Goal: Task Accomplishment & Management: Manage account settings

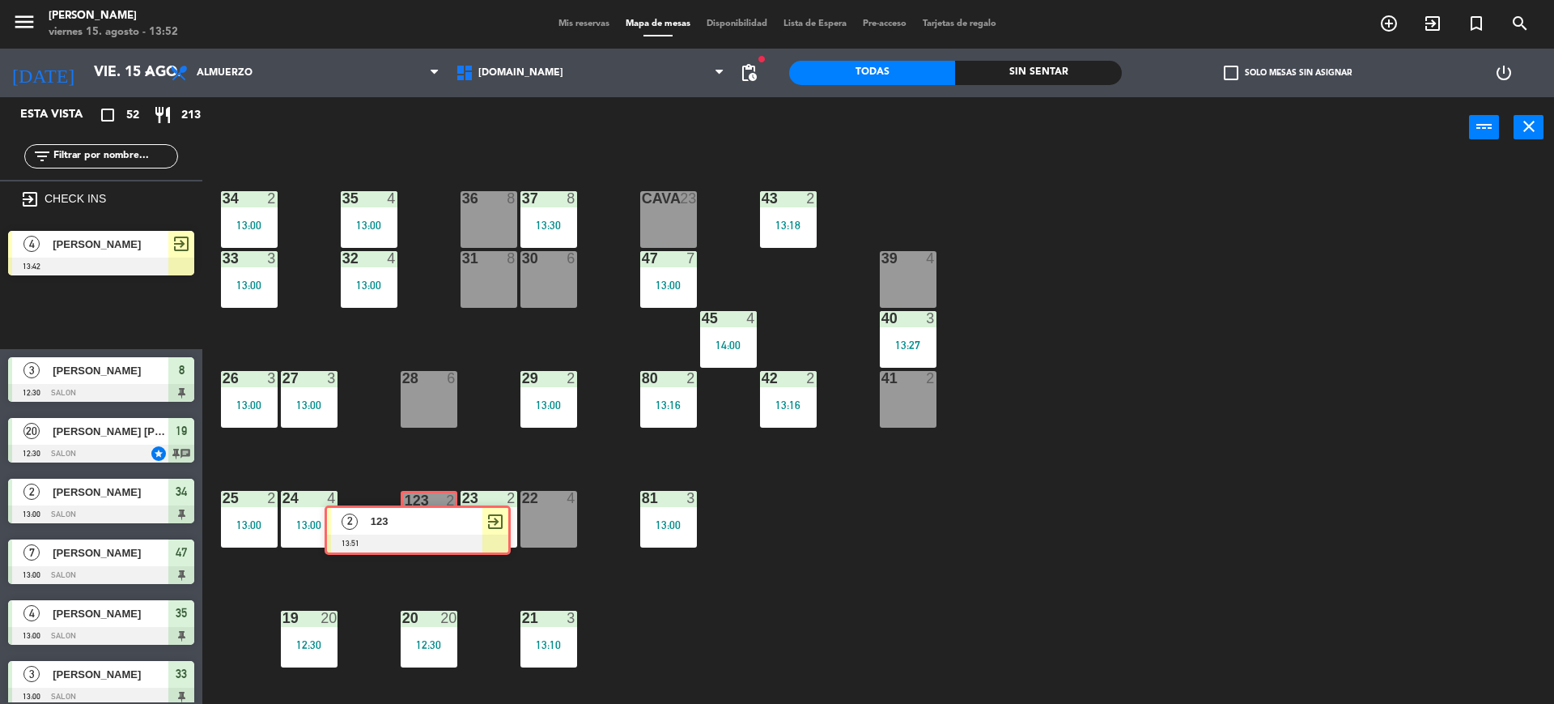
drag, startPoint x: 117, startPoint y: 307, endPoint x: 428, endPoint y: 523, distance: 379.3
click at [428, 523] on div "Esta vista crop_square 52 restaurant 213 filter_list exit_to_app CHECK INS 4 al…" at bounding box center [777, 402] width 1554 height 610
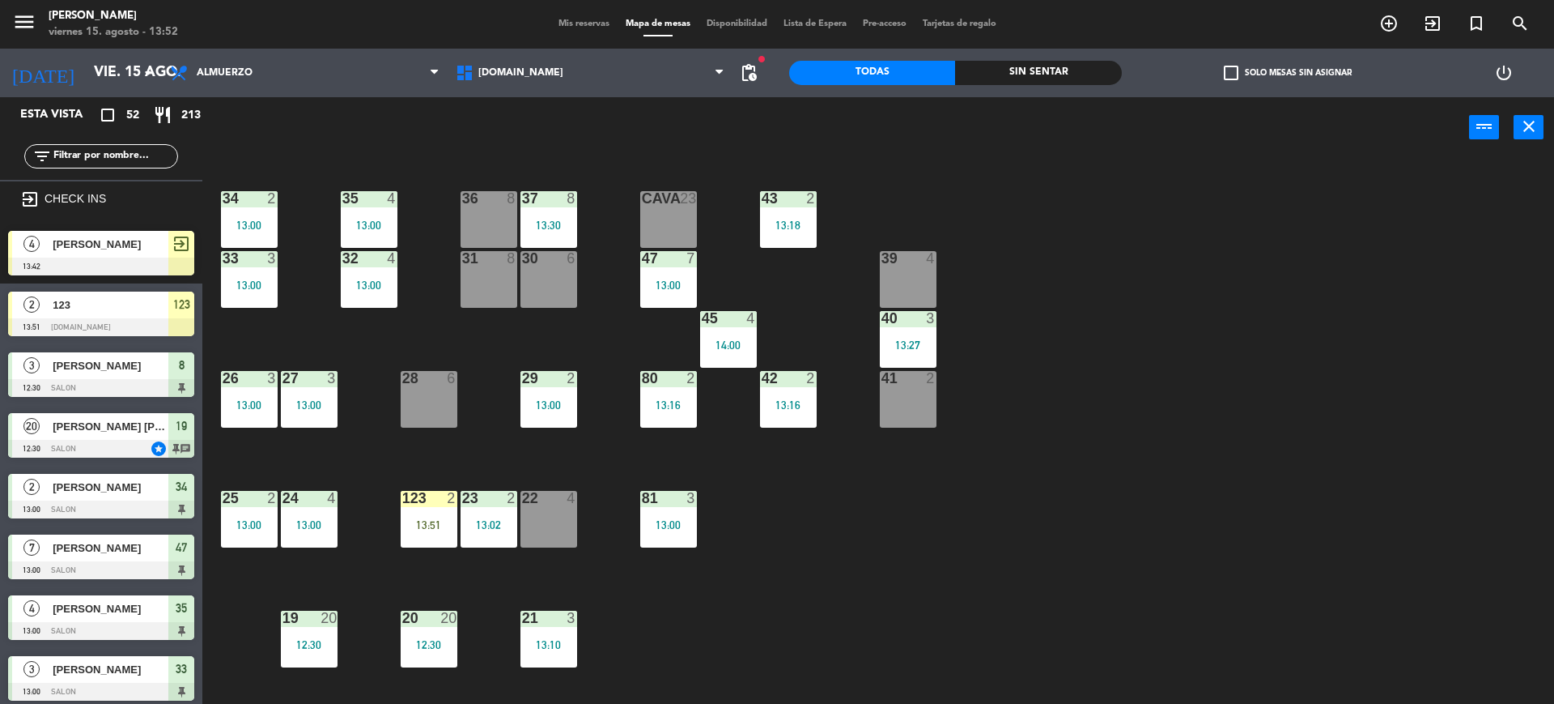
click at [429, 523] on div "13:51" at bounding box center [429, 524] width 57 height 11
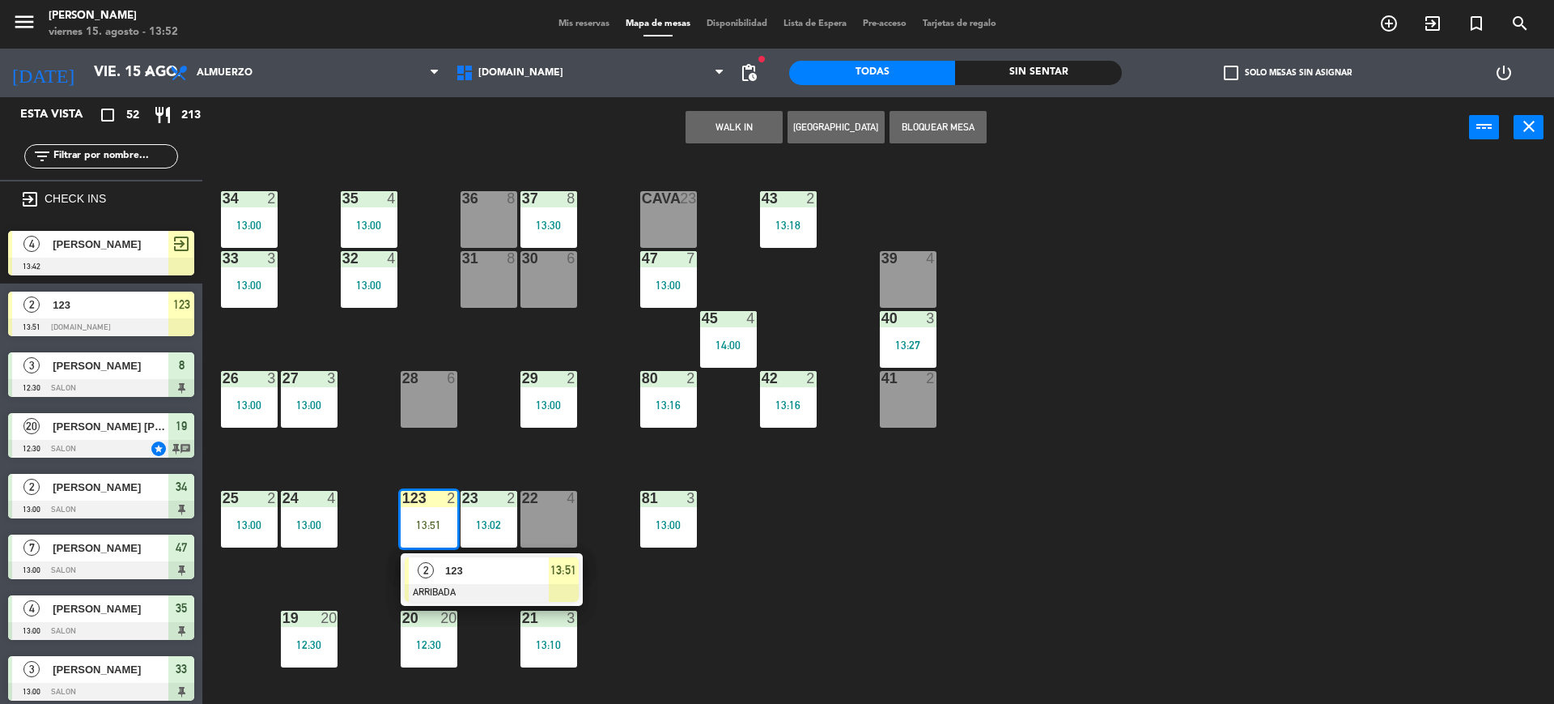
click at [432, 588] on div at bounding box center [492, 593] width 174 height 18
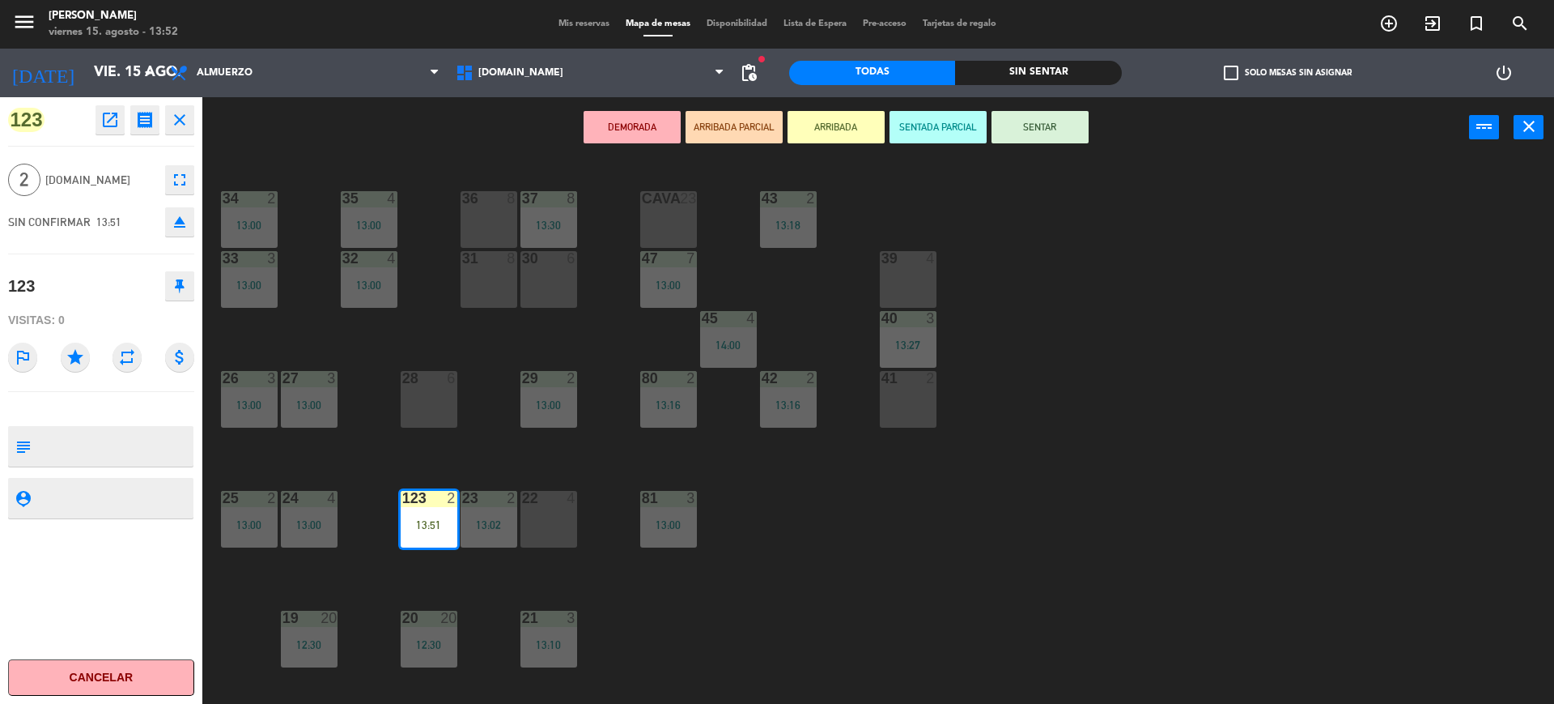
click at [1017, 127] on button "SENTAR" at bounding box center [1040, 127] width 97 height 32
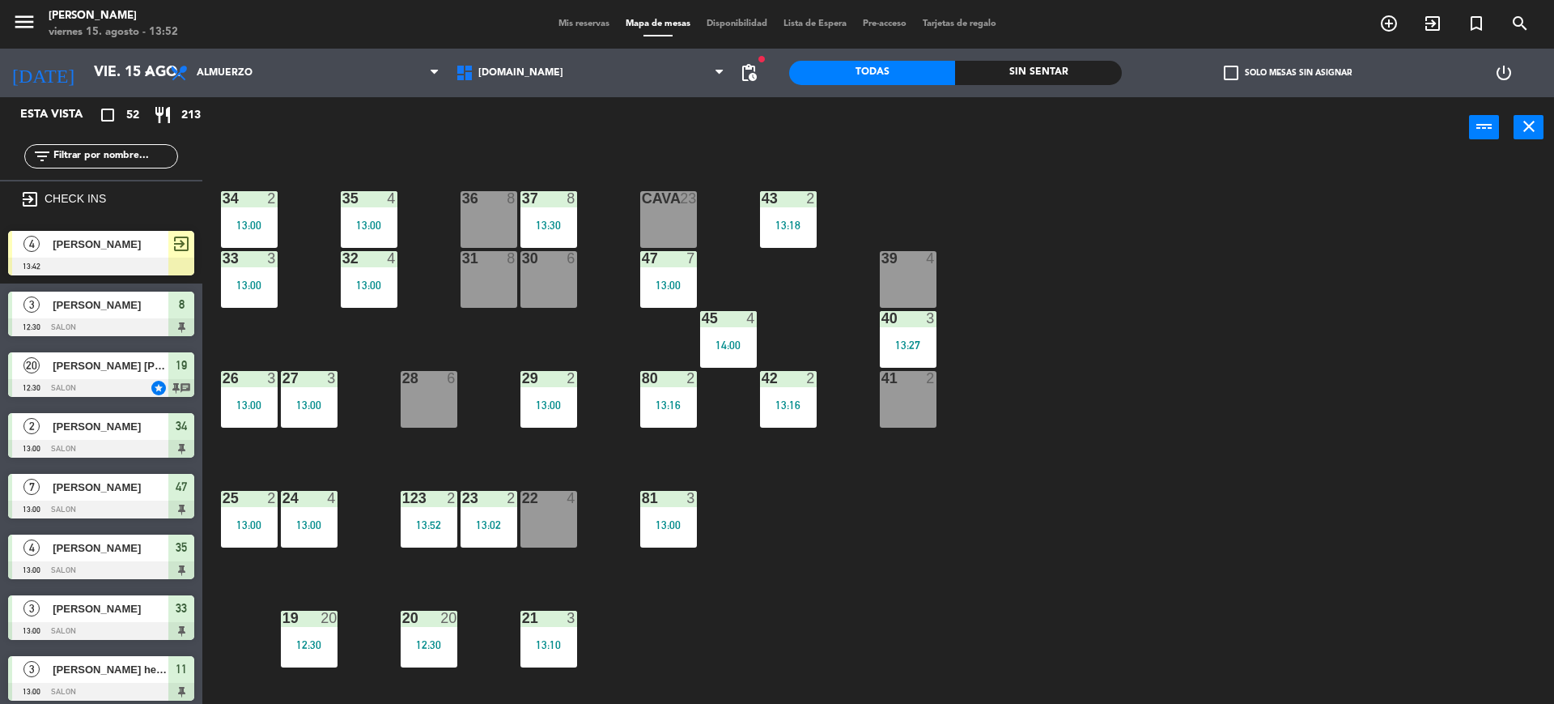
scroll to position [439, 0]
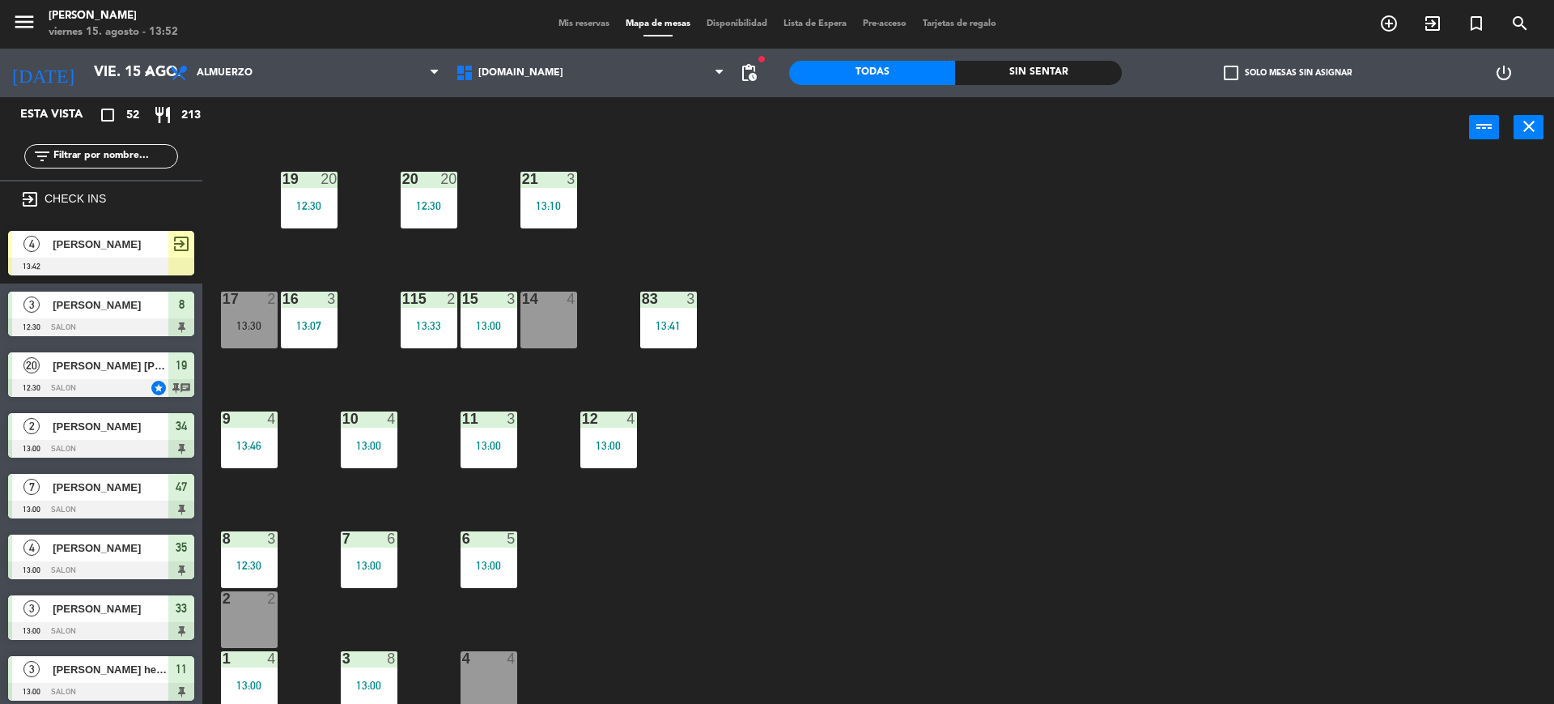
click at [585, 19] on span "Mis reservas" at bounding box center [584, 23] width 67 height 9
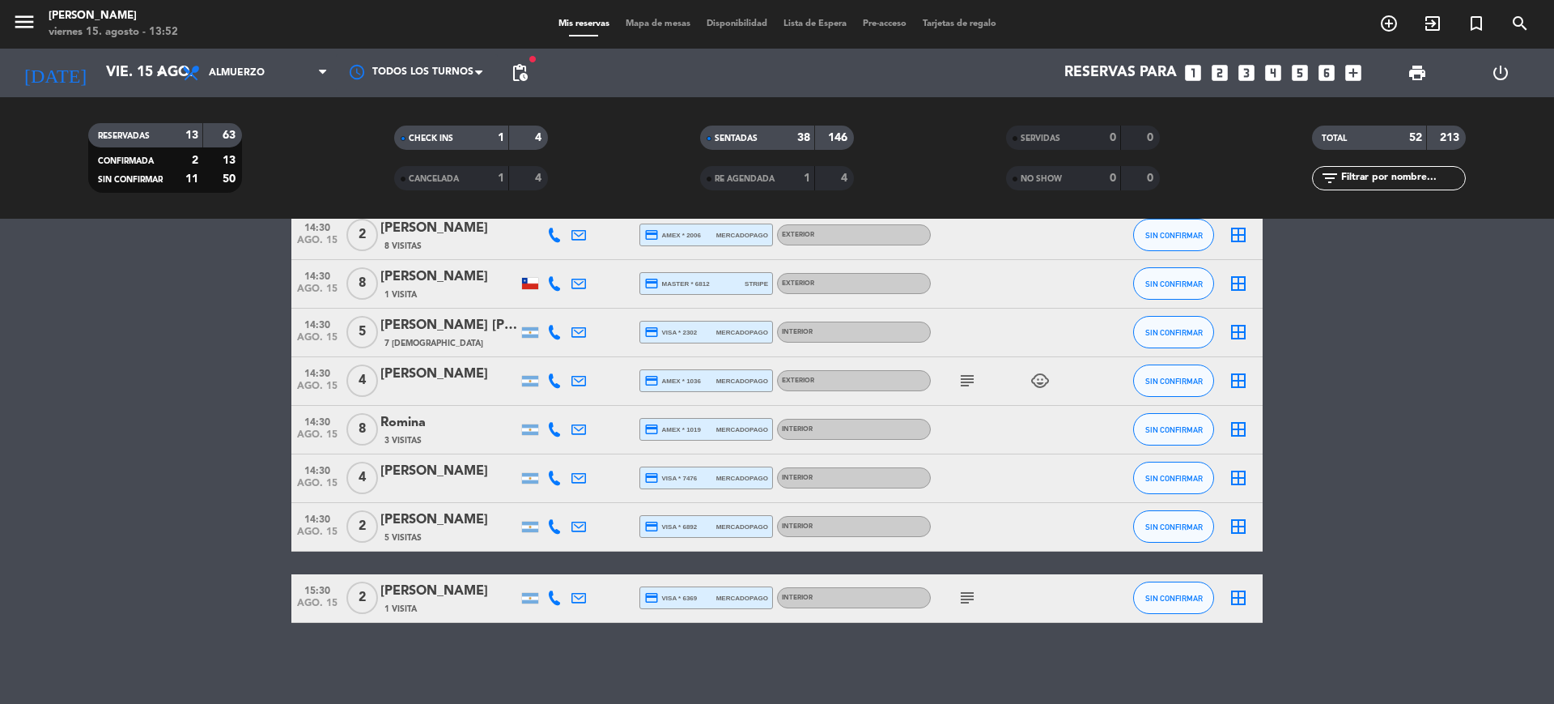
scroll to position [2581, 0]
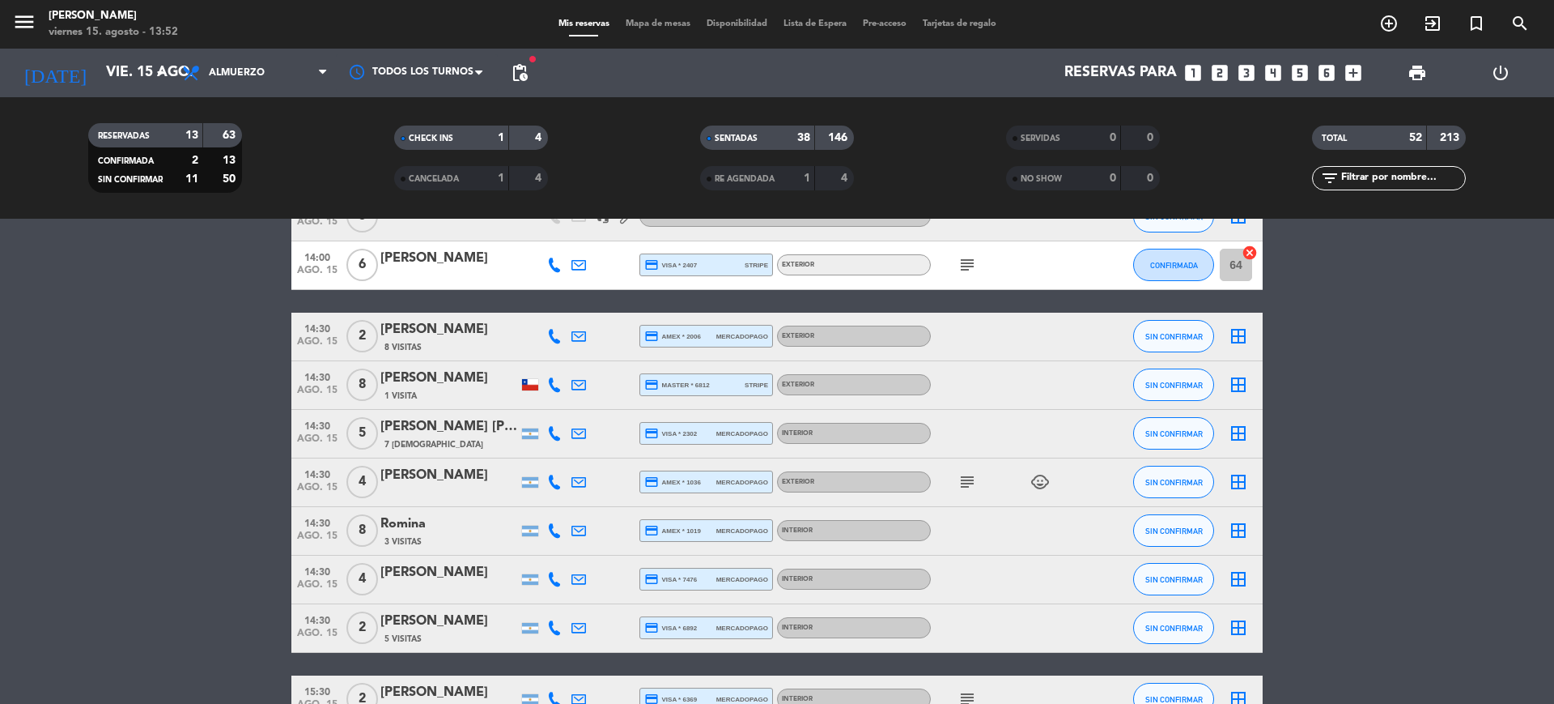
click at [1036, 479] on icon "child_care" at bounding box center [1040, 481] width 19 height 19
click at [962, 476] on icon "subject" at bounding box center [967, 481] width 19 height 19
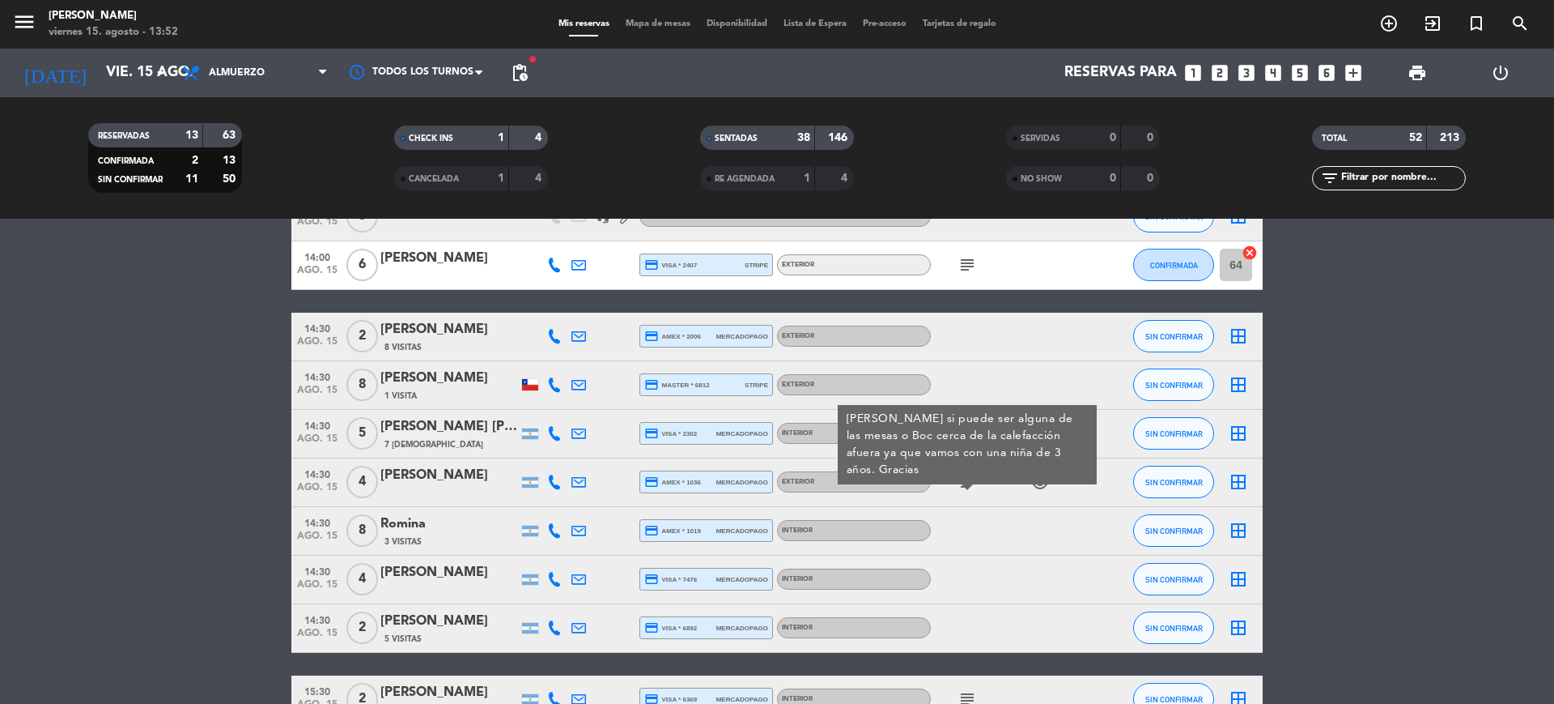
scroll to position [2682, 0]
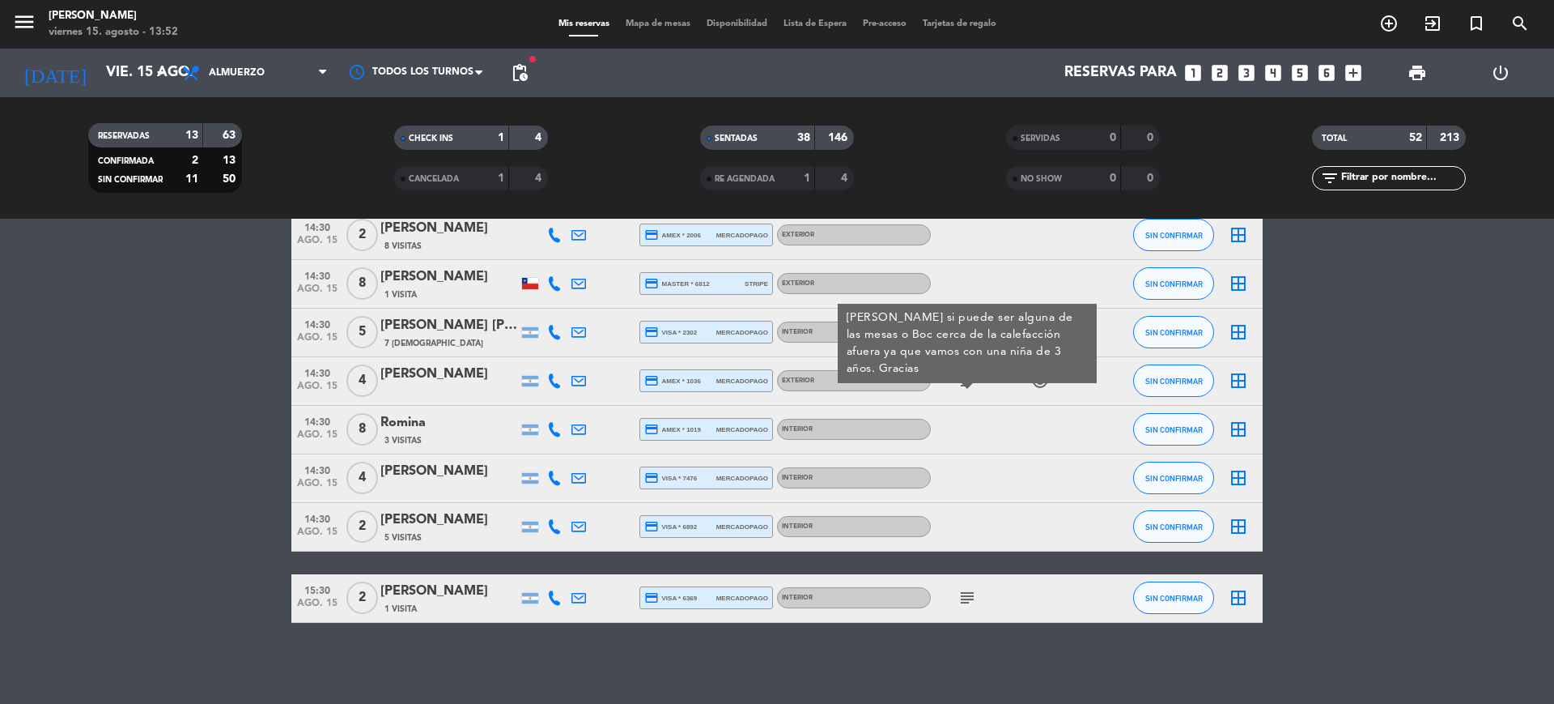
click at [946, 506] on div at bounding box center [1004, 527] width 146 height 48
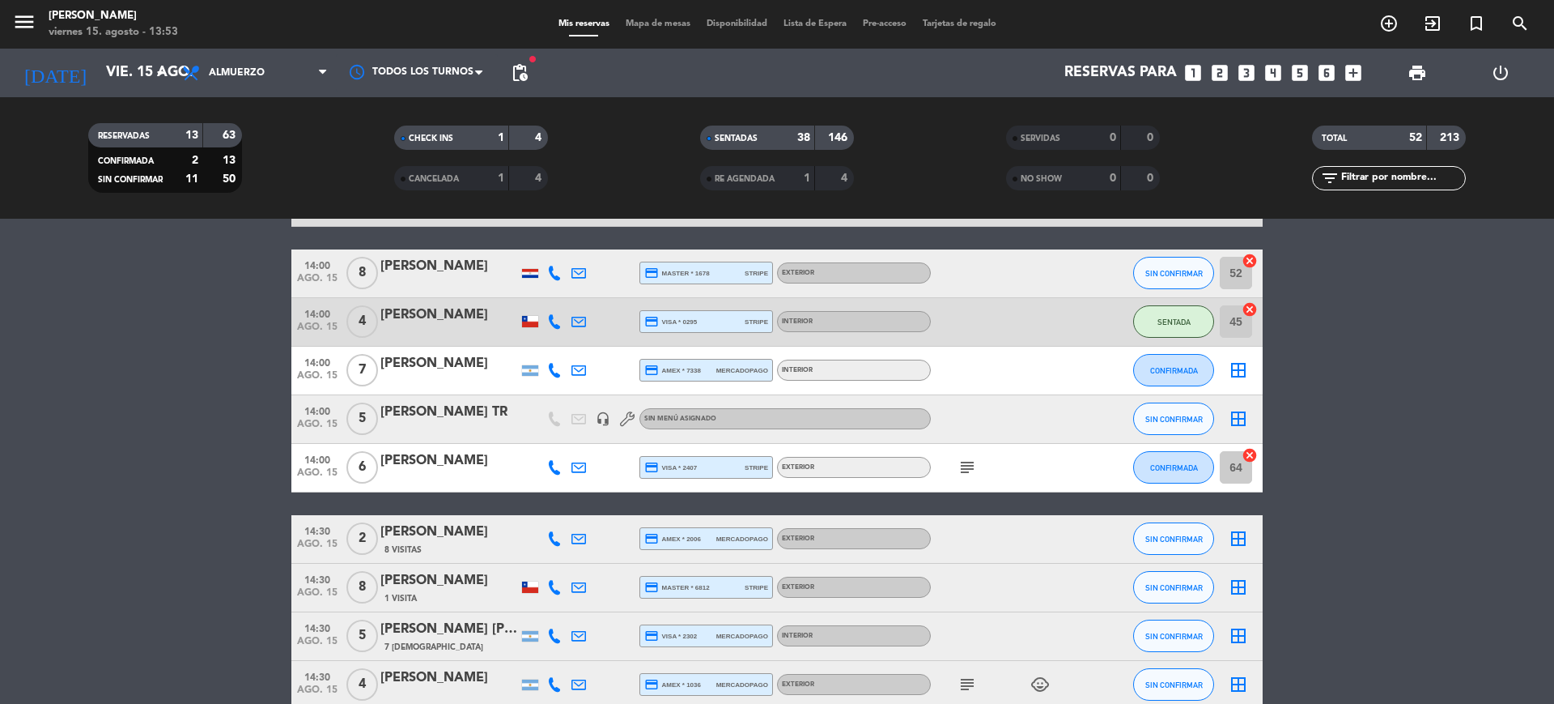
scroll to position [1873, 0]
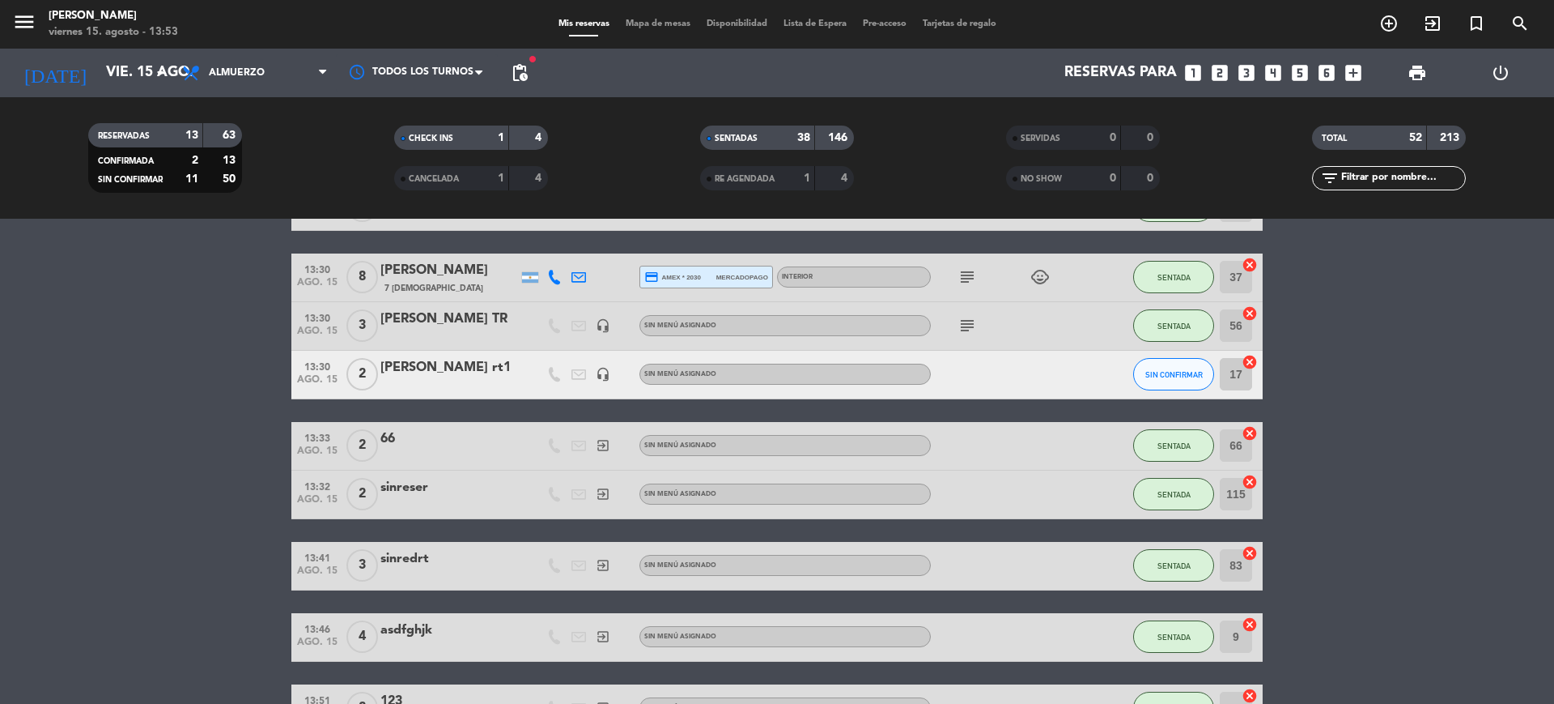
click at [91, 93] on div "[DATE] vie. 15 ago. arrow_drop_down" at bounding box center [93, 73] width 162 height 49
click at [99, 79] on input "vie. 15 ago." at bounding box center [192, 73] width 188 height 32
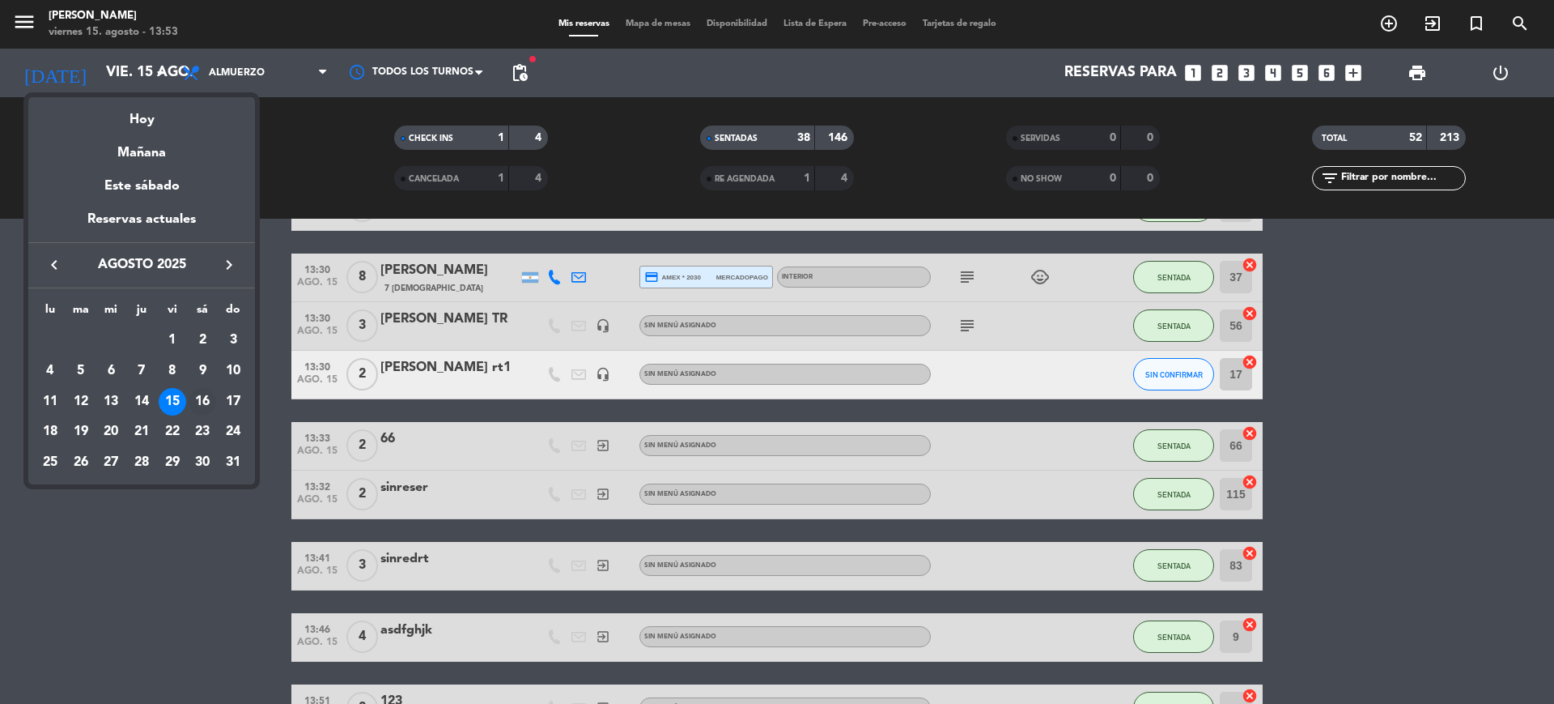
click at [202, 402] on div "16" at bounding box center [203, 402] width 28 height 28
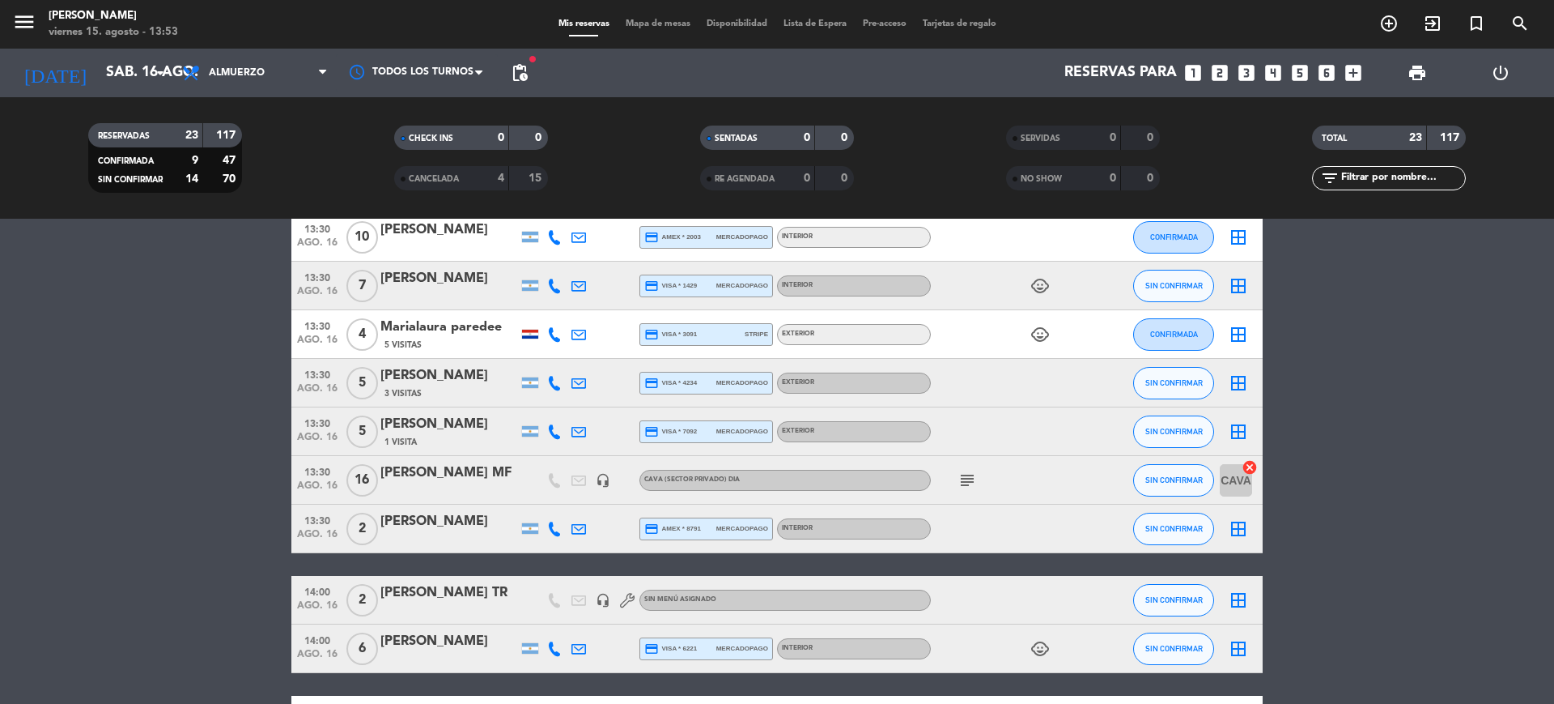
scroll to position [405, 0]
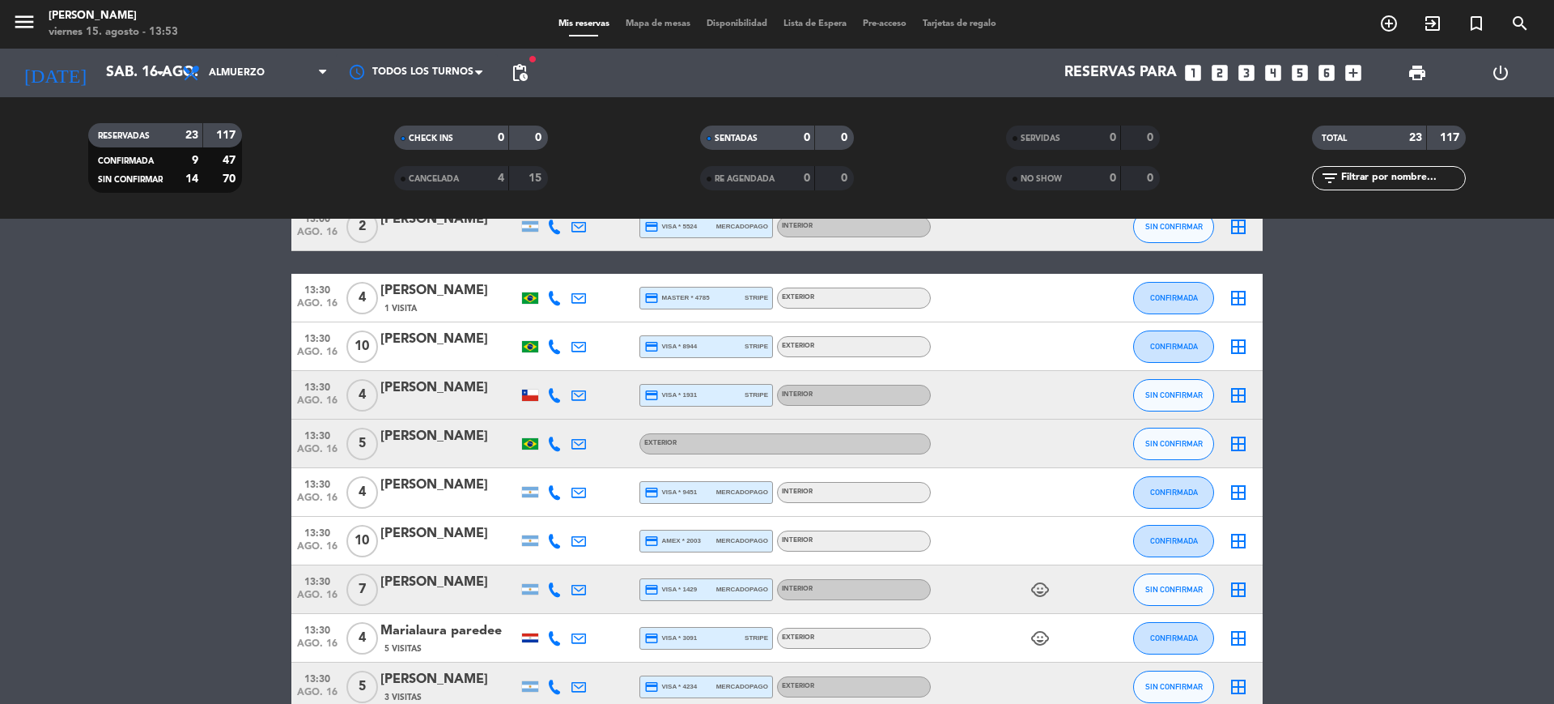
click at [1032, 644] on icon "child_care" at bounding box center [1040, 637] width 19 height 19
click at [1038, 594] on div "1" at bounding box center [1041, 608] width 24 height 28
click at [1038, 593] on icon "child_care" at bounding box center [1040, 589] width 19 height 19
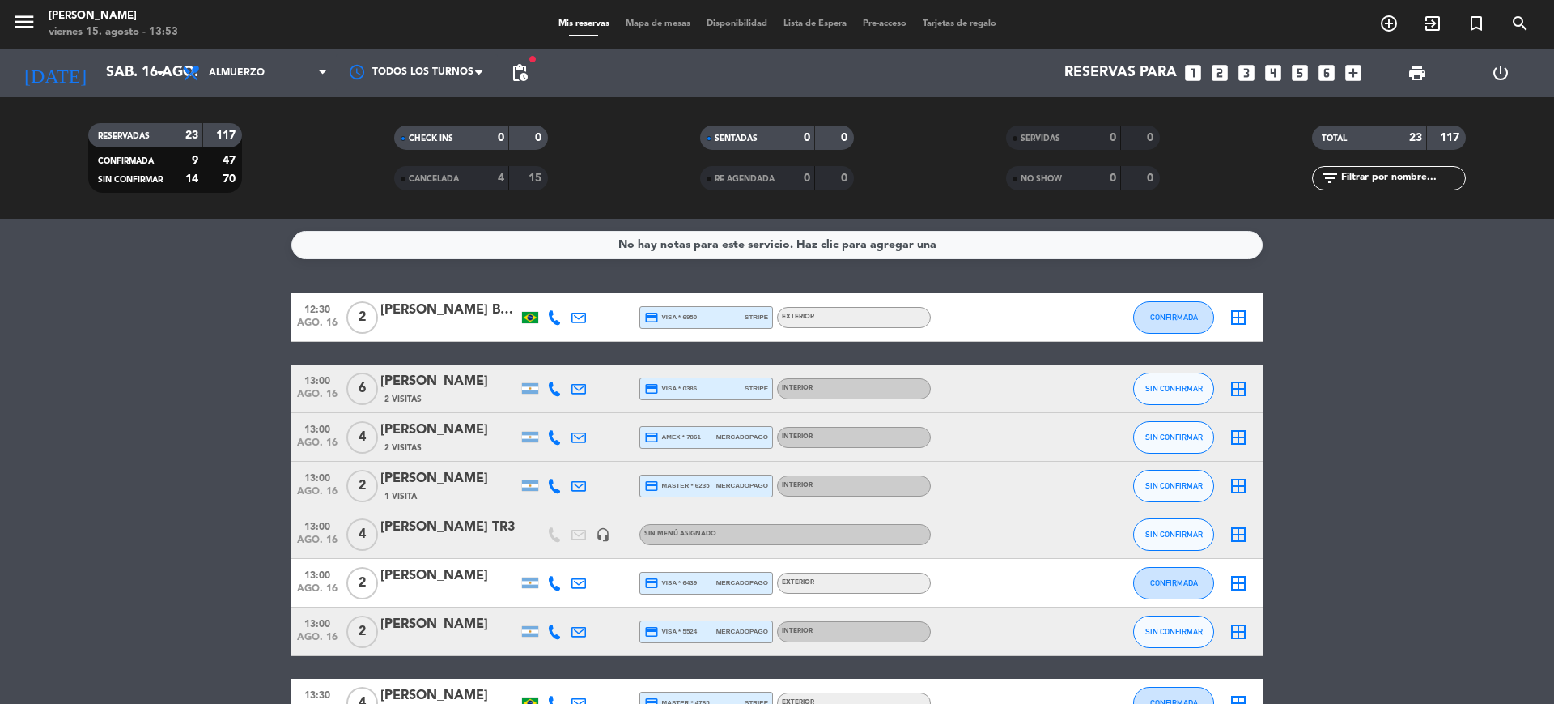
scroll to position [202, 0]
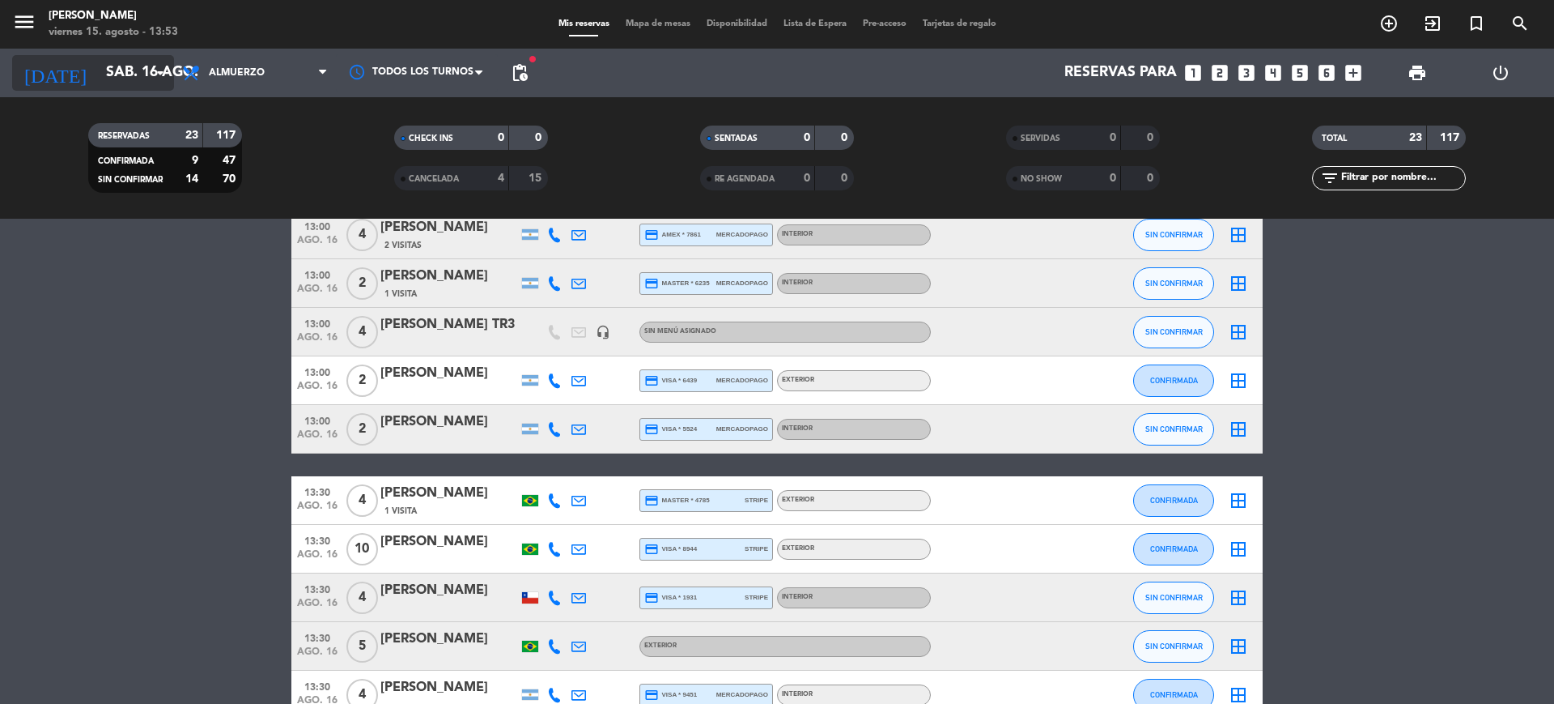
click at [138, 79] on input "sáb. 16 ago." at bounding box center [192, 73] width 188 height 32
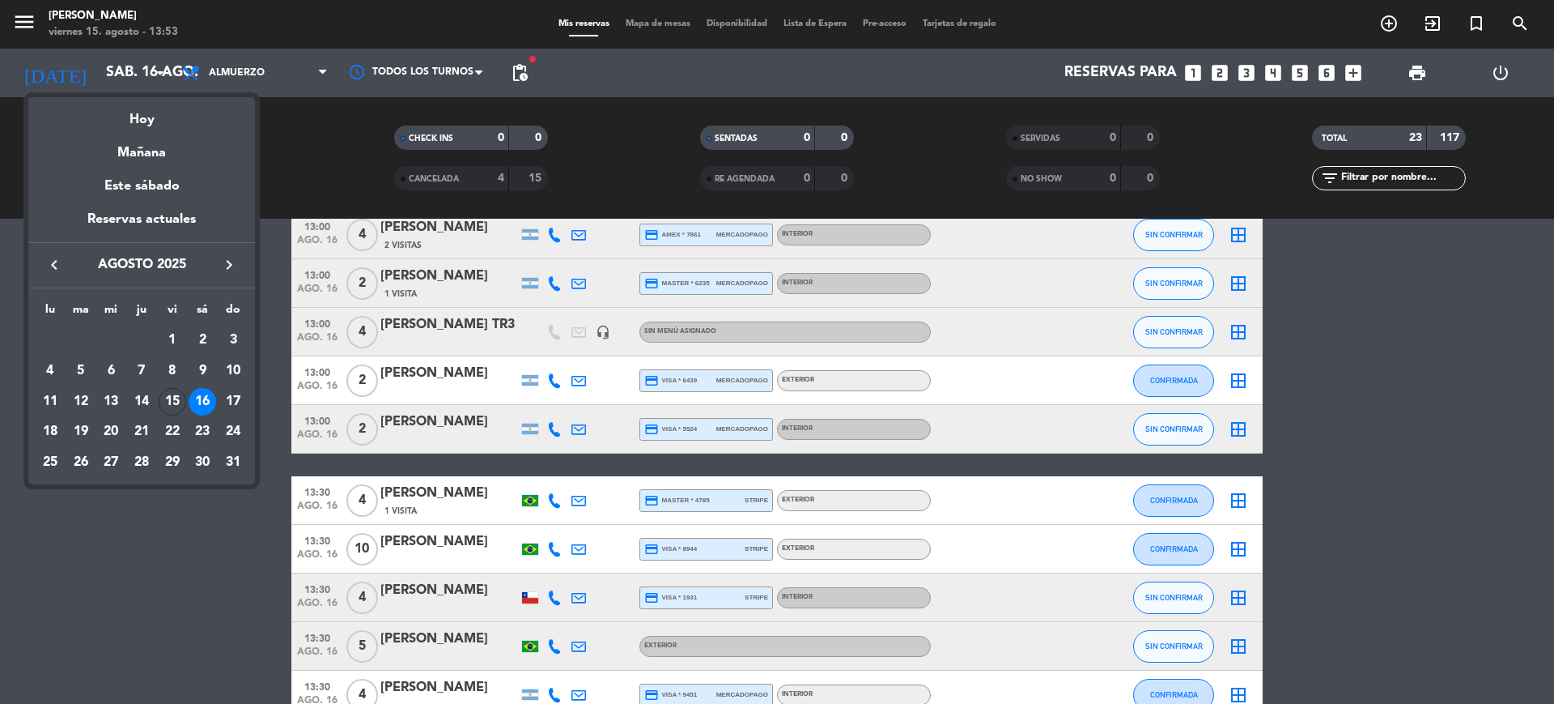
click at [143, 108] on div "Hoy" at bounding box center [141, 113] width 227 height 33
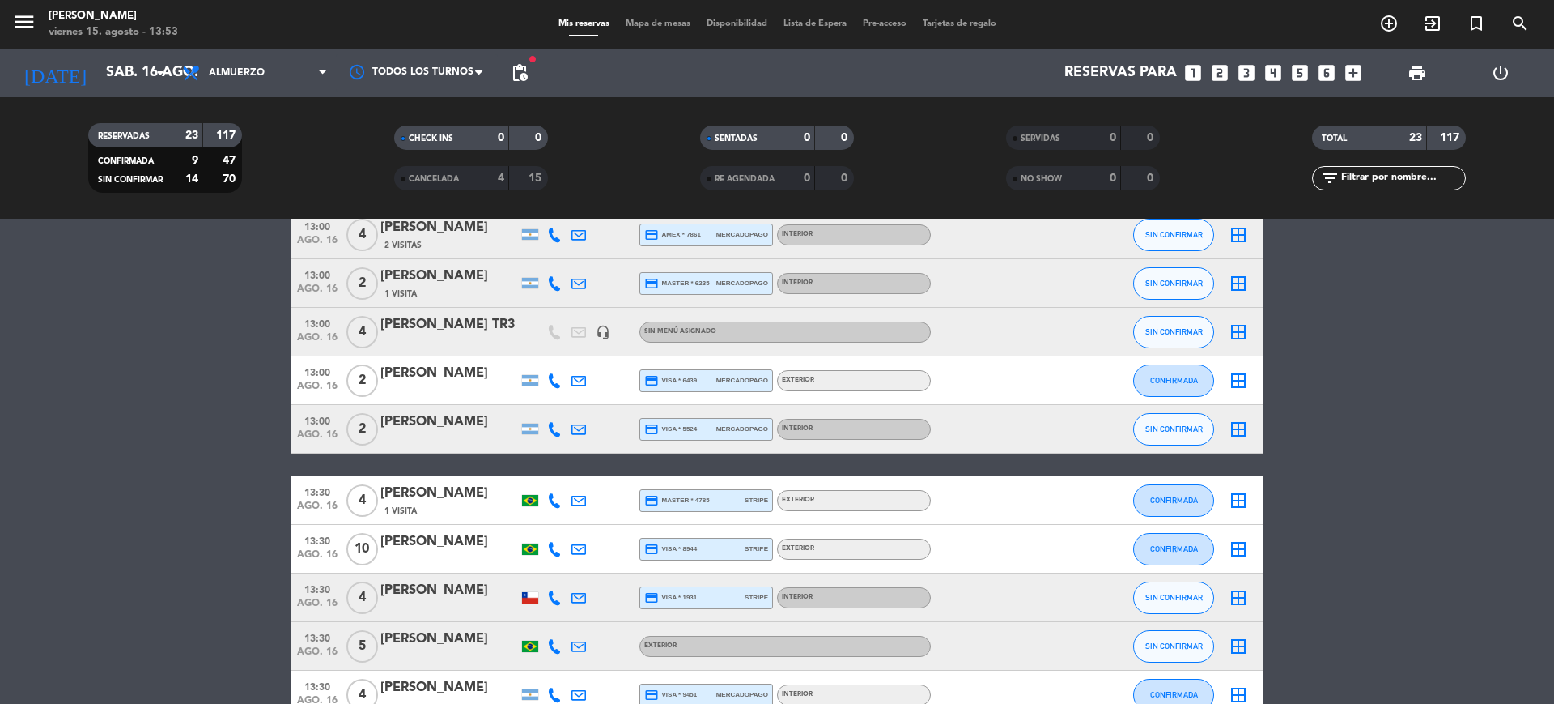
type input "vie. 15 ago."
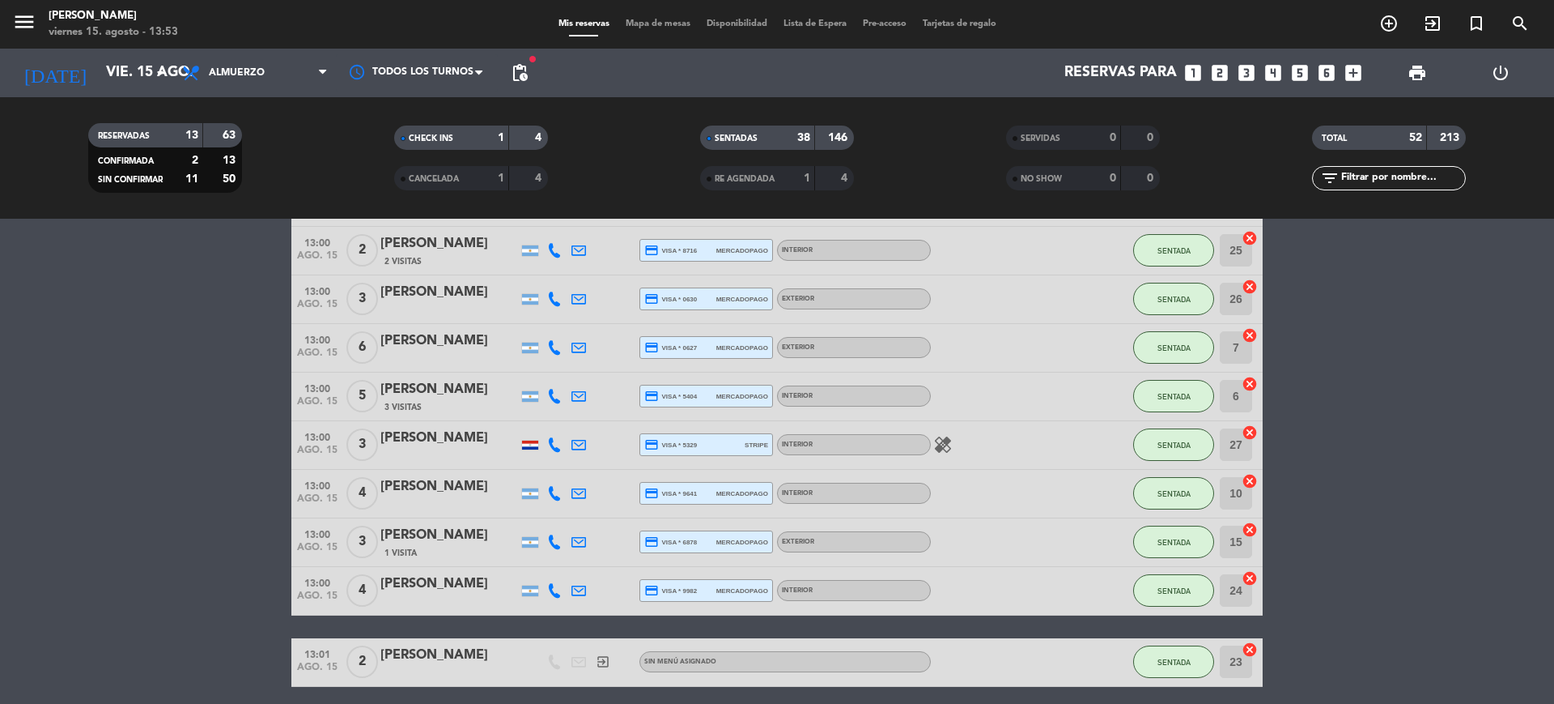
scroll to position [911, 0]
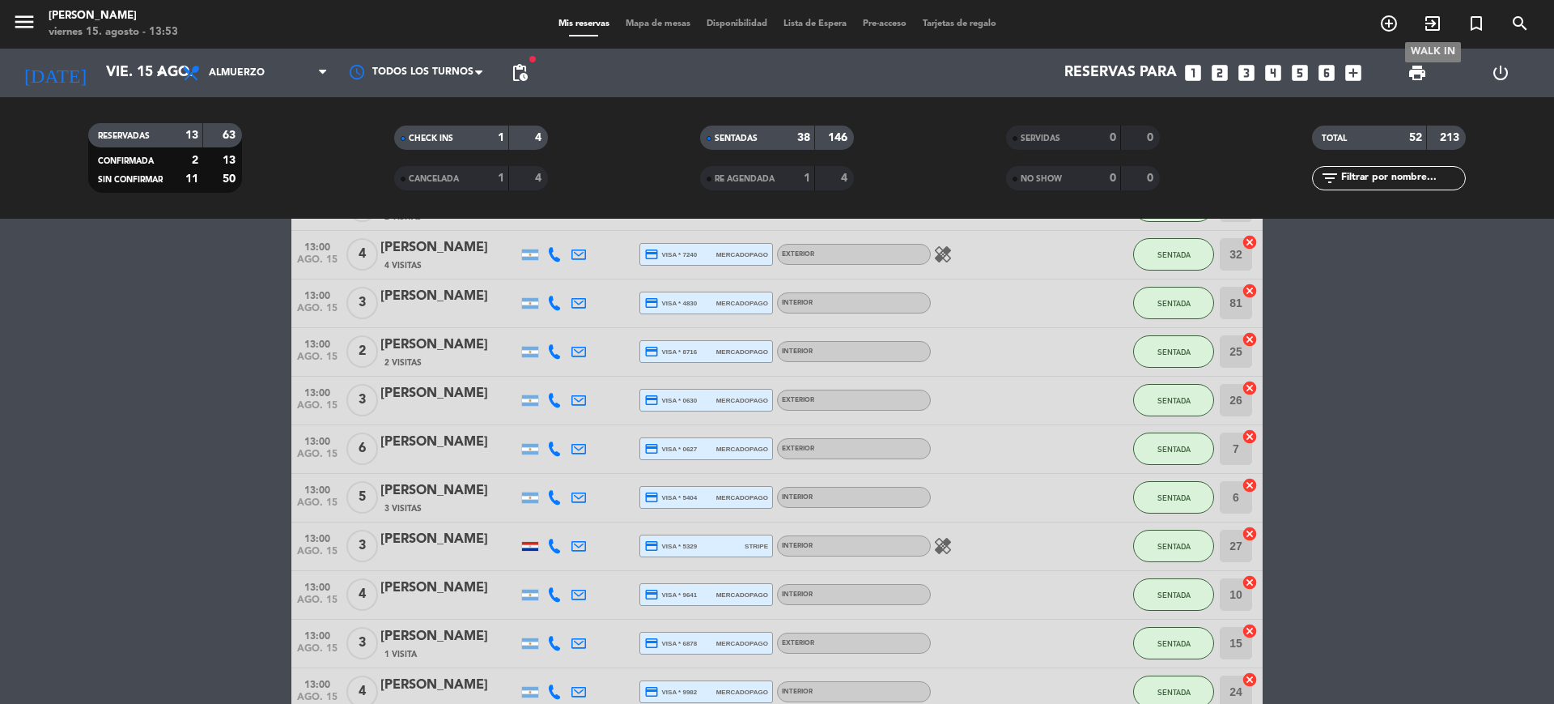
click at [1443, 17] on span "exit_to_app" at bounding box center [1433, 24] width 44 height 28
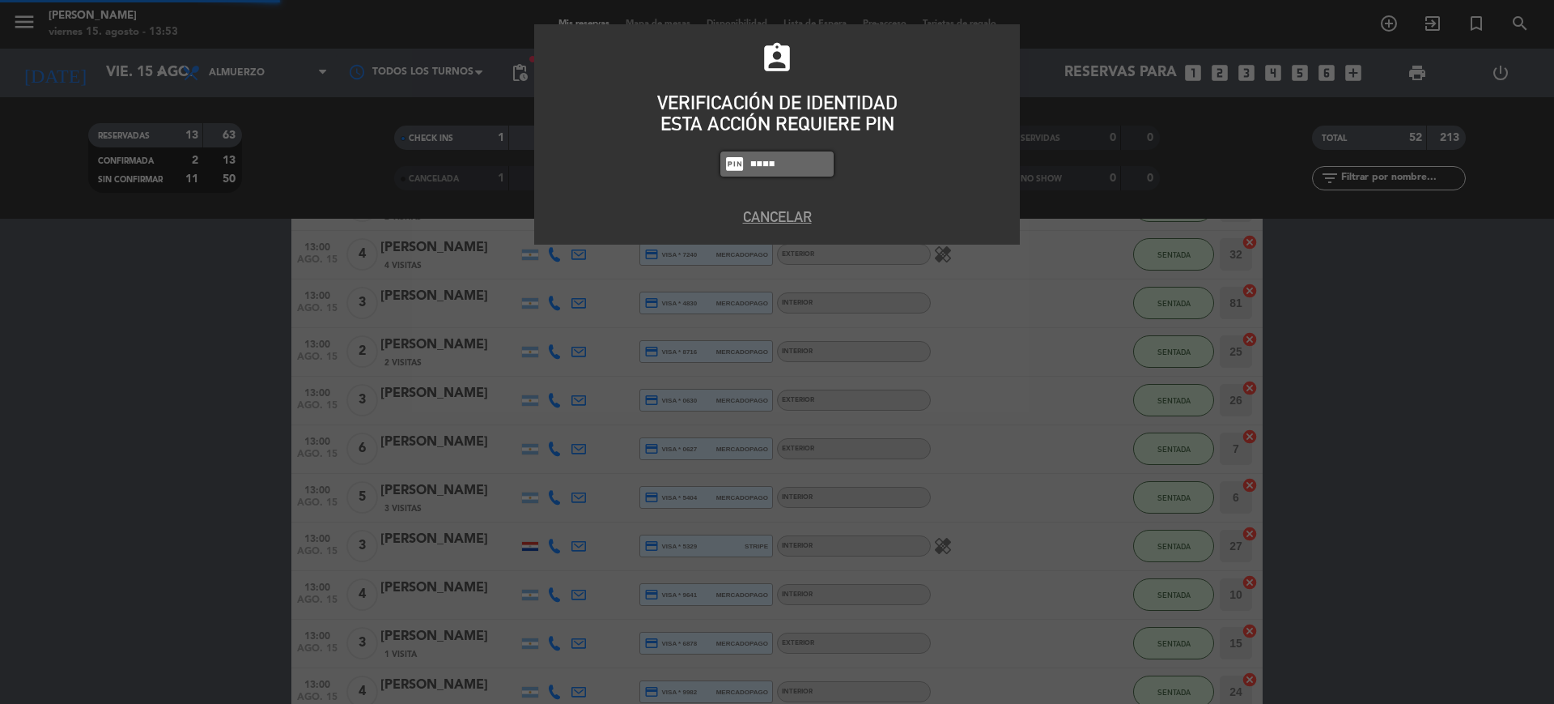
type input "4307"
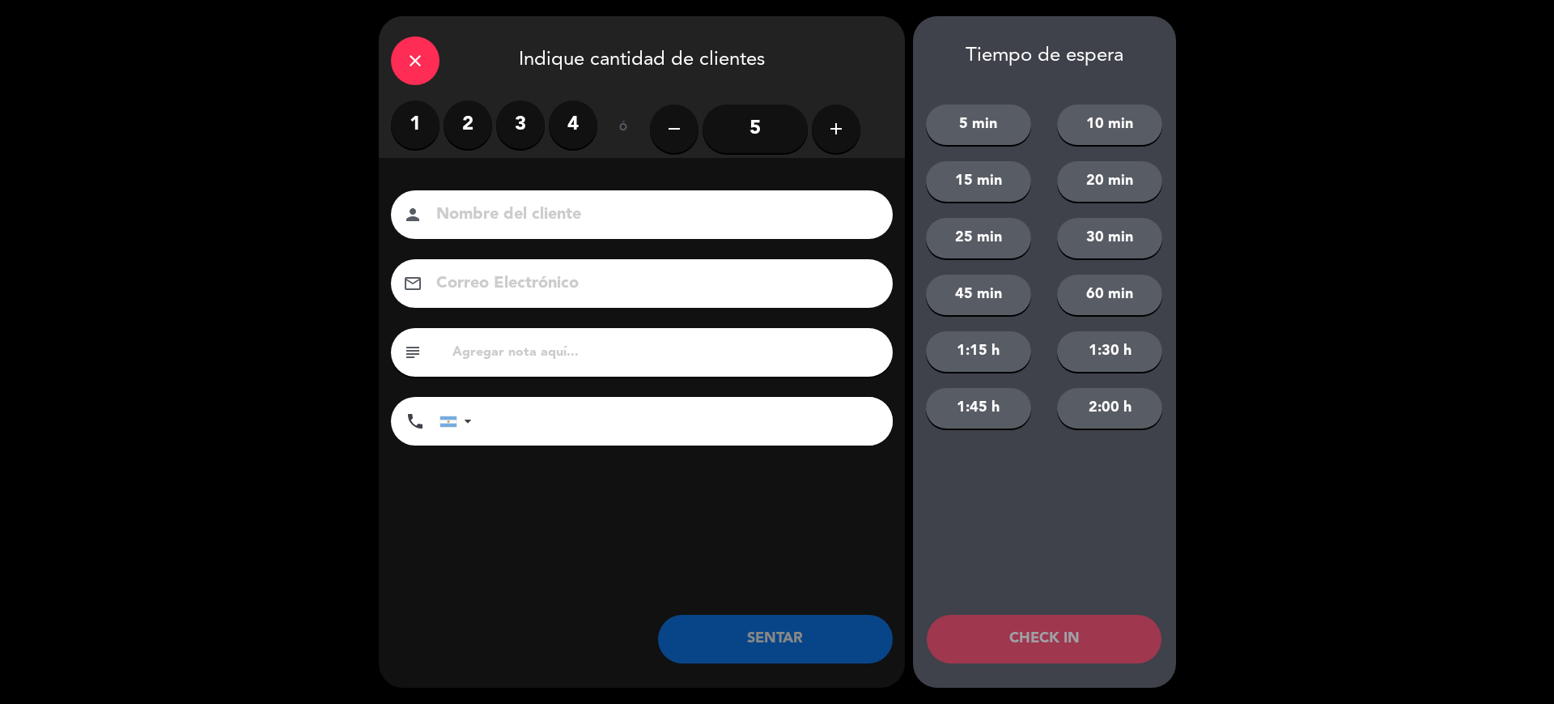
click at [500, 127] on label "3" at bounding box center [520, 124] width 49 height 49
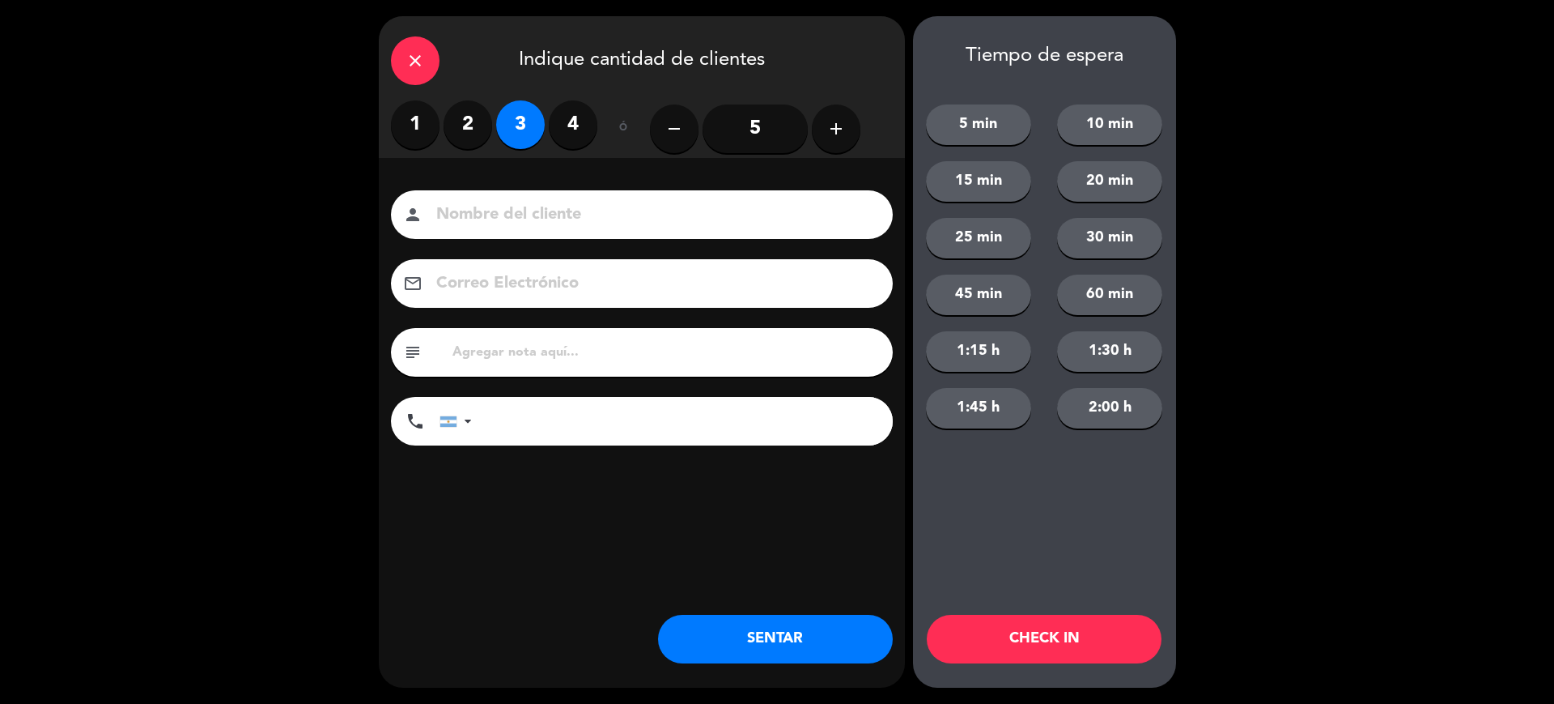
click at [458, 121] on label "2" at bounding box center [468, 124] width 49 height 49
click at [484, 223] on input at bounding box center [653, 215] width 437 height 28
type input "sinresert"
click at [972, 657] on button "CHECK IN" at bounding box center [1044, 638] width 235 height 49
click at [423, 64] on icon "close" at bounding box center [415, 60] width 19 height 19
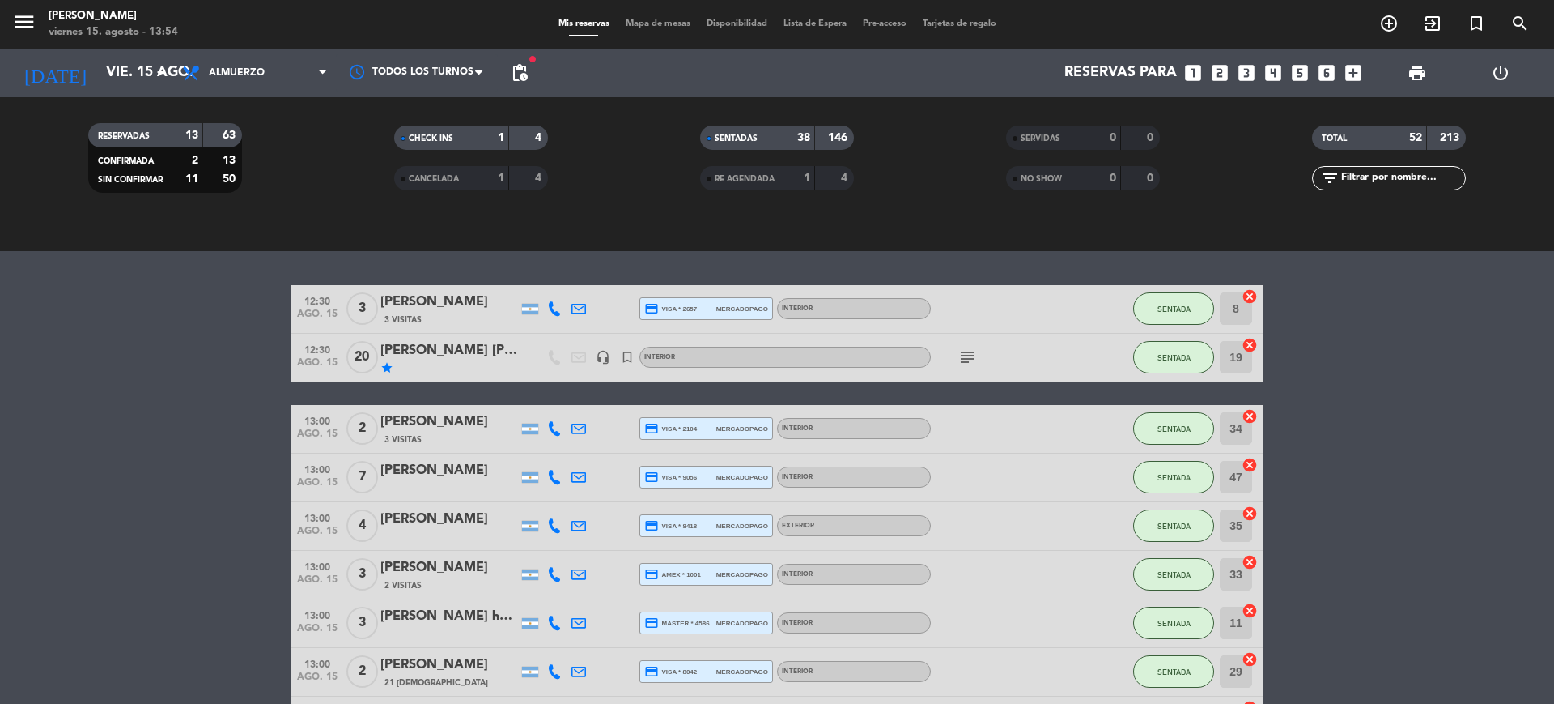
scroll to position [0, 0]
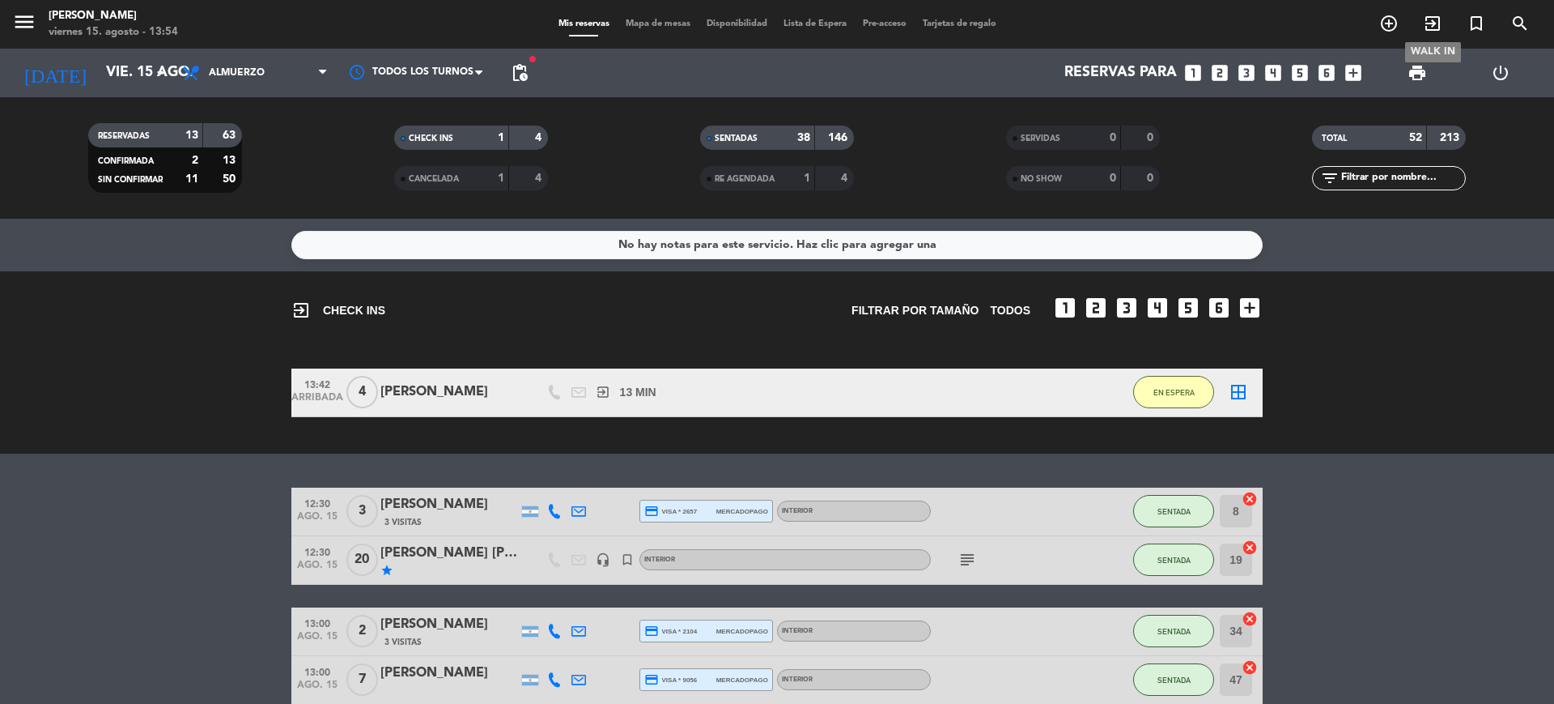
click at [1426, 11] on span "exit_to_app" at bounding box center [1433, 24] width 44 height 28
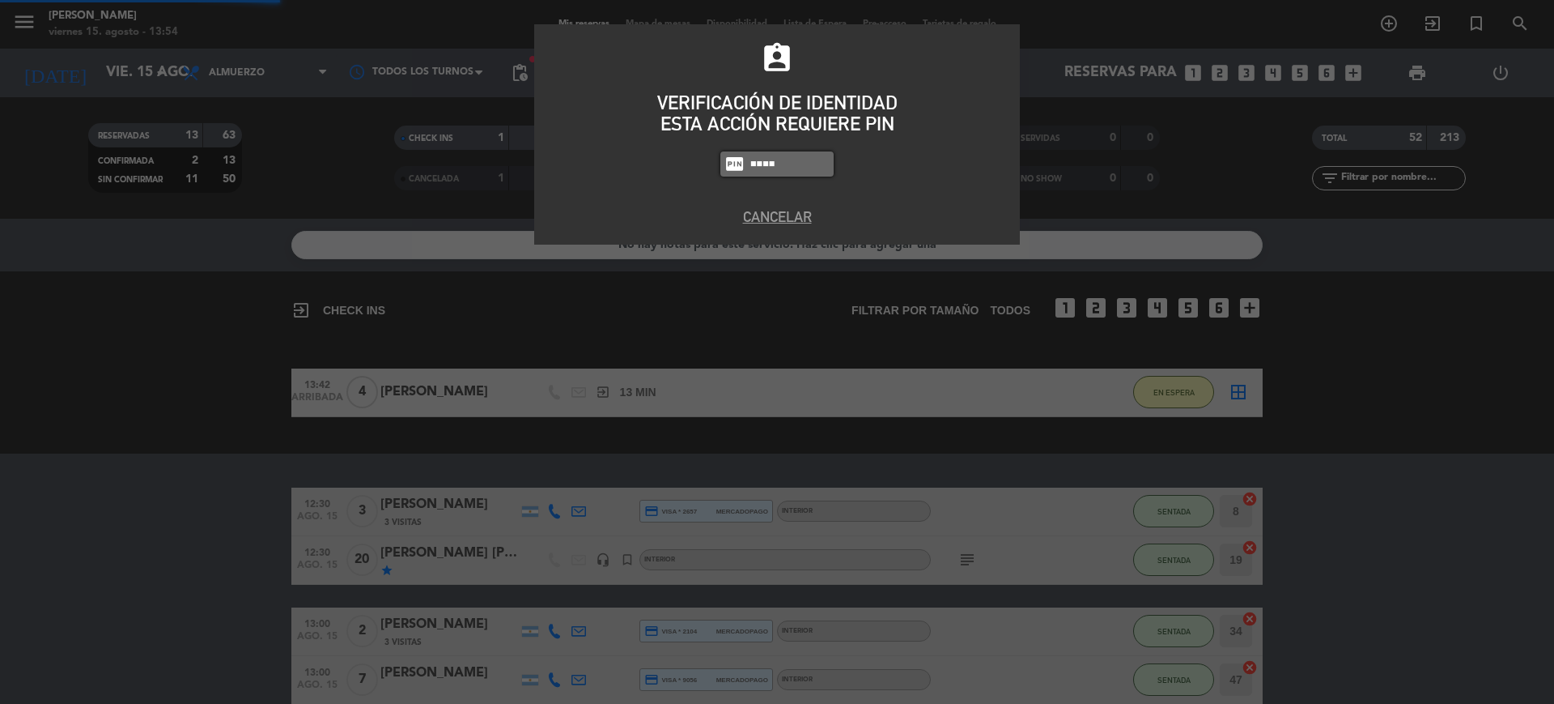
type input "4307"
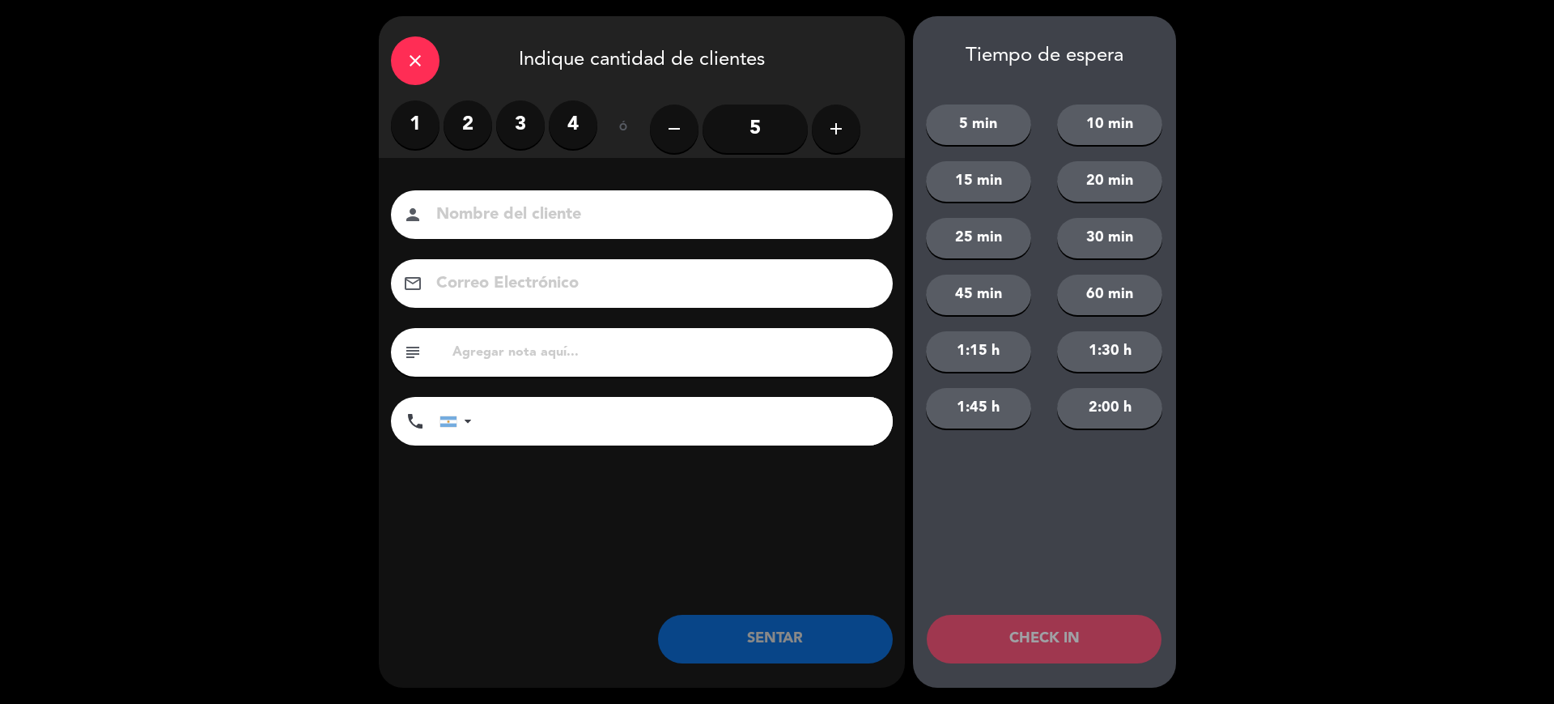
click at [471, 137] on label "2" at bounding box center [468, 124] width 49 height 49
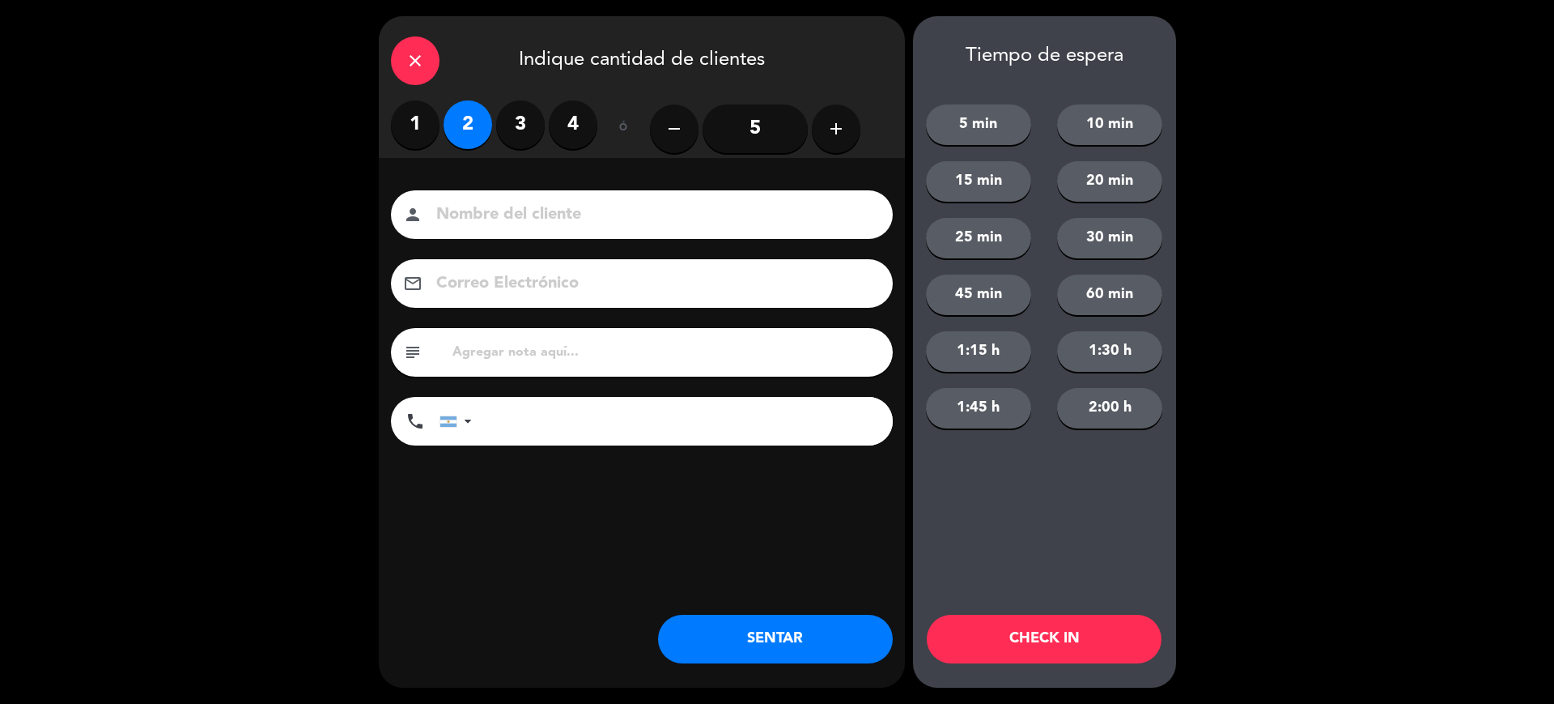
click at [483, 219] on input at bounding box center [653, 215] width 437 height 28
type input "sinreser"
drag, startPoint x: 988, startPoint y: 606, endPoint x: 1002, endPoint y: 637, distance: 34.8
click at [990, 610] on div "Tiempo de espera 5 min 10 min 15 min 20 min 25 min 30 min 45 min 60 min 1:15 h …" at bounding box center [1044, 351] width 263 height 671
click at [1004, 639] on button "CHECK IN" at bounding box center [1044, 638] width 235 height 49
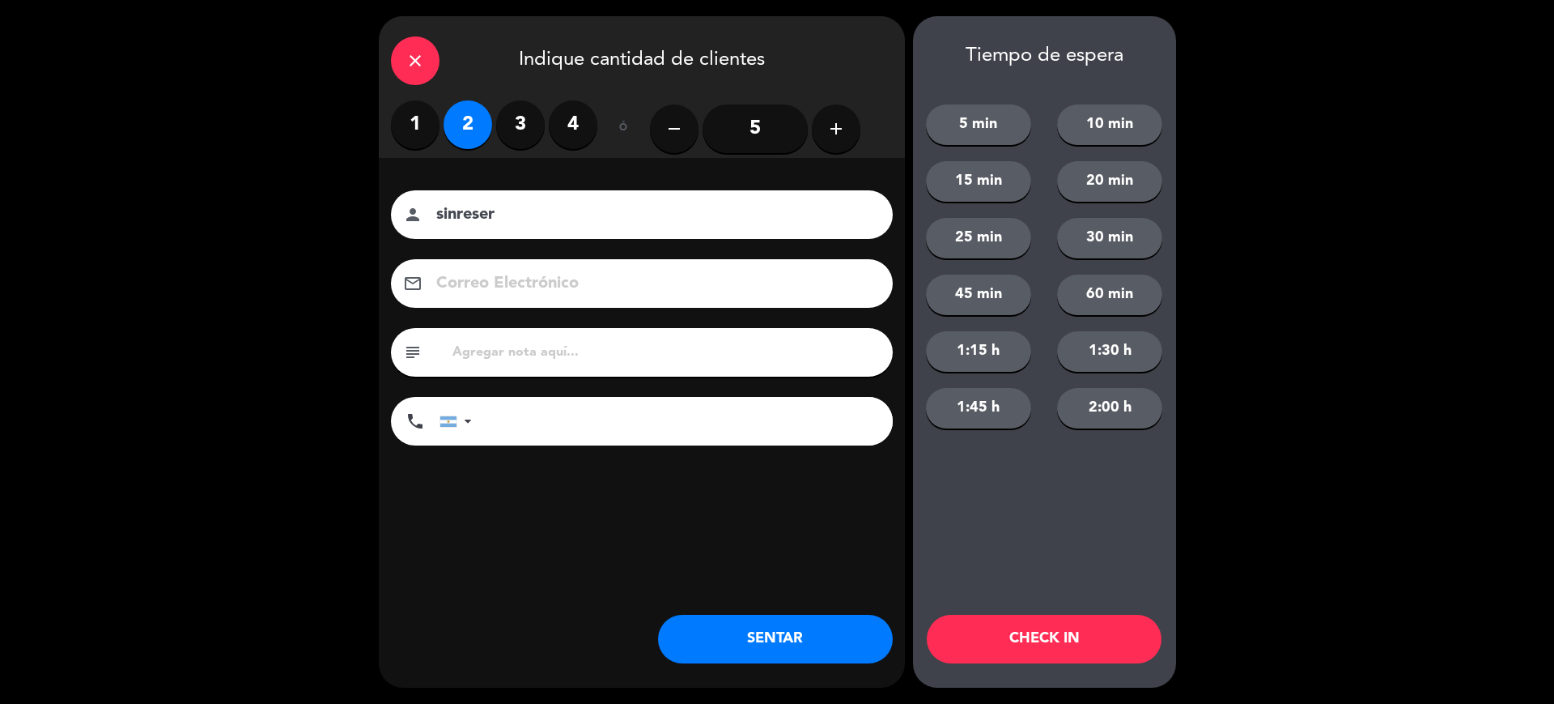
click at [409, 64] on icon "close" at bounding box center [415, 60] width 19 height 19
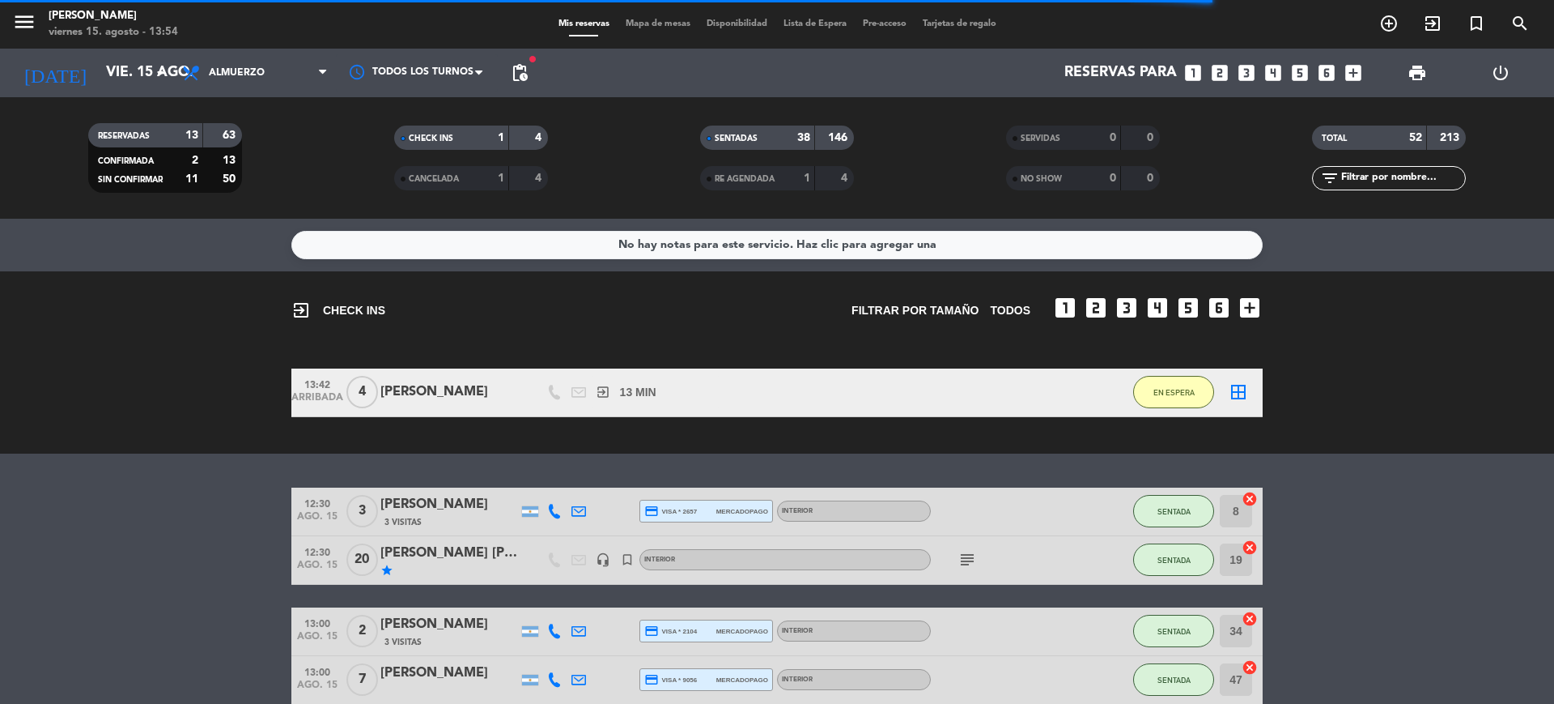
click at [631, 19] on span "Mapa de mesas" at bounding box center [658, 23] width 81 height 9
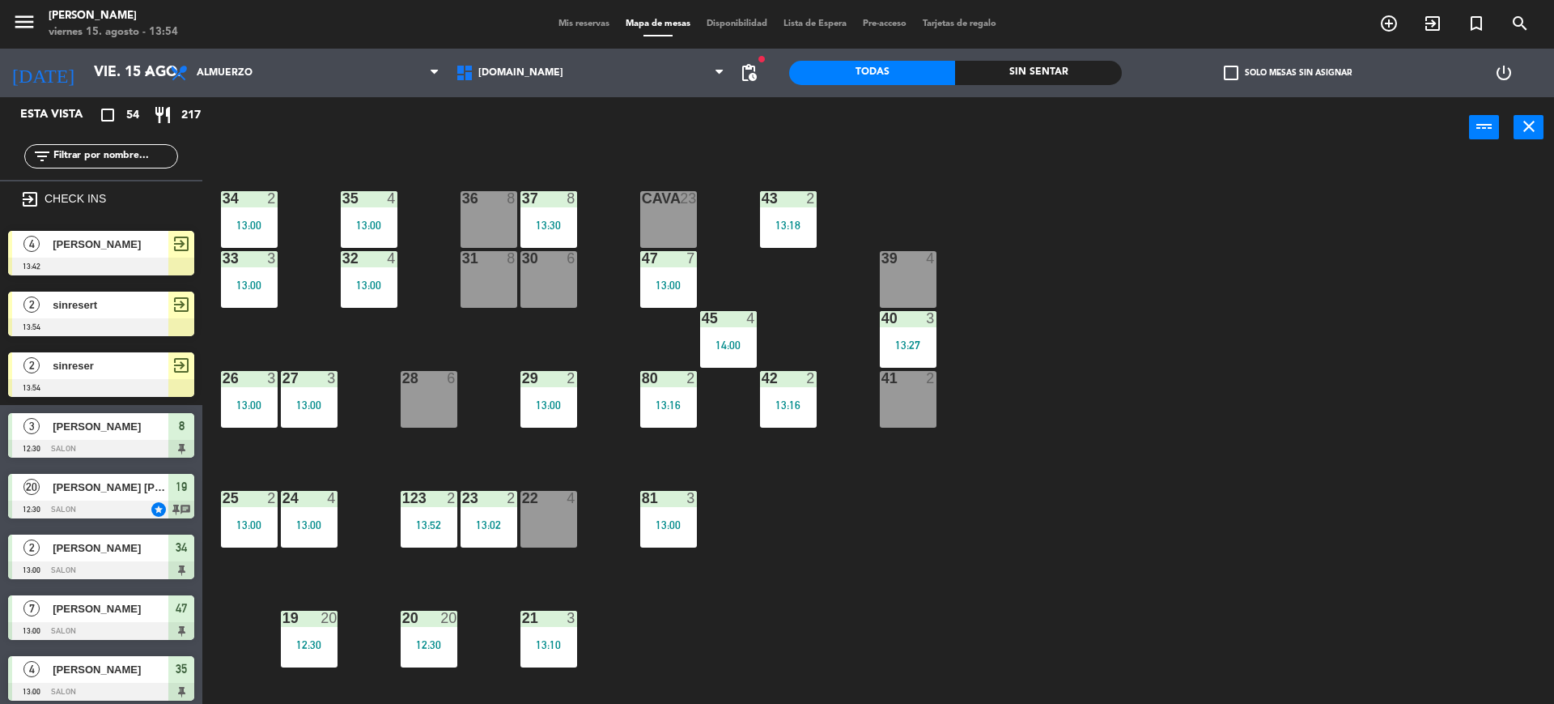
scroll to position [439, 0]
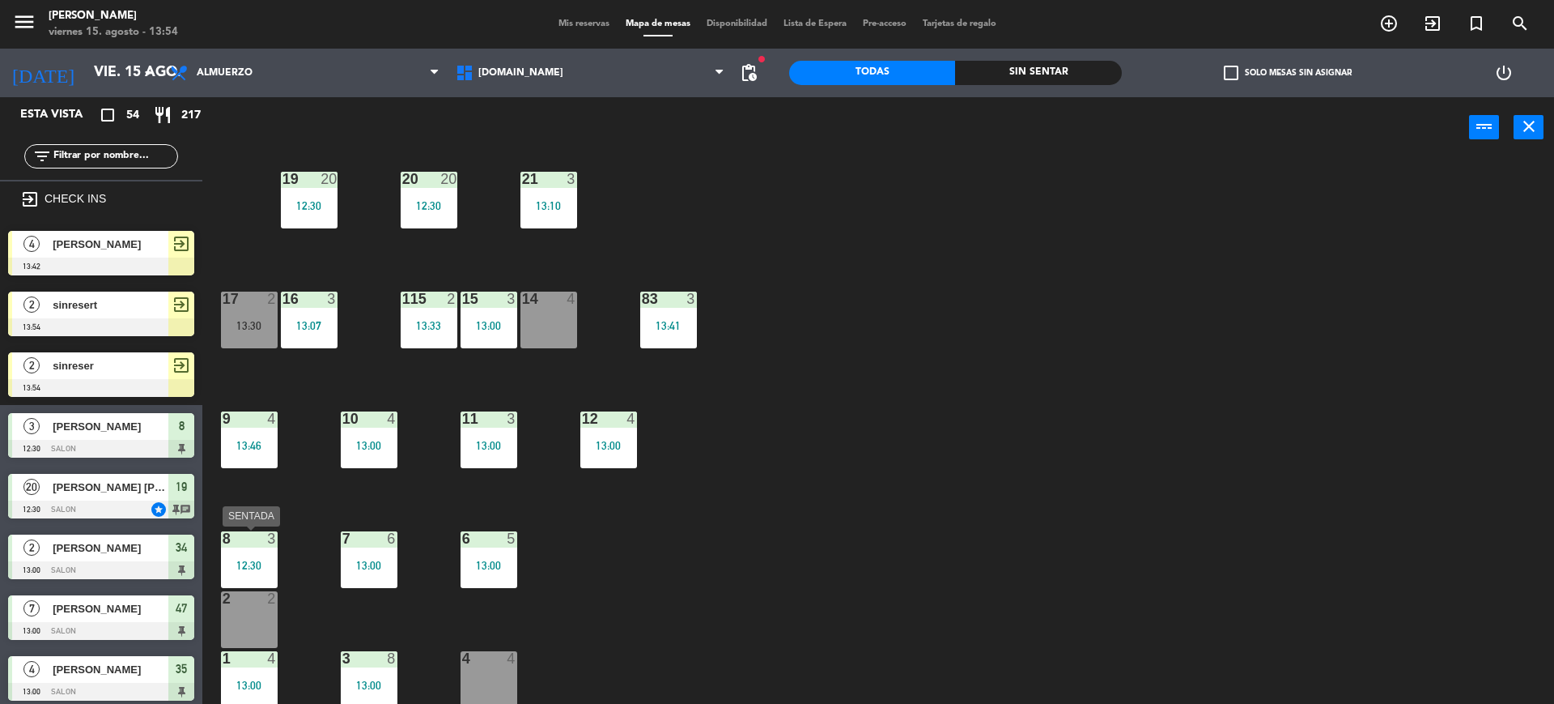
drag, startPoint x: 272, startPoint y: 552, endPoint x: 289, endPoint y: 578, distance: 31.0
click at [269, 552] on div "8 3 12:30" at bounding box center [249, 559] width 57 height 57
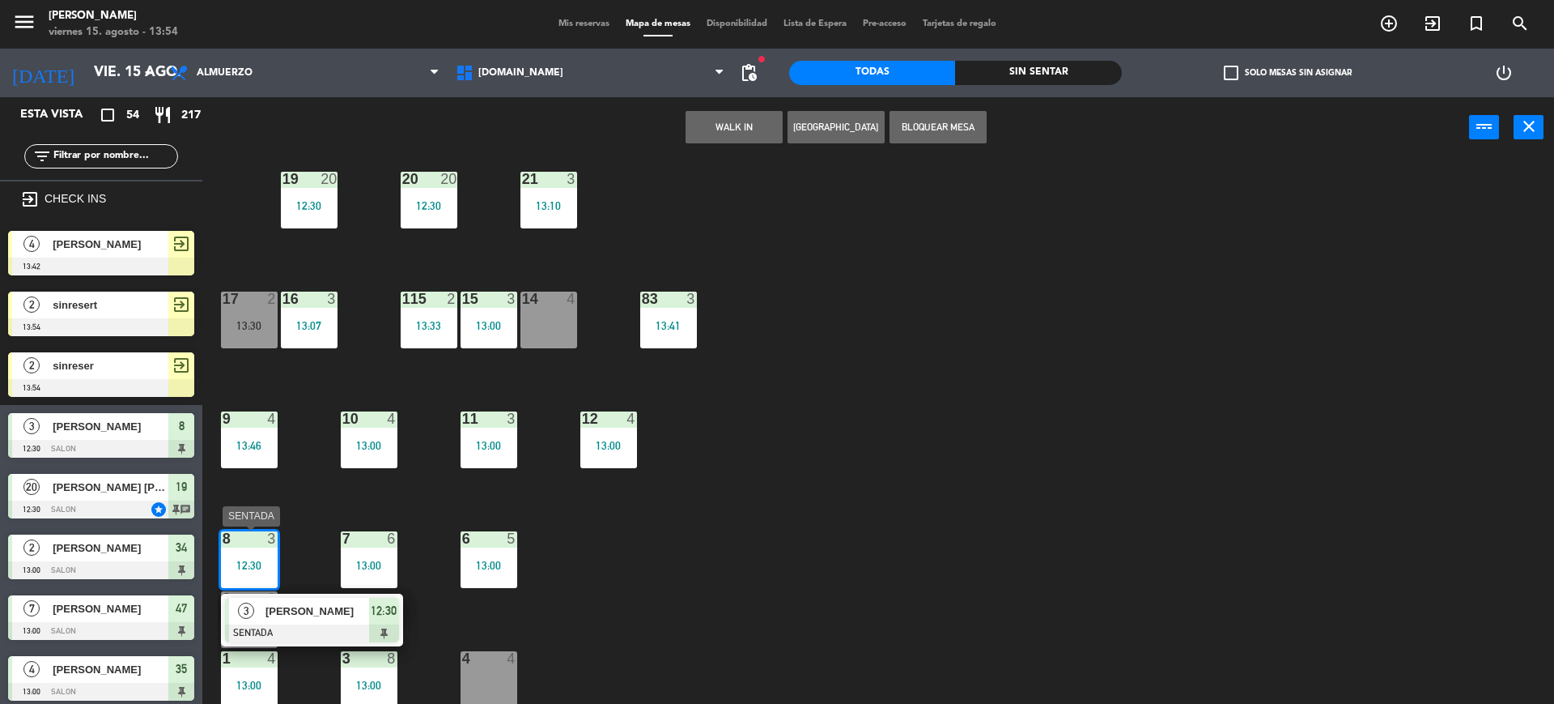
click at [330, 616] on span "[PERSON_NAME]" at bounding box center [318, 610] width 104 height 17
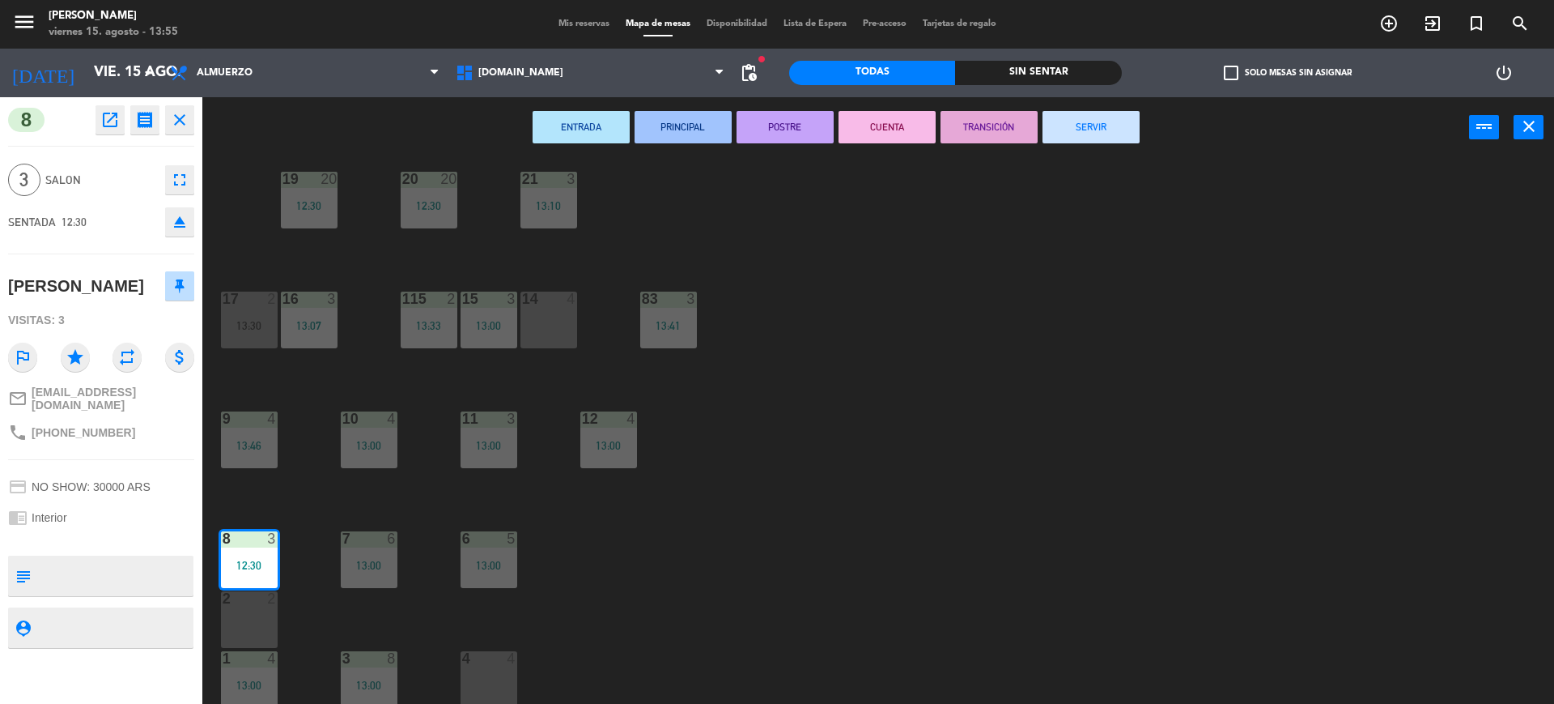
click at [1061, 135] on button "SERVIR" at bounding box center [1091, 127] width 97 height 32
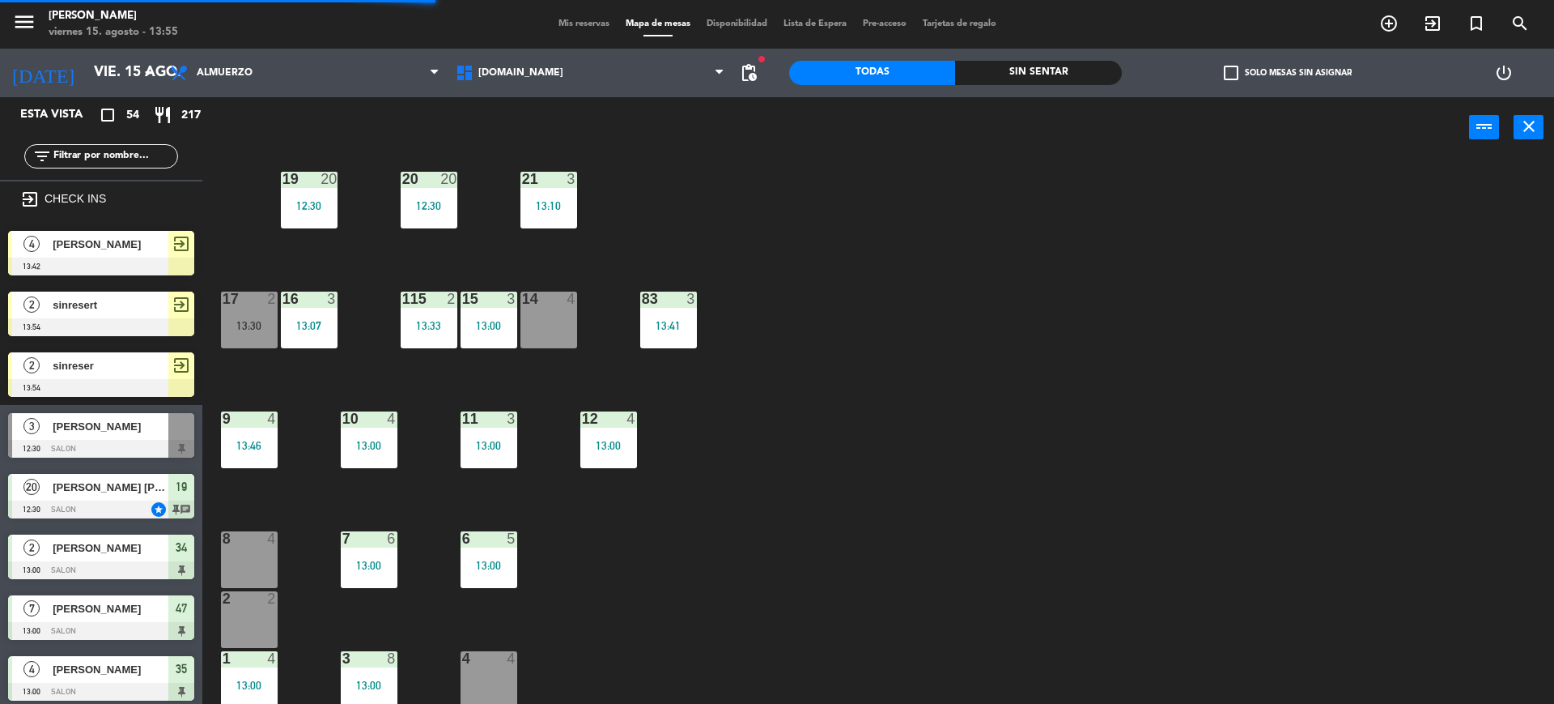
scroll to position [34, 0]
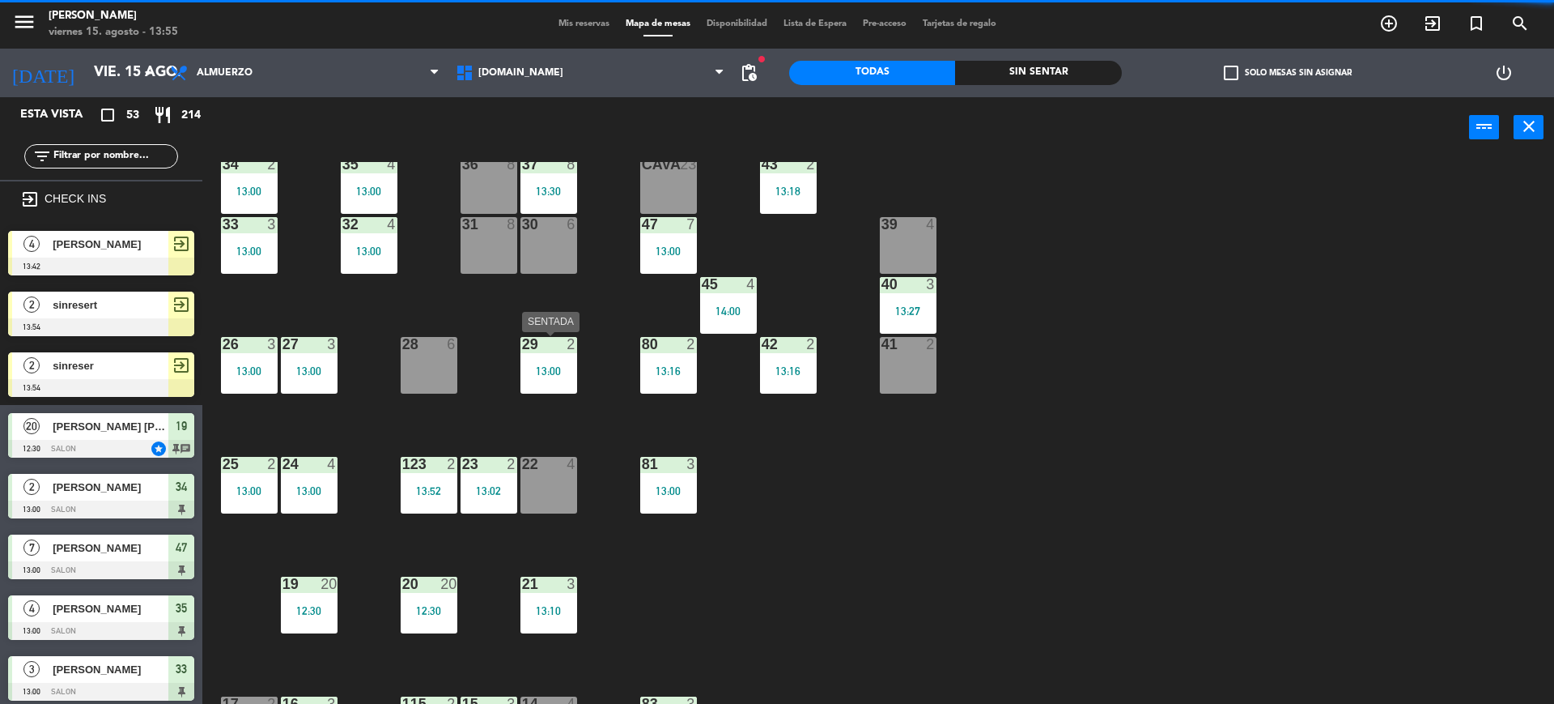
drag, startPoint x: 112, startPoint y: 372, endPoint x: 608, endPoint y: 368, distance: 496.3
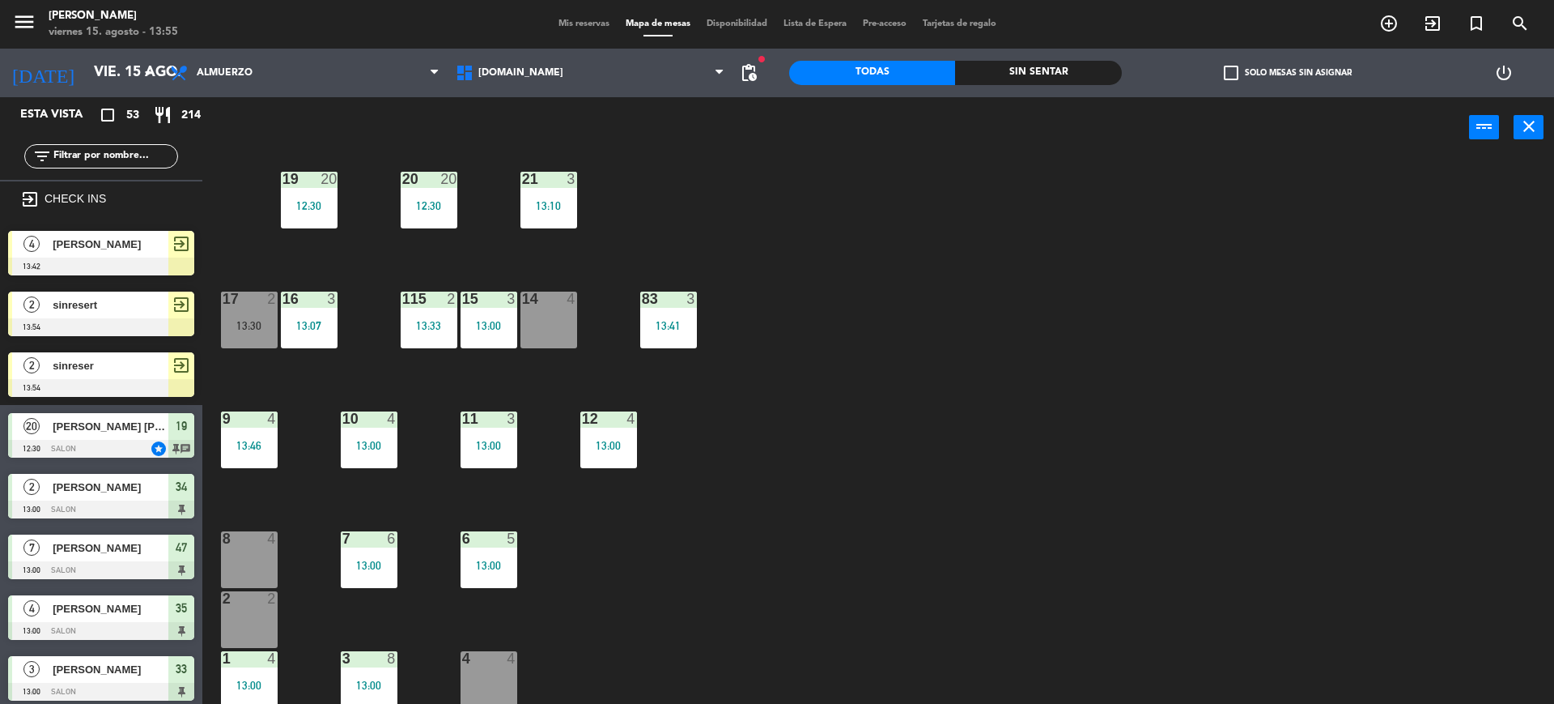
scroll to position [338, 0]
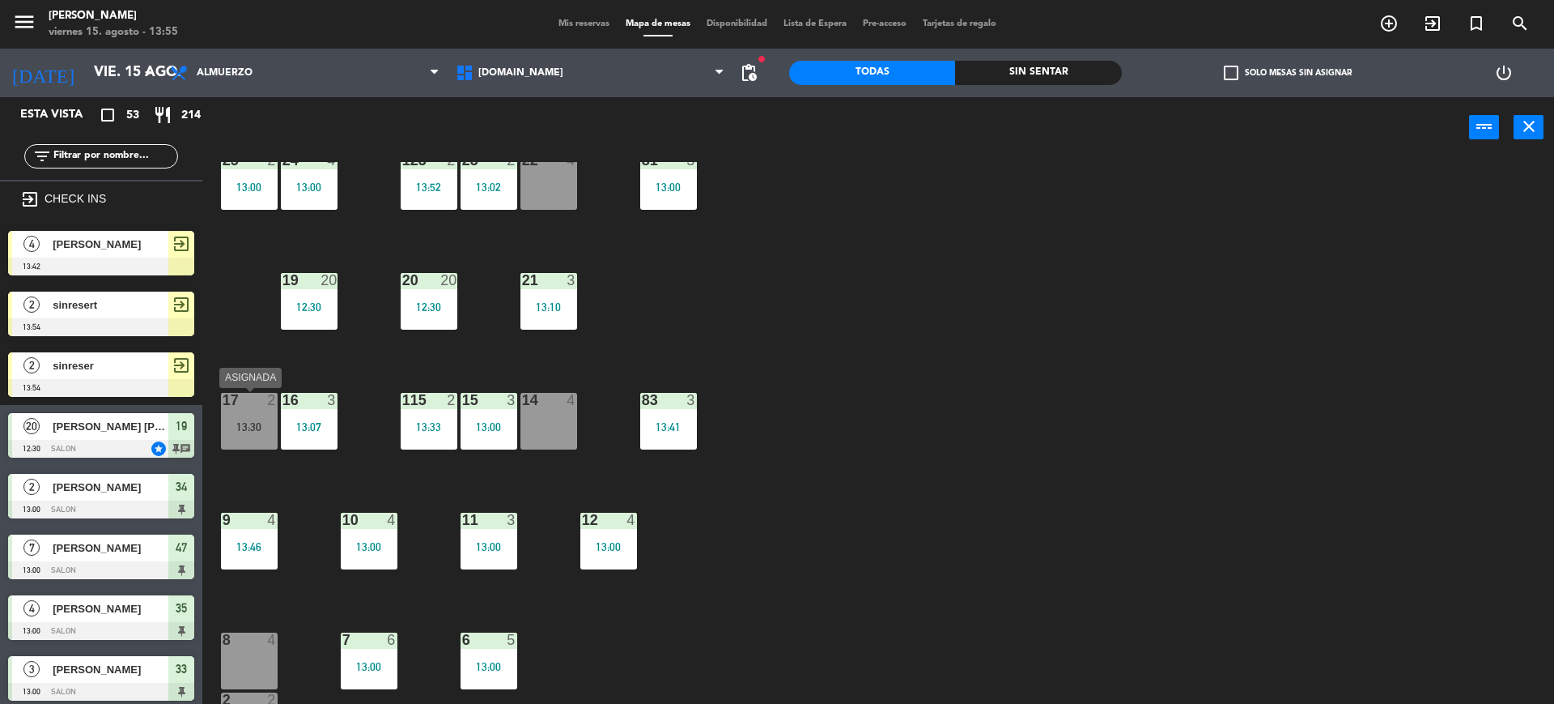
click at [253, 427] on div "13:30" at bounding box center [249, 426] width 57 height 11
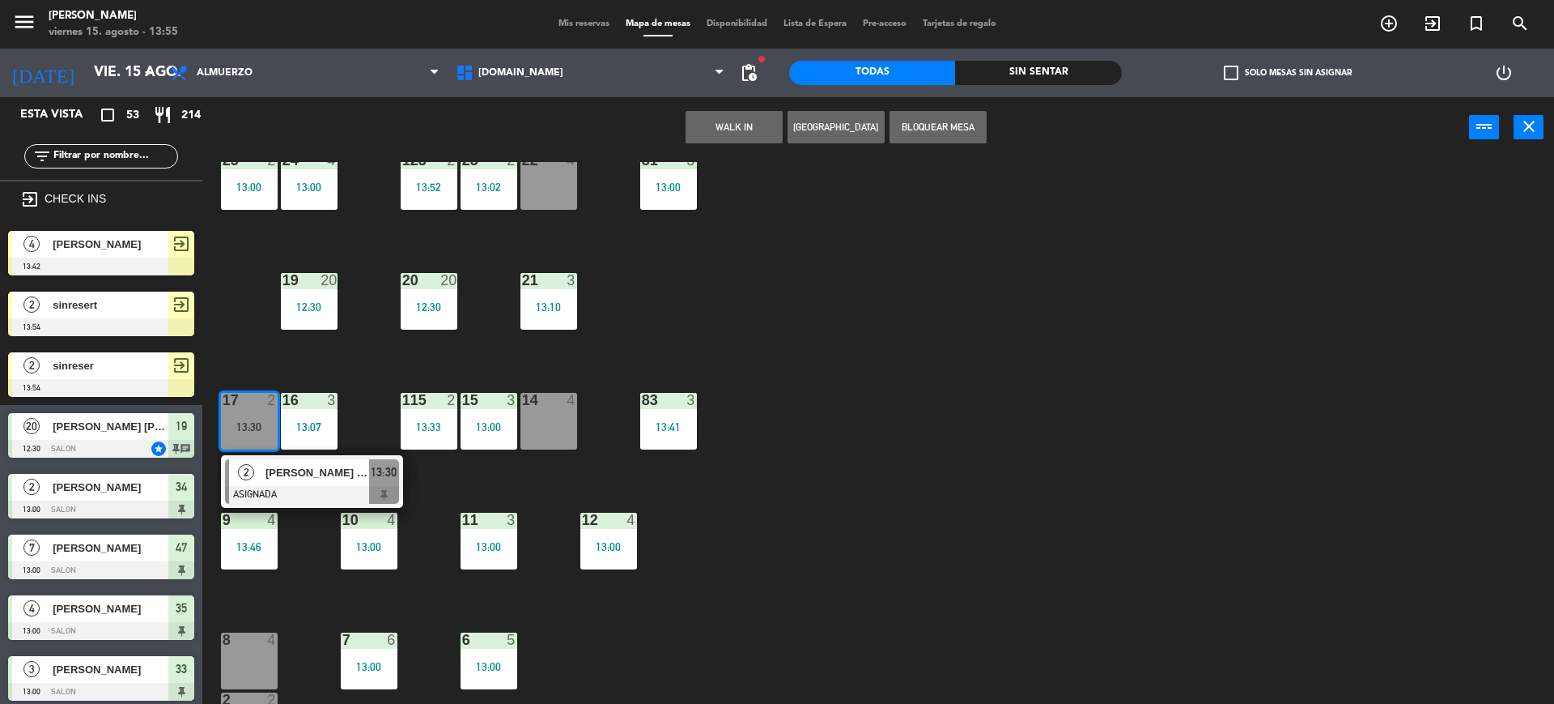
drag, startPoint x: 543, startPoint y: 440, endPoint x: 555, endPoint y: 425, distance: 19.1
click at [542, 440] on div "14 4" at bounding box center [549, 421] width 57 height 57
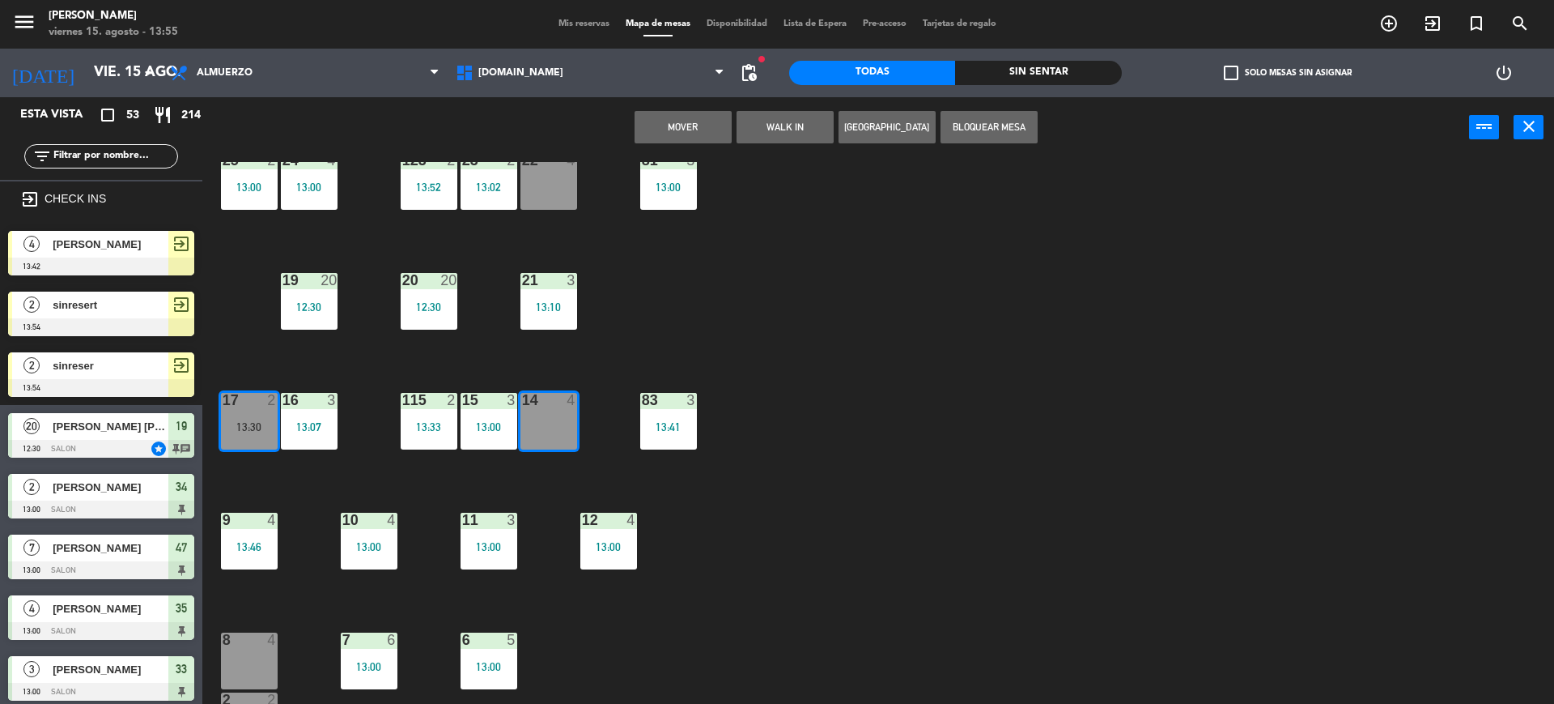
click at [727, 119] on button "Mover" at bounding box center [683, 127] width 97 height 32
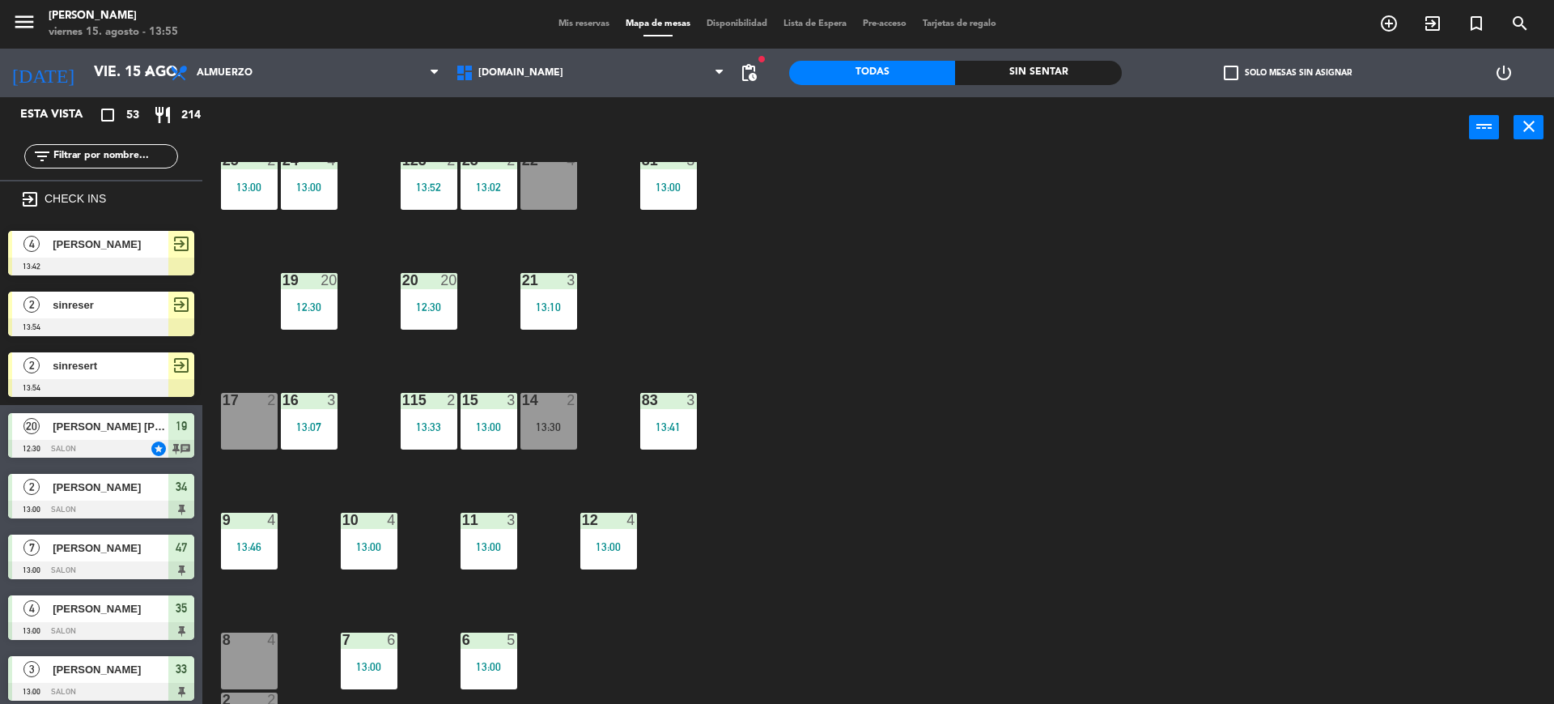
drag, startPoint x: 43, startPoint y: 349, endPoint x: 107, endPoint y: 372, distance: 68.1
click at [107, 372] on div "2 sinresert 13:54 exit_to_app" at bounding box center [101, 374] width 202 height 61
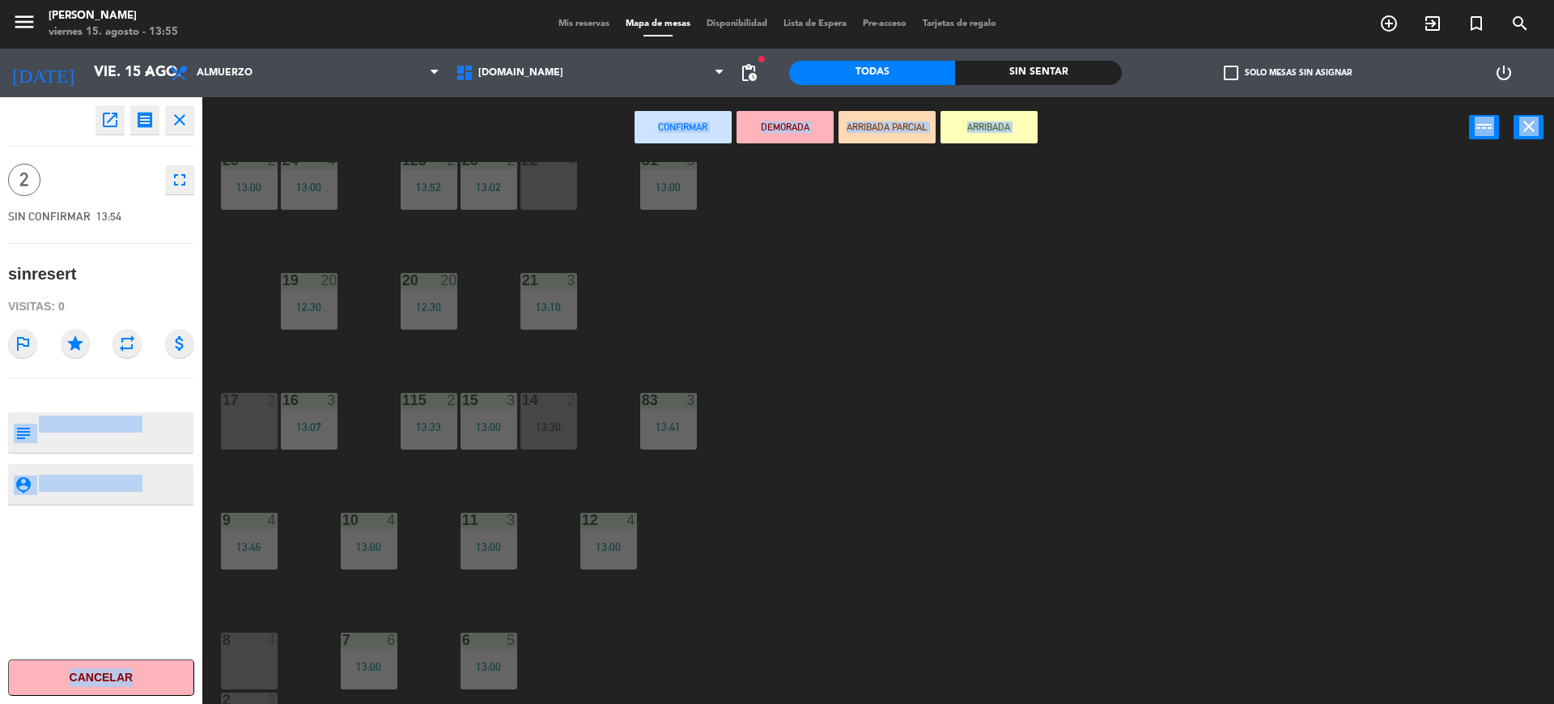
click at [248, 407] on div "open_in_new receipt 1:54 PM vie., 15 ago. 2 personas sinresert close 2 fullscre…" at bounding box center [777, 402] width 1554 height 610
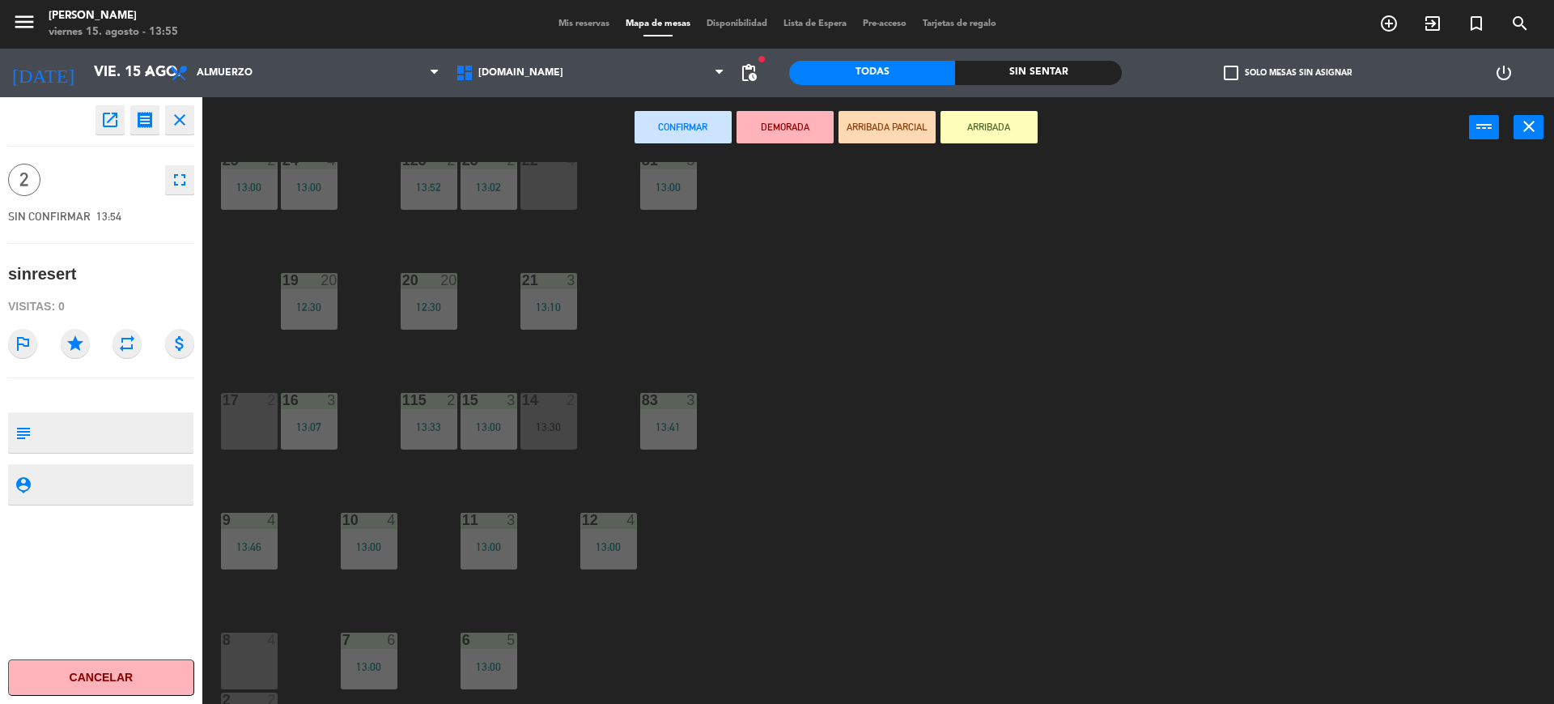
click at [256, 408] on div "17 2" at bounding box center [249, 421] width 57 height 57
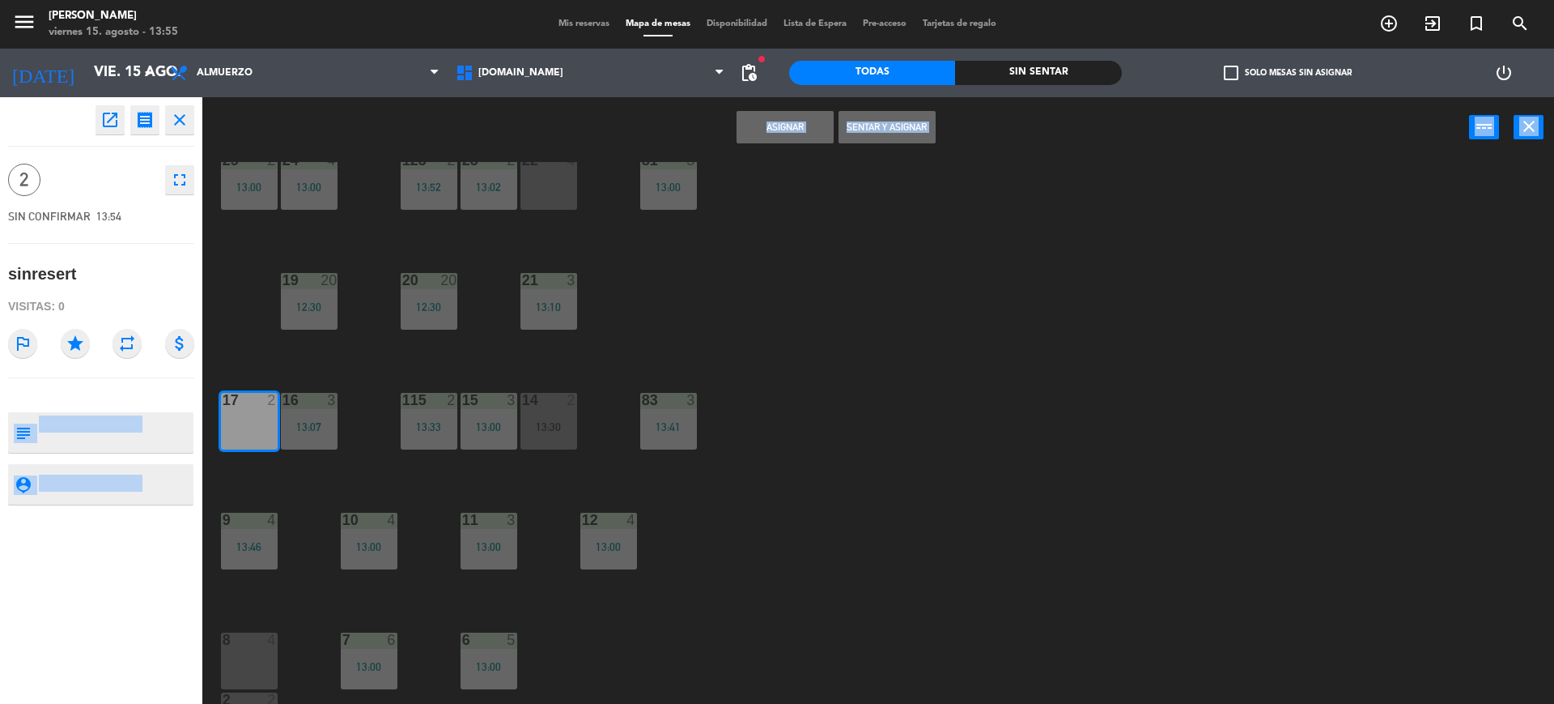
click at [883, 136] on button "Sentar y Asignar" at bounding box center [887, 127] width 97 height 32
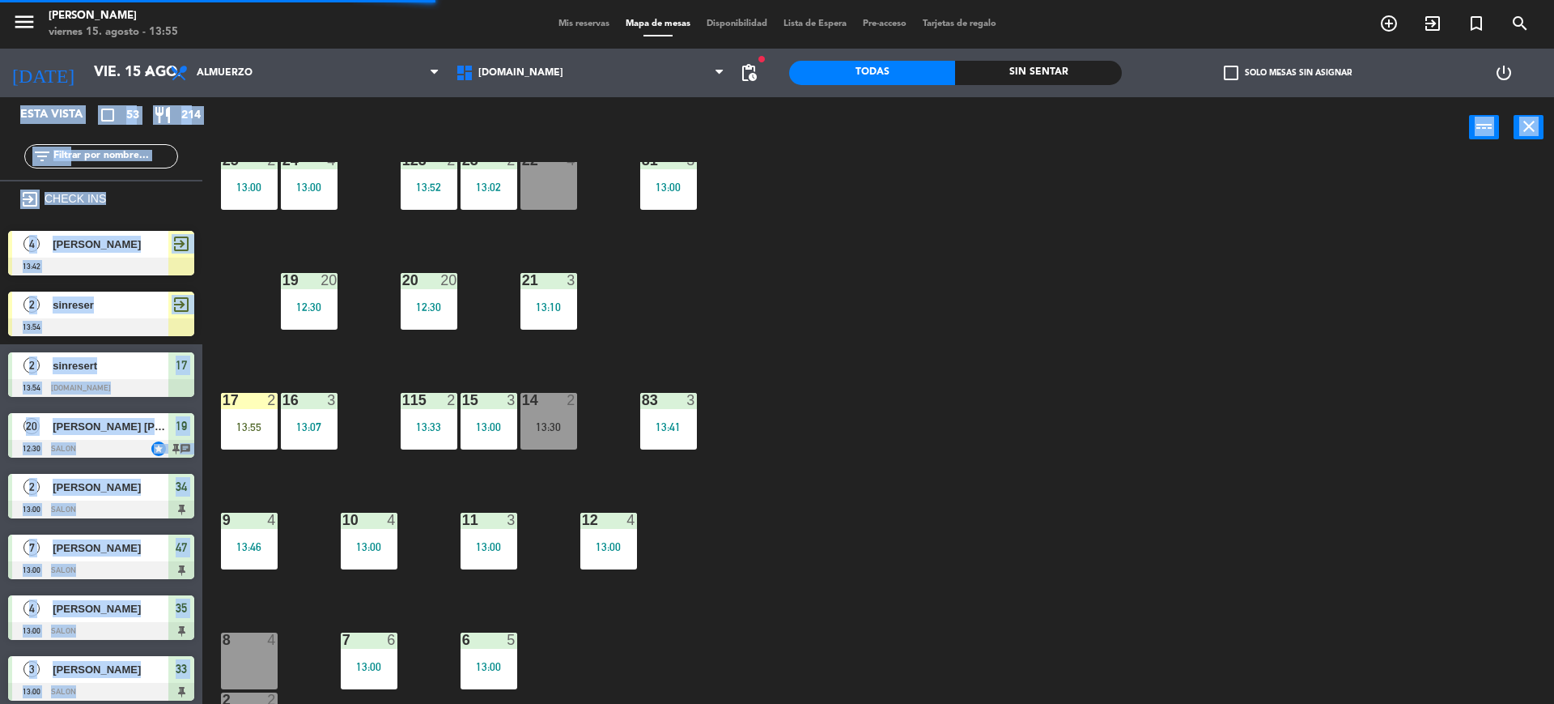
scroll to position [34, 0]
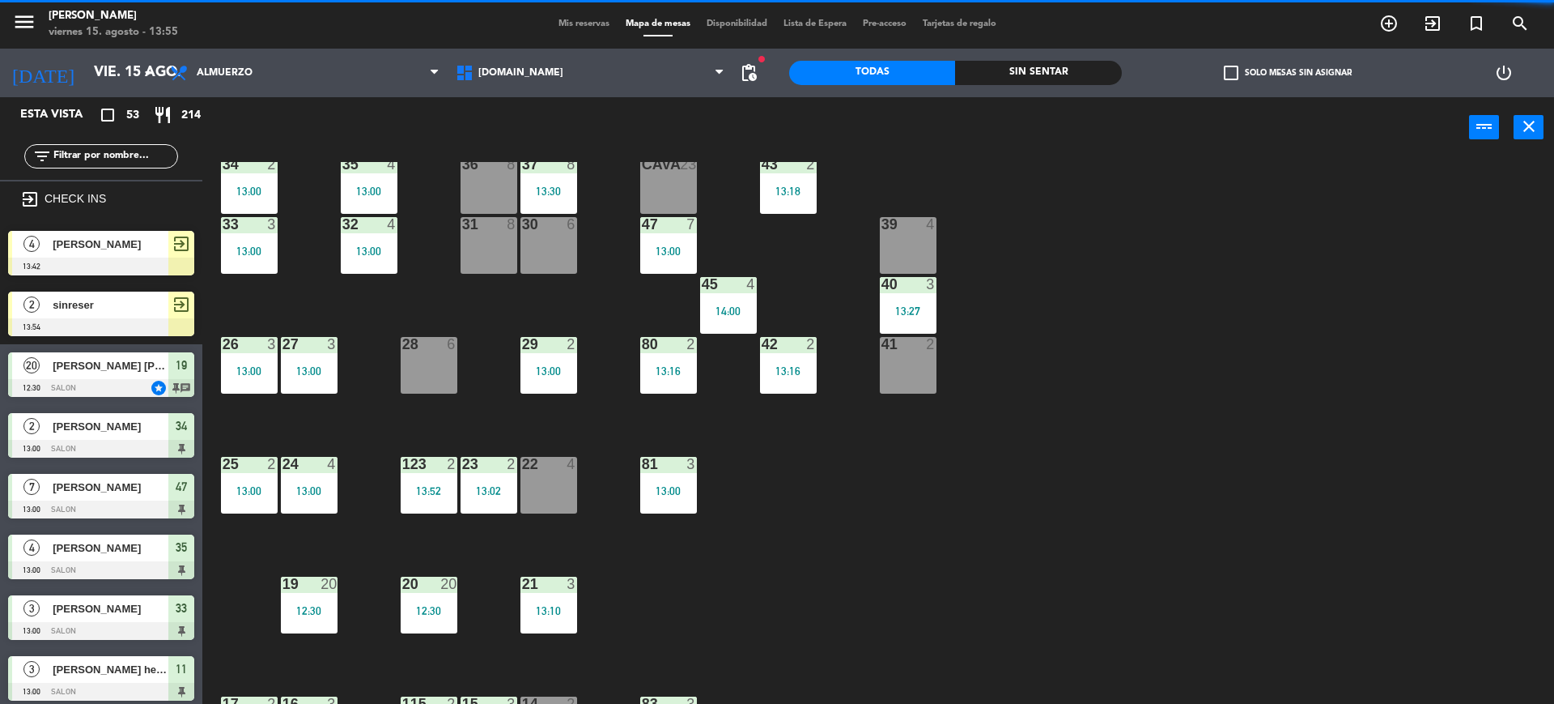
drag, startPoint x: 82, startPoint y: 304, endPoint x: 893, endPoint y: 370, distance: 813.9
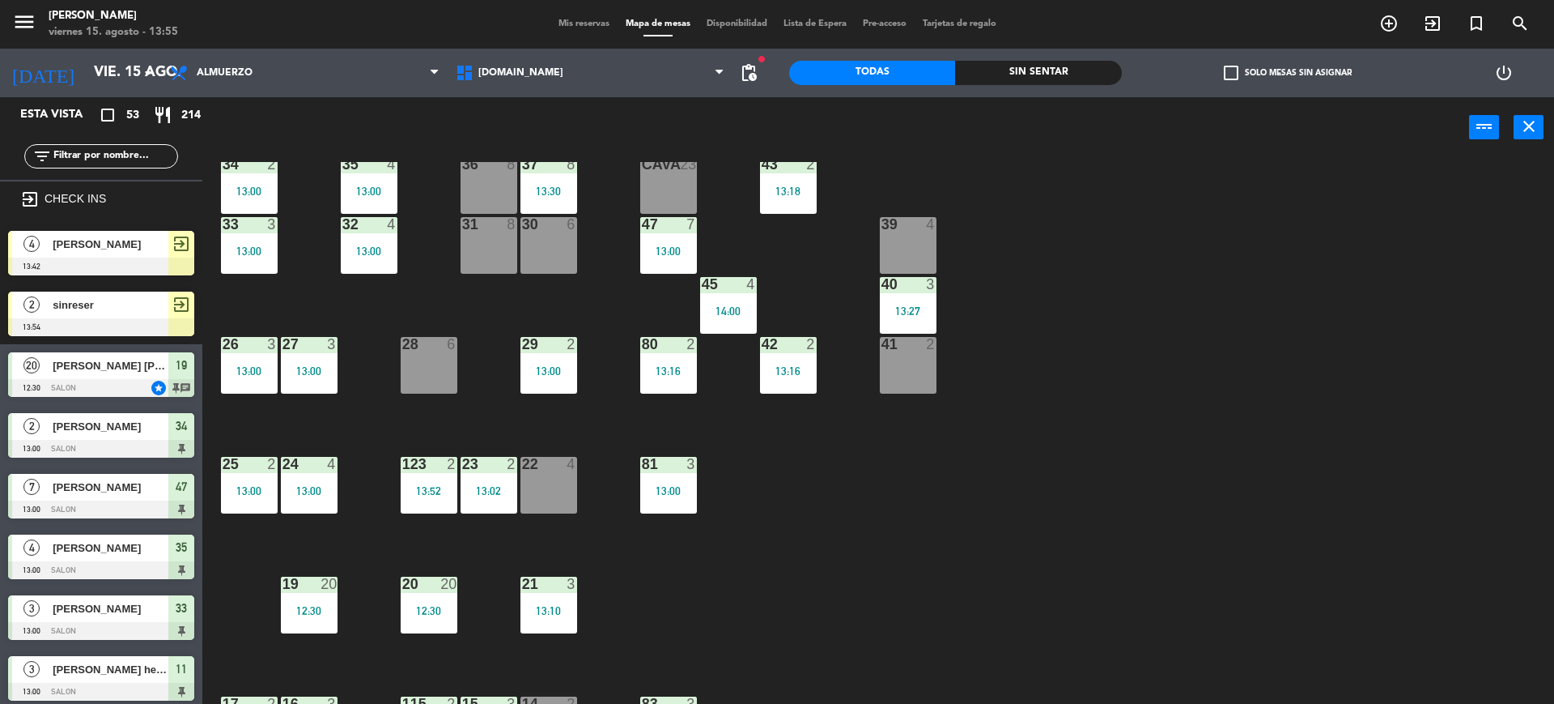
click at [902, 372] on div "41 2" at bounding box center [908, 365] width 57 height 57
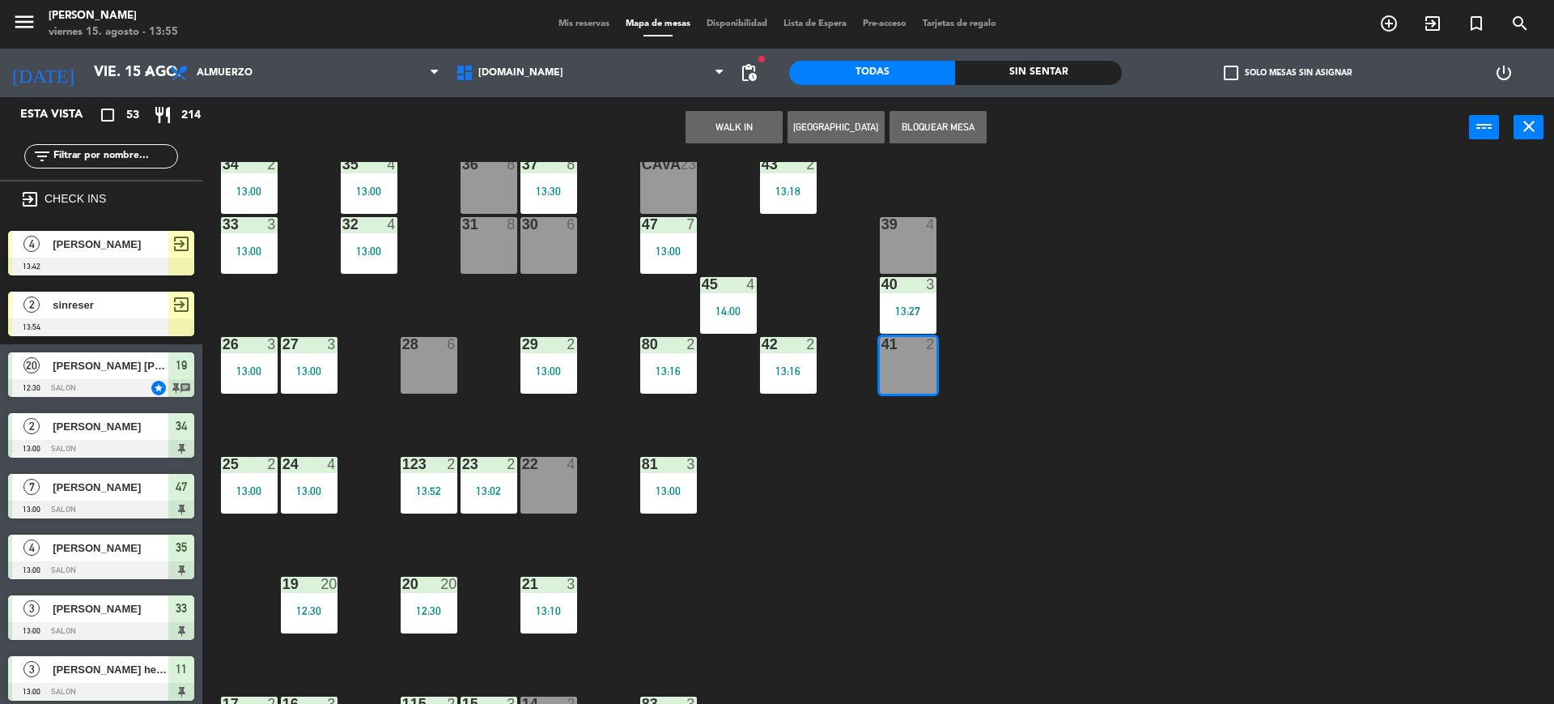
click at [197, 301] on div "Esta vista crop_square 53 restaurant 214 filter_list exit_to_app CHECK INS 4 al…" at bounding box center [777, 402] width 1554 height 610
drag, startPoint x: 156, startPoint y: 313, endPoint x: 367, endPoint y: 268, distance: 215.3
click at [158, 313] on div "2 sinreser 13:54 exit_to_app" at bounding box center [101, 313] width 202 height 61
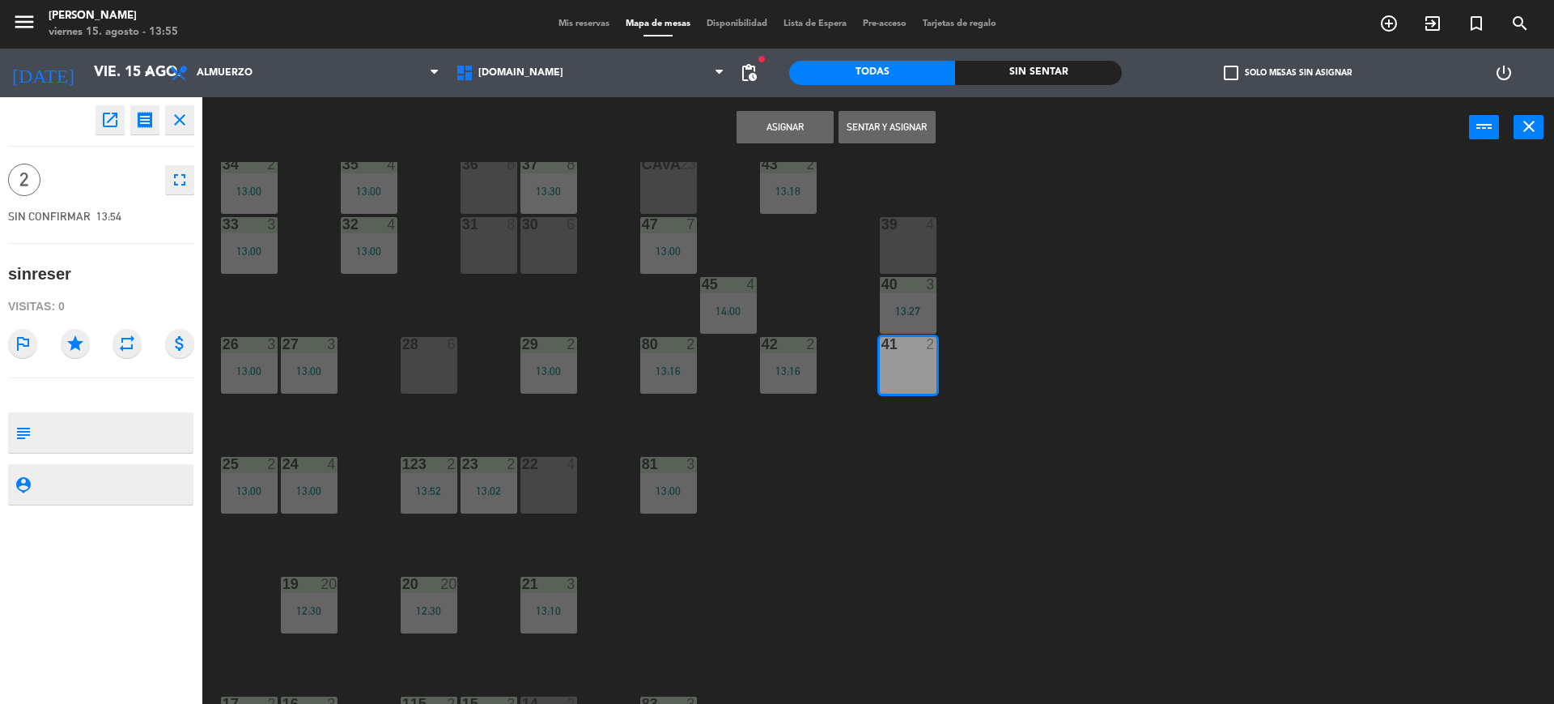
drag, startPoint x: 877, startPoint y: 124, endPoint x: 1478, endPoint y: 200, distance: 606.3
click at [878, 124] on button "Sentar y Asignar" at bounding box center [887, 127] width 97 height 32
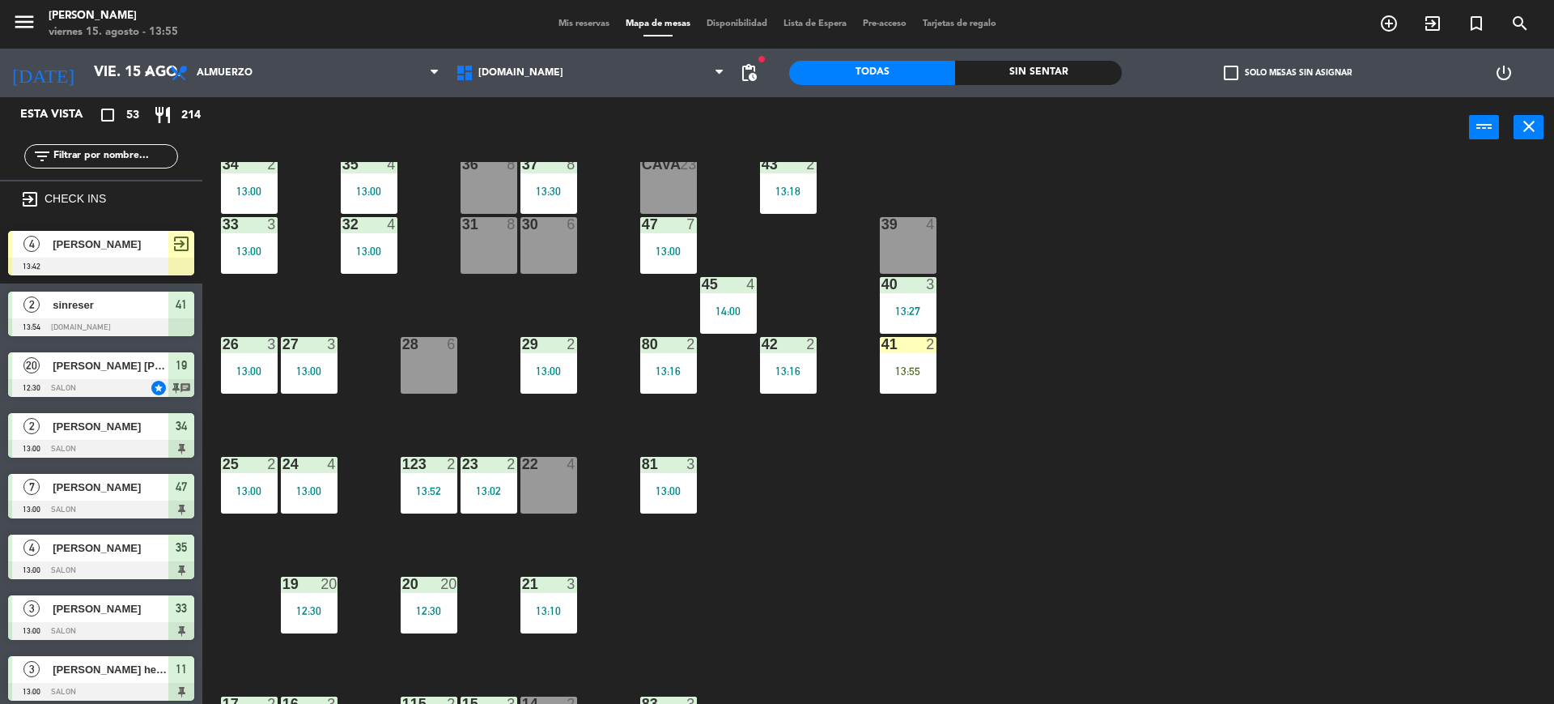
click at [1483, 200] on div "34 2 13:00 35 4 13:00 36 8 43 2 13:18 37 8 13:30 CAVA 23 33 3 13:00 32 4 13:00 …" at bounding box center [886, 435] width 1337 height 546
click at [83, 161] on input "text" at bounding box center [114, 156] width 125 height 18
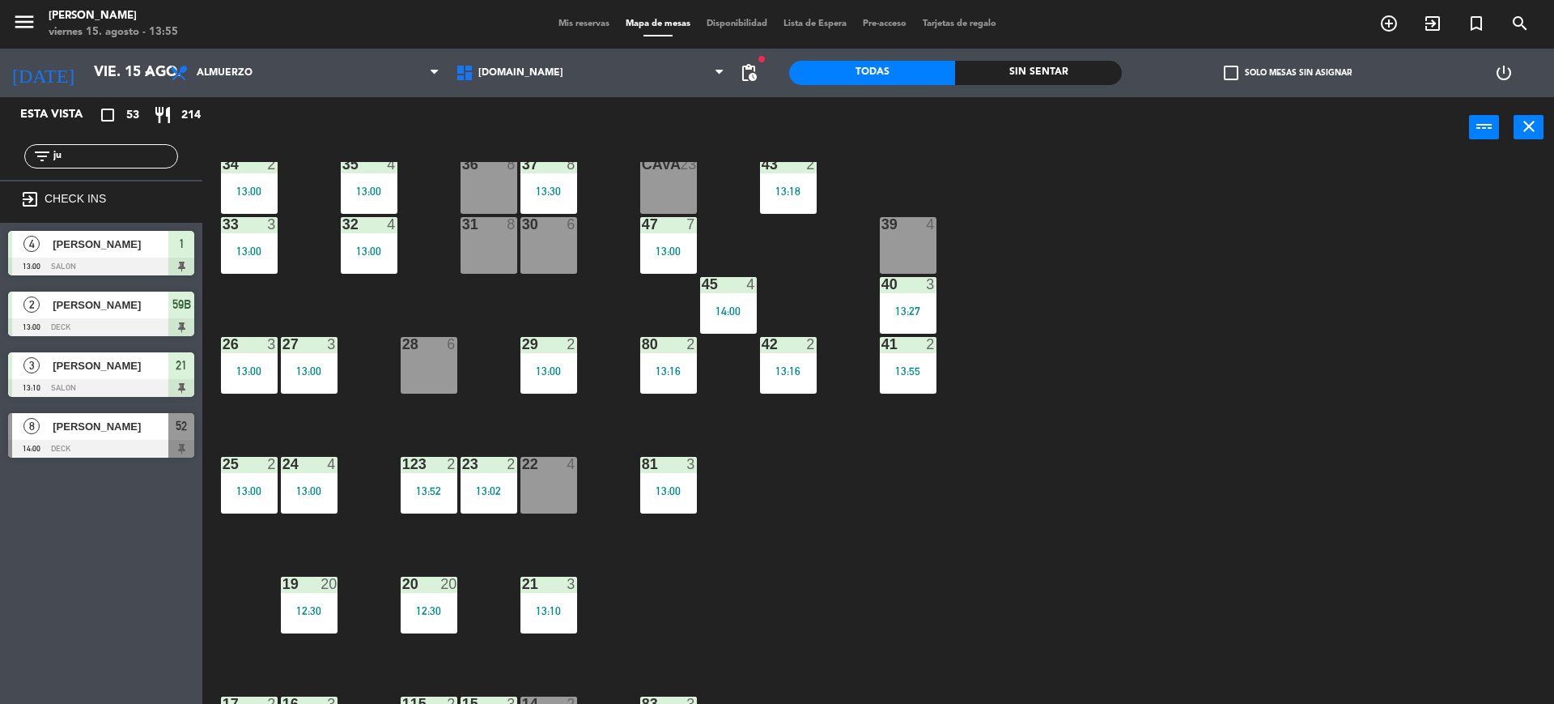
type input "ju"
drag, startPoint x: 59, startPoint y: 534, endPoint x: 92, endPoint y: 500, distance: 47.5
click at [59, 534] on div "Esta vista crop_square 53 restaurant 214 filter_list ju exit_to_app CHECK INS 4…" at bounding box center [101, 400] width 202 height 606
drag, startPoint x: 115, startPoint y: 424, endPoint x: 1554, endPoint y: 698, distance: 1464.4
click at [118, 424] on div "8 [PERSON_NAME] 14:00 DECK 52" at bounding box center [101, 435] width 202 height 61
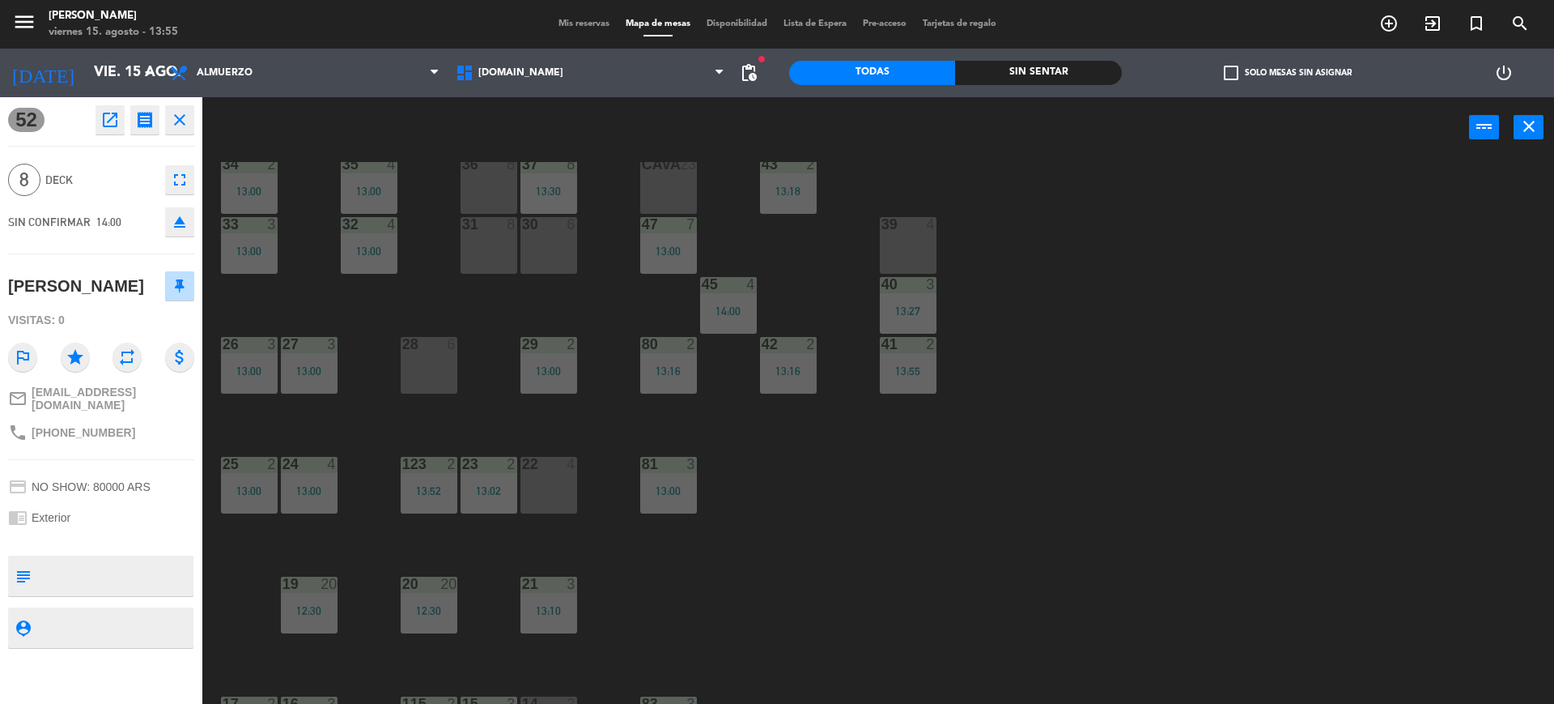
drag, startPoint x: 1425, startPoint y: 351, endPoint x: 1458, endPoint y: 335, distance: 36.9
click at [1426, 349] on div "34 2 13:00 35 4 13:00 36 8 43 2 13:18 37 8 13:30 CAVA 23 33 3 13:00 32 4 13:00 …" at bounding box center [886, 435] width 1337 height 546
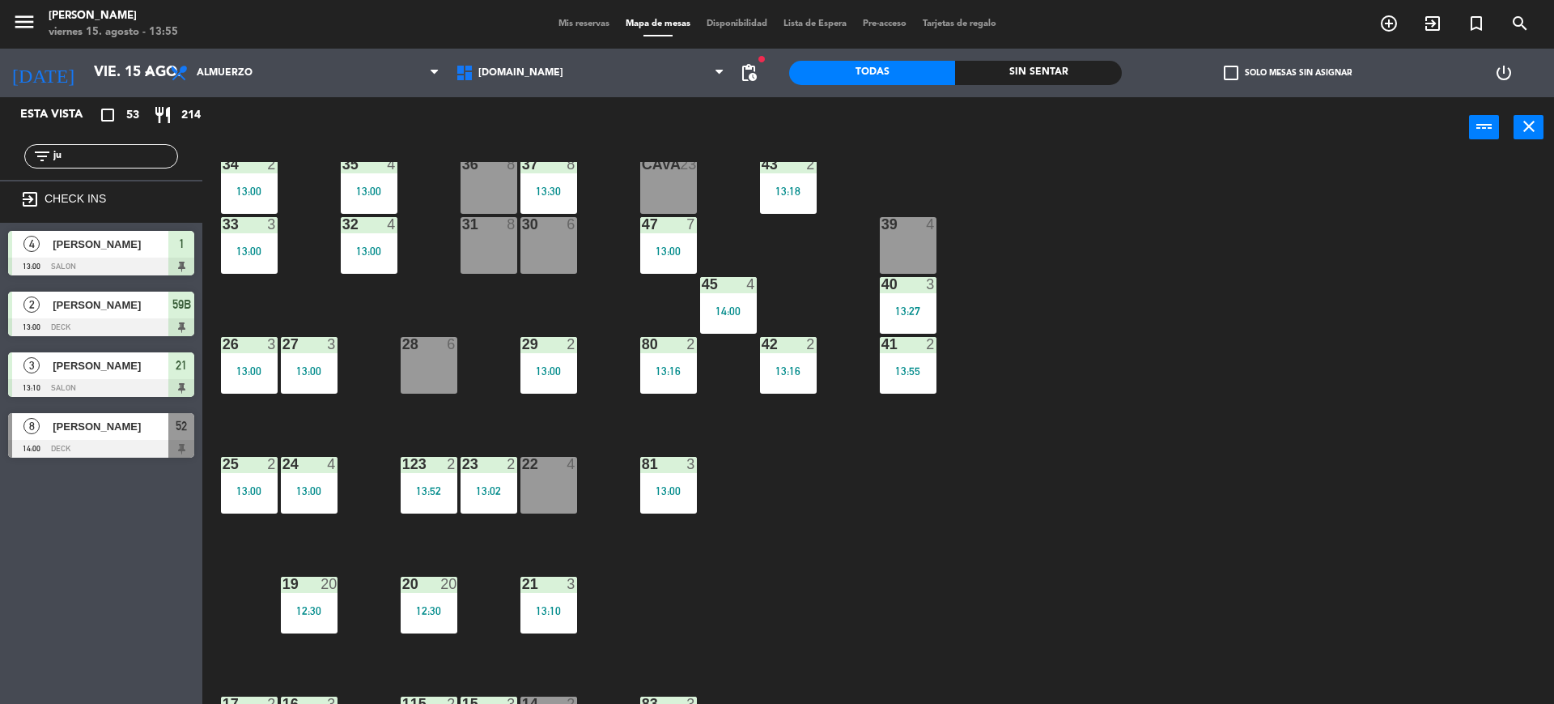
click at [86, 418] on span "[PERSON_NAME]" at bounding box center [111, 426] width 116 height 17
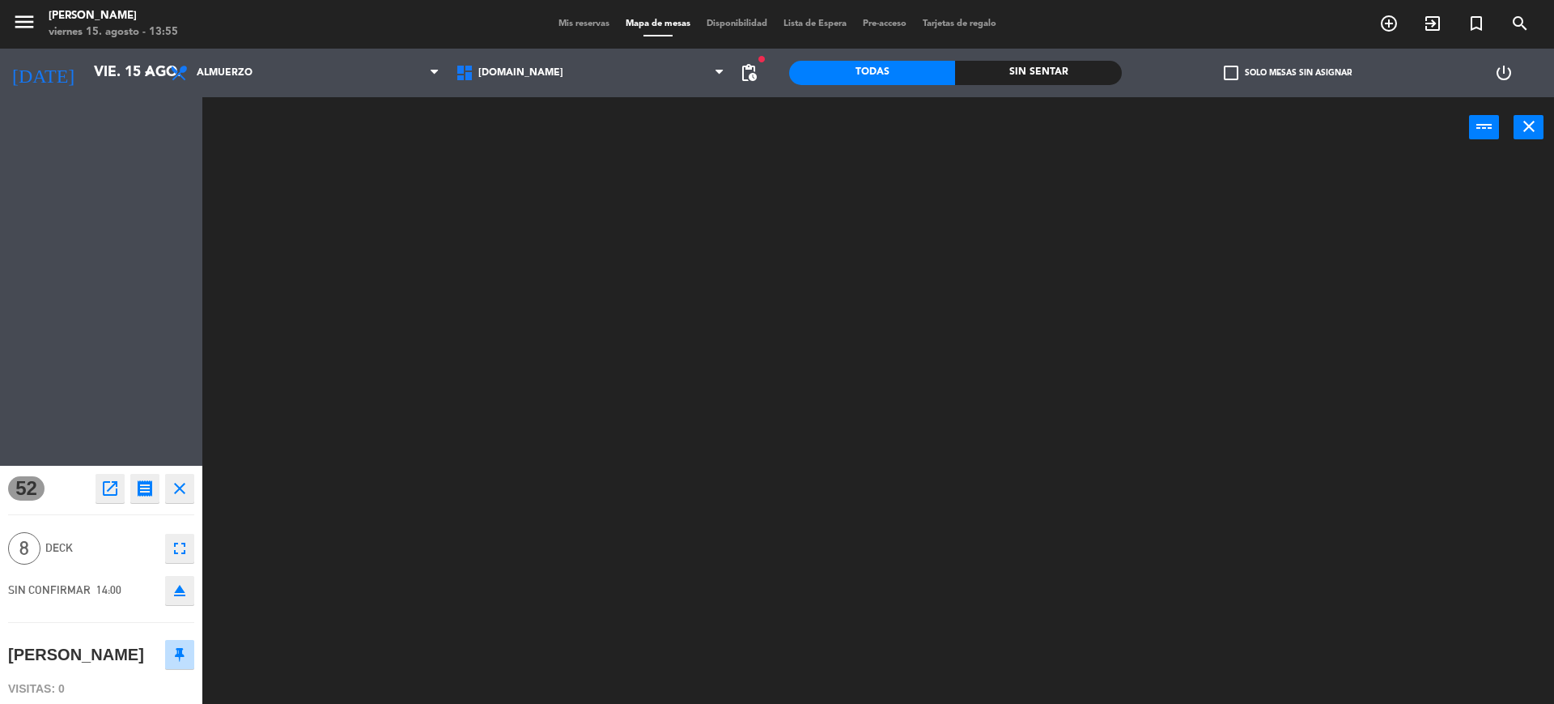
scroll to position [0, 0]
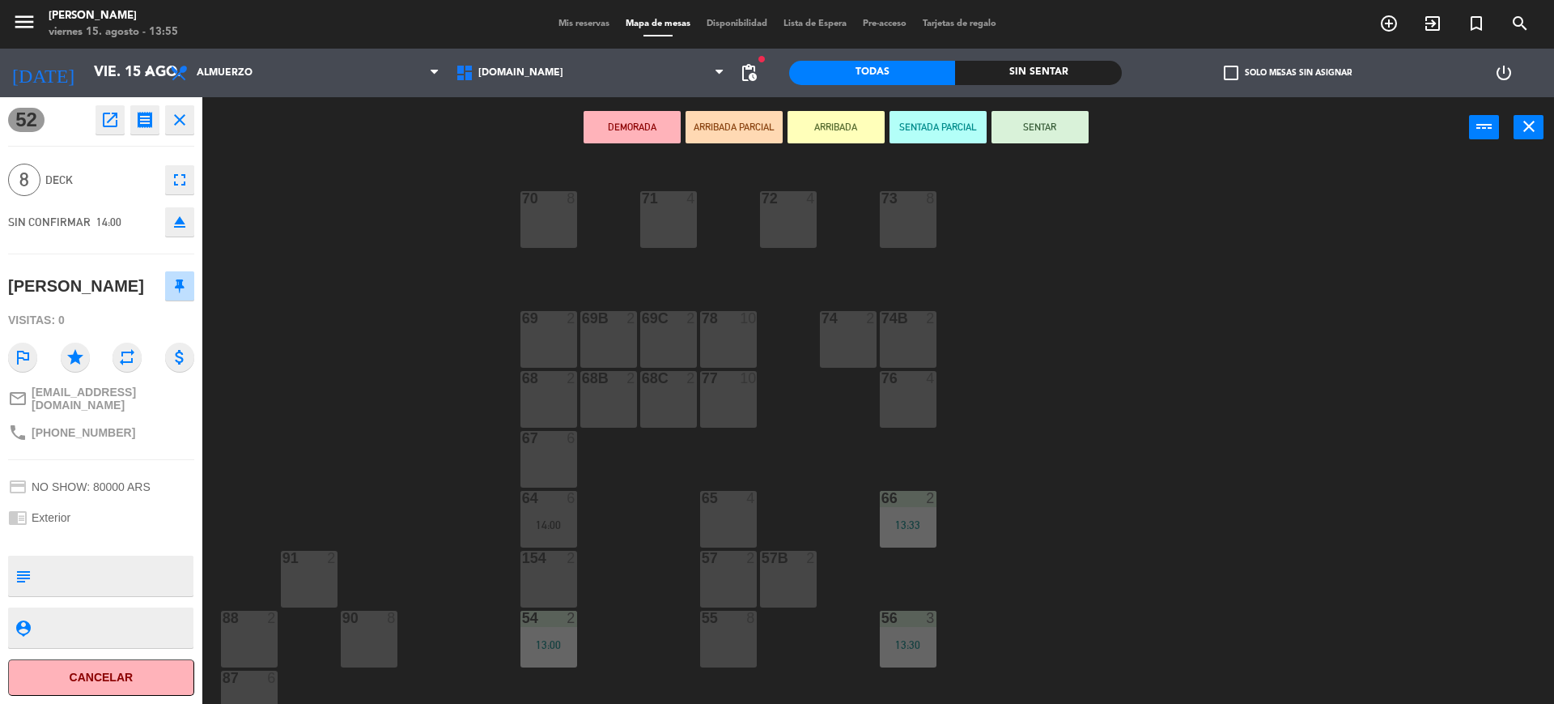
drag, startPoint x: 1041, startPoint y: 100, endPoint x: 1047, endPoint y: 110, distance: 11.2
click at [1047, 110] on div "DEMORADA ARRIBADA PARCIAL ARRIBADA SENTADA PARCIAL SENTAR power_input close" at bounding box center [835, 128] width 1267 height 62
click at [1072, 135] on button "SENTAR" at bounding box center [1040, 127] width 97 height 32
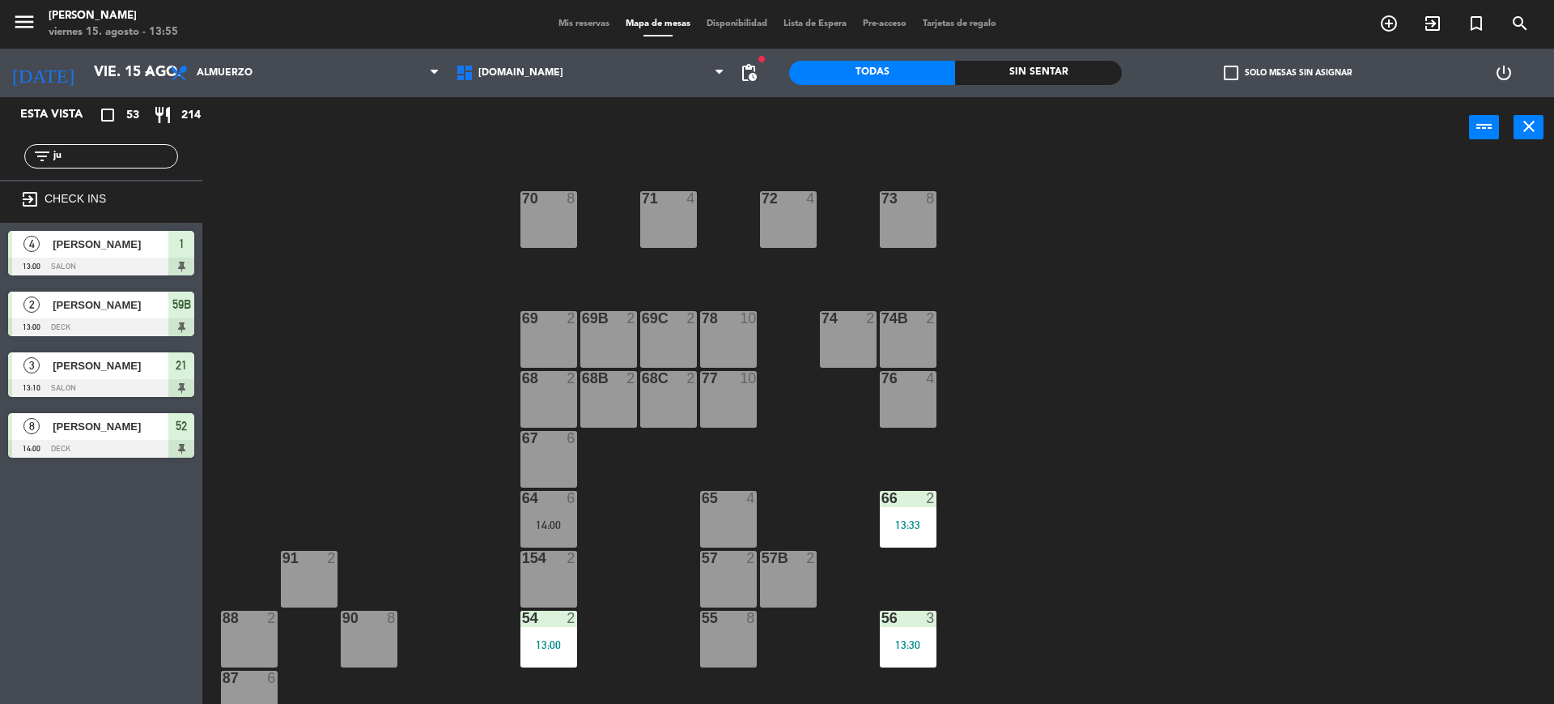
click at [592, 26] on span "Mis reservas" at bounding box center [584, 23] width 67 height 9
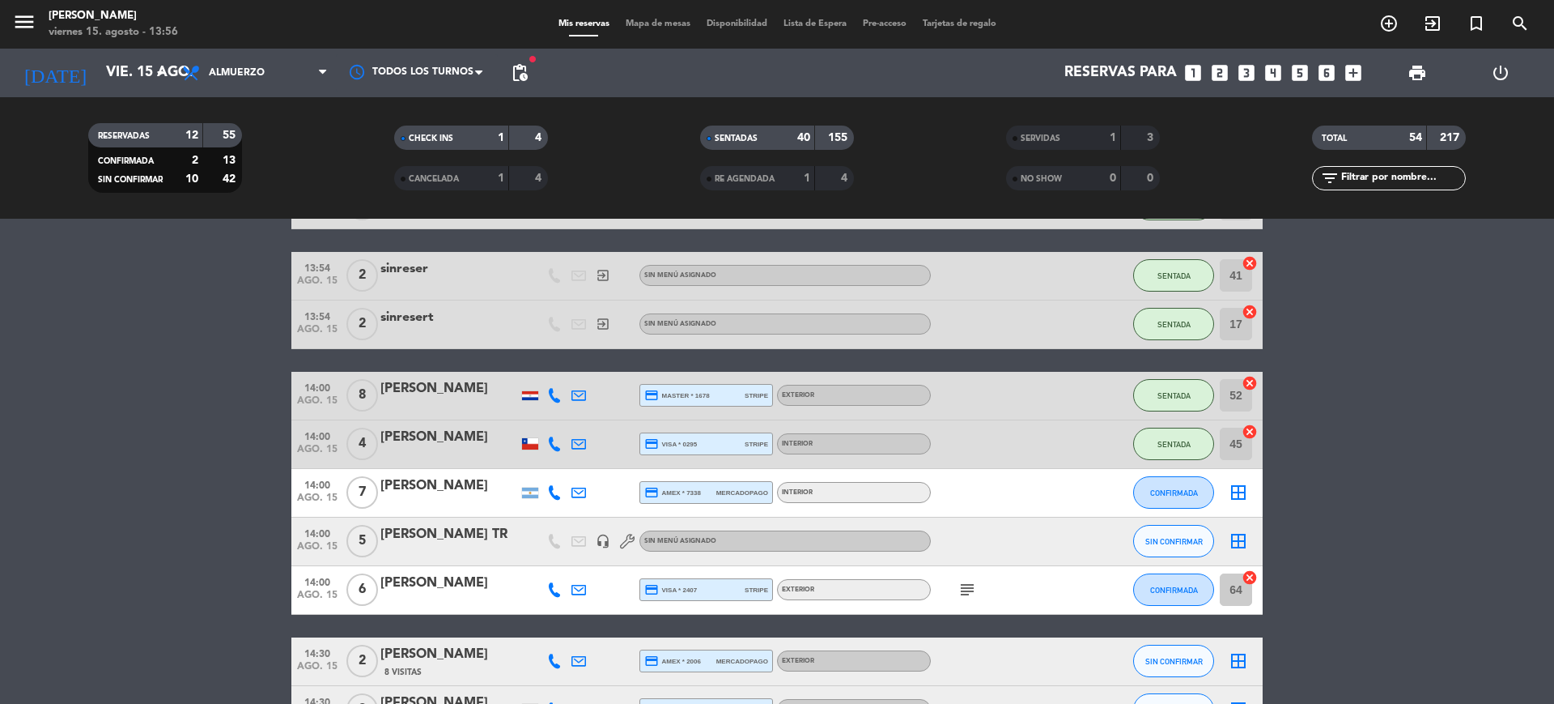
scroll to position [2429, 0]
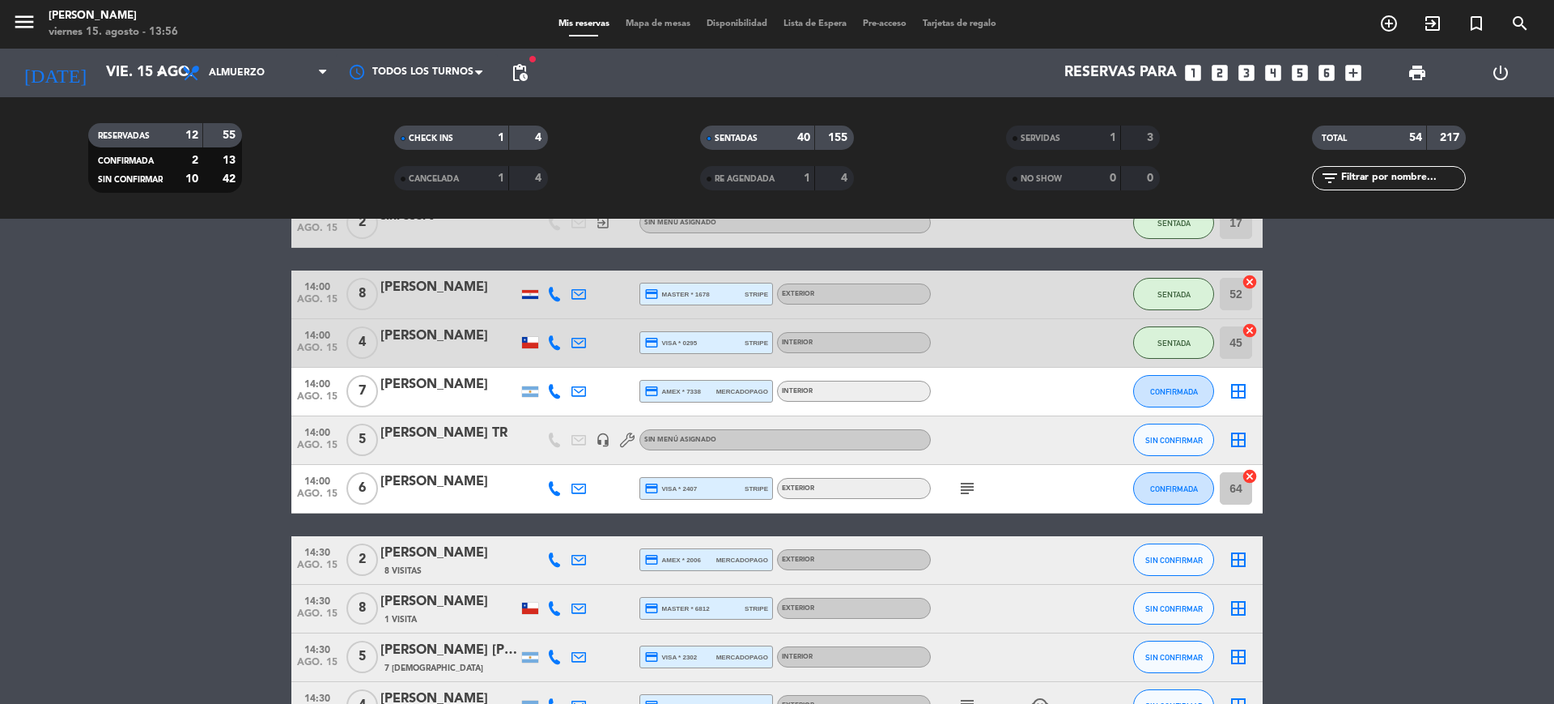
drag, startPoint x: 443, startPoint y: 160, endPoint x: 134, endPoint y: 408, distance: 396.3
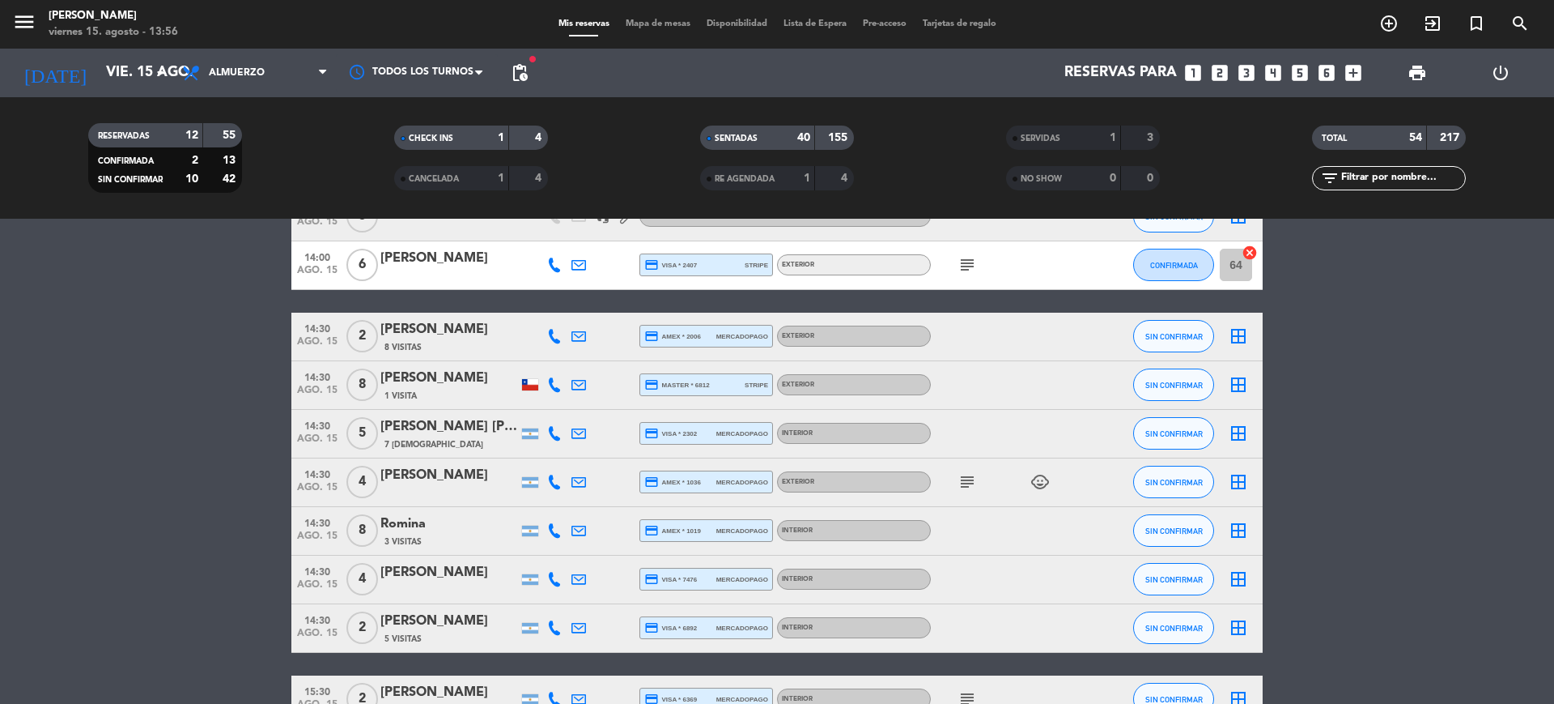
scroll to position [2652, 0]
click at [969, 476] on icon "subject" at bounding box center [967, 481] width 19 height 19
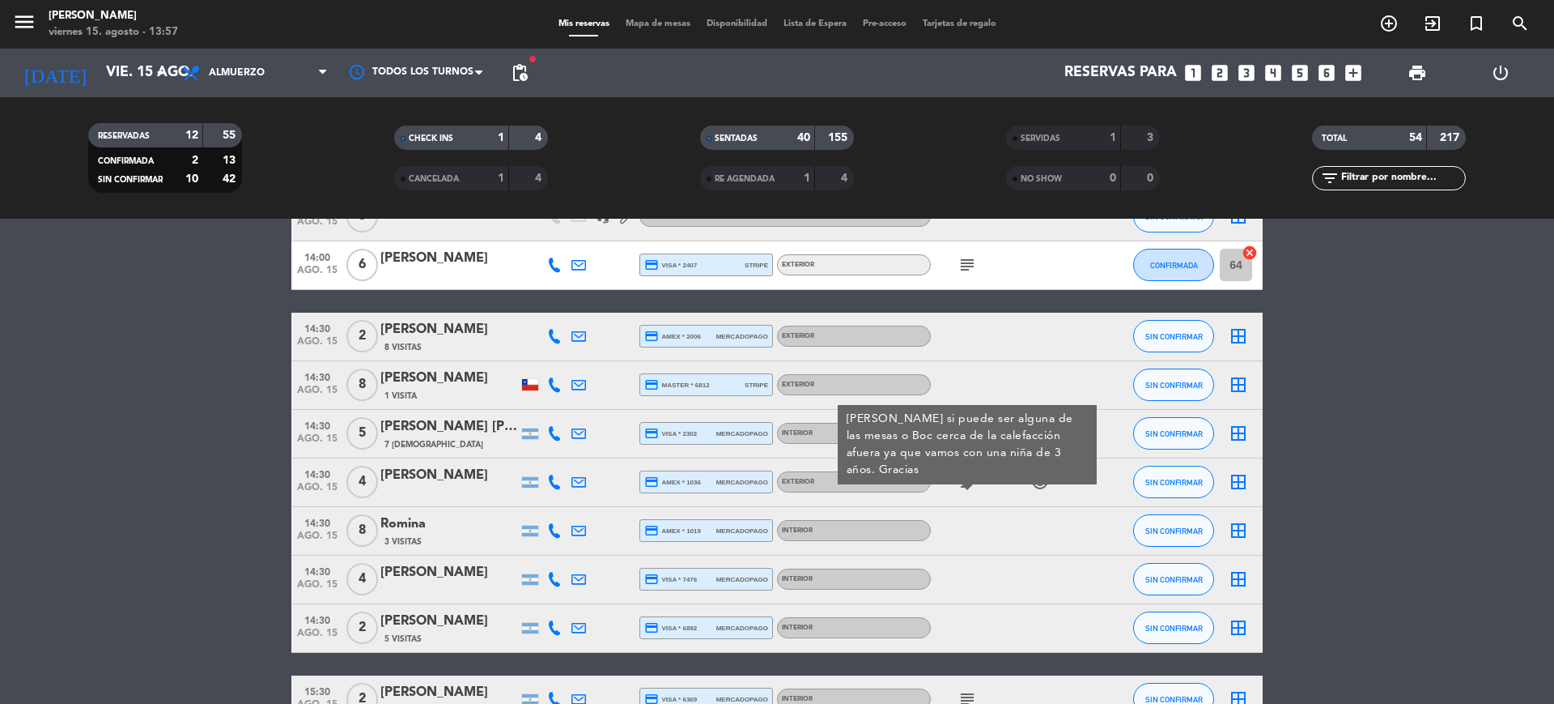
click at [631, 17] on div "Mis reservas Mapa de mesas Disponibilidad Lista de Espera Pre-acceso Tarjetas d…" at bounding box center [778, 24] width 454 height 15
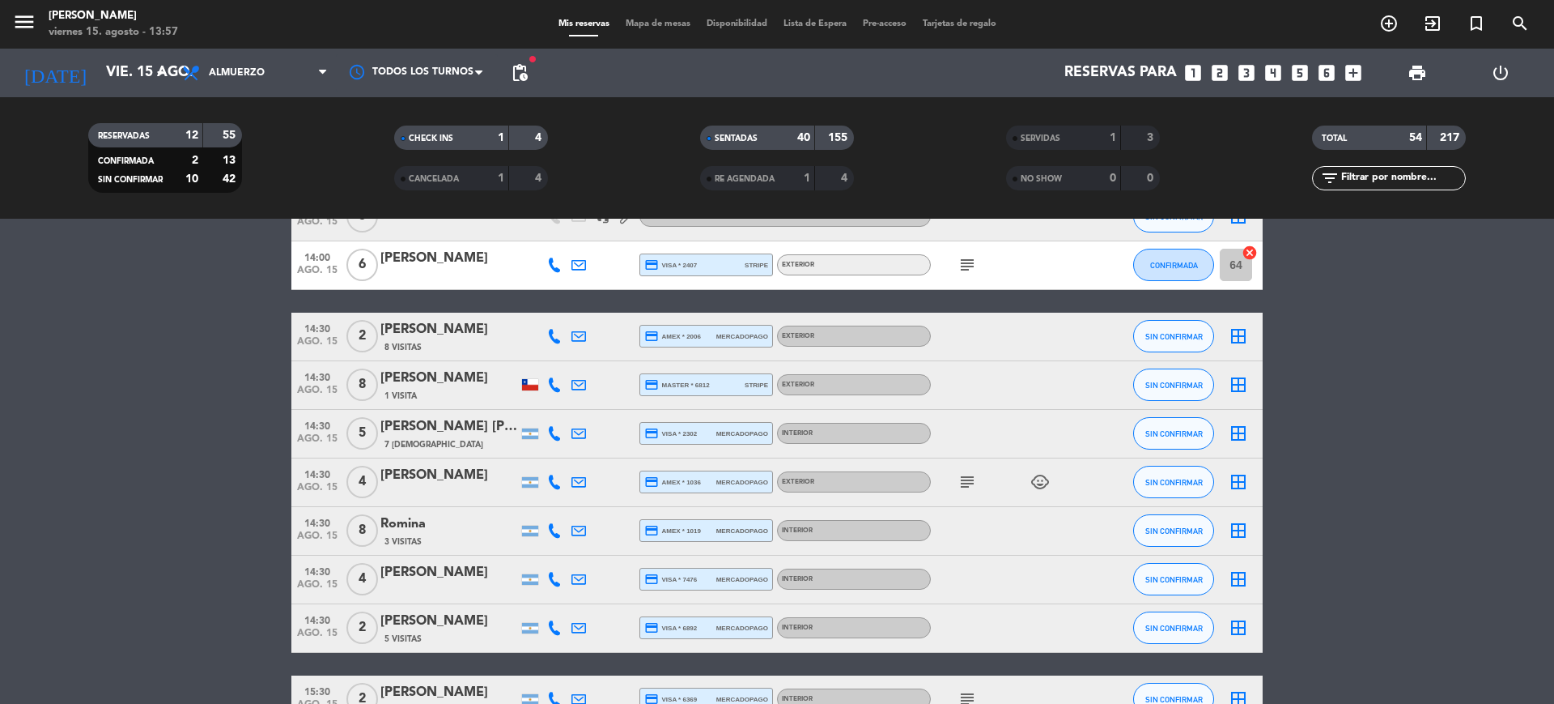
click at [631, 23] on span "Mapa de mesas" at bounding box center [658, 23] width 81 height 9
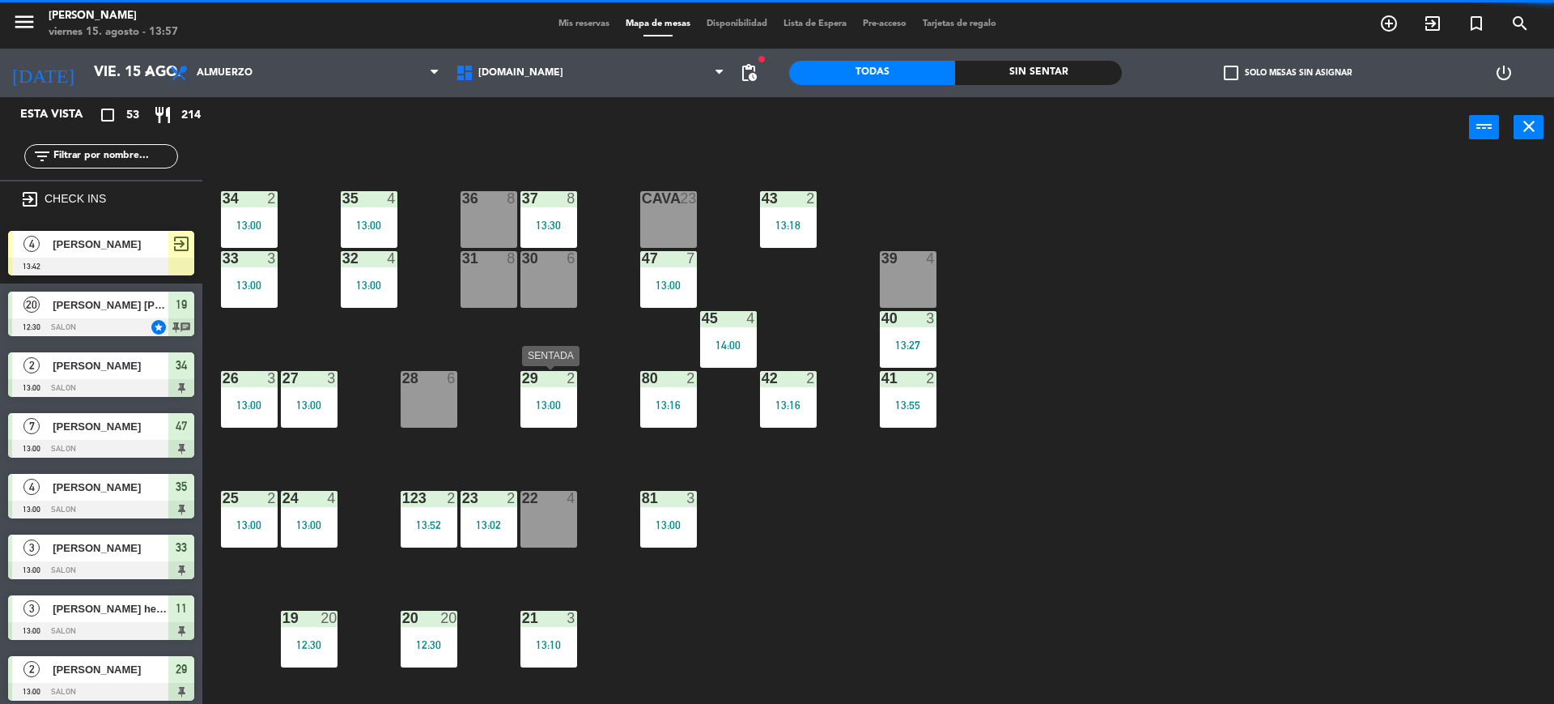
scroll to position [439, 0]
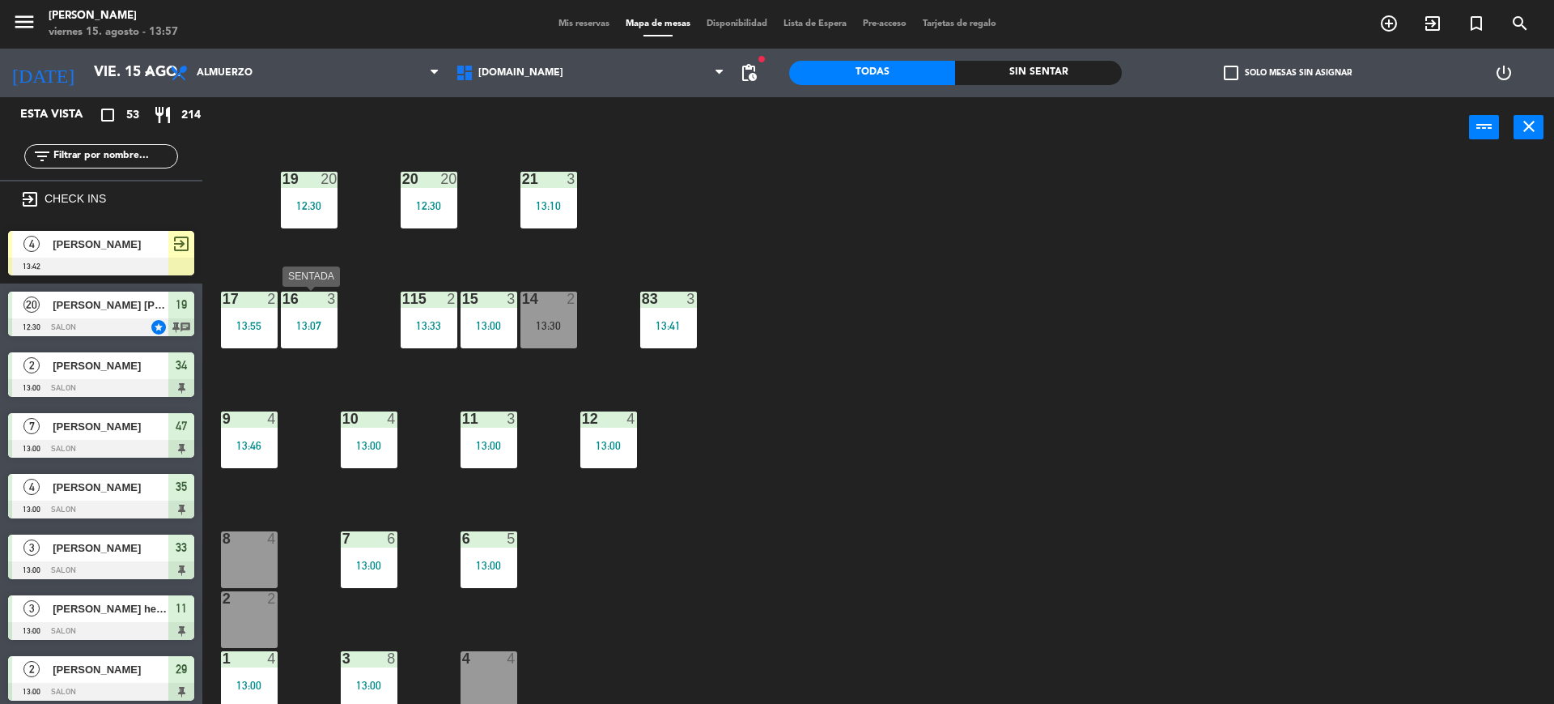
click at [335, 332] on div "16 3 13:07" at bounding box center [309, 319] width 57 height 57
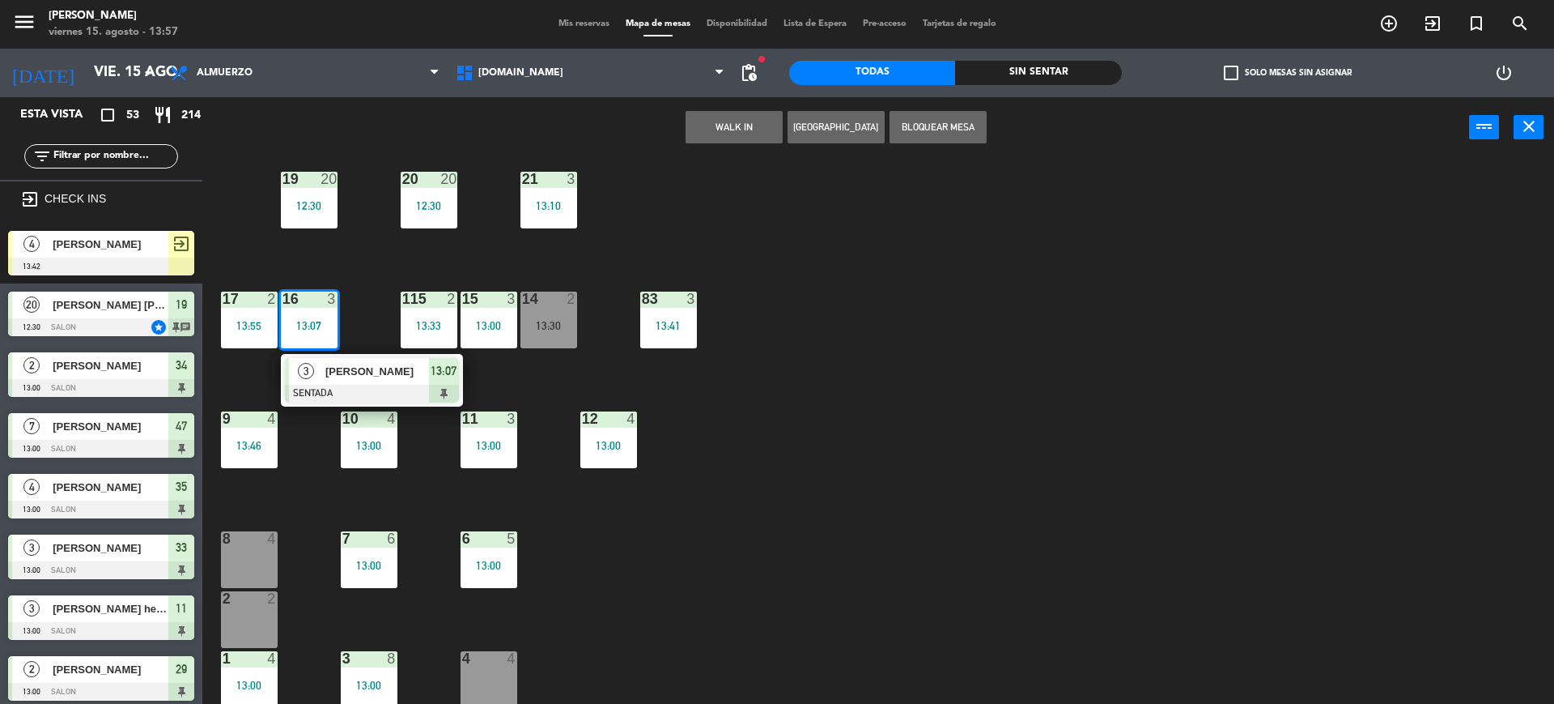
click at [344, 369] on span "[PERSON_NAME]" at bounding box center [377, 371] width 104 height 17
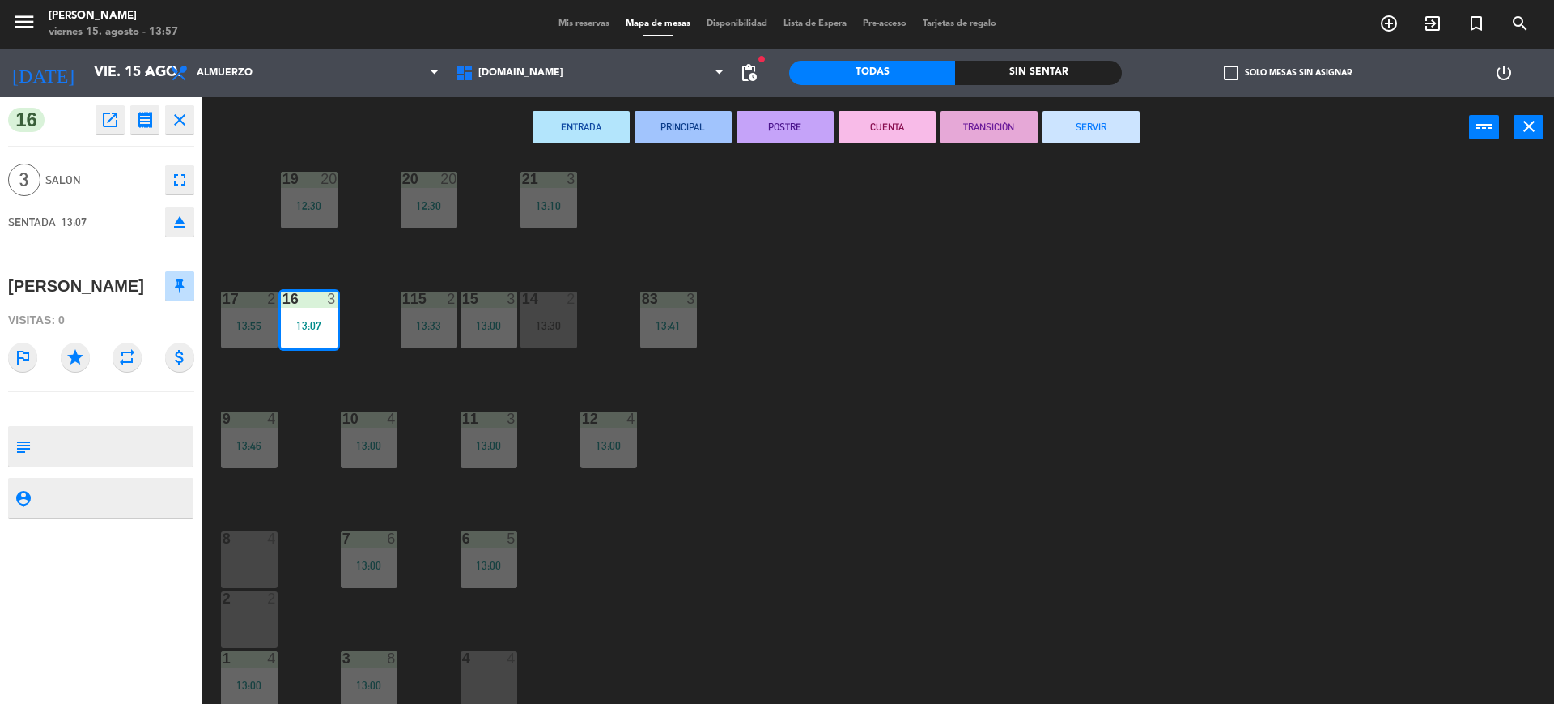
click at [1104, 114] on button "SERVIR" at bounding box center [1091, 127] width 97 height 32
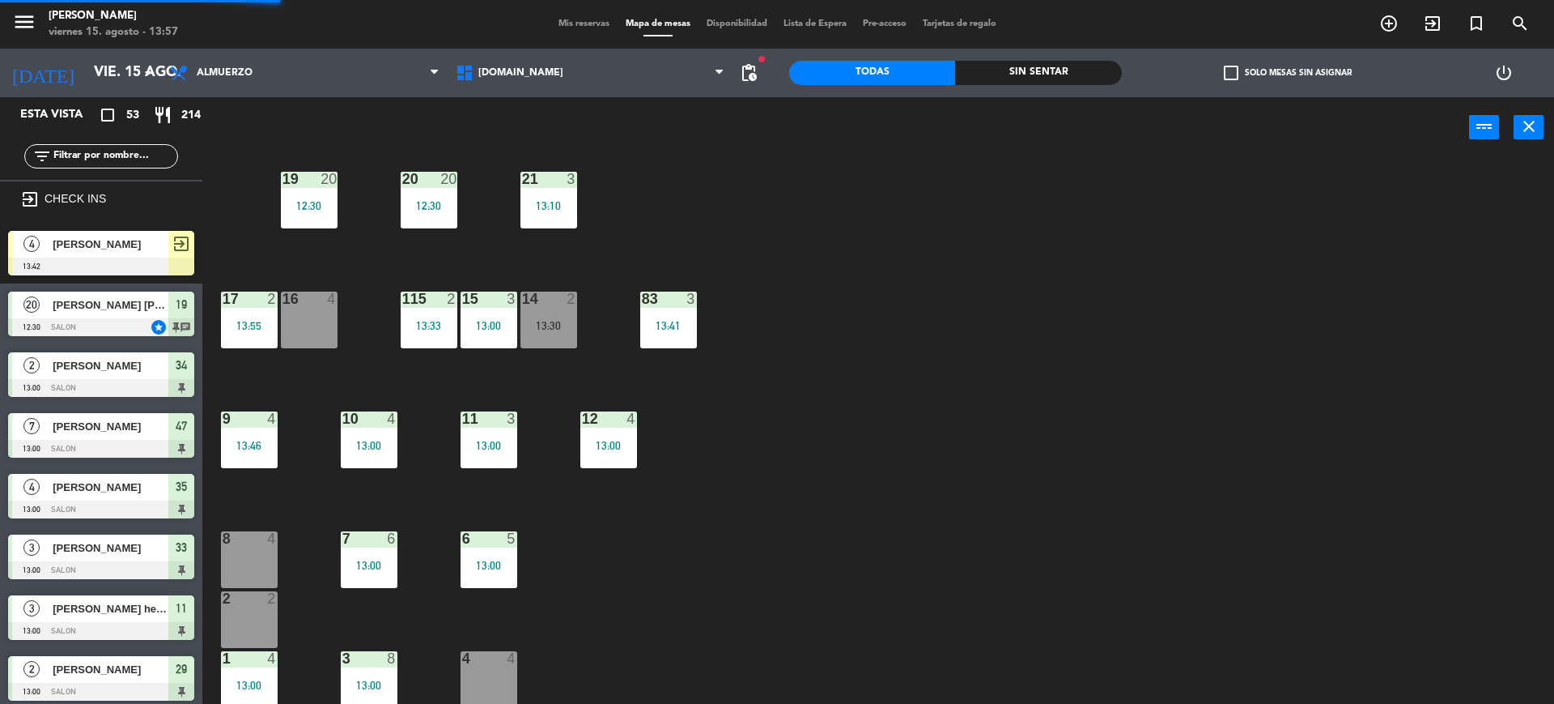
scroll to position [4, 0]
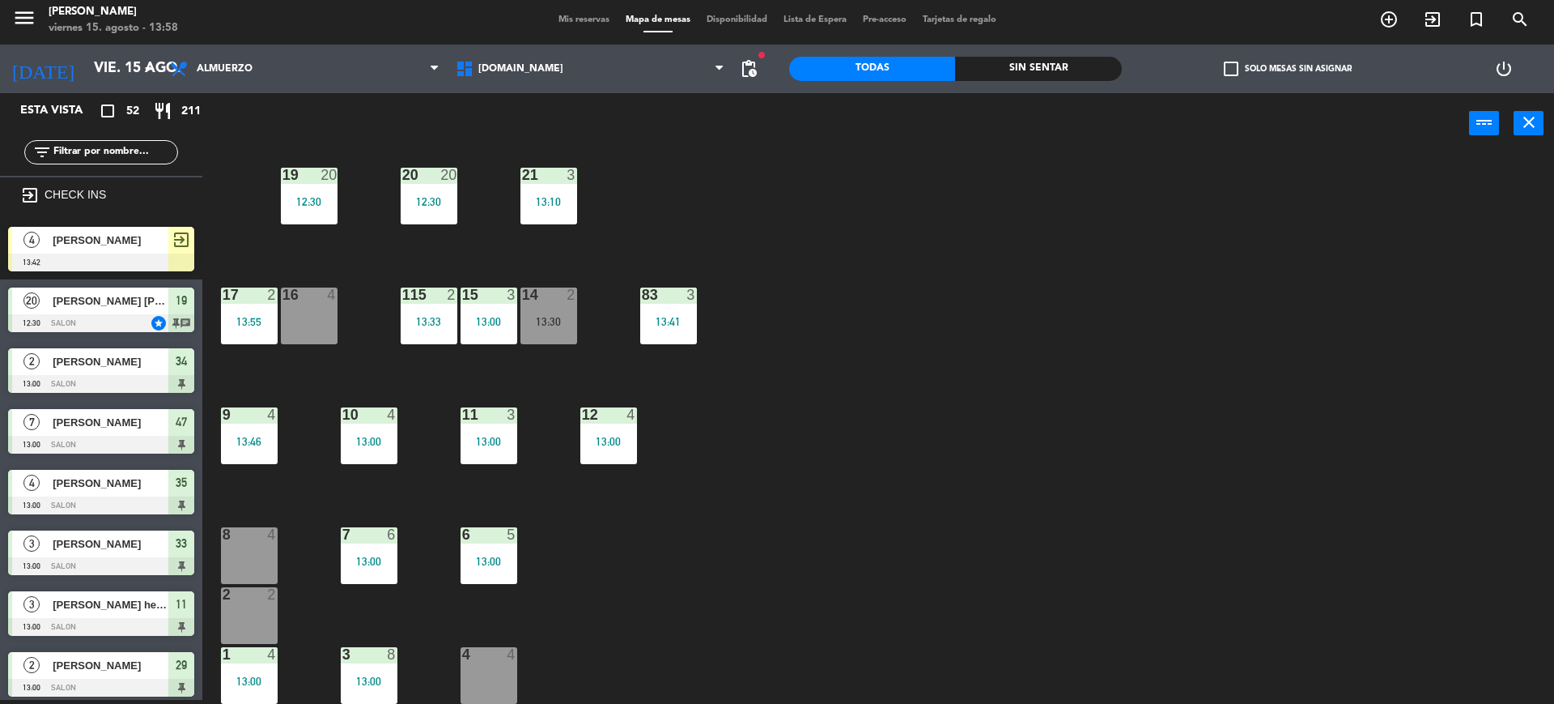
click at [483, 464] on div "34 2 13:00 35 4 13:00 36 8 43 2 13:18 37 8 13:30 CAVA 23 33 3 13:00 32 4 13:00 …" at bounding box center [886, 431] width 1337 height 546
click at [483, 455] on div "11 3 13:00" at bounding box center [489, 435] width 57 height 57
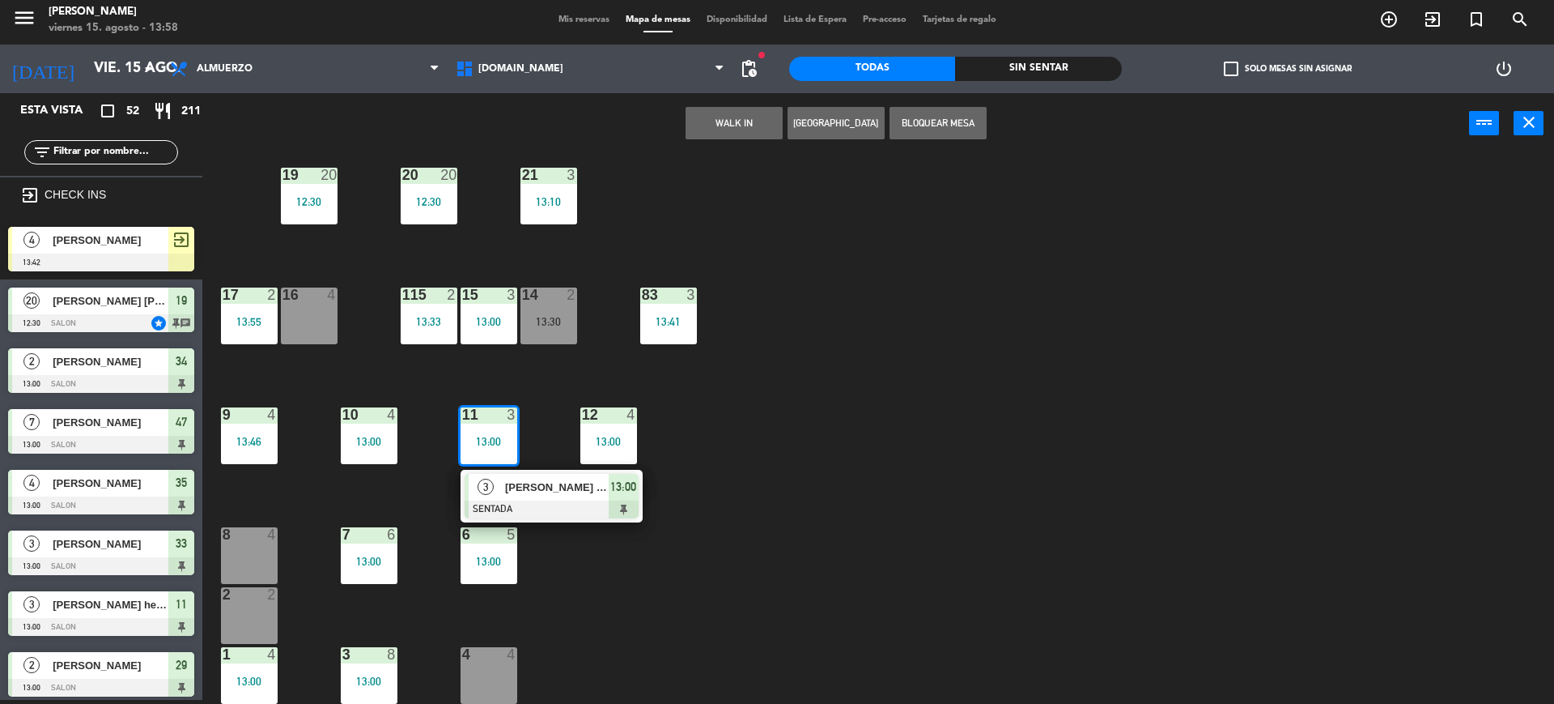
drag, startPoint x: 1296, startPoint y: 280, endPoint x: 1280, endPoint y: 230, distance: 52.7
click at [1283, 238] on div "34 2 13:00 35 4 13:00 36 8 43 2 13:18 37 8 13:30 CAVA 23 33 3 13:00 32 4 13:00 …" at bounding box center [886, 431] width 1337 height 546
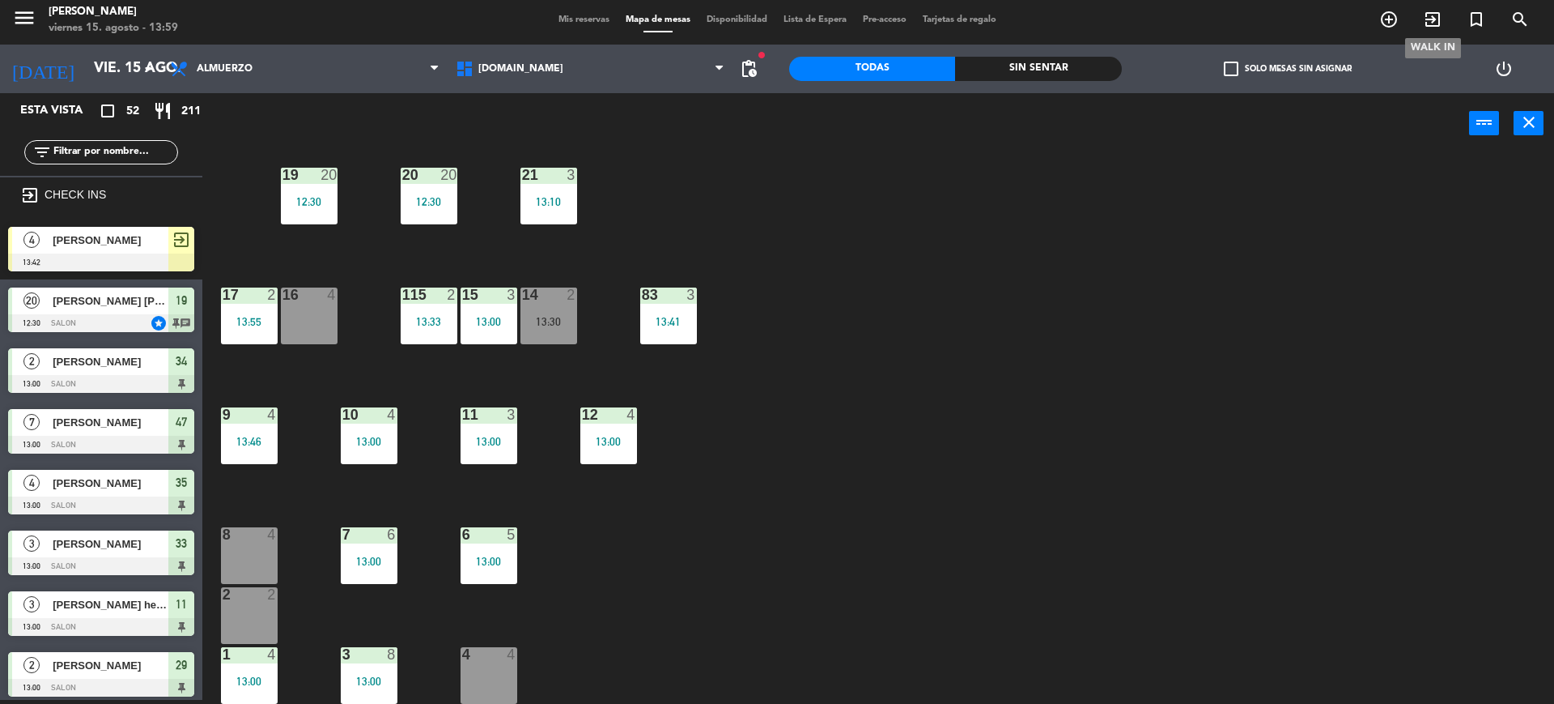
click at [1443, 19] on span "exit_to_app" at bounding box center [1433, 20] width 44 height 28
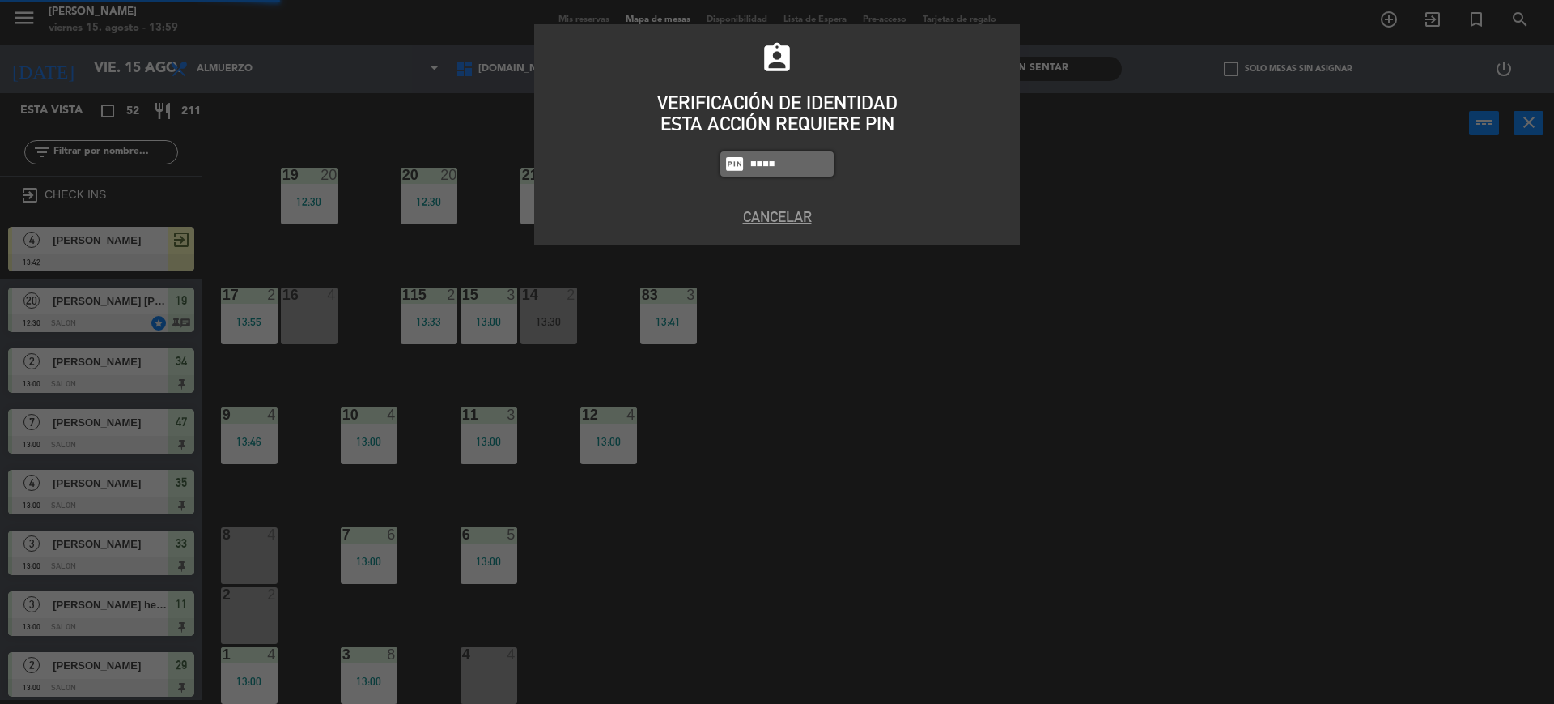
type input "4307"
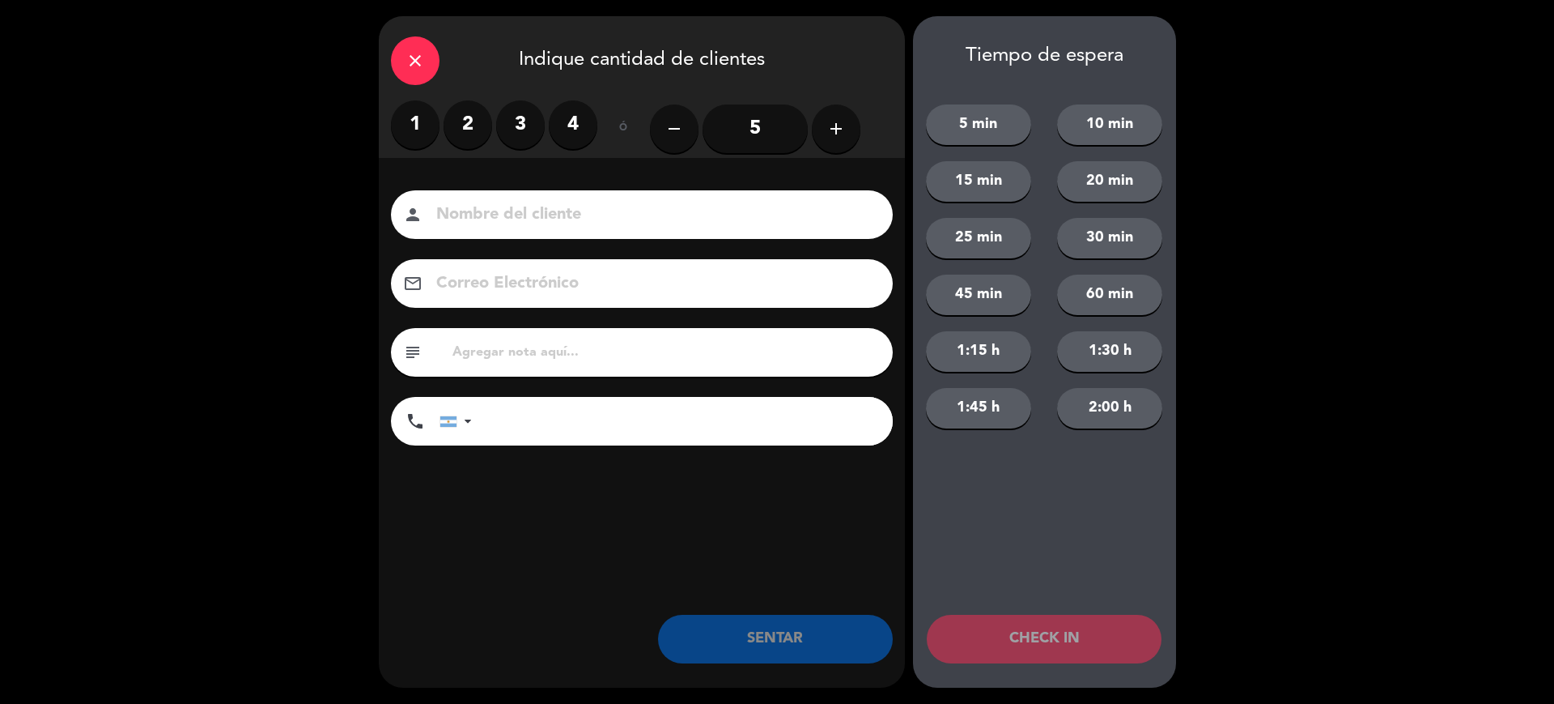
click at [478, 116] on label "2" at bounding box center [468, 124] width 49 height 49
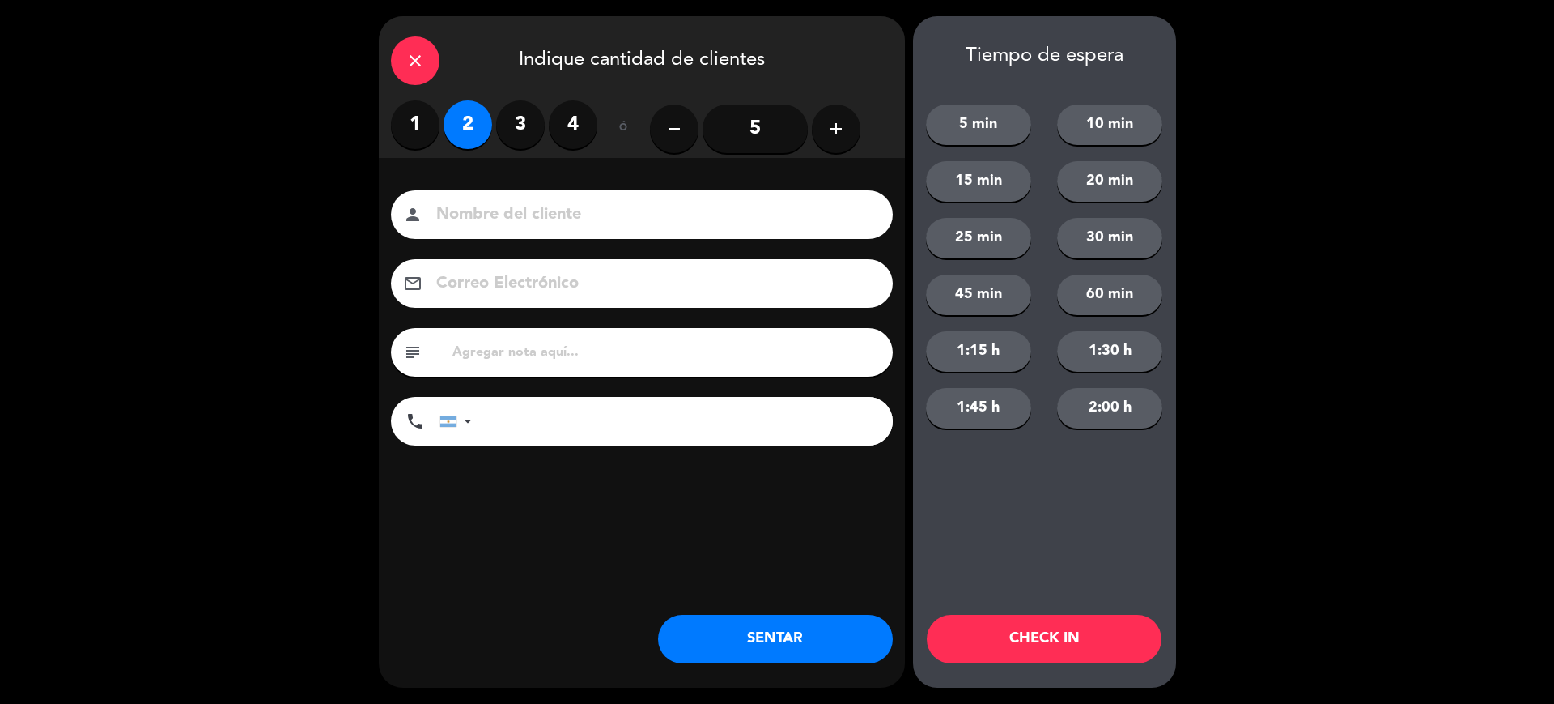
click at [512, 207] on input at bounding box center [653, 215] width 437 height 28
type input "sinre"
click at [1044, 640] on button "CHECK IN" at bounding box center [1044, 638] width 235 height 49
click at [411, 40] on div "close" at bounding box center [415, 60] width 49 height 49
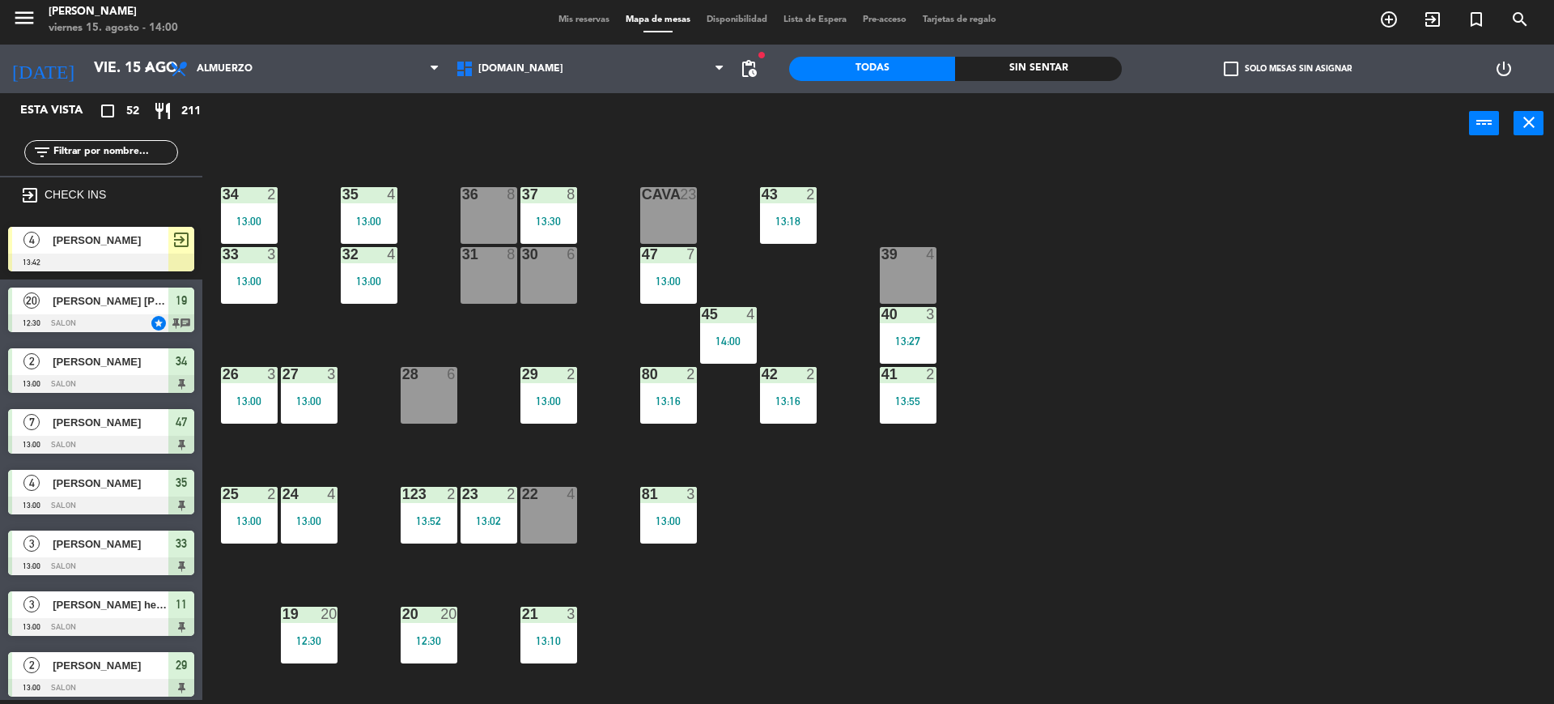
scroll to position [439, 0]
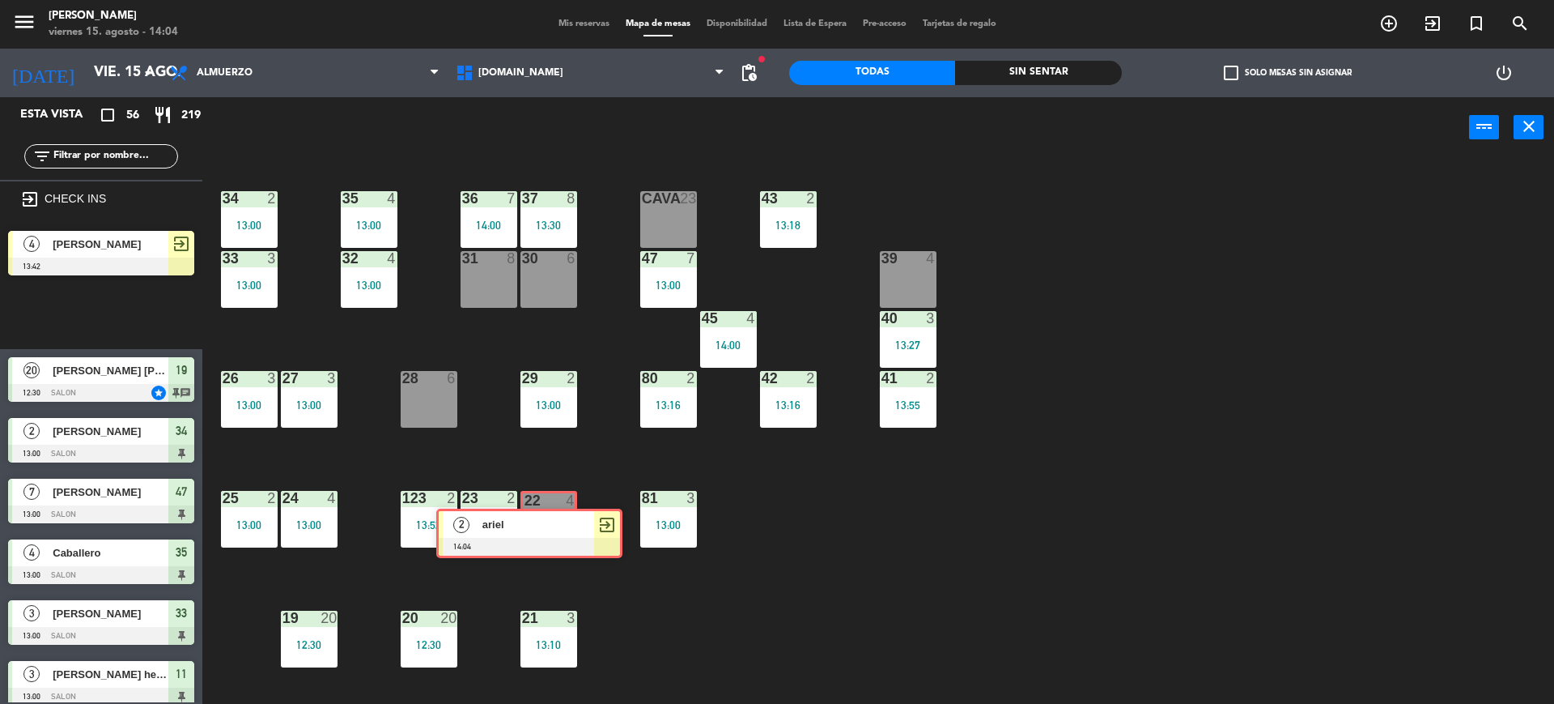
drag, startPoint x: 130, startPoint y: 312, endPoint x: 556, endPoint y: 529, distance: 478.7
click at [556, 529] on div "Esta vista crop_square 56 restaurant 219 filter_list exit_to_app CHECK INS 4 al…" at bounding box center [777, 402] width 1554 height 610
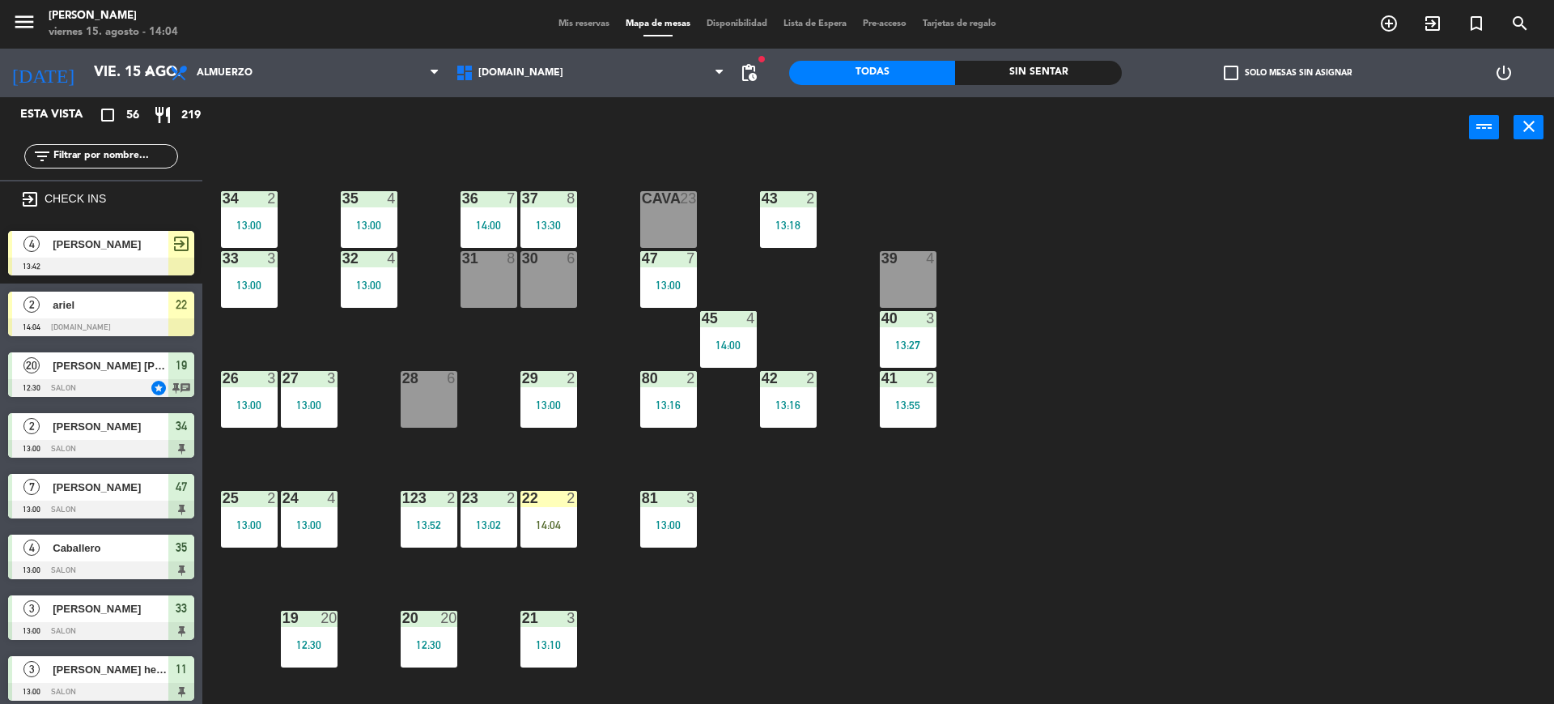
click at [556, 529] on div "14:04" at bounding box center [549, 524] width 57 height 11
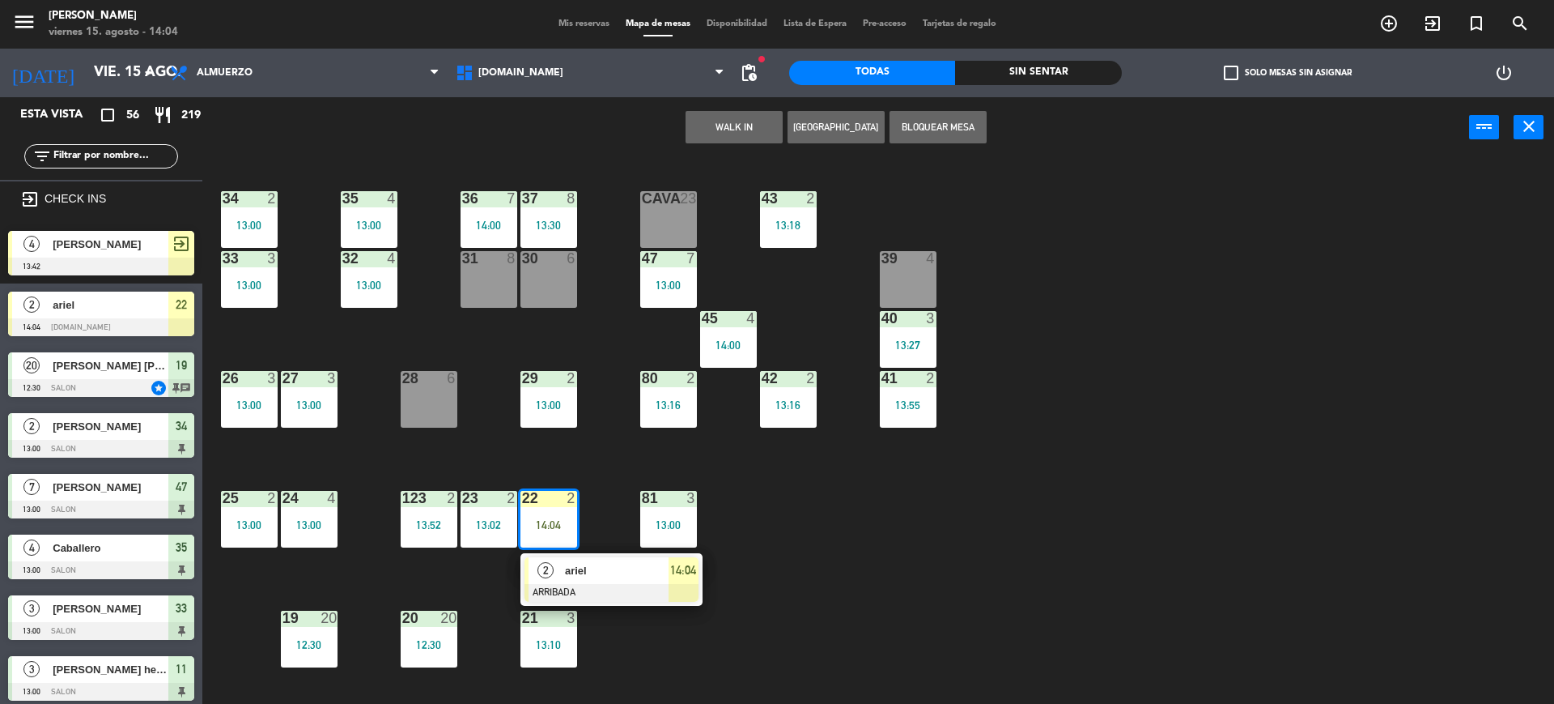
click at [595, 601] on div "2 ariel ARRIBADA 14:04" at bounding box center [612, 579] width 182 height 53
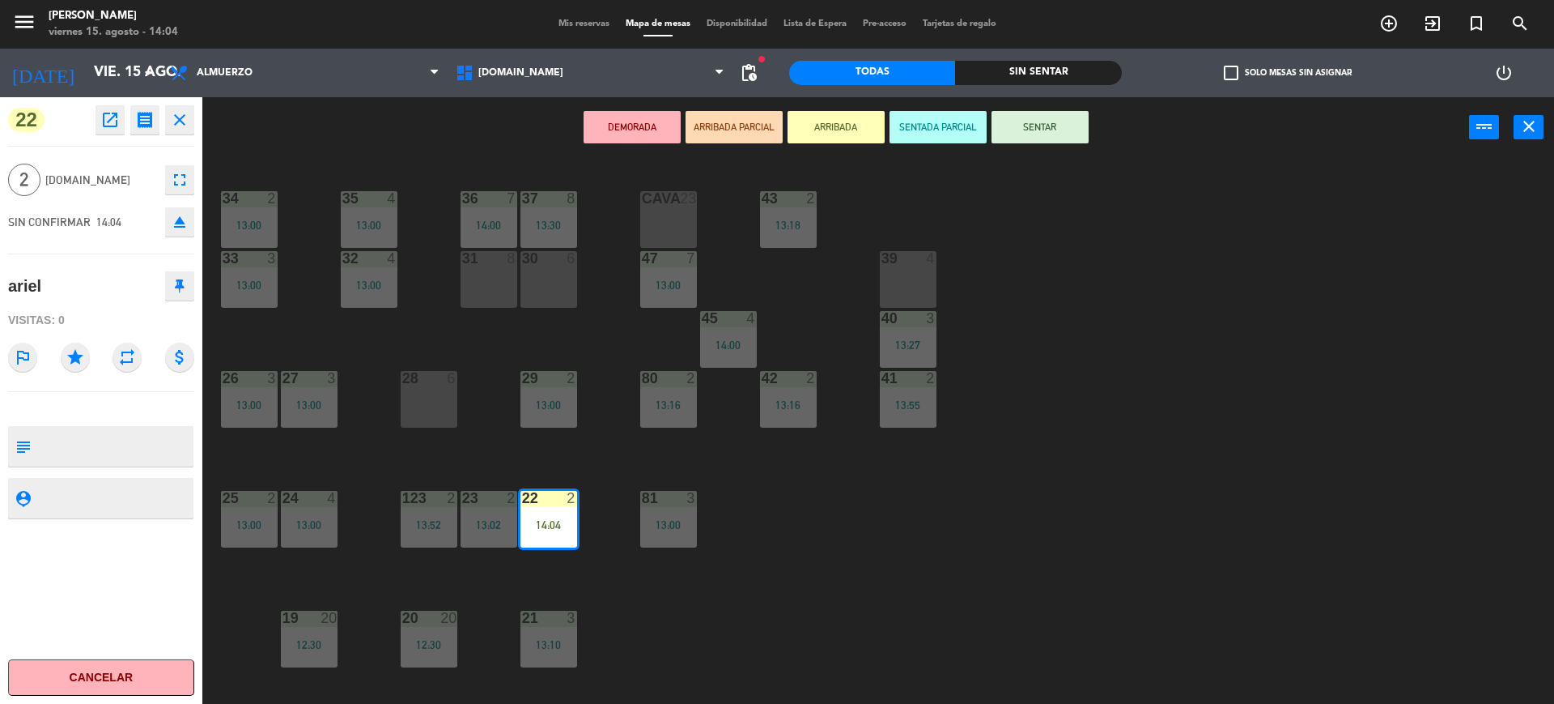
click at [1018, 134] on button "SENTAR" at bounding box center [1040, 127] width 97 height 32
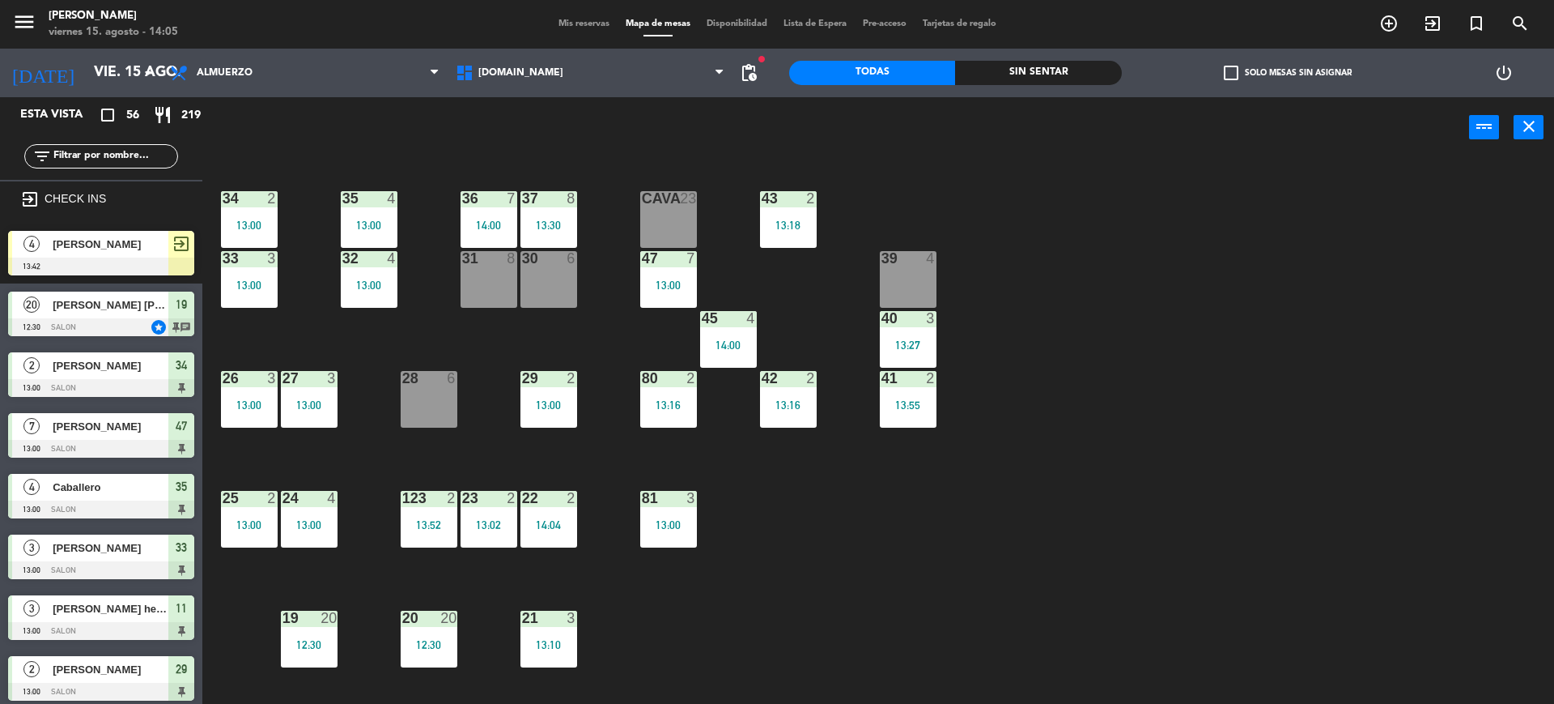
click at [137, 156] on input "text" at bounding box center [114, 156] width 125 height 18
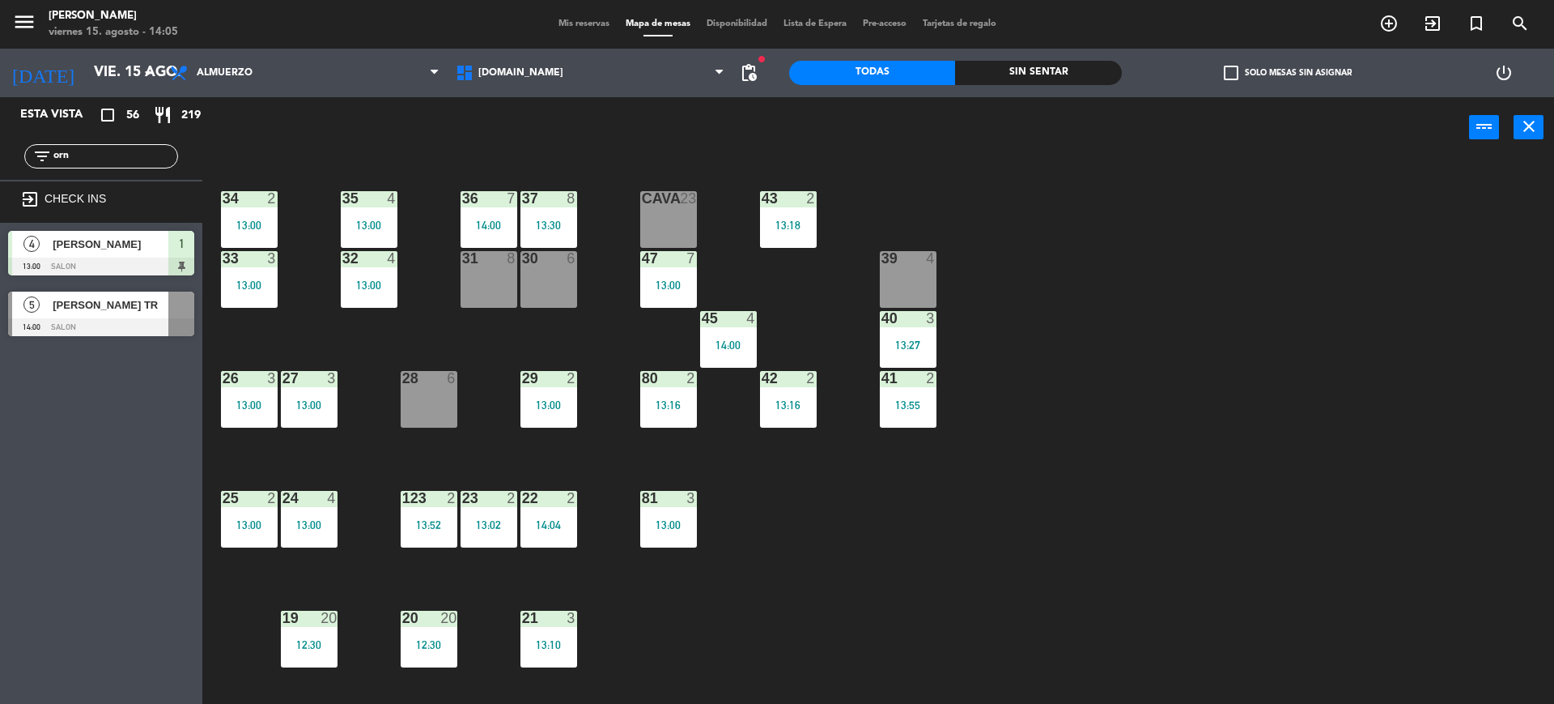
type input "orn"
click at [63, 403] on div "Esta vista crop_square 56 restaurant 219 filter_list orn exit_to_app CHECK INS …" at bounding box center [101, 400] width 202 height 606
drag, startPoint x: 88, startPoint y: 155, endPoint x: 0, endPoint y: 181, distance: 92.0
click at [5, 176] on div "filter_list orn" at bounding box center [101, 156] width 202 height 47
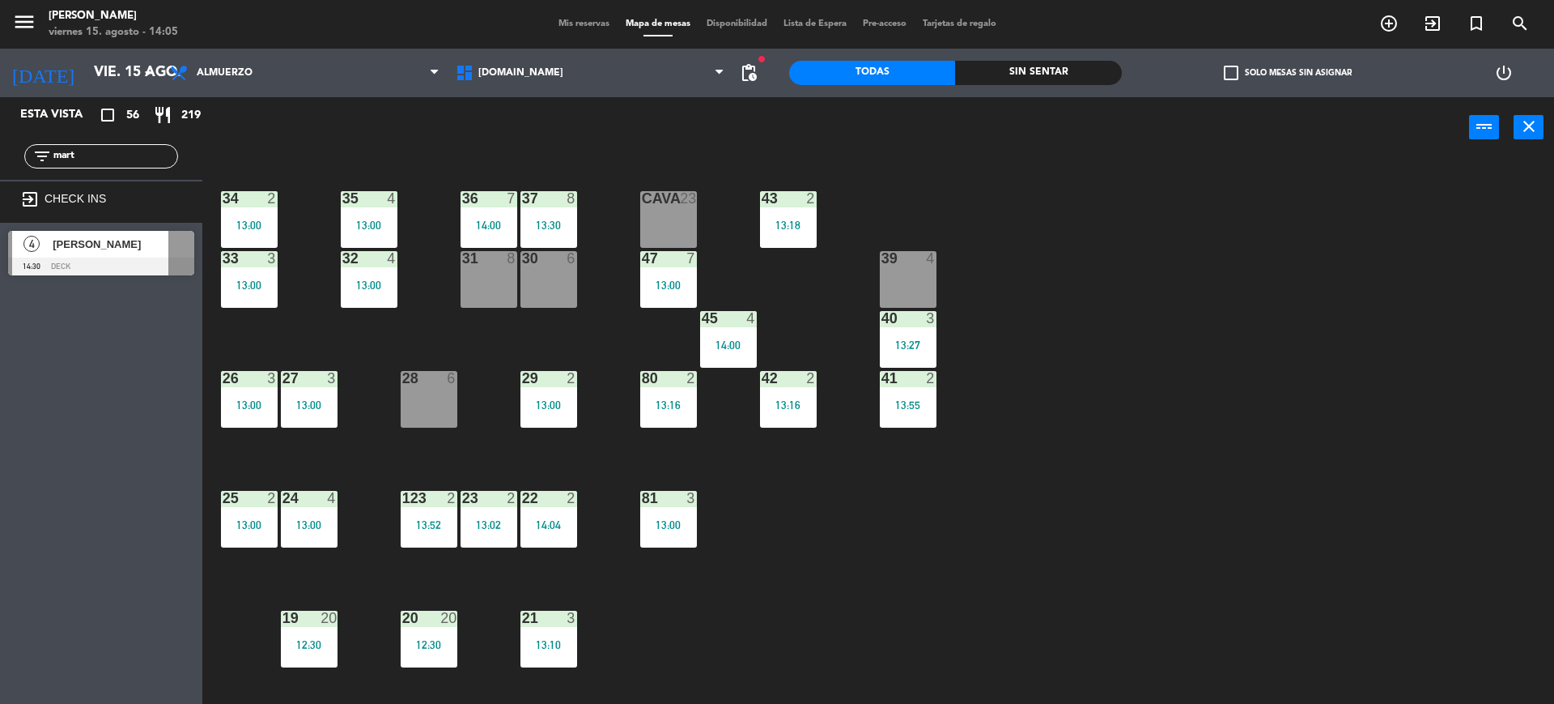
type input "mart"
click at [6, 499] on div "Esta vista crop_square 56 restaurant 219 filter_list mart exit_to_app CHECK INS…" at bounding box center [101, 400] width 202 height 606
click at [43, 229] on div "4 Martin Claret 14:30 DECK" at bounding box center [101, 253] width 202 height 61
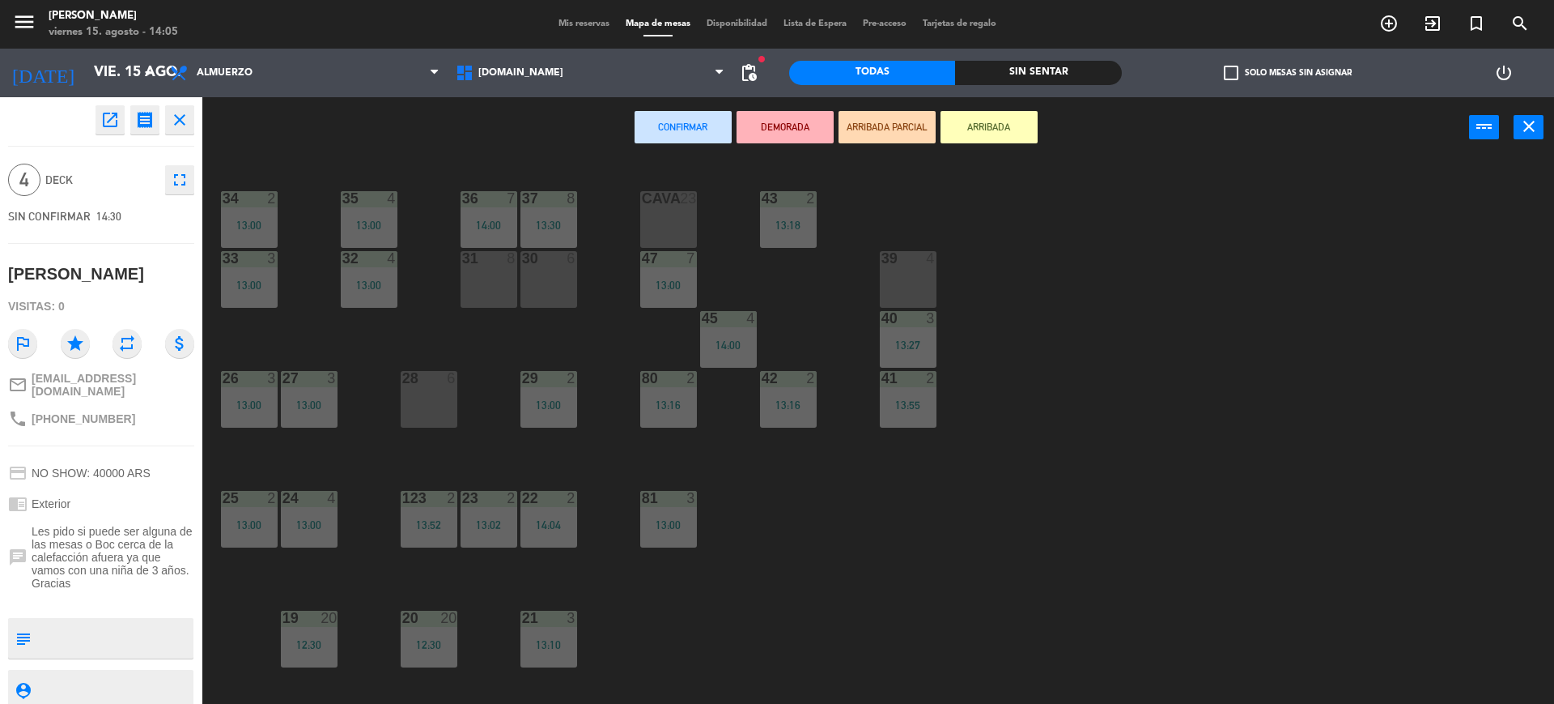
click at [988, 146] on div "Confirmar DEMORADA ARRIBADA PARCIAL ARRIBADA power_input close" at bounding box center [835, 128] width 1267 height 62
click at [988, 121] on button "ARRIBADA" at bounding box center [989, 127] width 97 height 32
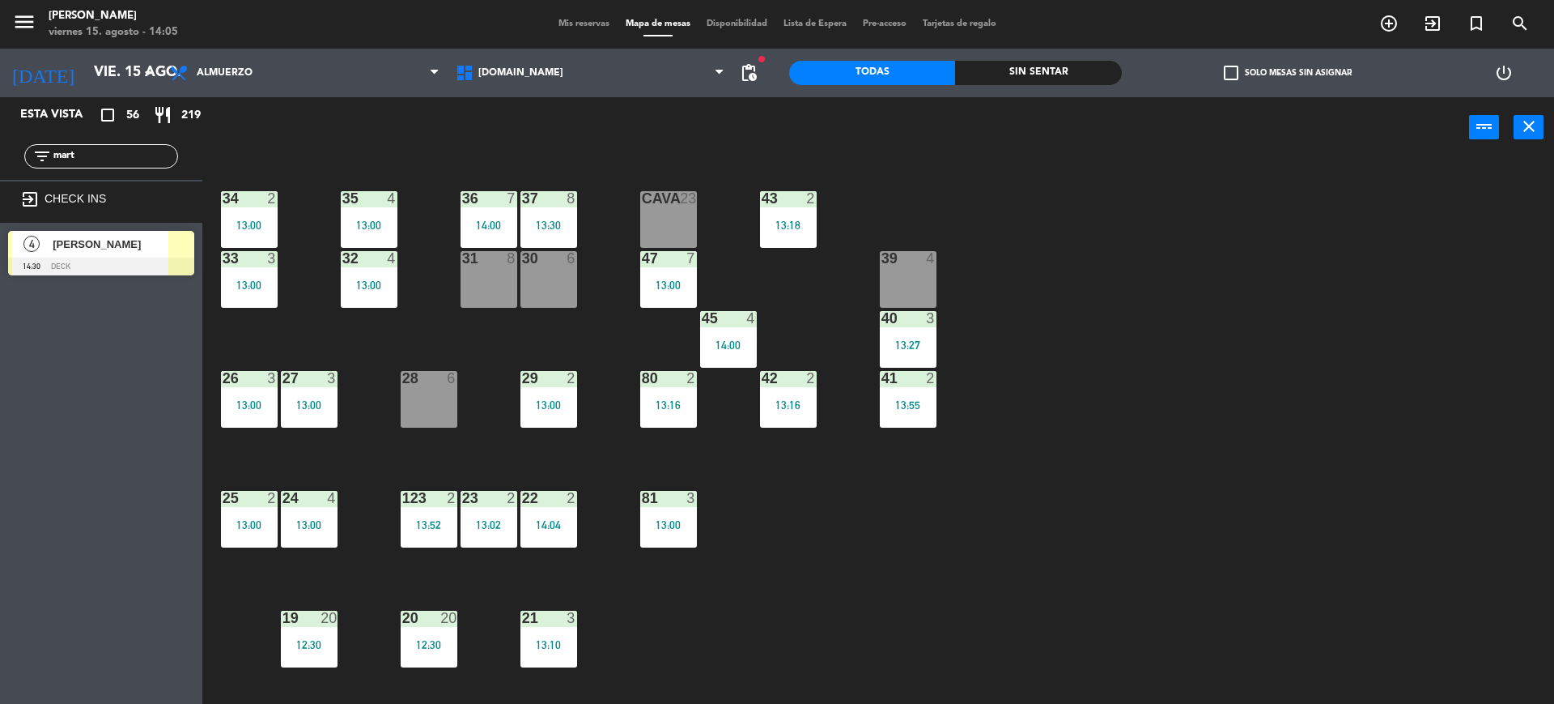
click at [85, 166] on div "filter_list mart" at bounding box center [101, 156] width 154 height 24
click at [91, 151] on input "mart" at bounding box center [114, 156] width 125 height 18
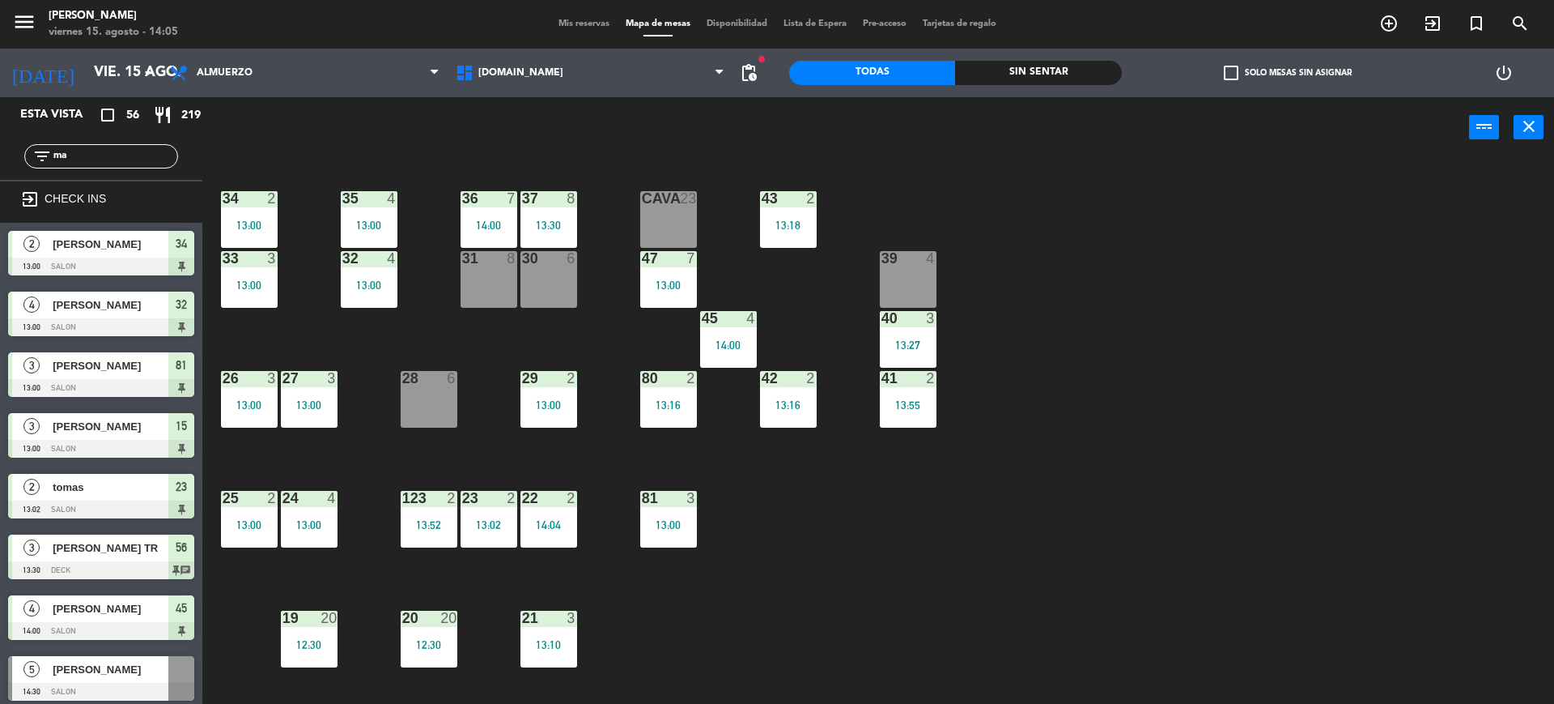
type input "m"
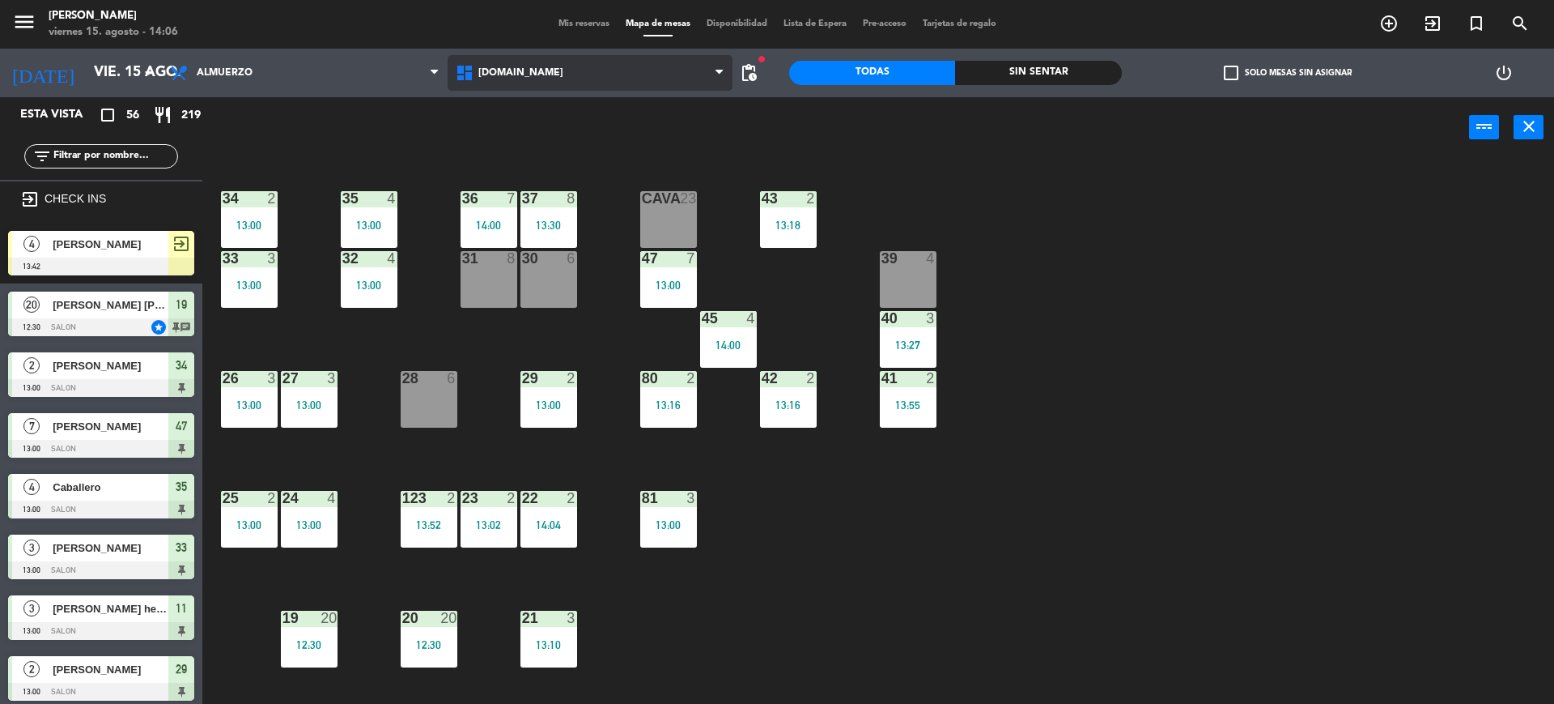
click at [606, 70] on span "[DOMAIN_NAME]" at bounding box center [591, 73] width 286 height 36
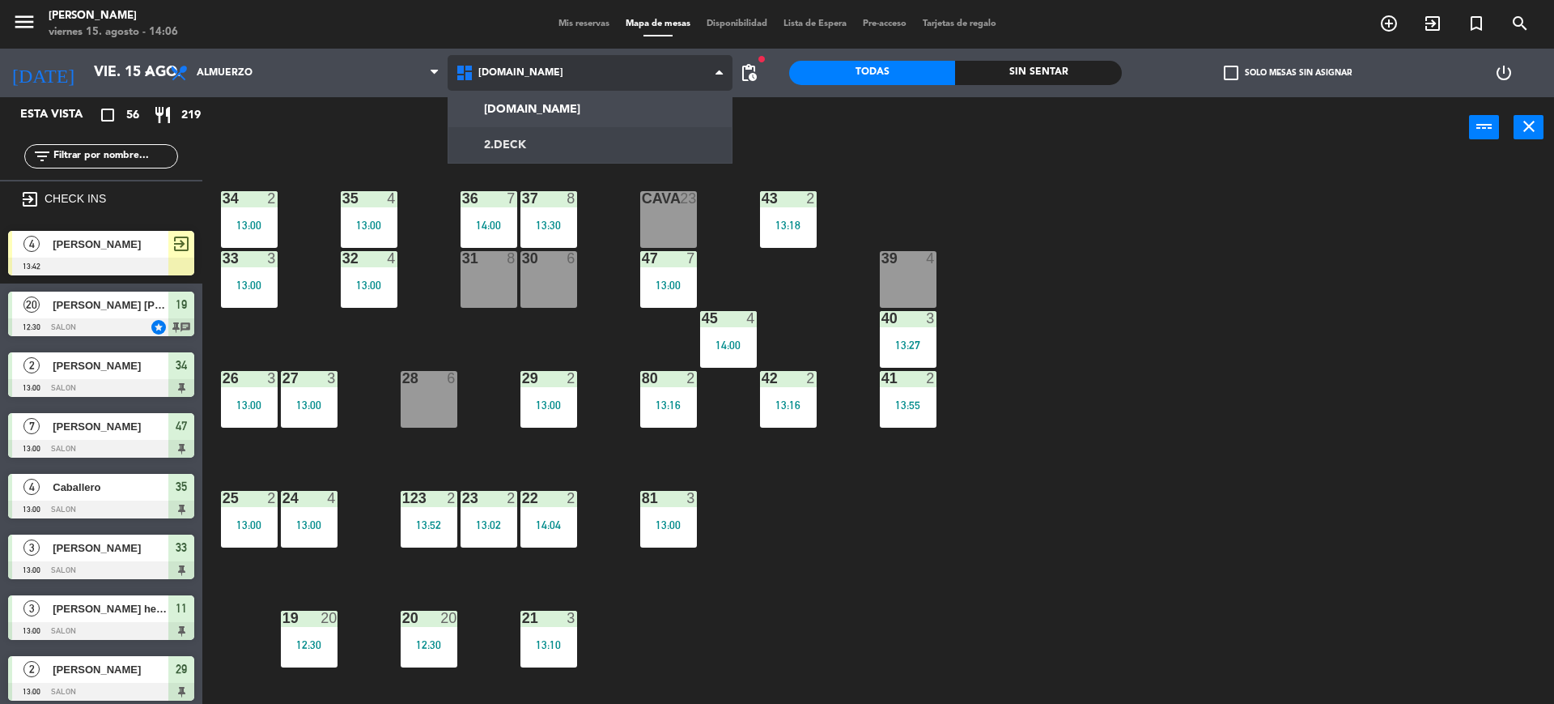
click at [593, 131] on ng-component "menu Gardiner viernes 15. agosto - 14:06 Mis reservas Mapa de mesas Disponibili…" at bounding box center [777, 354] width 1554 height 708
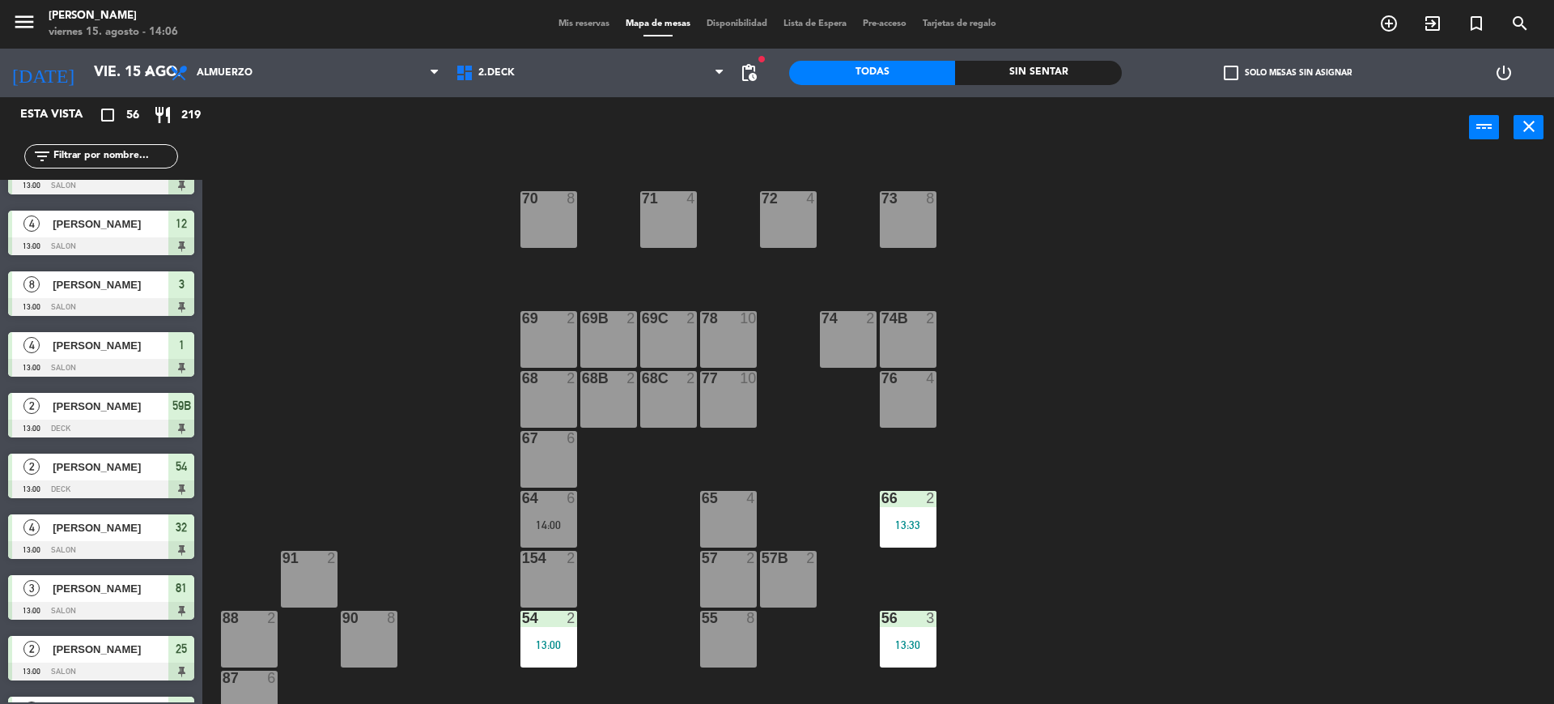
scroll to position [607, 0]
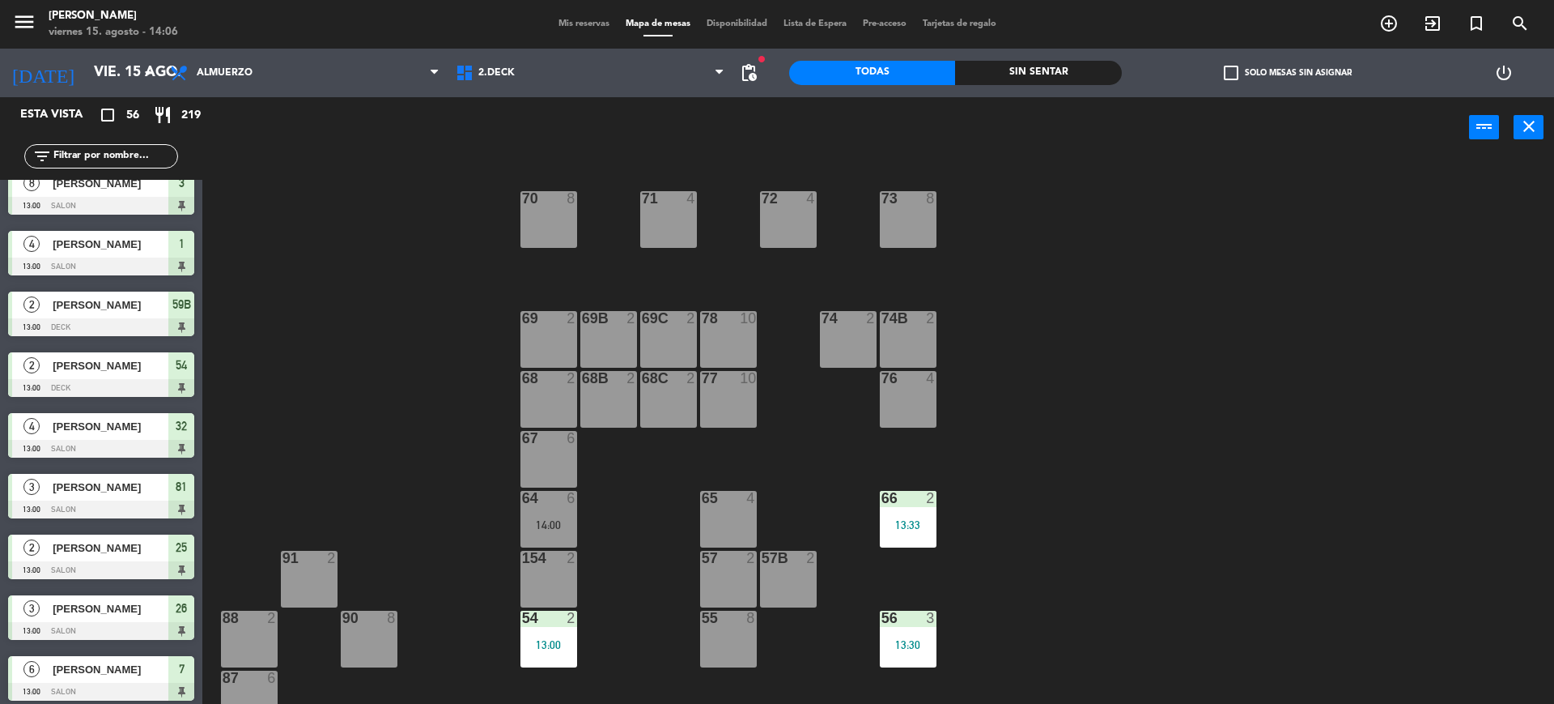
click at [1224, 76] on span "check_box_outline_blank" at bounding box center [1231, 73] width 15 height 15
click at [1288, 73] on input "check_box_outline_blank Solo mesas sin asignar" at bounding box center [1288, 73] width 0 height 0
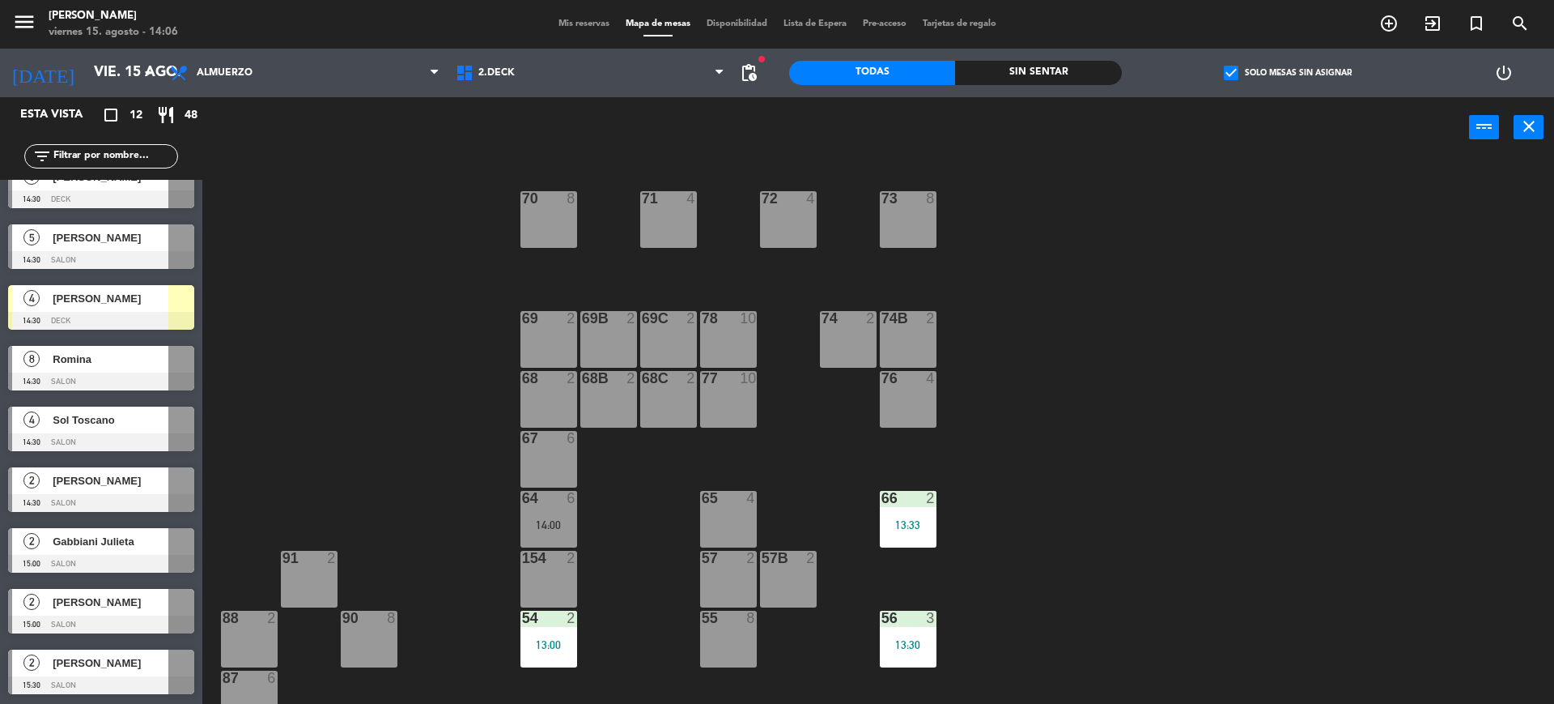
click at [136, 299] on span "[PERSON_NAME]" at bounding box center [111, 298] width 116 height 17
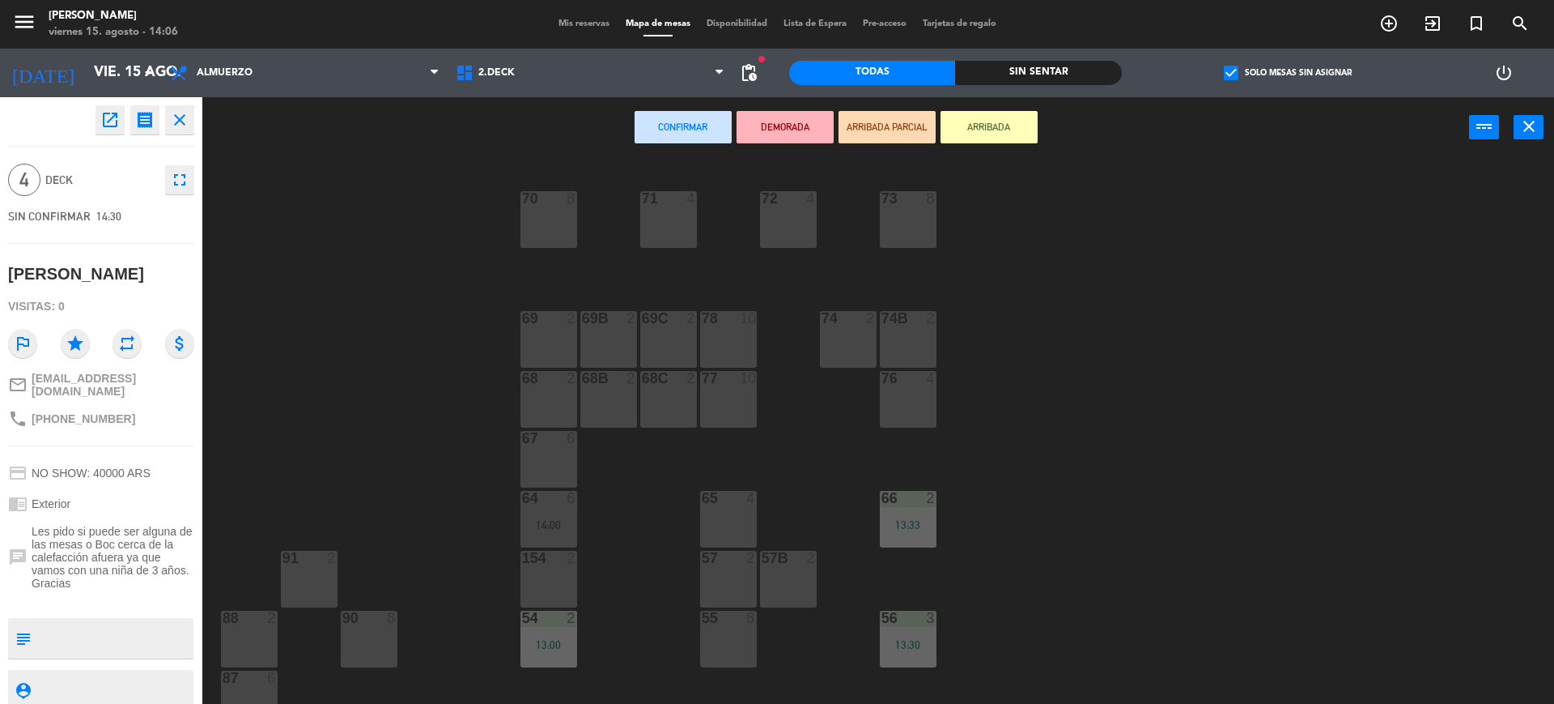
click at [729, 581] on div "57 2" at bounding box center [728, 579] width 57 height 57
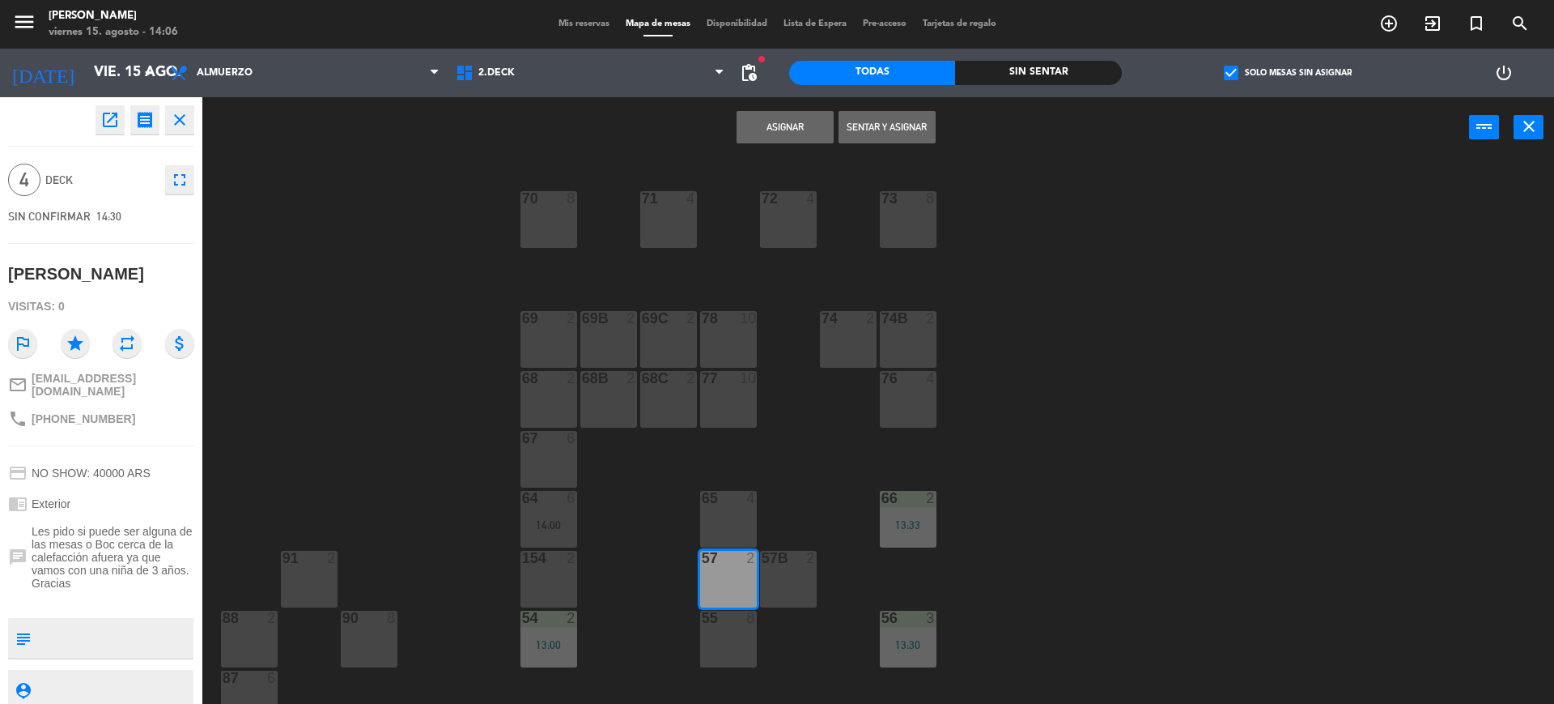
click at [813, 587] on div "57B 2" at bounding box center [788, 579] width 57 height 57
click at [794, 121] on button "Asignar" at bounding box center [785, 127] width 97 height 32
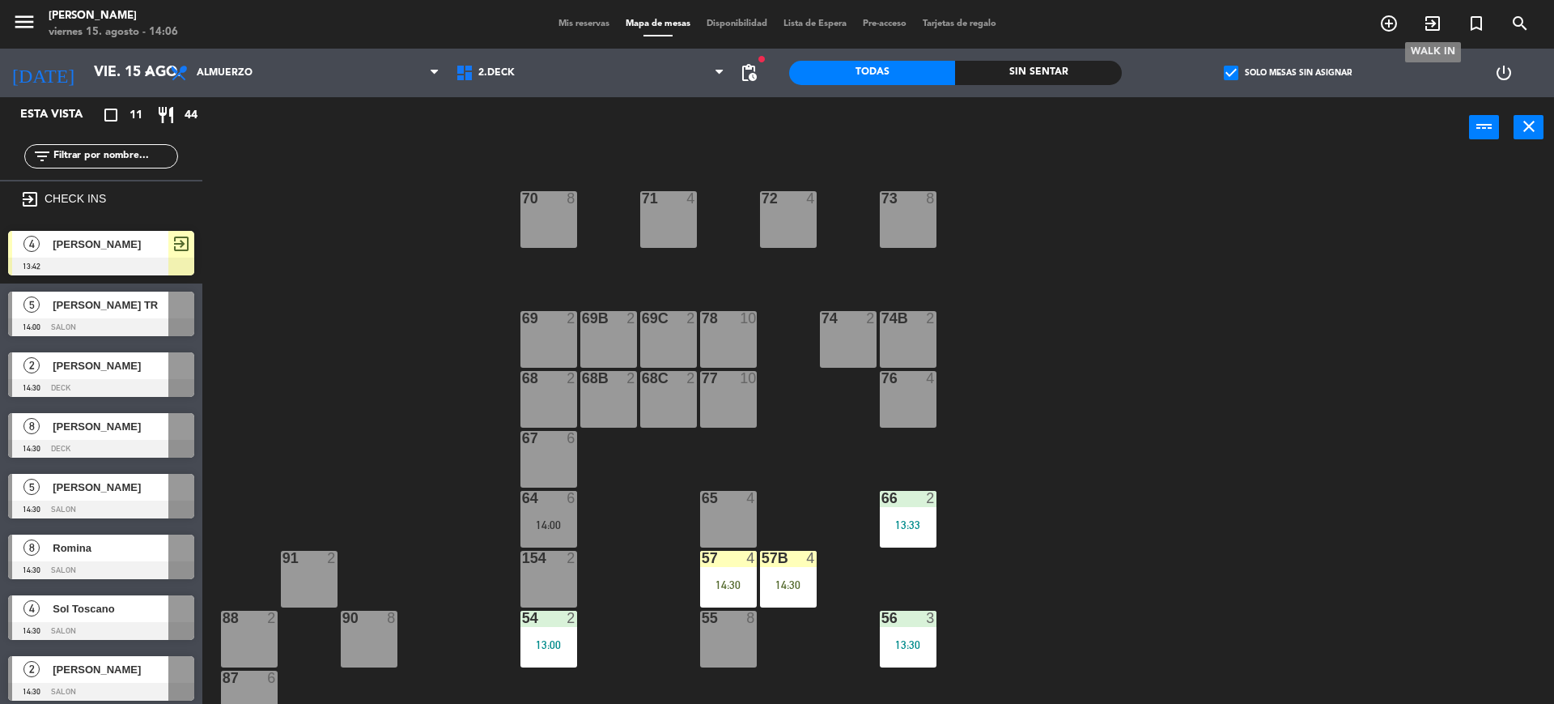
click at [1427, 30] on icon "exit_to_app" at bounding box center [1432, 23] width 19 height 19
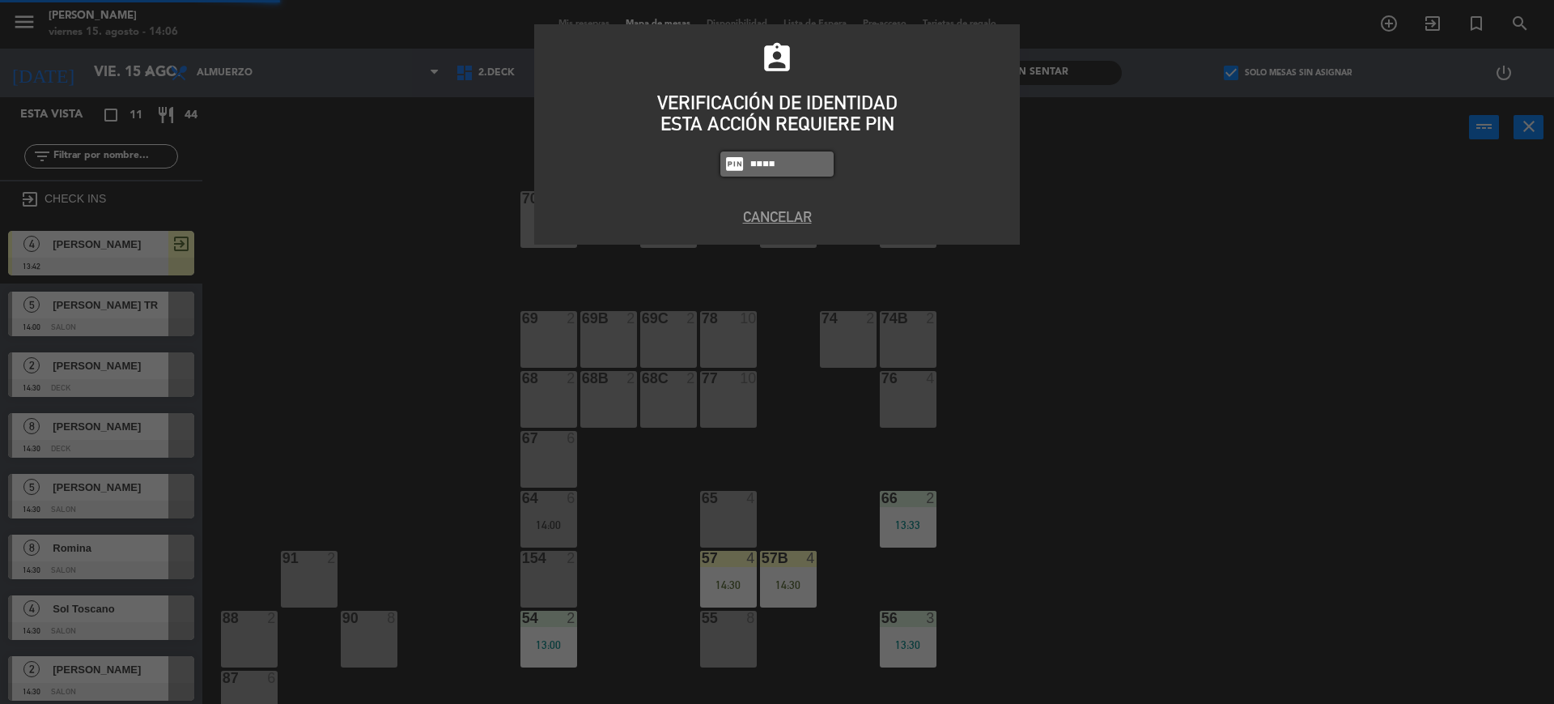
type input "4307"
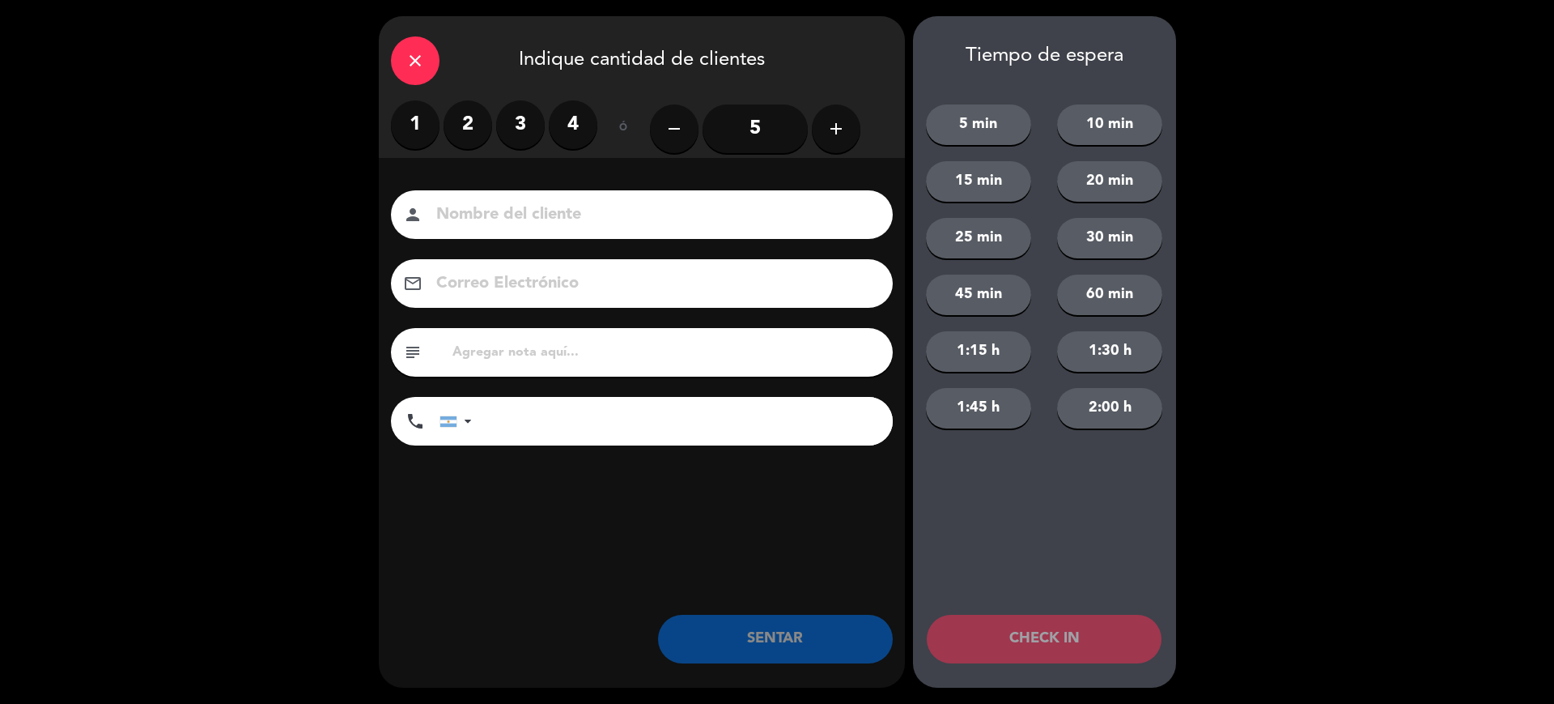
click at [534, 128] on label "3" at bounding box center [520, 124] width 49 height 49
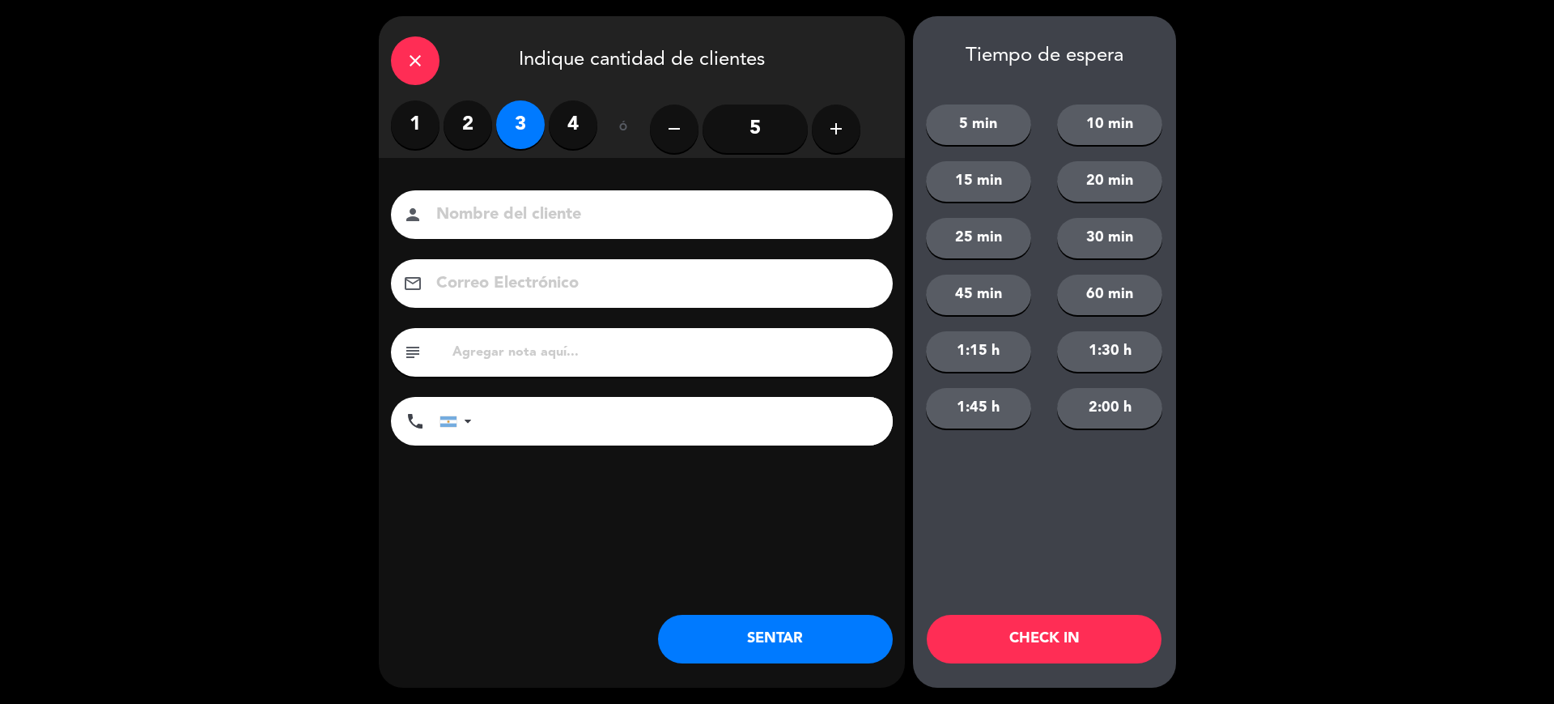
click at [509, 203] on input at bounding box center [653, 215] width 437 height 28
type input "dieego"
click at [1116, 655] on button "CHECK IN" at bounding box center [1044, 638] width 235 height 49
click at [429, 60] on div "close" at bounding box center [415, 60] width 49 height 49
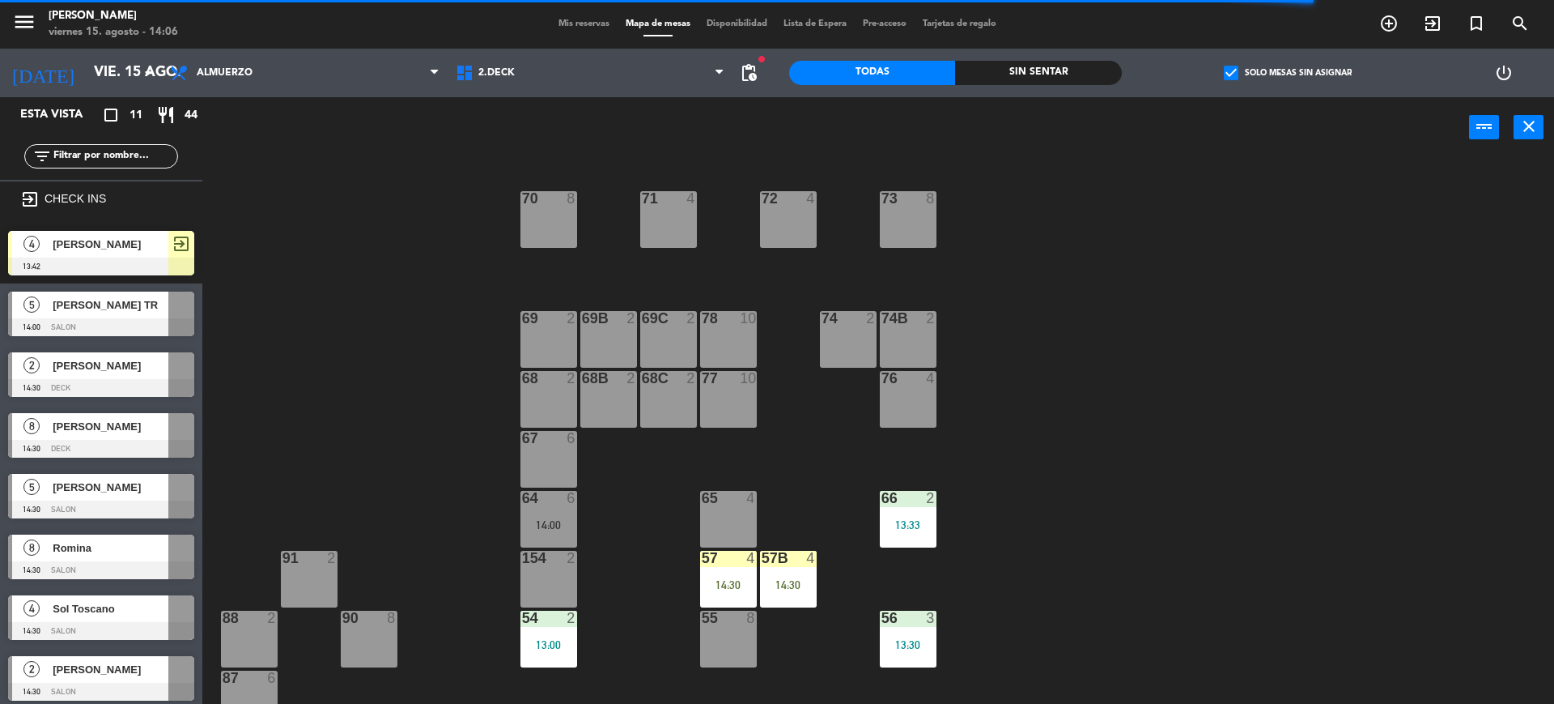
click at [120, 152] on input "text" at bounding box center [114, 156] width 125 height 18
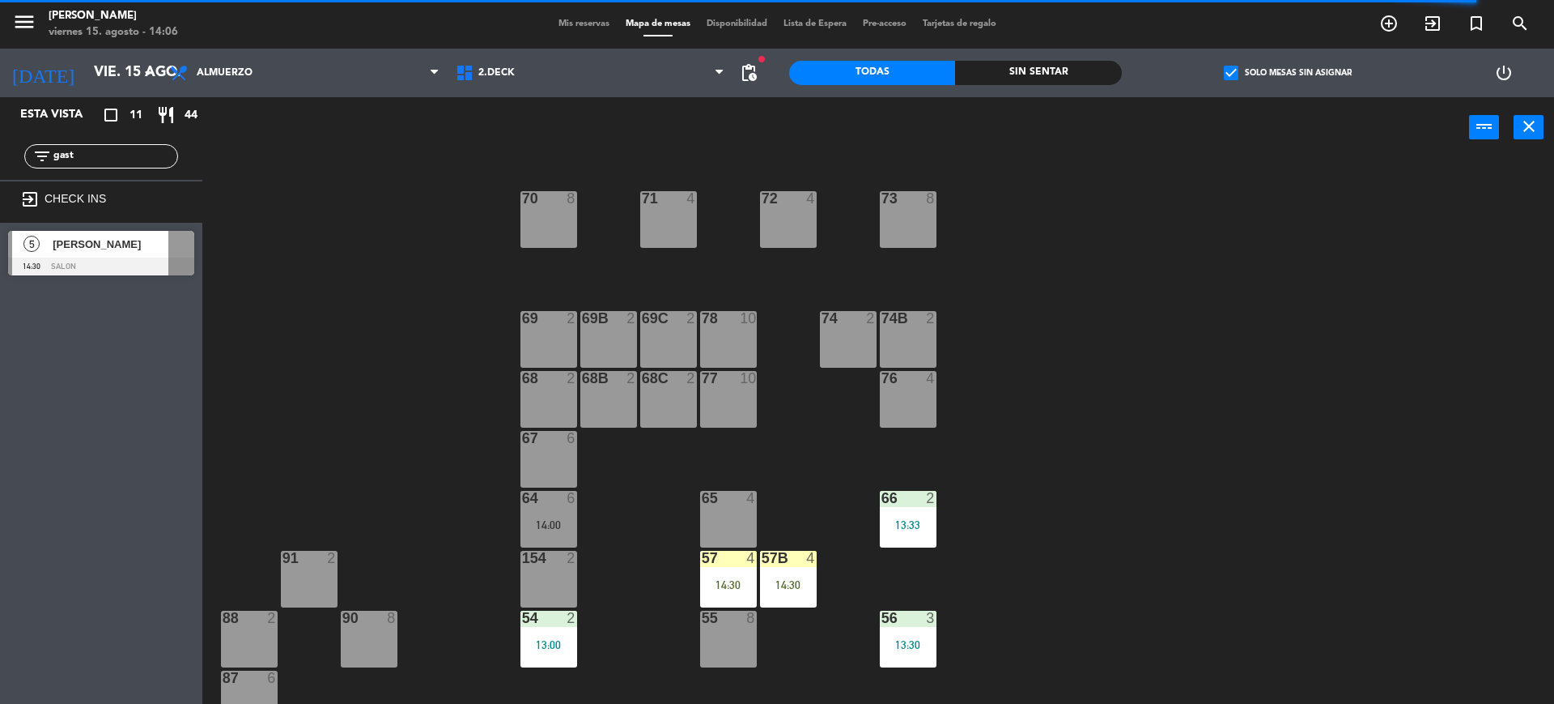
type input "gast"
click at [2, 324] on div "Esta vista crop_square 11 restaurant 44 filter_list gast exit_to_app CHECK INS …" at bounding box center [101, 400] width 202 height 606
click at [70, 268] on div at bounding box center [101, 266] width 186 height 18
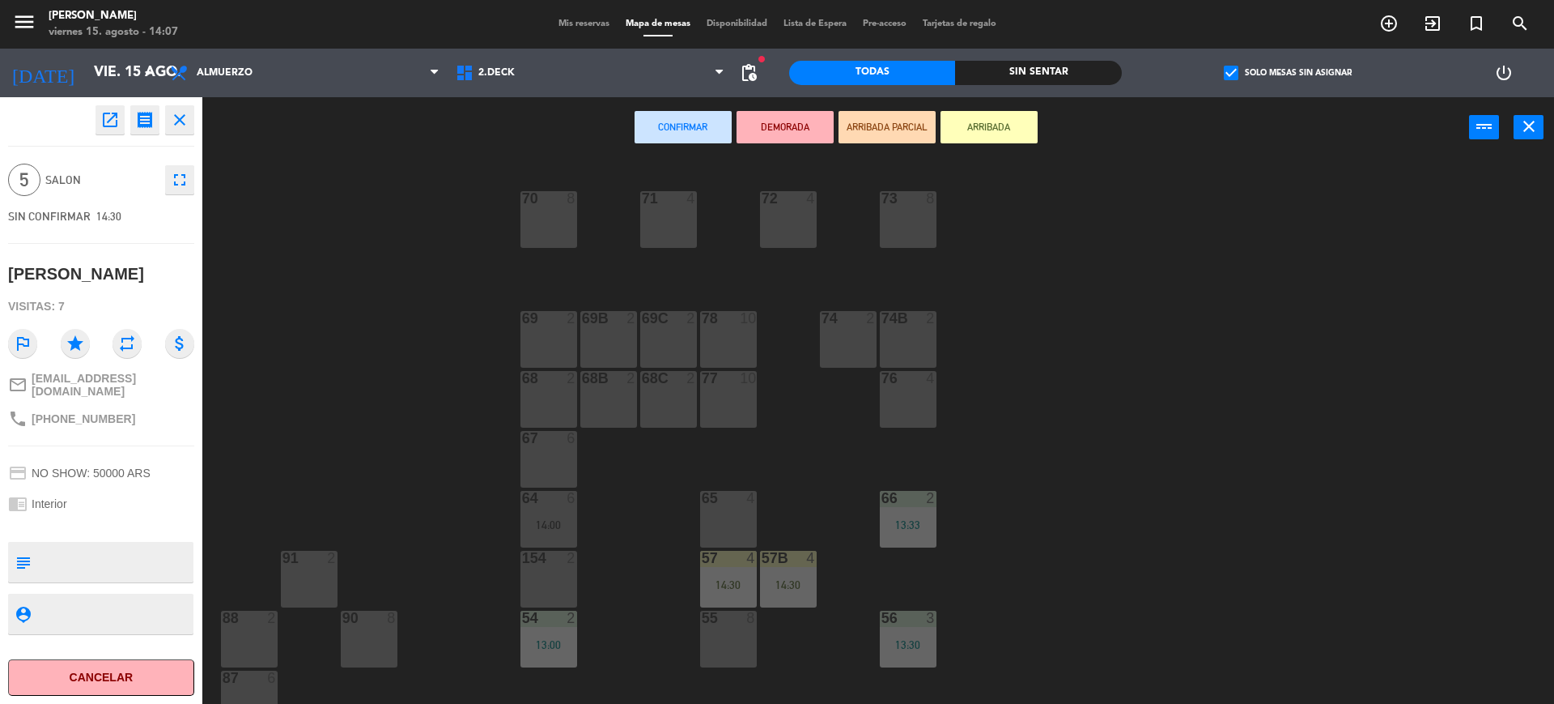
click at [972, 138] on button "ARRIBADA" at bounding box center [989, 127] width 97 height 32
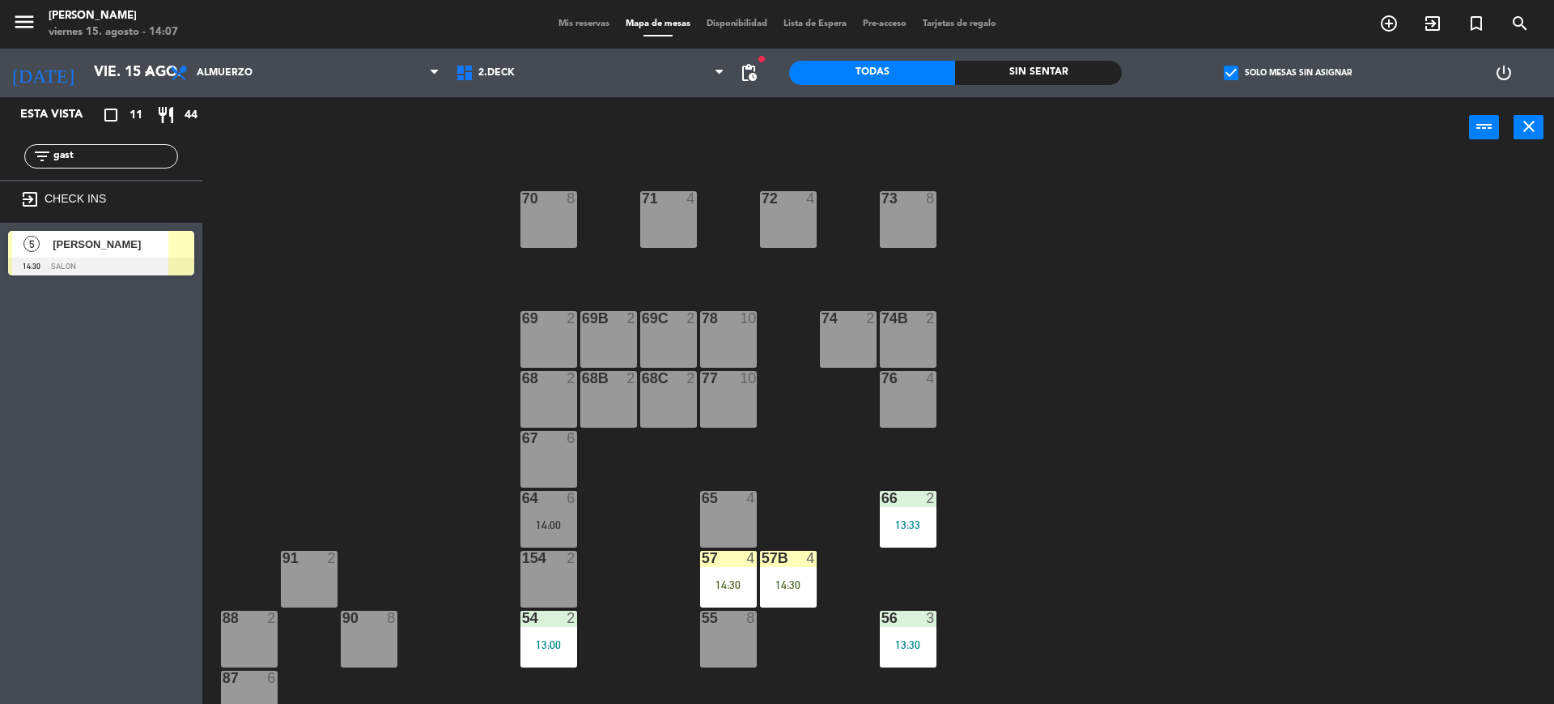
click at [236, 325] on div "71 4 72 4 73 8 70 8 74 2 74B 2 69 2 69B 2 69C 2 78 10 77 10 76 4 68 2 68B 2 68C…" at bounding box center [886, 435] width 1337 height 546
drag, startPoint x: 84, startPoint y: 149, endPoint x: 0, endPoint y: 239, distance: 123.1
click at [0, 235] on div "Esta vista crop_square 12 restaurant 47 filter_list gast exit_to_app CHECK INS …" at bounding box center [101, 190] width 202 height 186
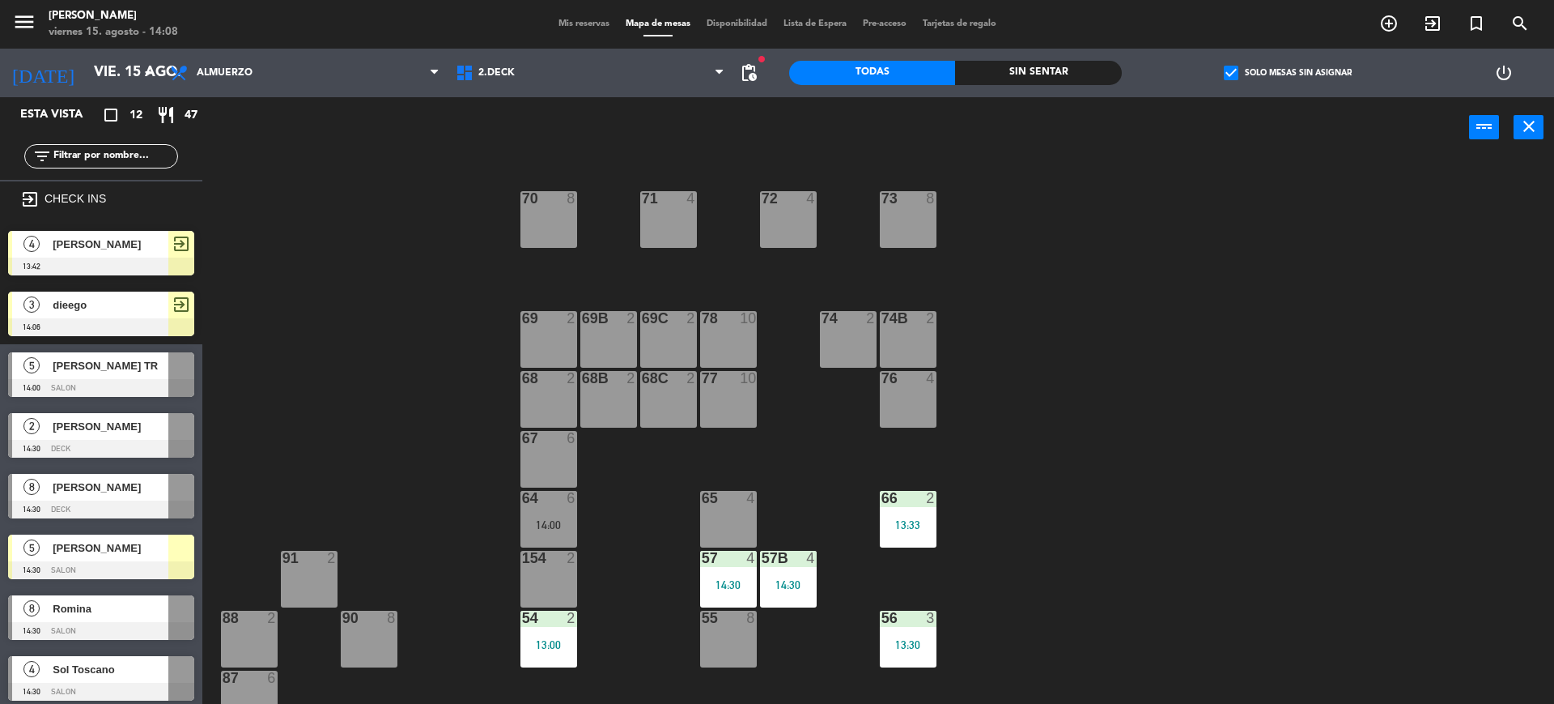
click at [105, 154] on input "text" at bounding box center [114, 156] width 125 height 18
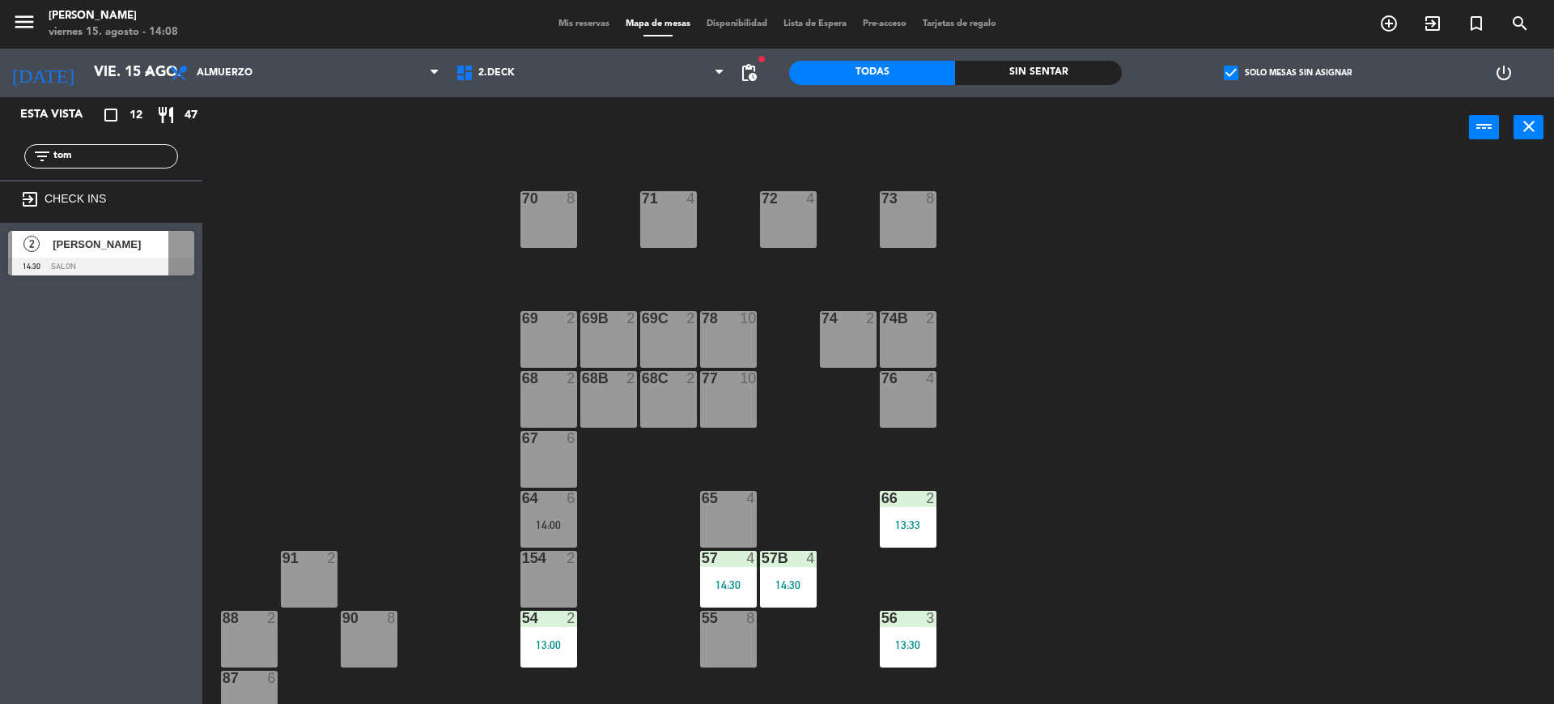
type input "tom"
click at [38, 351] on div "Esta vista crop_square 12 restaurant 47 filter_list tom exit_to_app CHECK INS 2…" at bounding box center [101, 400] width 202 height 606
click at [95, 239] on span "[PERSON_NAME]" at bounding box center [111, 244] width 116 height 17
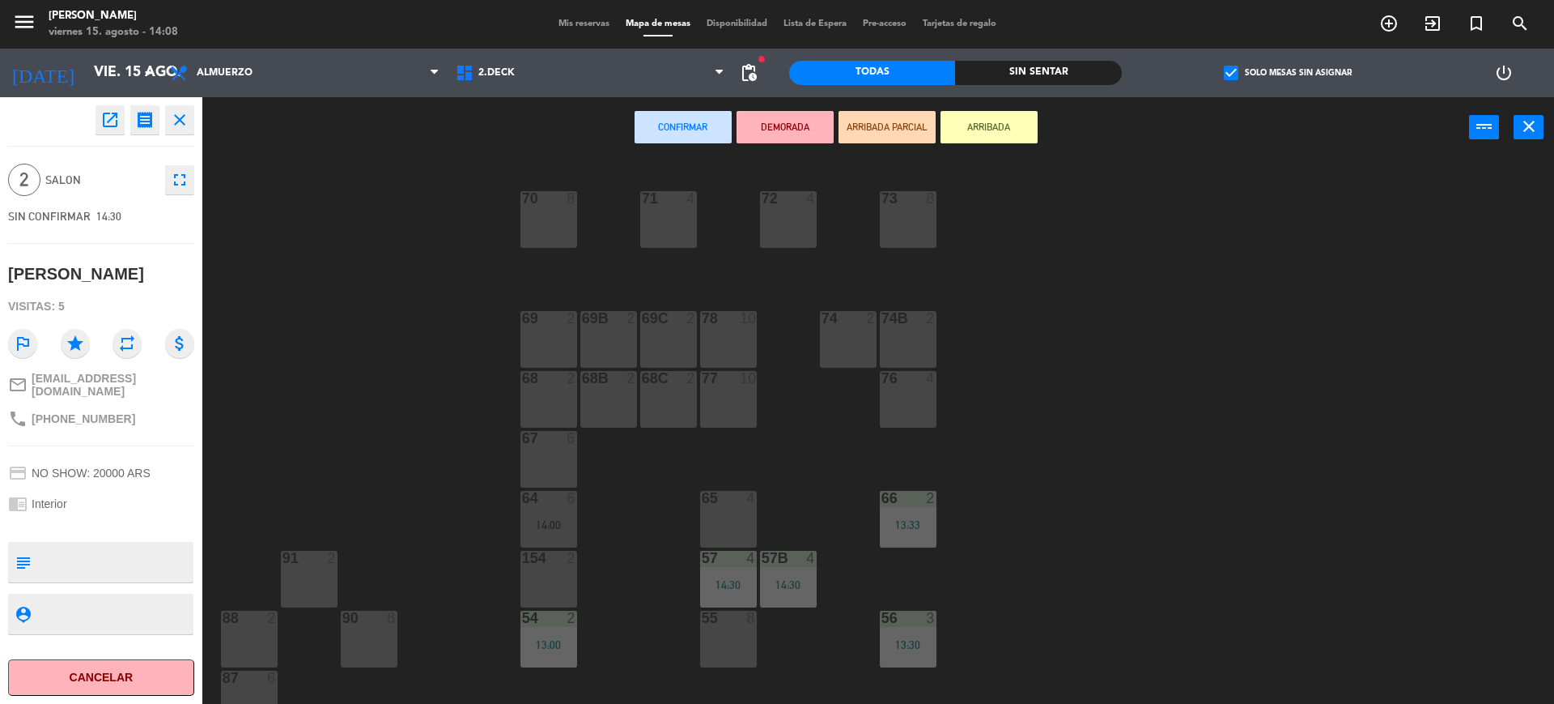
click at [1010, 119] on button "ARRIBADA" at bounding box center [989, 127] width 97 height 32
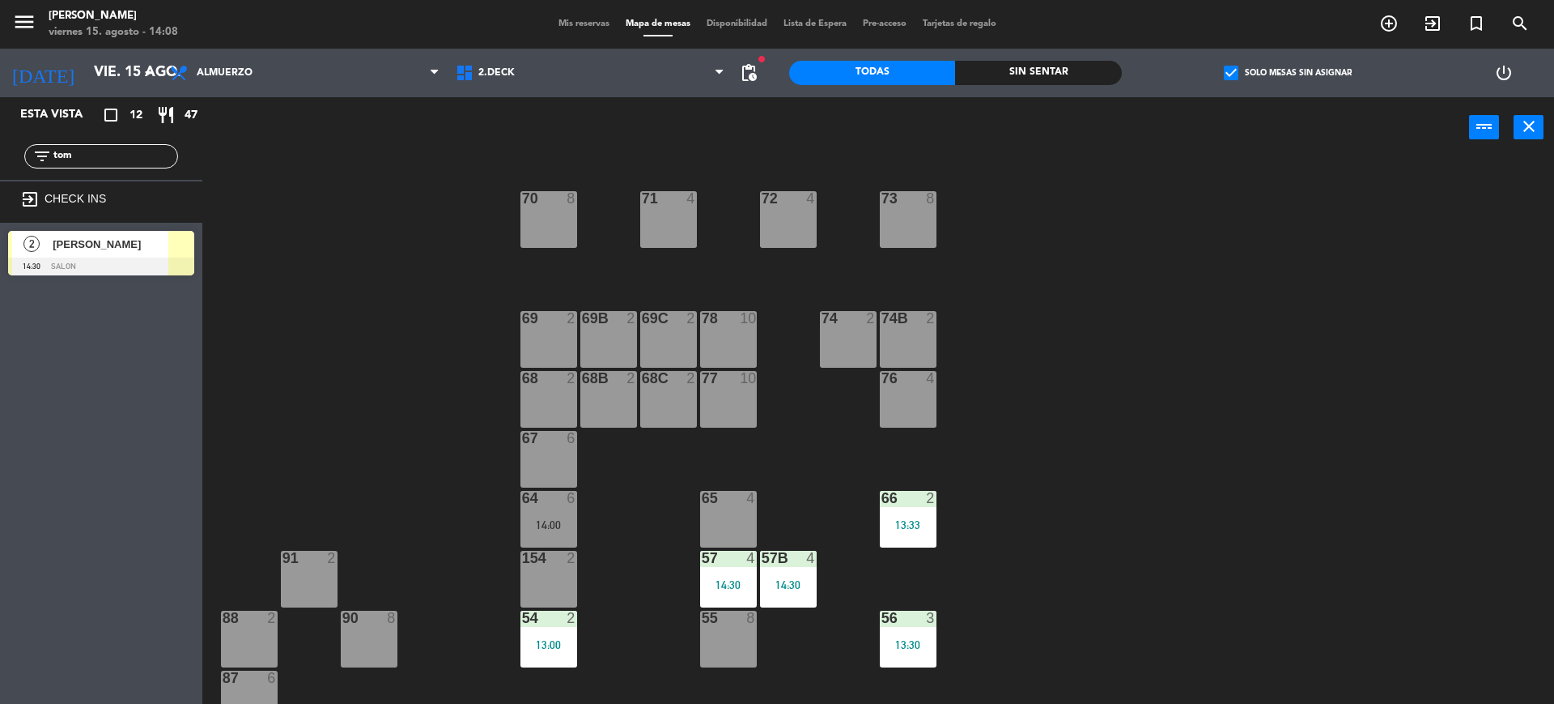
click at [80, 164] on input "tom" at bounding box center [114, 156] width 125 height 18
type input "t"
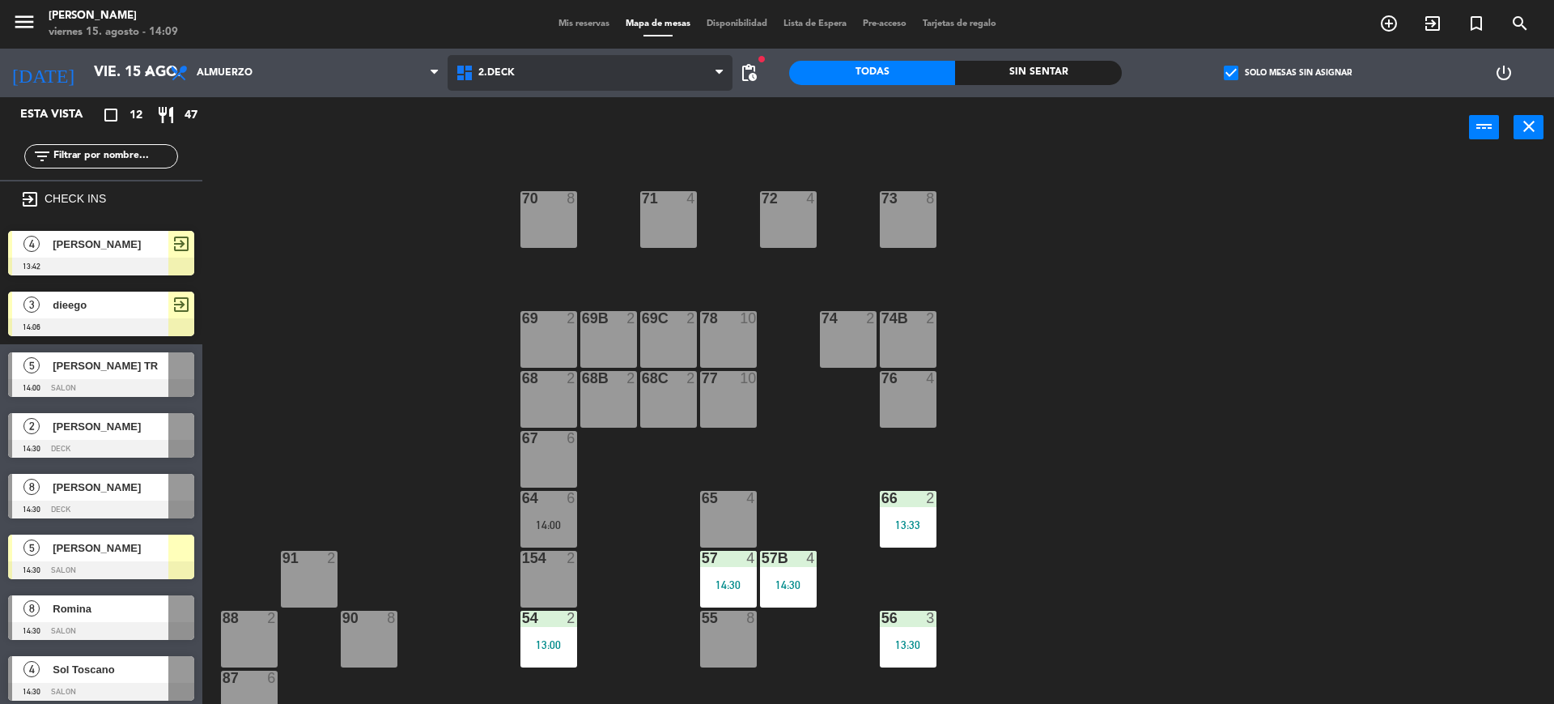
click at [539, 66] on span "2.DECK" at bounding box center [591, 73] width 286 height 36
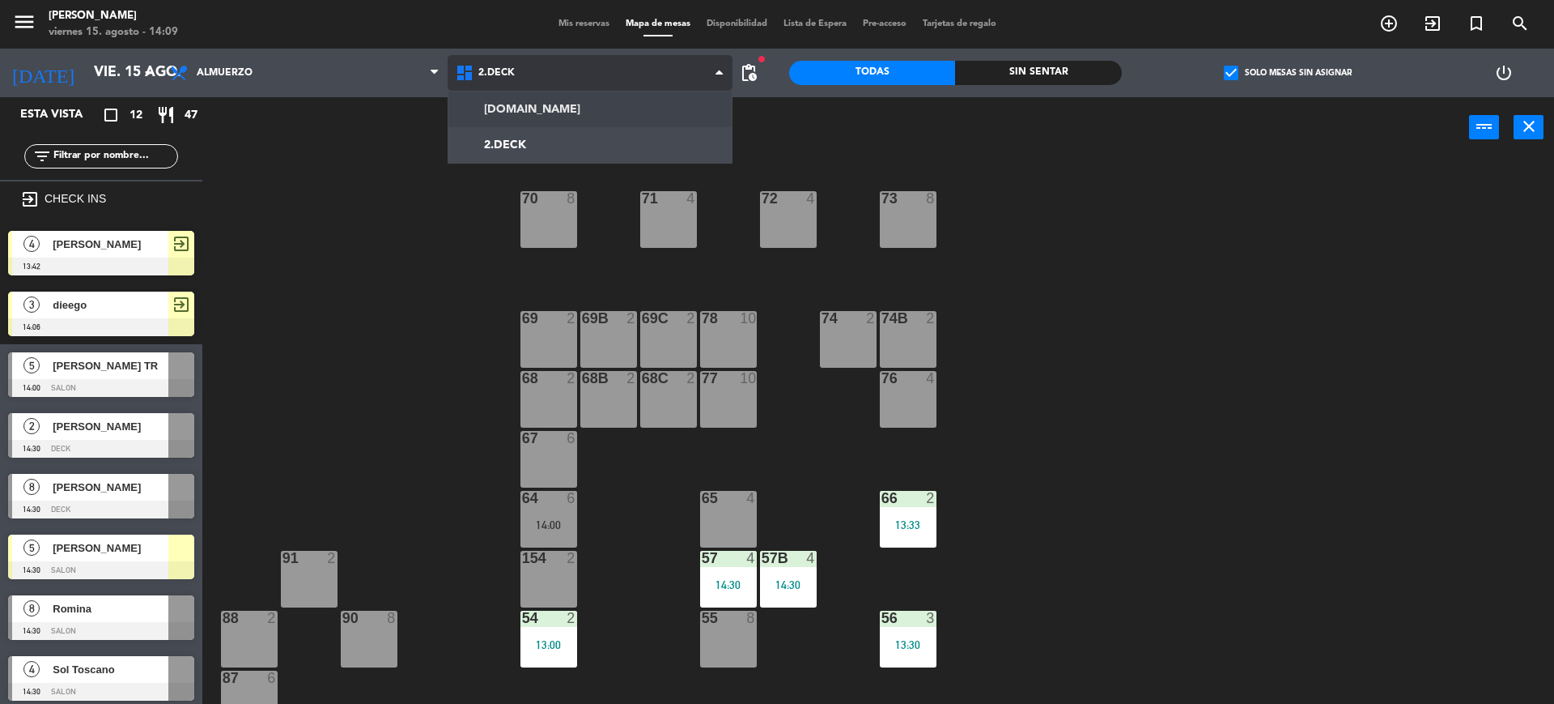
click at [544, 117] on ng-component "menu Gardiner viernes 15. agosto - 14:09 Mis reservas Mapa de mesas Disponibili…" at bounding box center [777, 354] width 1554 height 708
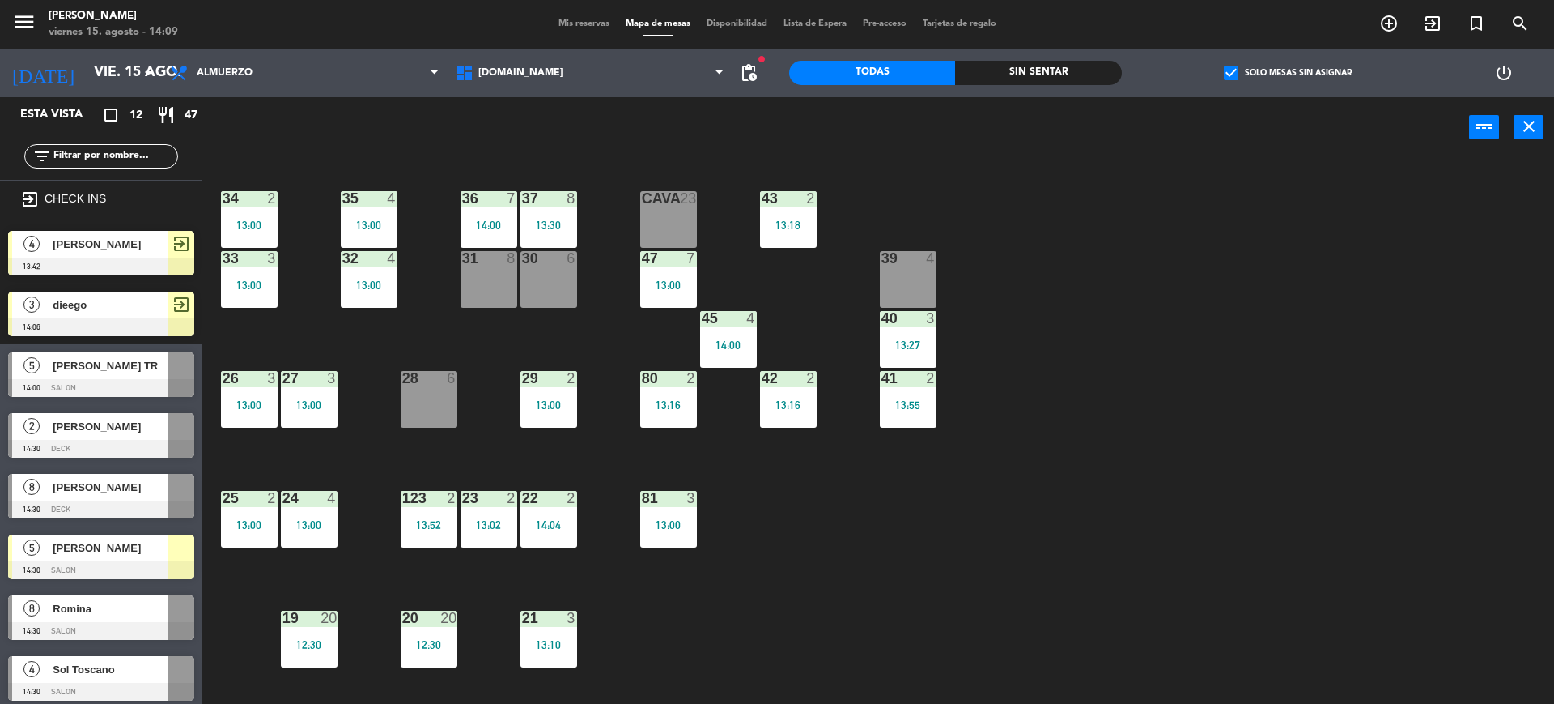
click at [125, 580] on div "5 Gaston Ignacio Madero 14:30 SALON" at bounding box center [101, 556] width 202 height 61
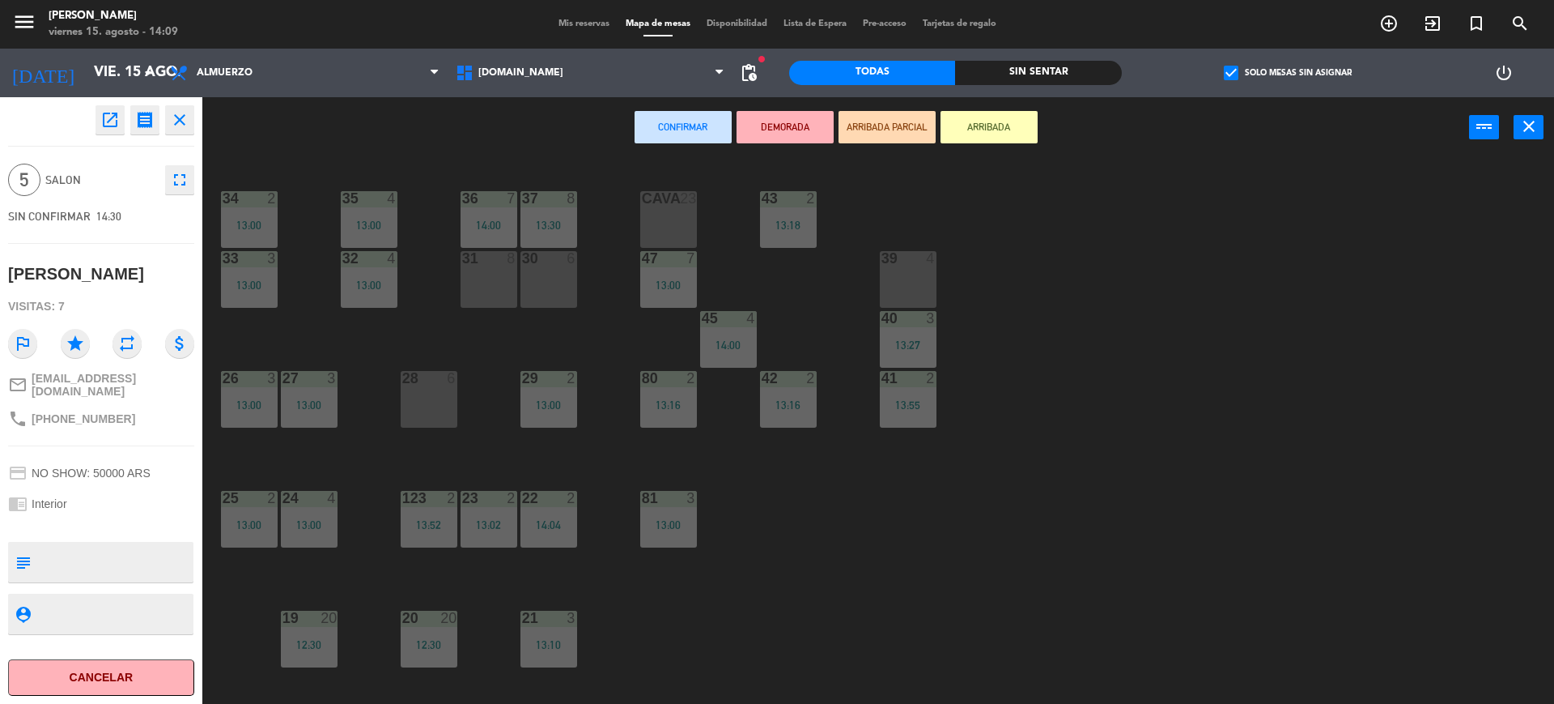
click at [1328, 278] on div "34 2 13:00 35 4 13:00 36 7 14:00 43 2 13:18 37 8 13:30 CAVA 23 33 3 13:00 32 4 …" at bounding box center [886, 435] width 1337 height 546
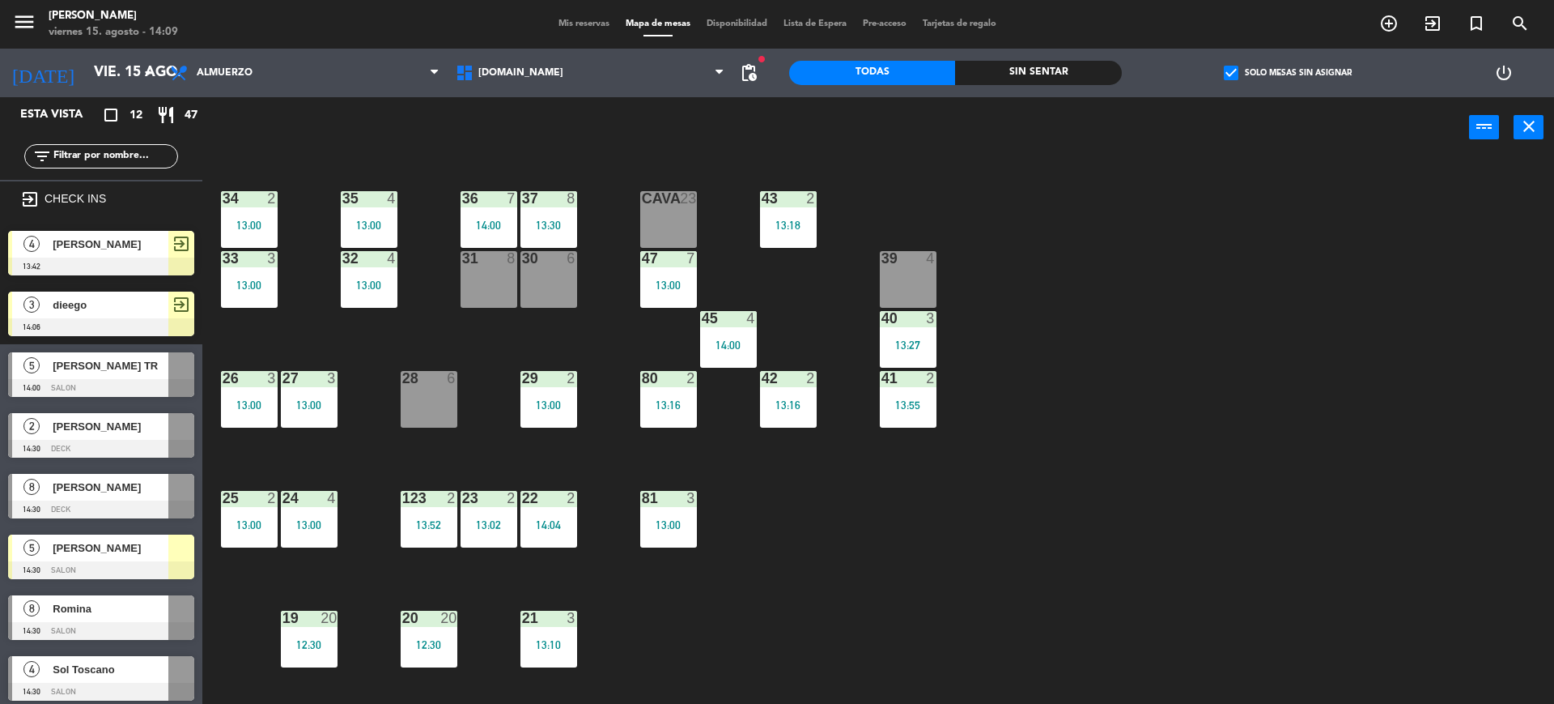
scroll to position [202, 0]
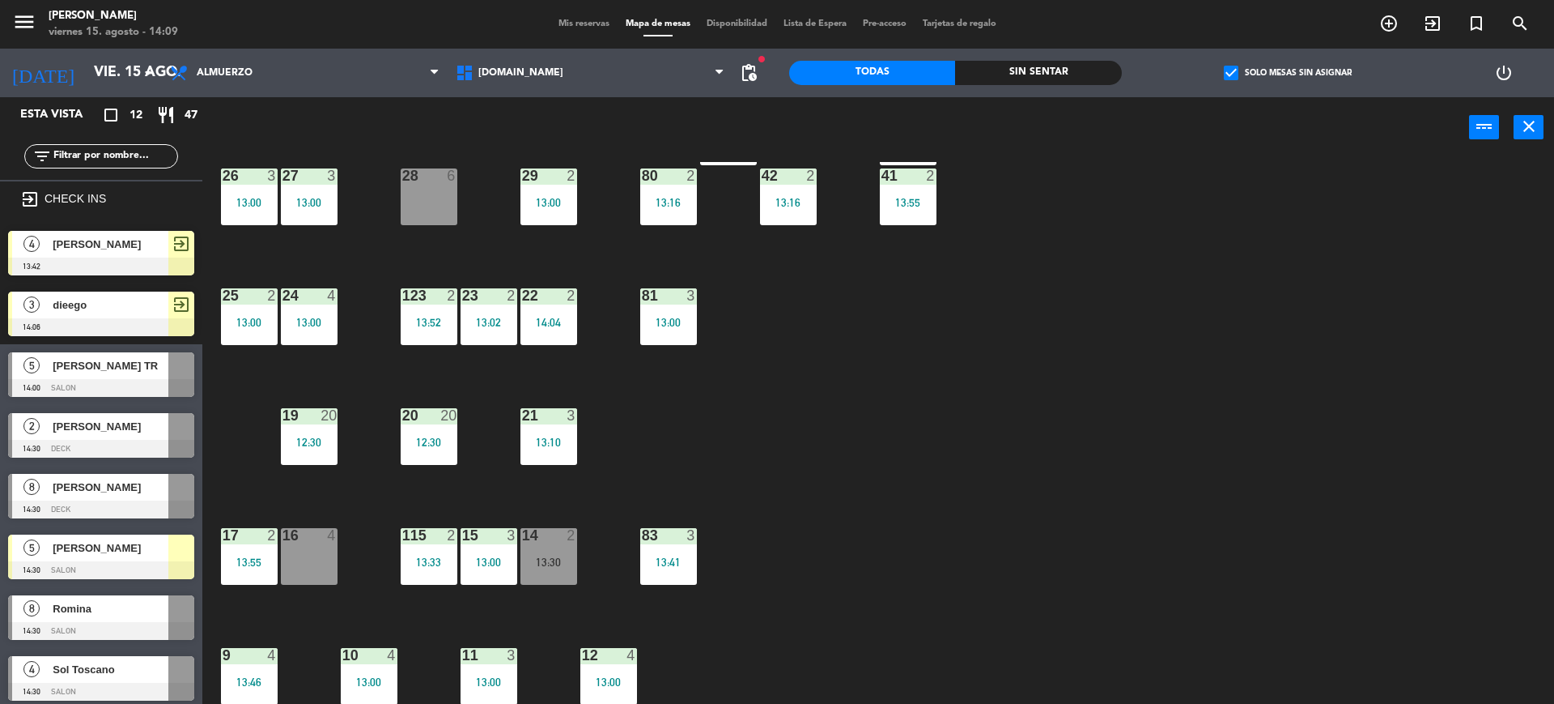
click at [545, 548] on div "14 2 13:30" at bounding box center [549, 556] width 57 height 57
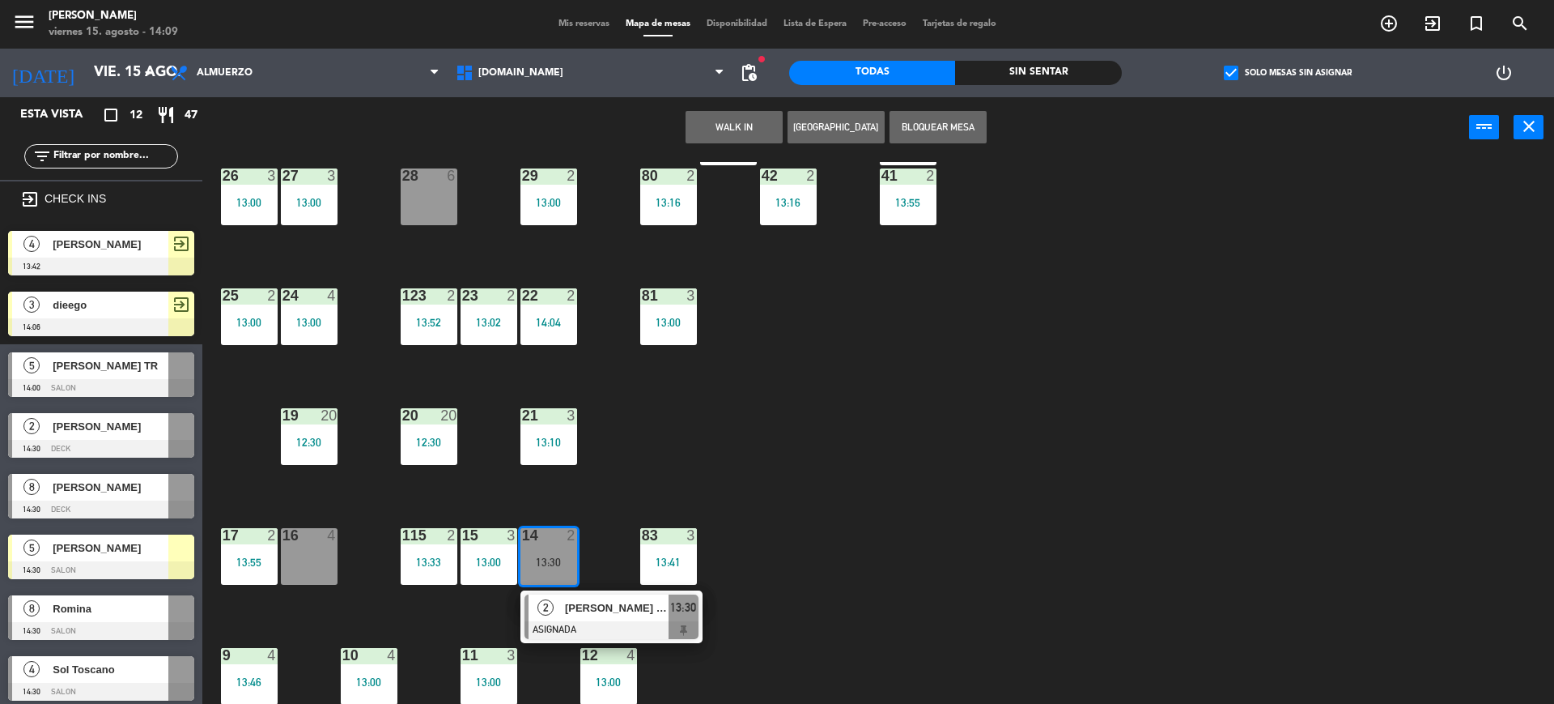
click at [625, 586] on div "34 2 13:00 35 4 13:00 36 7 14:00 43 2 13:18 37 8 13:30 CAVA 23 33 3 13:00 32 4 …" at bounding box center [886, 435] width 1337 height 546
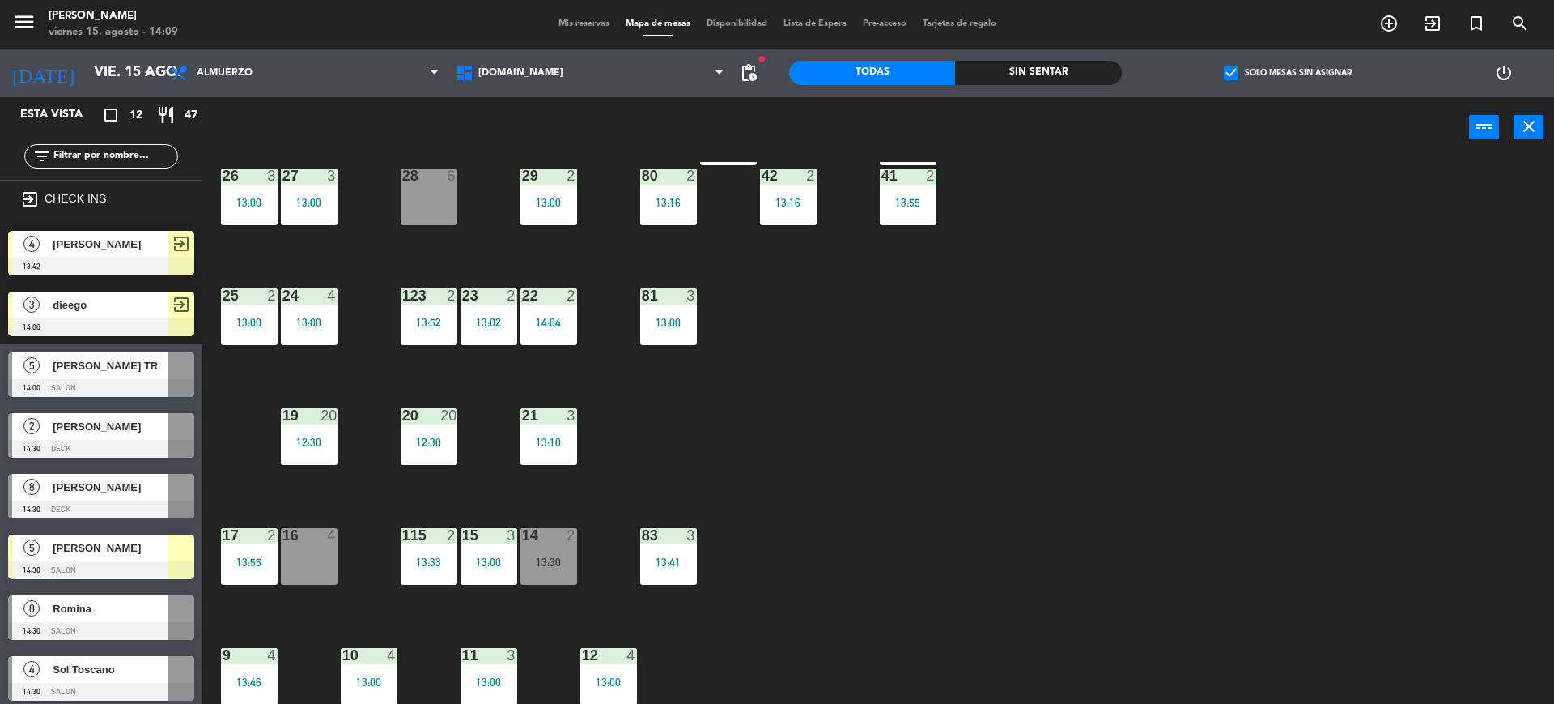
click at [546, 564] on div "13:30" at bounding box center [549, 561] width 57 height 11
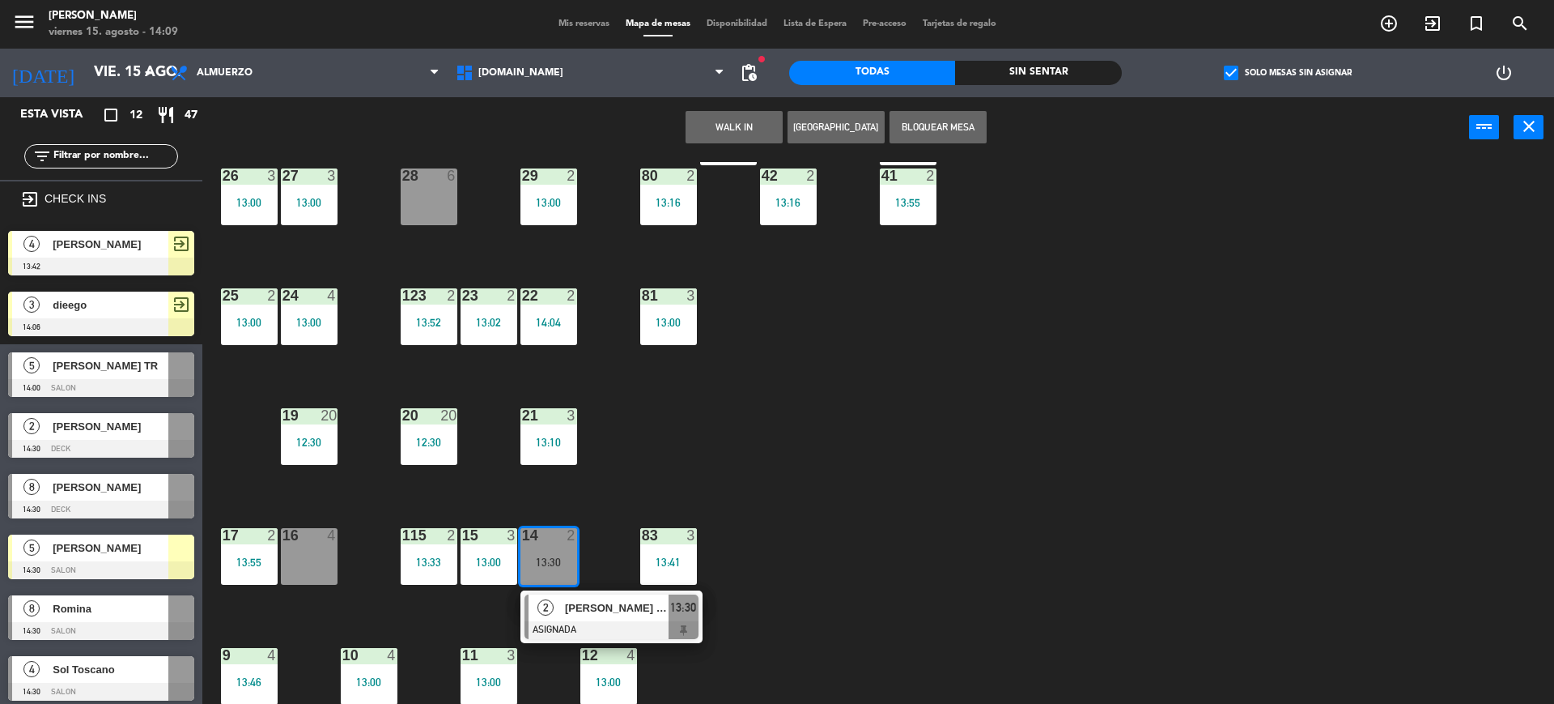
click at [980, 437] on div "34 2 13:00 35 4 13:00 36 7 14:00 43 2 13:18 37 8 13:30 CAVA 23 33 3 13:00 32 4 …" at bounding box center [886, 435] width 1337 height 546
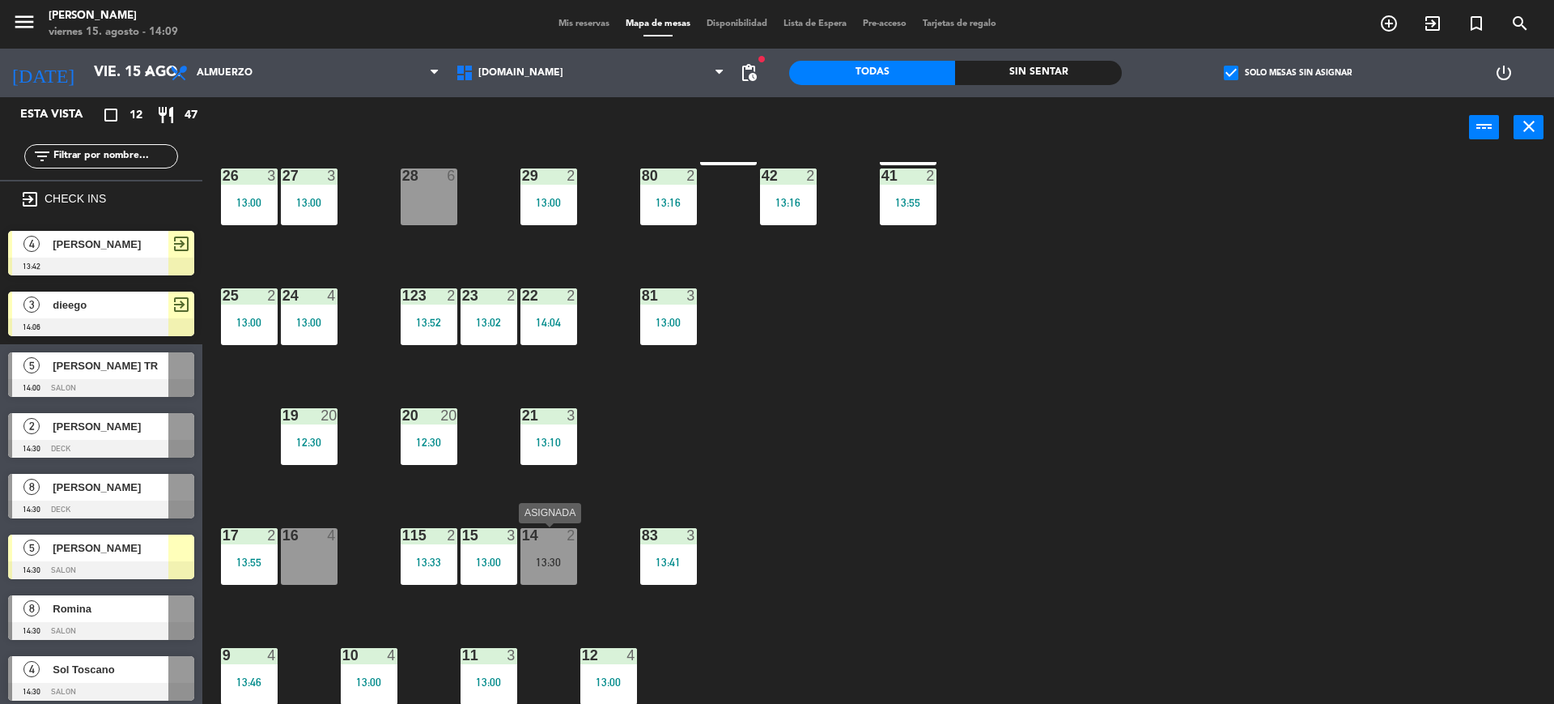
click at [568, 556] on div "13:30" at bounding box center [549, 561] width 57 height 11
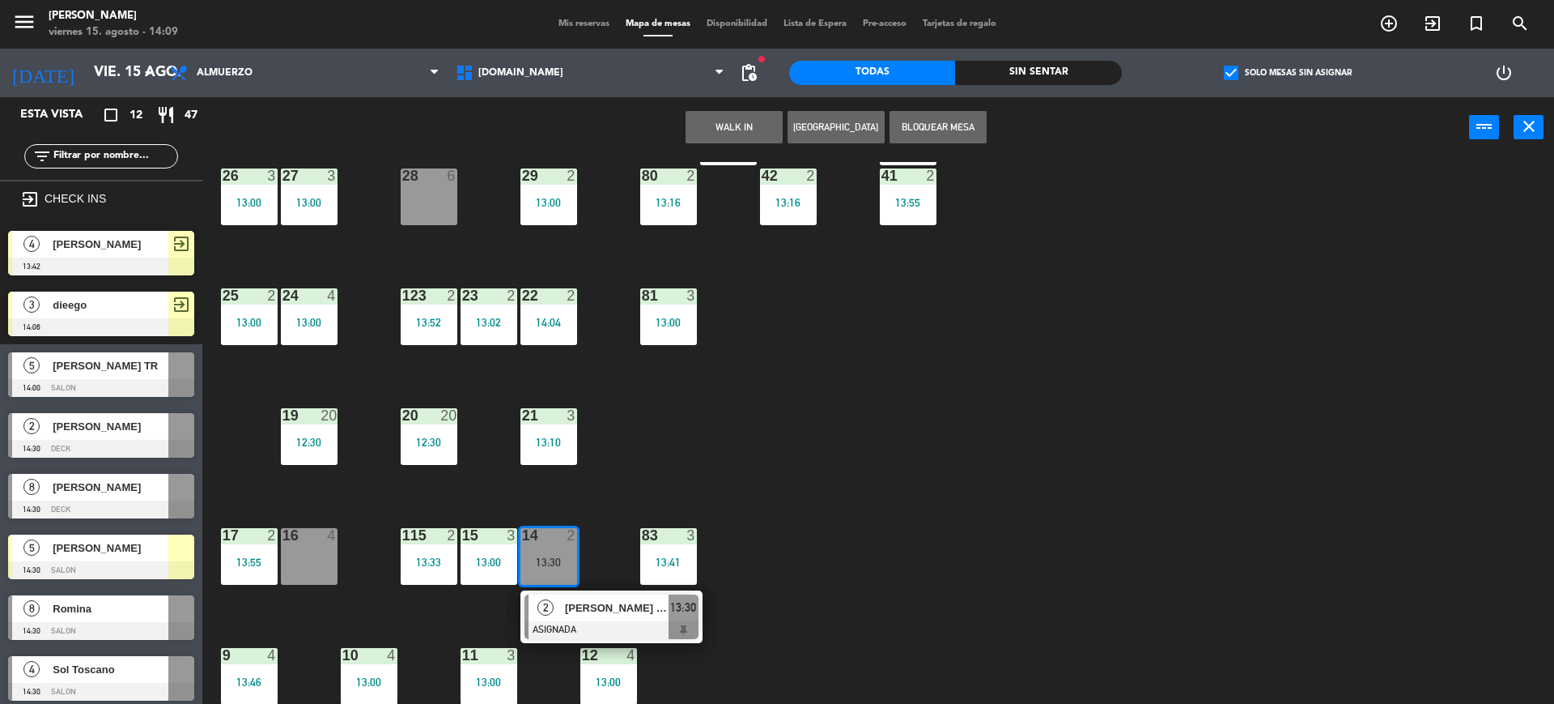
click at [576, 597] on div "[PERSON_NAME] rt1" at bounding box center [615, 607] width 105 height 27
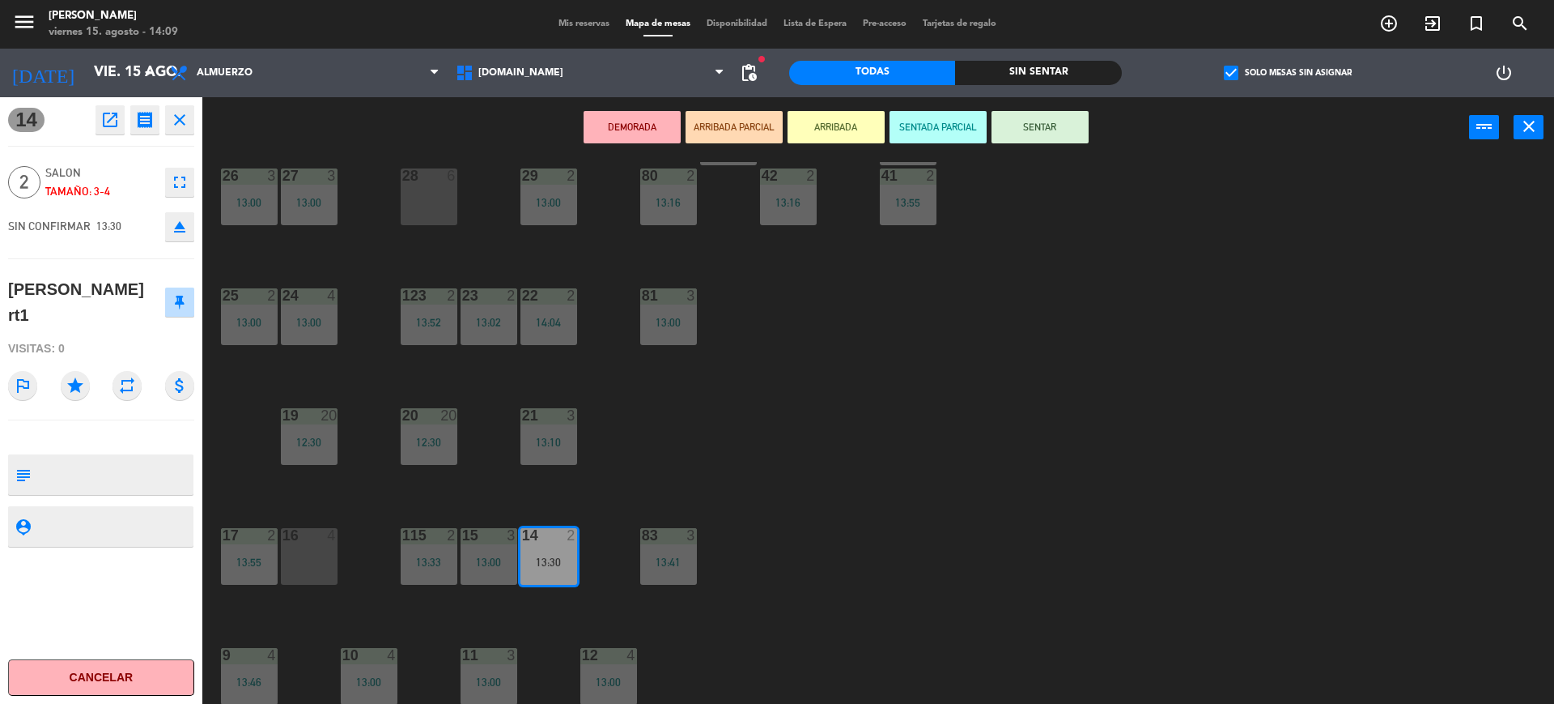
click at [181, 229] on icon "eject" at bounding box center [179, 226] width 19 height 19
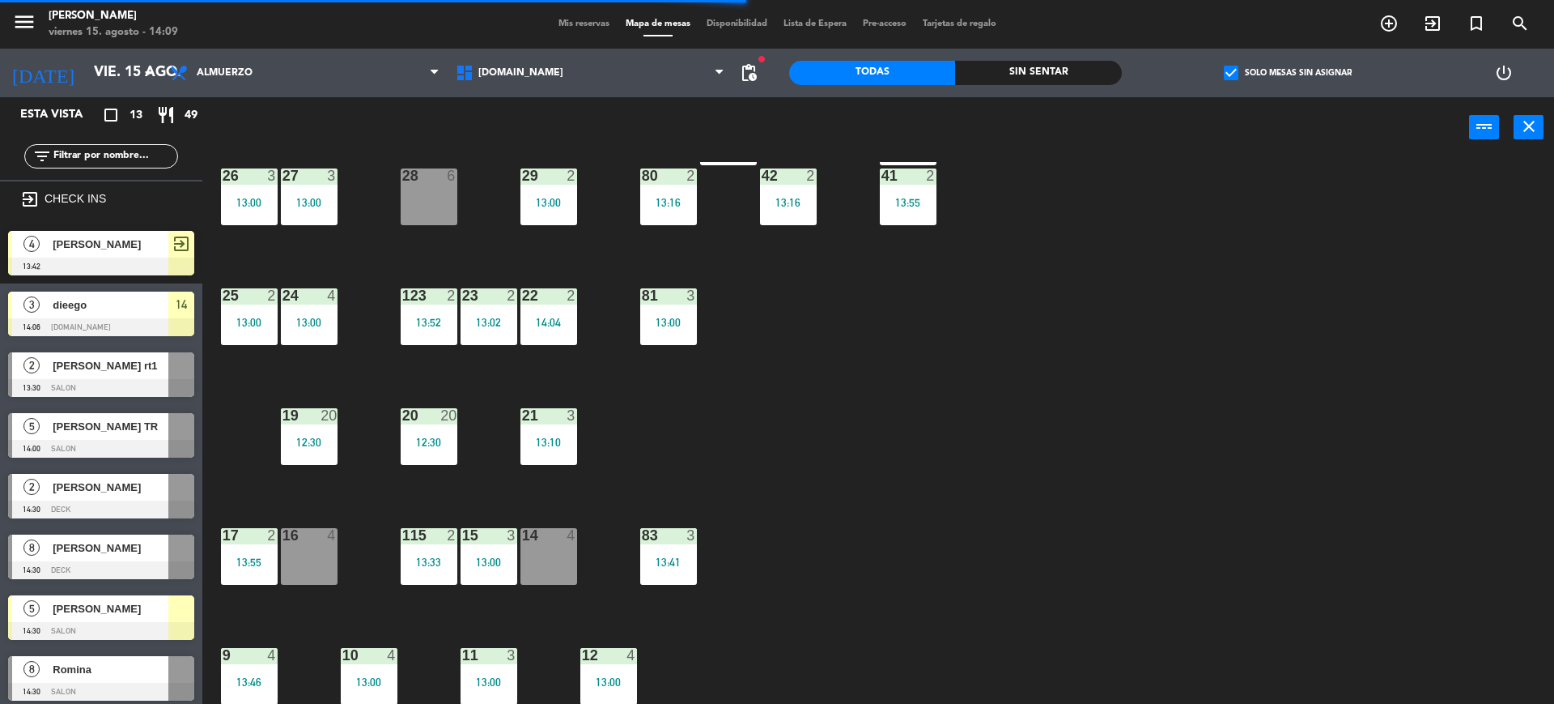
drag, startPoint x: 52, startPoint y: 330, endPoint x: 528, endPoint y: 567, distance: 531.9
click at [693, 511] on div "34 2 13:00 35 4 13:00 36 7 14:00 43 2 13:18 37 8 13:30 CAVA 23 33 3 13:00 32 4 …" at bounding box center [886, 435] width 1337 height 546
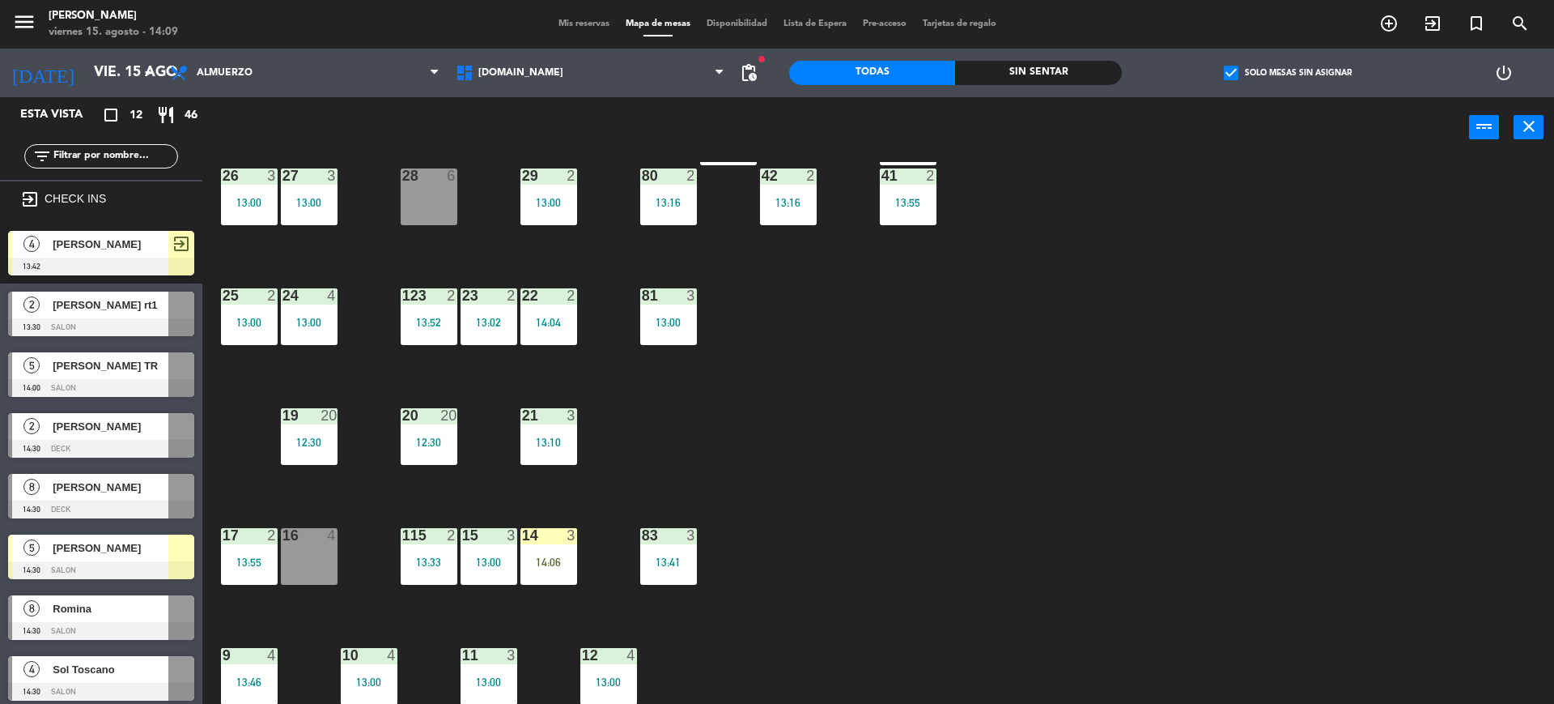
click at [698, 470] on div "34 2 13:00 35 4 13:00 36 7 14:00 43 2 13:18 37 8 13:30 CAVA 23 33 3 13:00 32 4 …" at bounding box center [886, 435] width 1337 height 546
click at [559, 554] on div "14 3 14:06" at bounding box center [549, 556] width 57 height 57
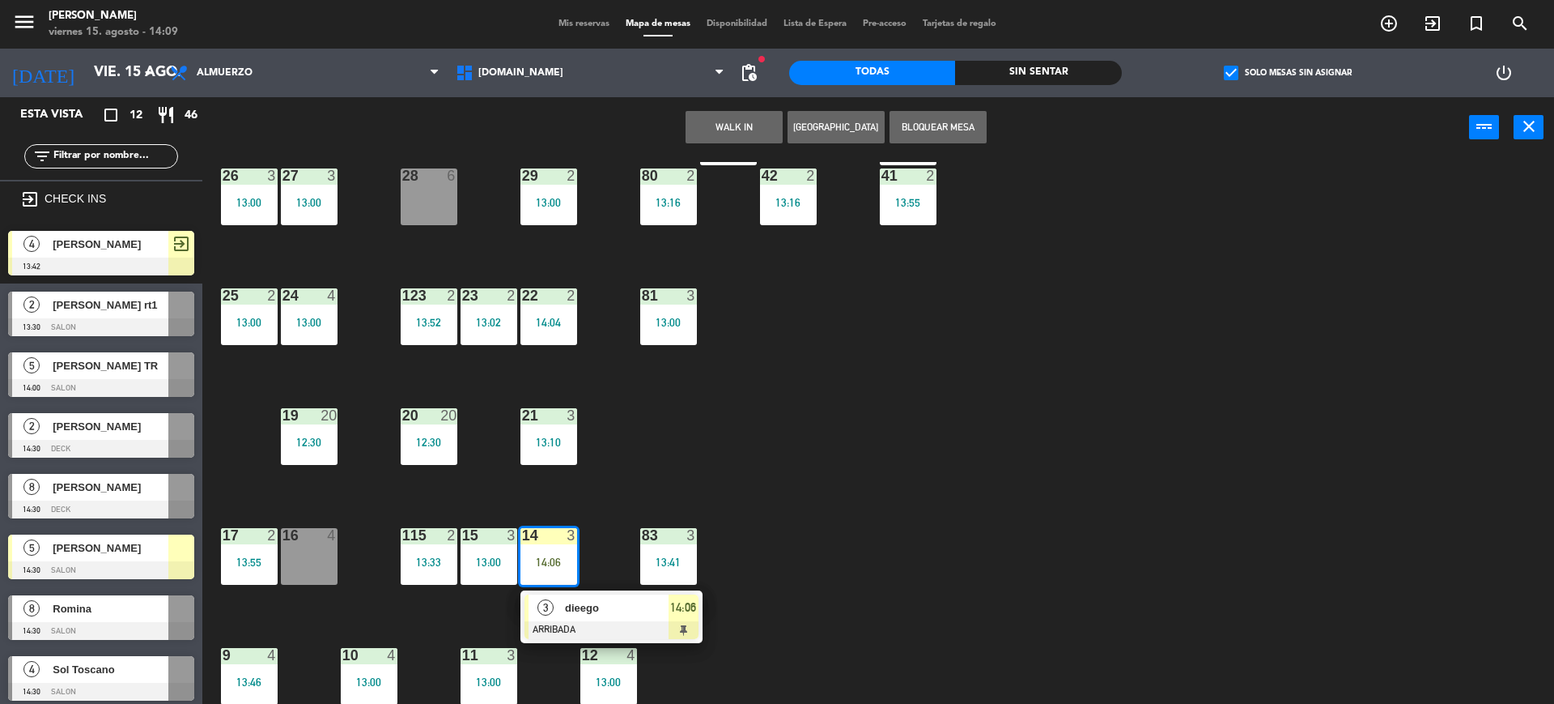
click at [1534, 428] on div "34 2 13:00 35 4 13:00 36 7 14:00 43 2 13:18 37 8 13:30 CAVA 23 33 3 13:00 32 4 …" at bounding box center [886, 435] width 1337 height 546
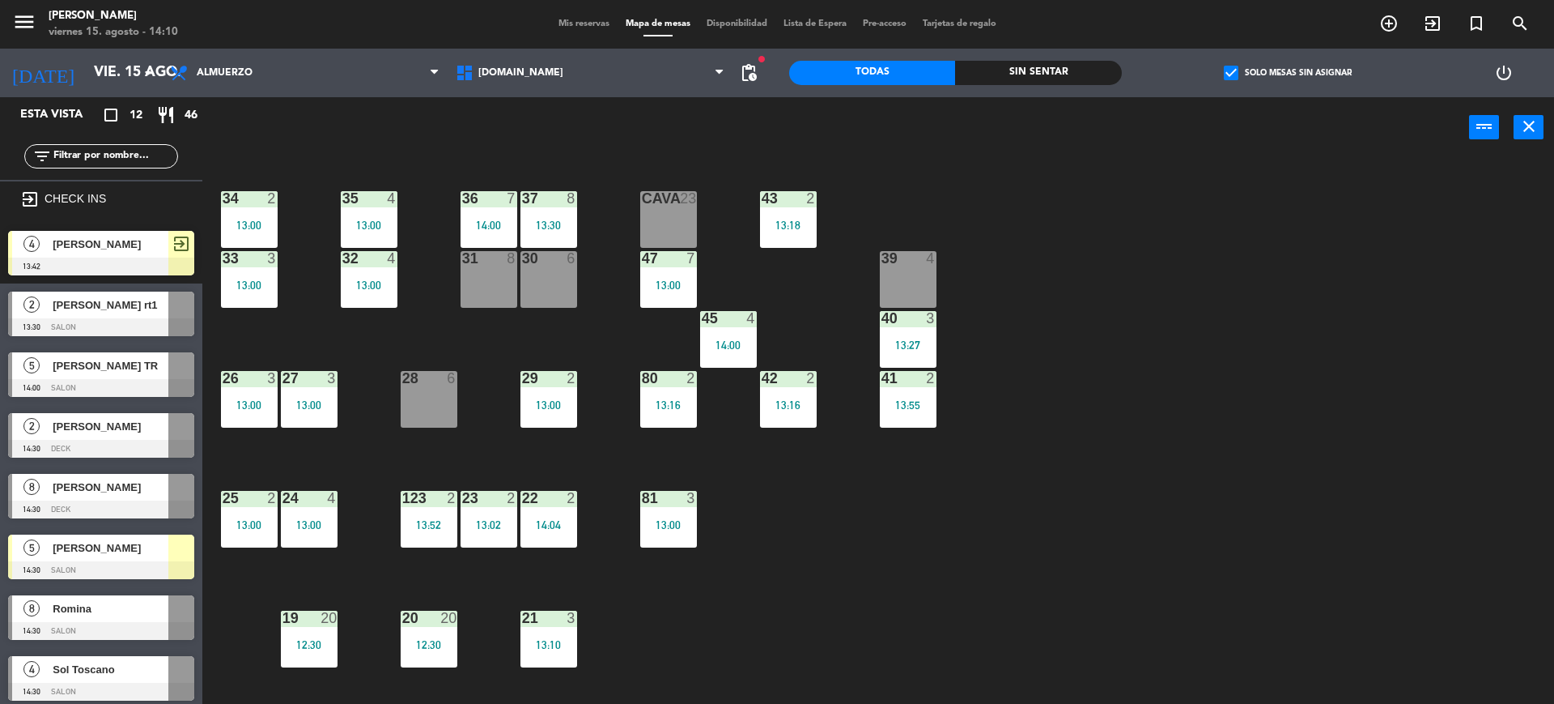
scroll to position [439, 0]
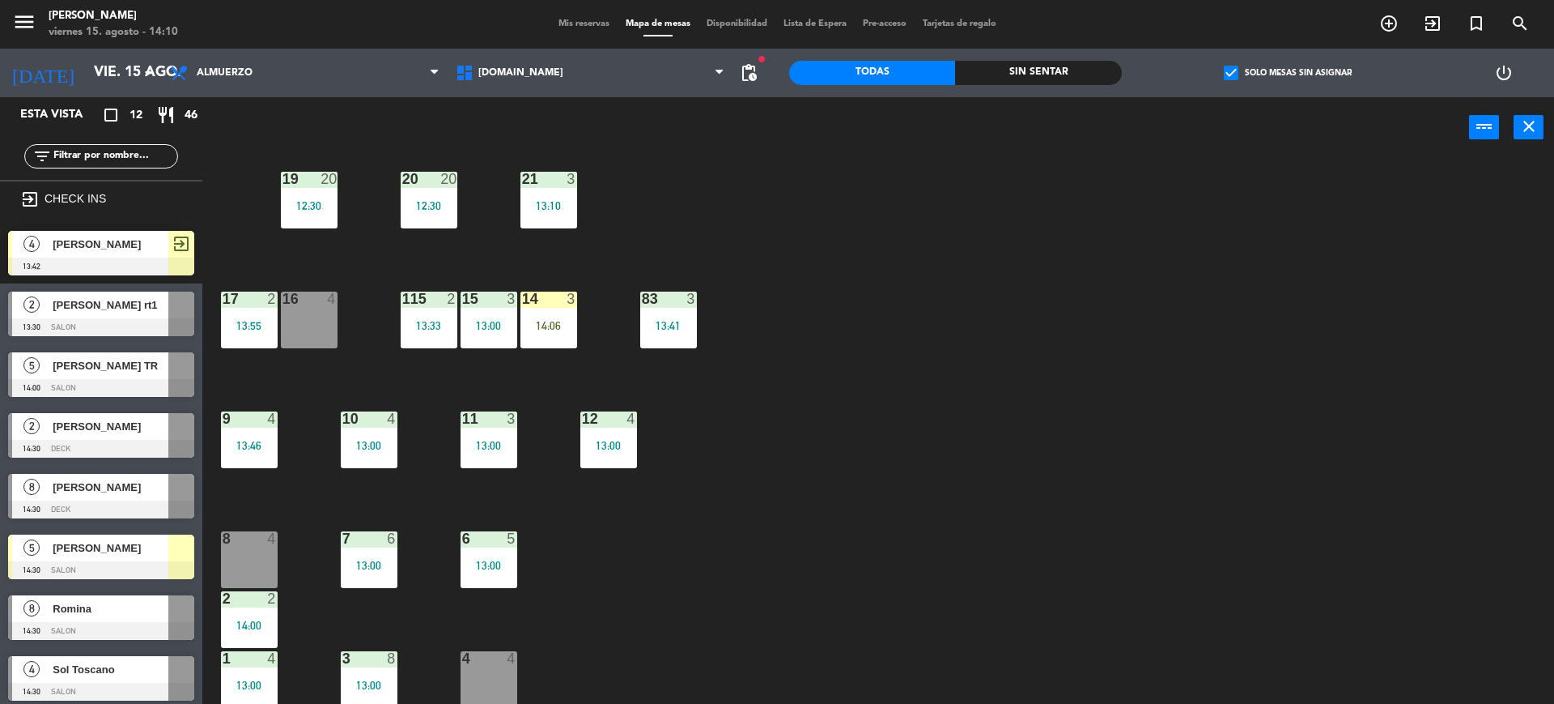
click at [558, 338] on div "14 3 14:06" at bounding box center [549, 319] width 57 height 57
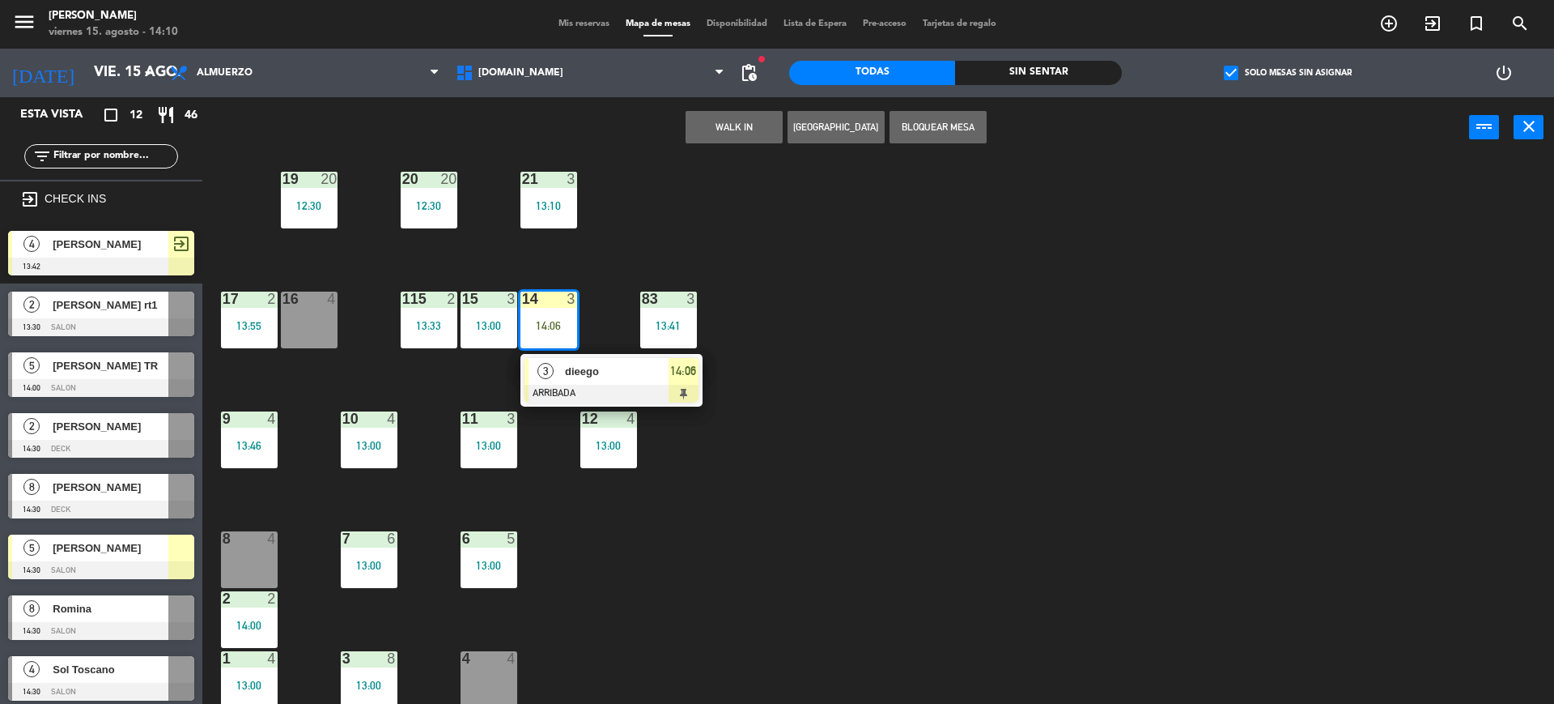
click at [575, 338] on div "14 3 14:06" at bounding box center [549, 319] width 57 height 57
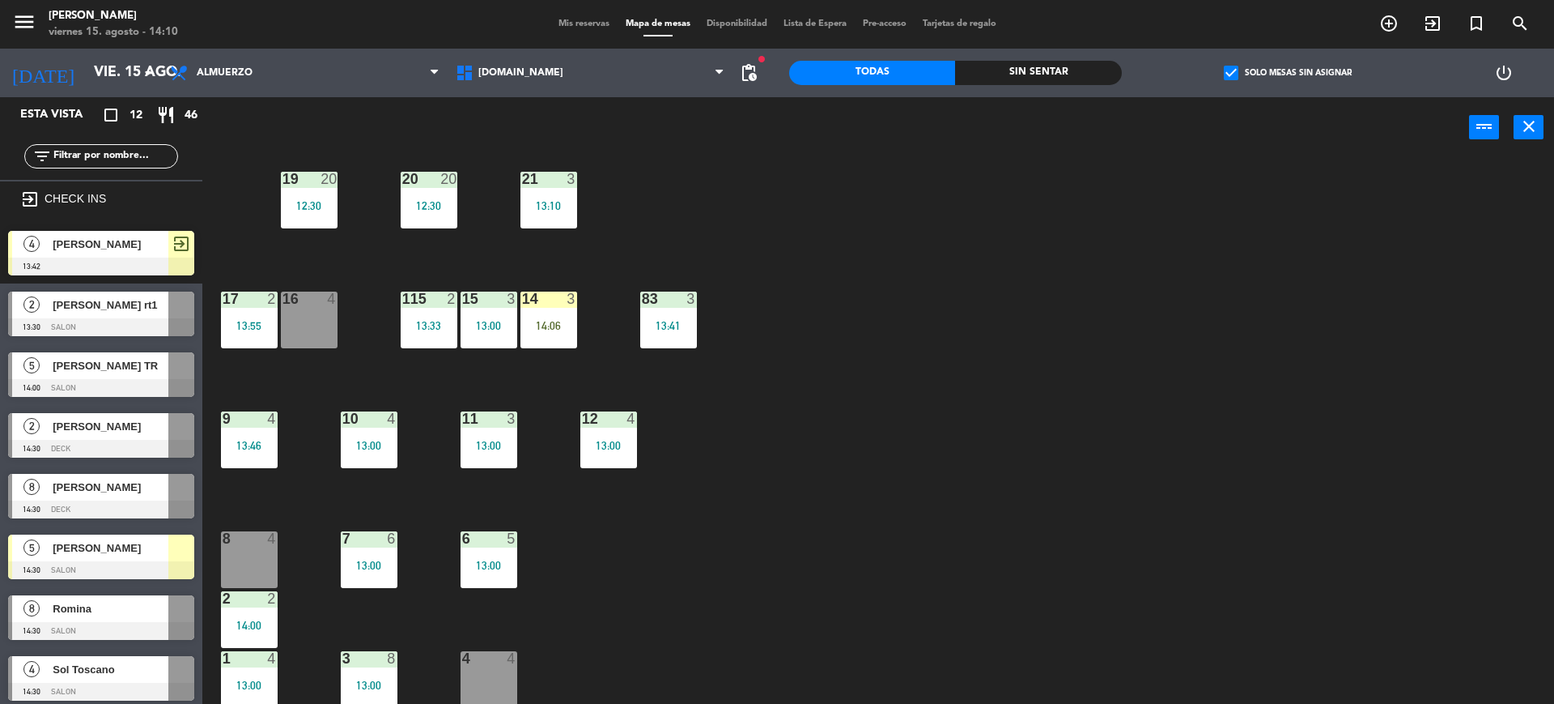
click at [575, 338] on div "14 3 14:06" at bounding box center [549, 319] width 57 height 57
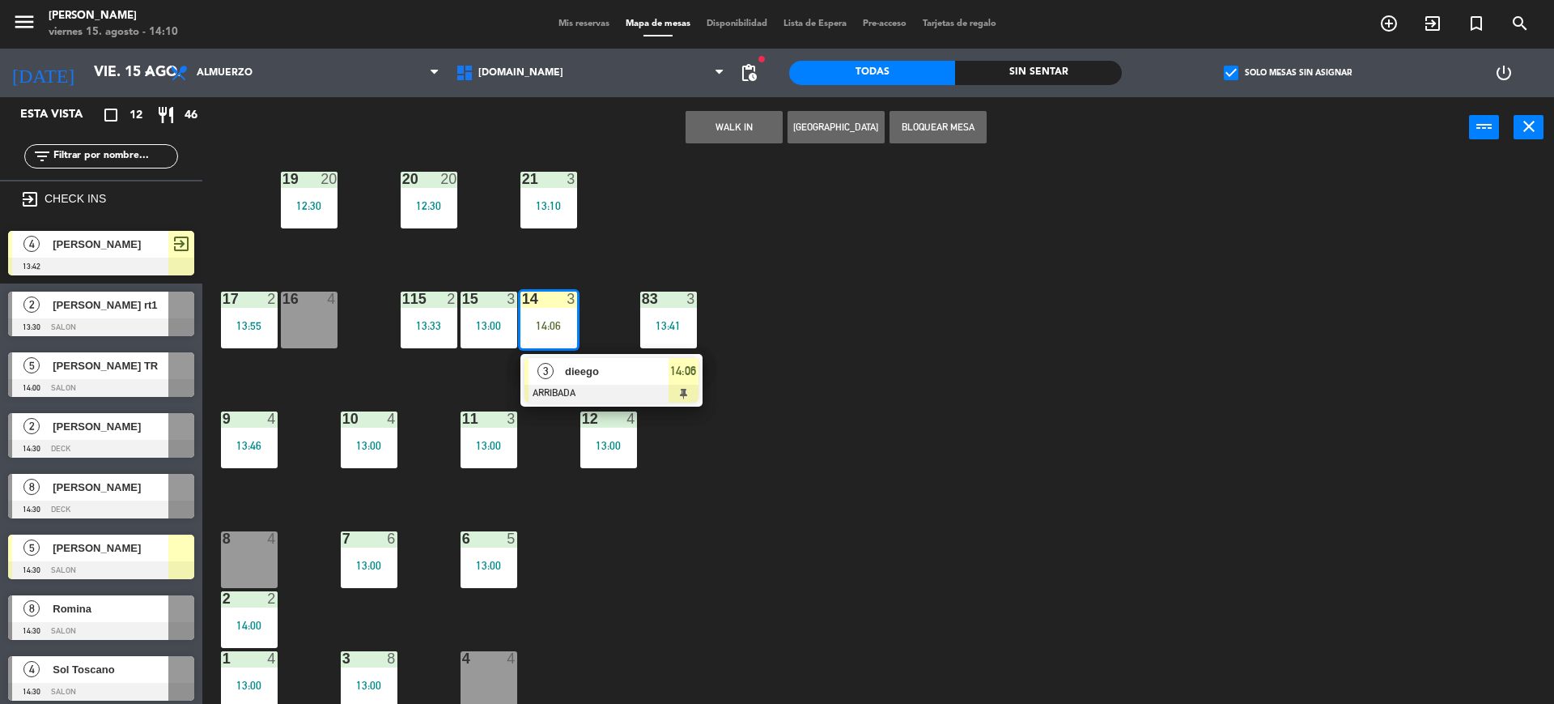
scroll to position [34, 0]
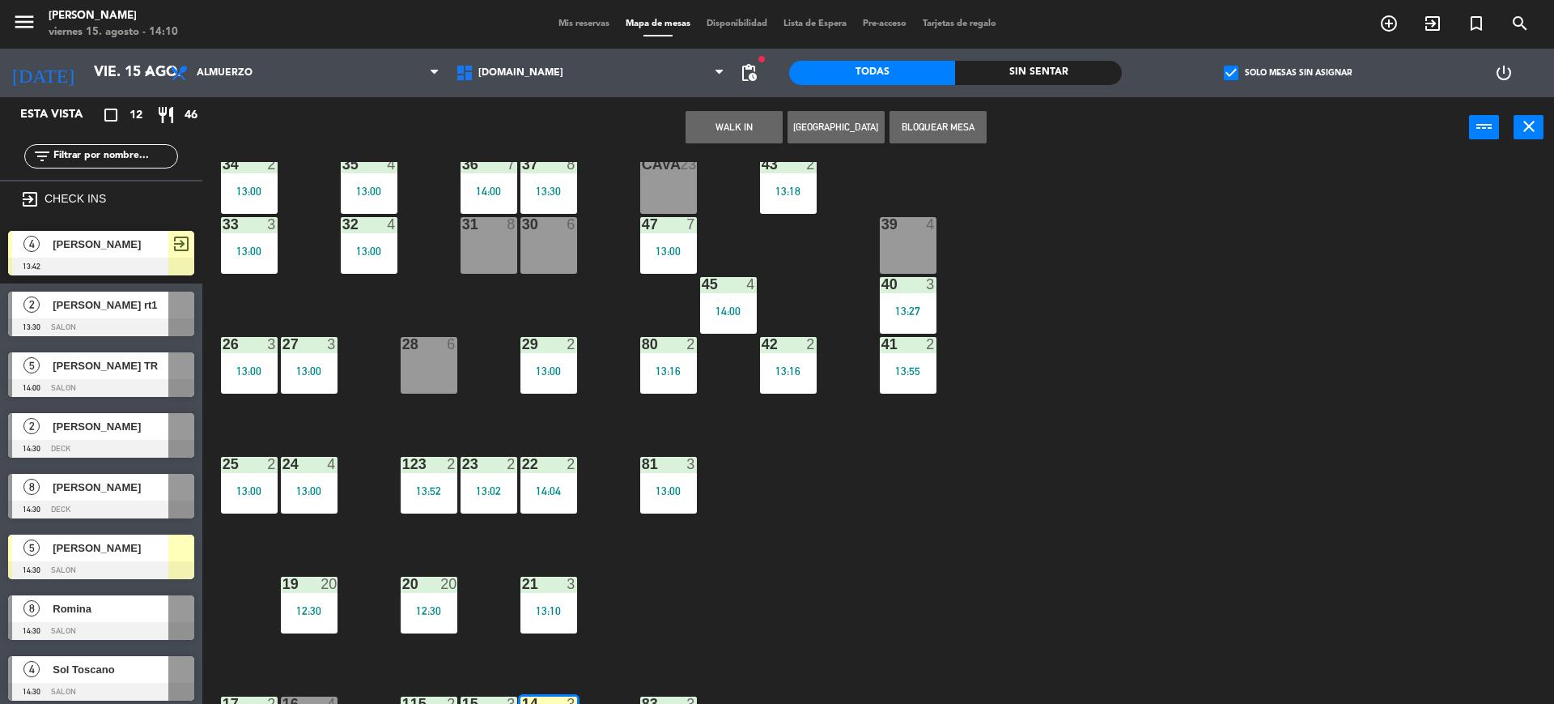
click at [421, 386] on div "28 6" at bounding box center [429, 365] width 57 height 57
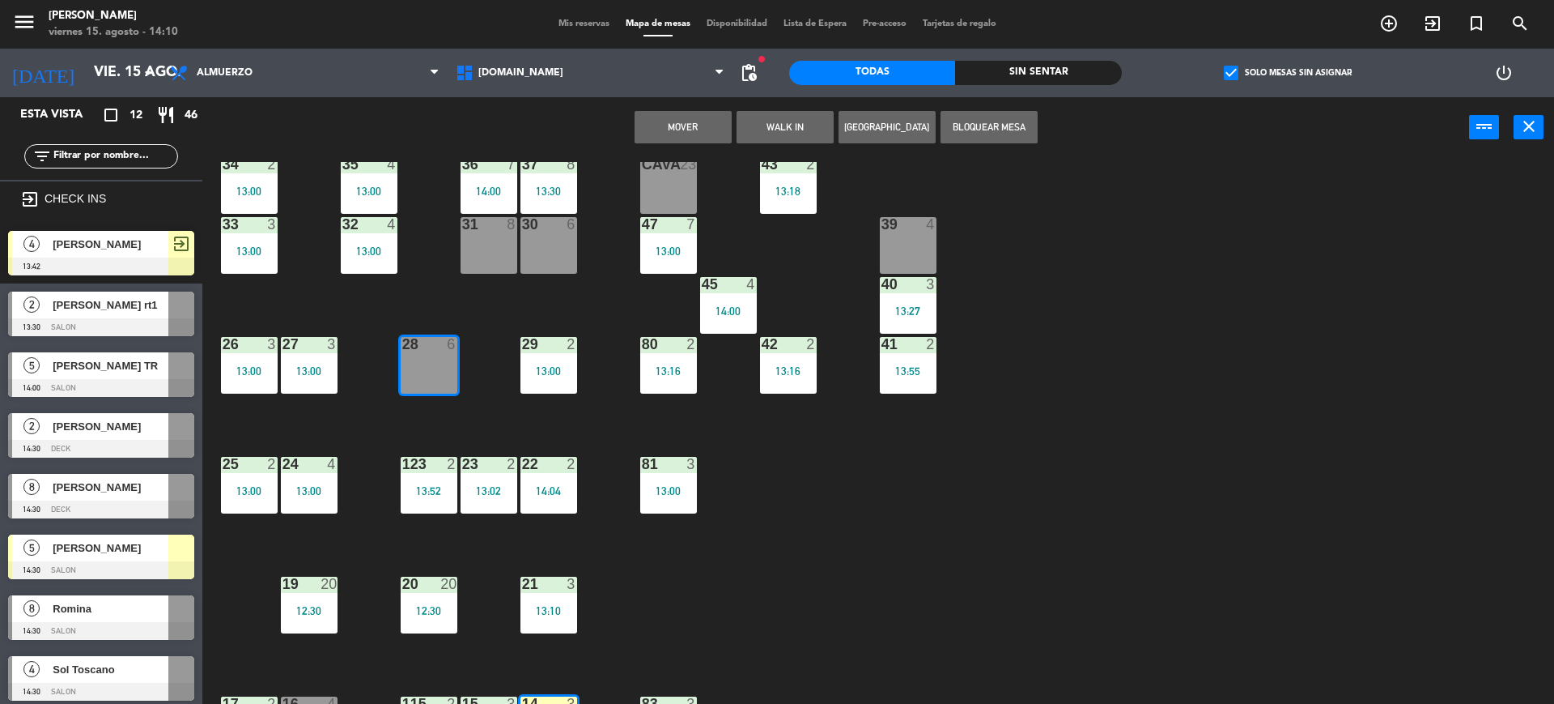
click at [670, 115] on button "Mover" at bounding box center [683, 127] width 97 height 32
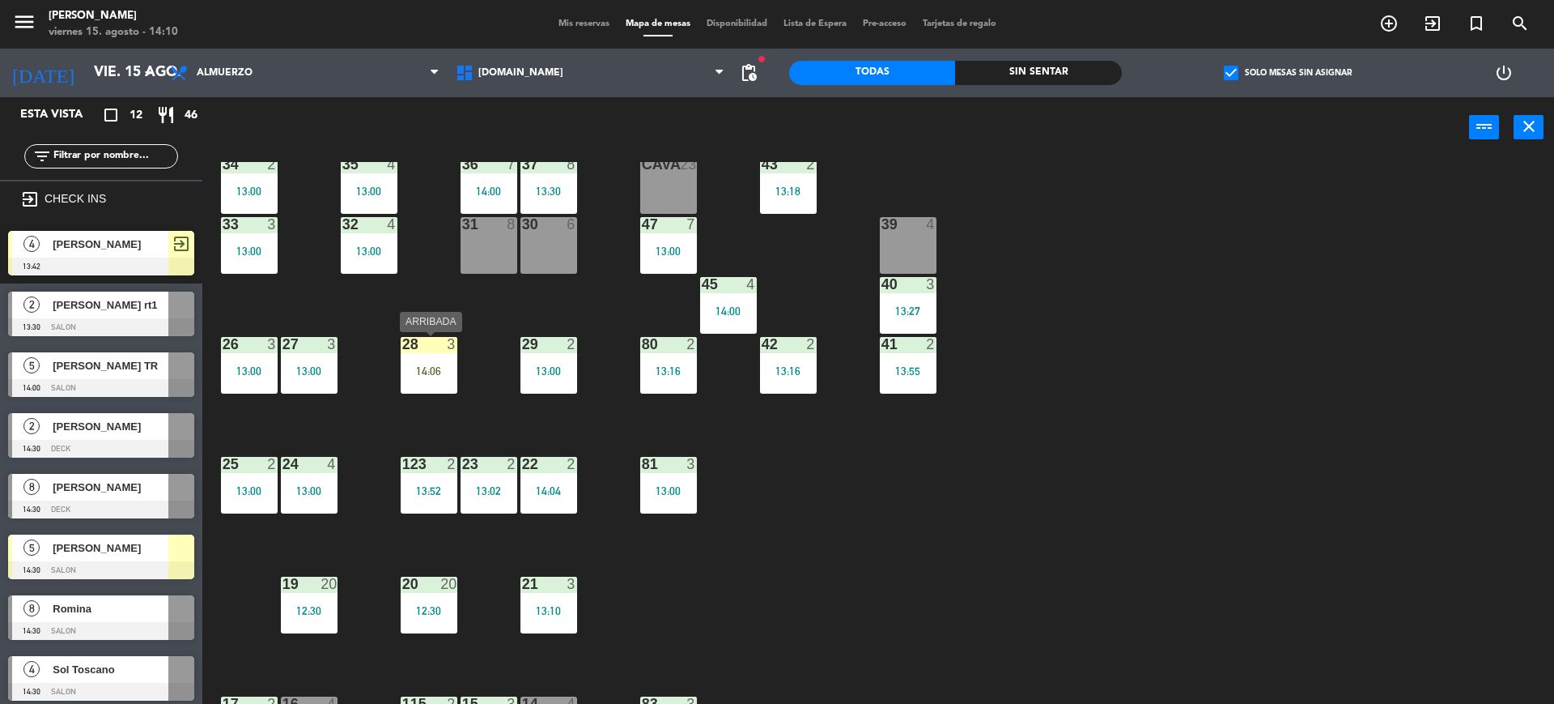
click at [436, 376] on div "14:06" at bounding box center [429, 370] width 57 height 11
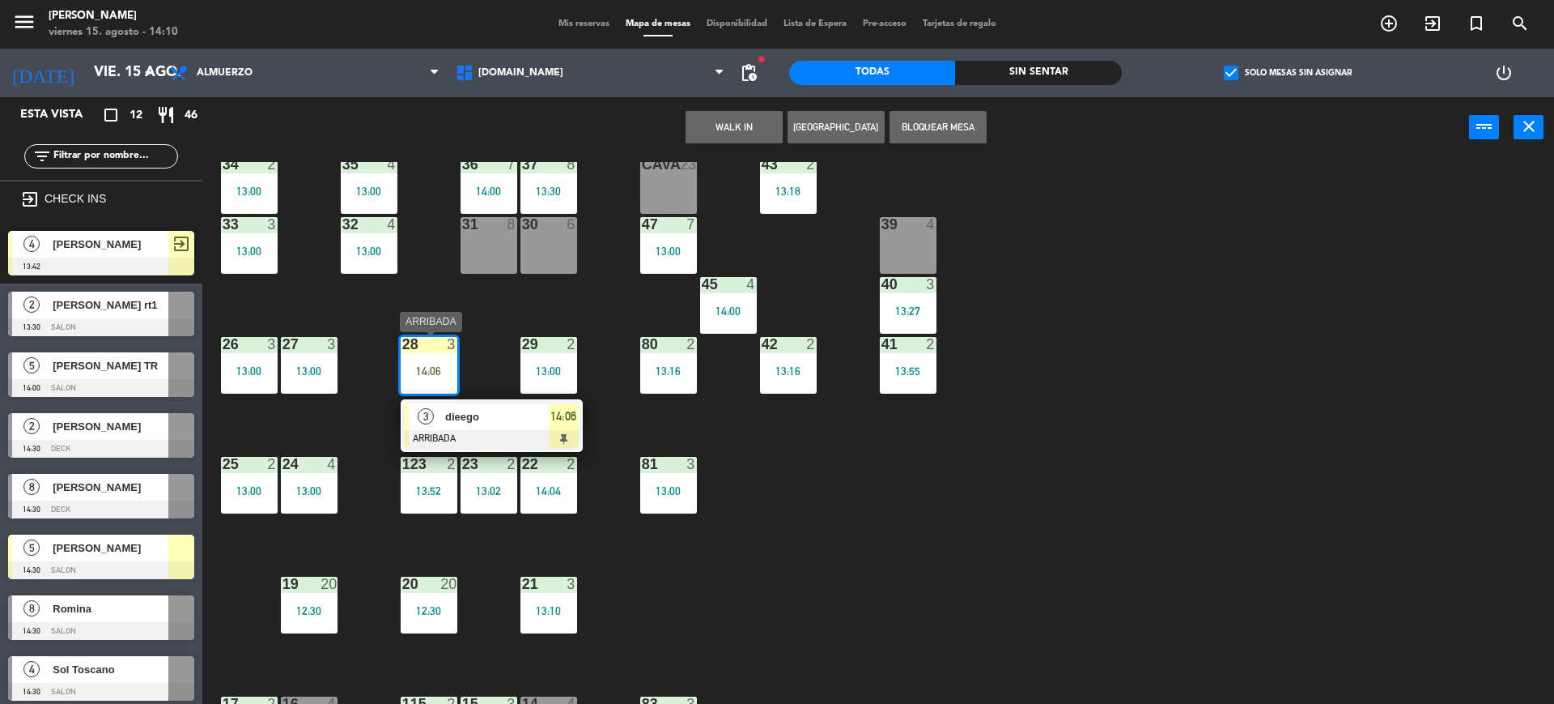
click at [493, 449] on div "3 dieego ARRIBADA 14:06" at bounding box center [492, 425] width 182 height 53
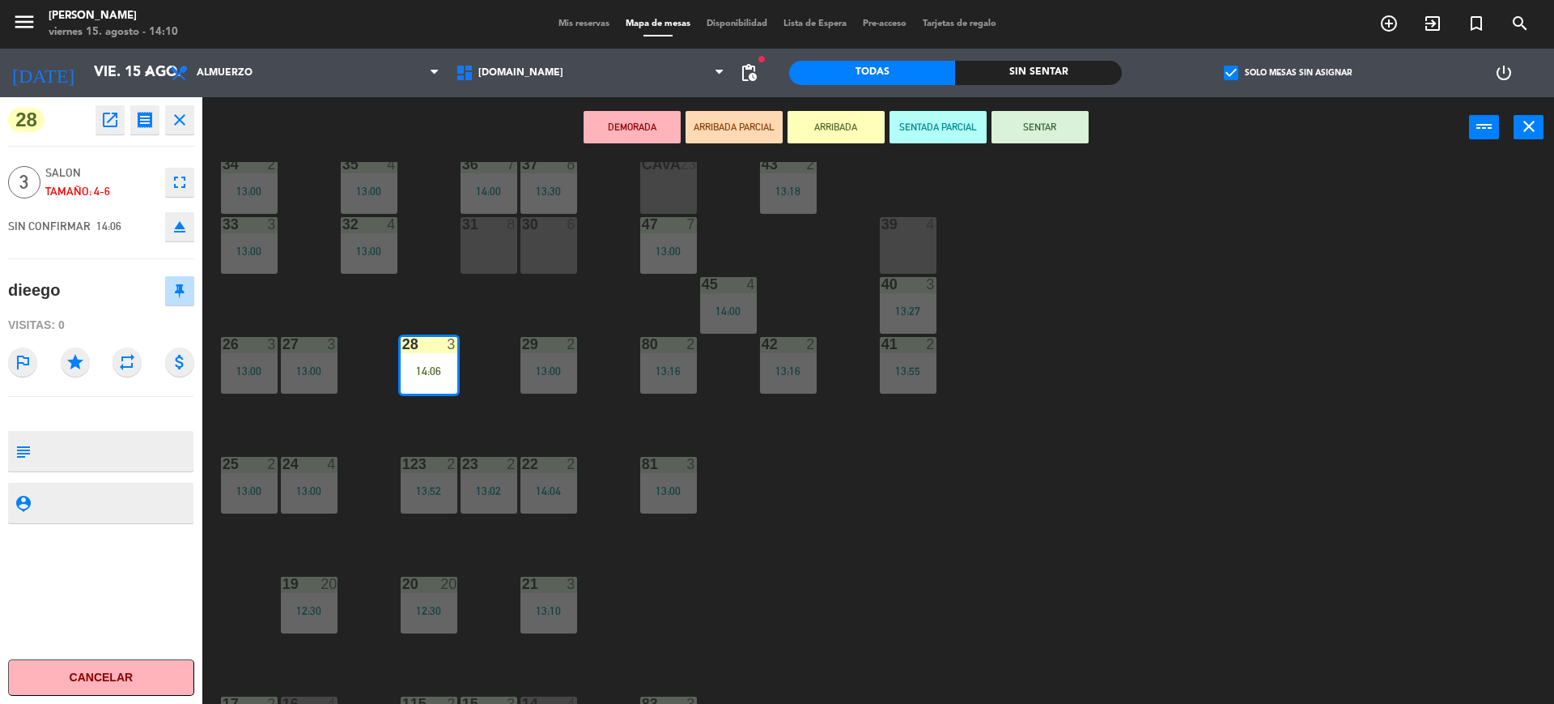
click at [1009, 131] on button "SENTAR" at bounding box center [1040, 127] width 97 height 32
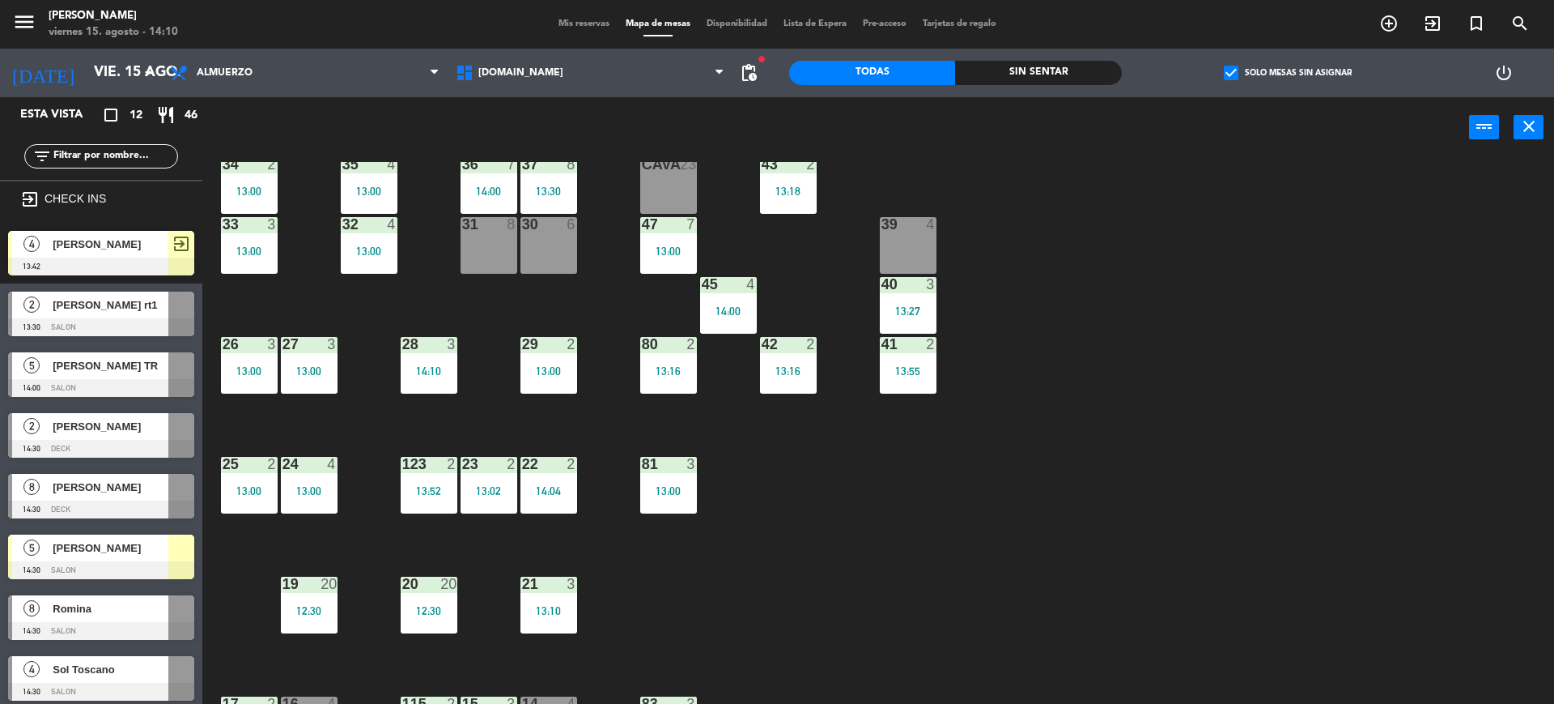
drag, startPoint x: 96, startPoint y: 162, endPoint x: 106, endPoint y: 162, distance: 10.5
click at [96, 162] on input "text" at bounding box center [114, 156] width 125 height 18
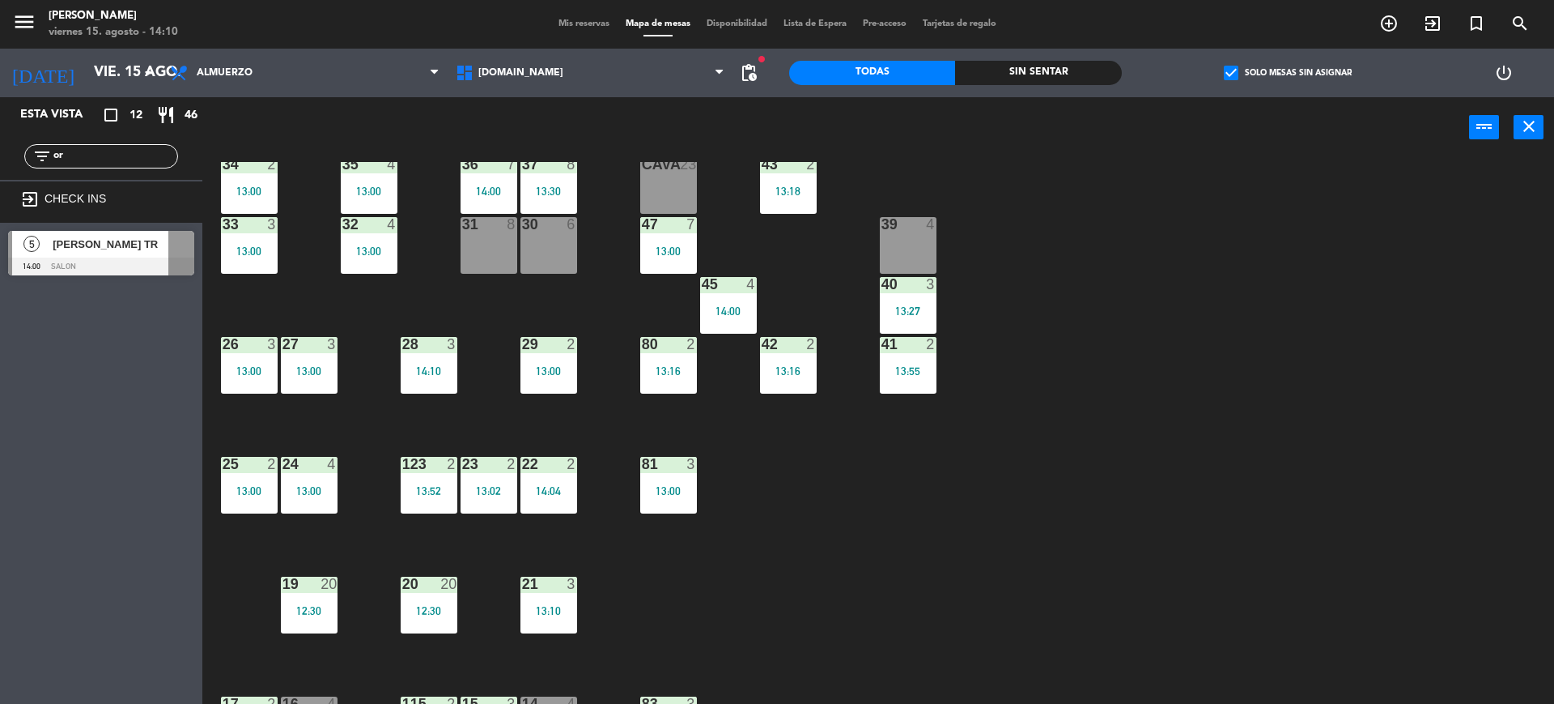
type input "or"
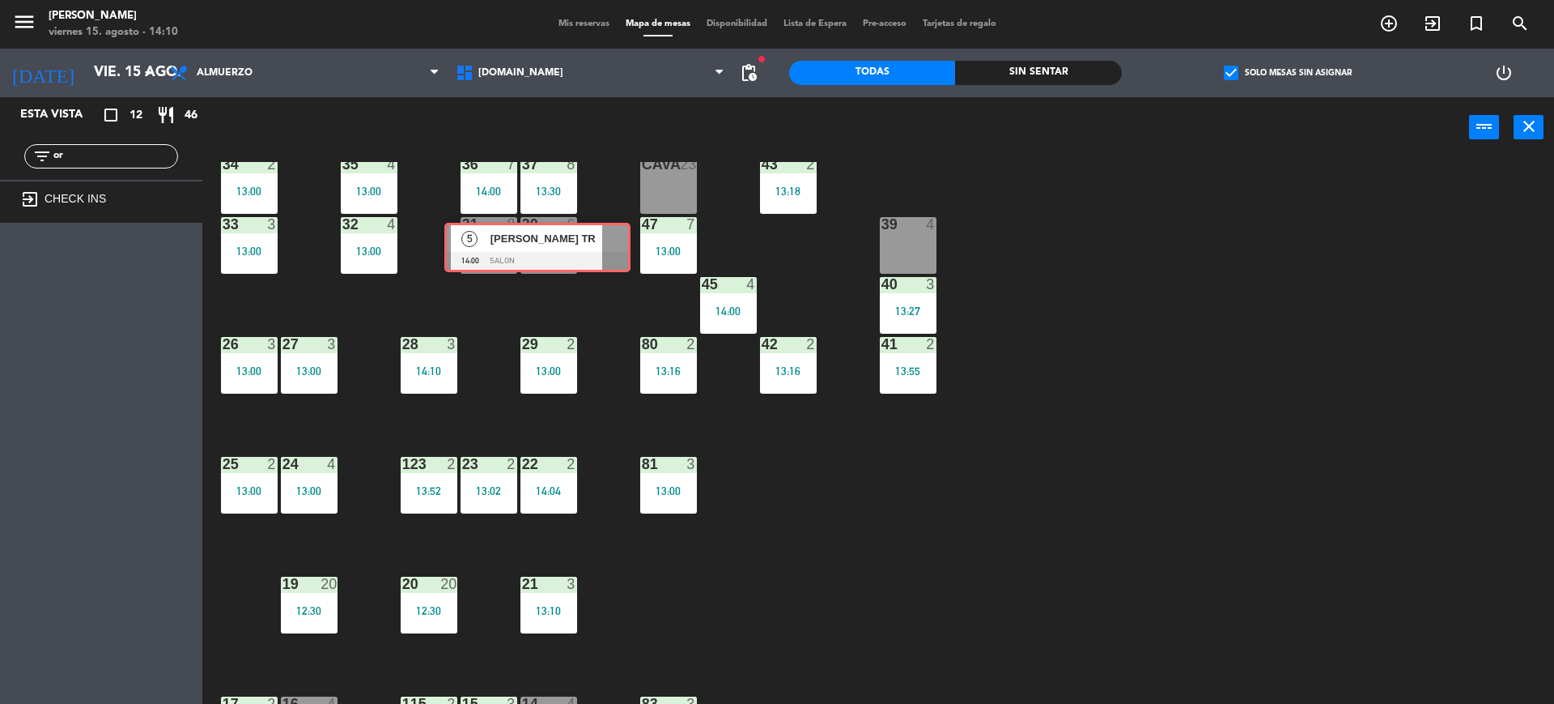
drag, startPoint x: 13, startPoint y: 254, endPoint x: 465, endPoint y: 245, distance: 451.8
click at [465, 245] on div "Esta vista crop_square 12 restaurant 46 filter_list or exit_to_app CHECK INS 5 …" at bounding box center [777, 402] width 1554 height 610
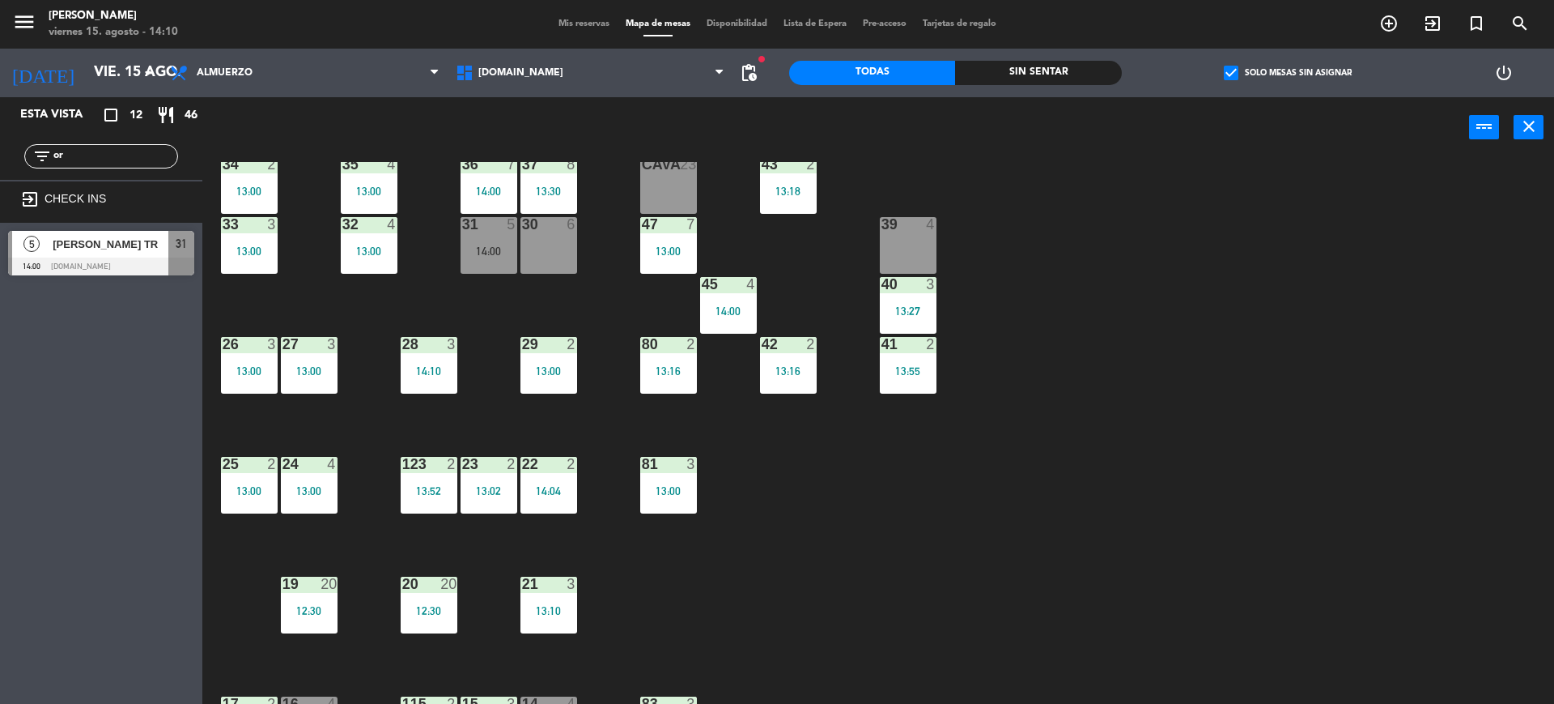
click at [465, 245] on div "14:00" at bounding box center [489, 250] width 57 height 11
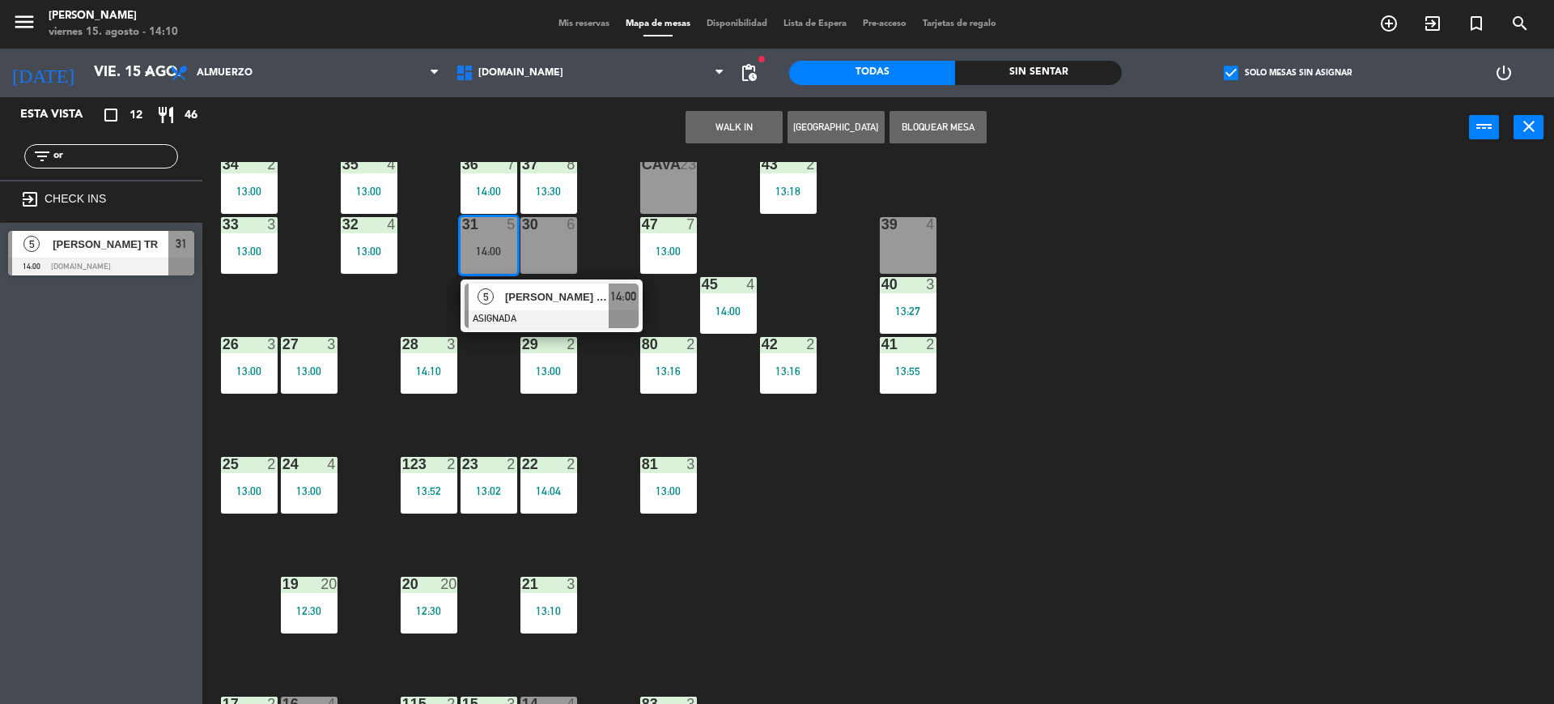
click at [500, 291] on div "5" at bounding box center [486, 296] width 35 height 27
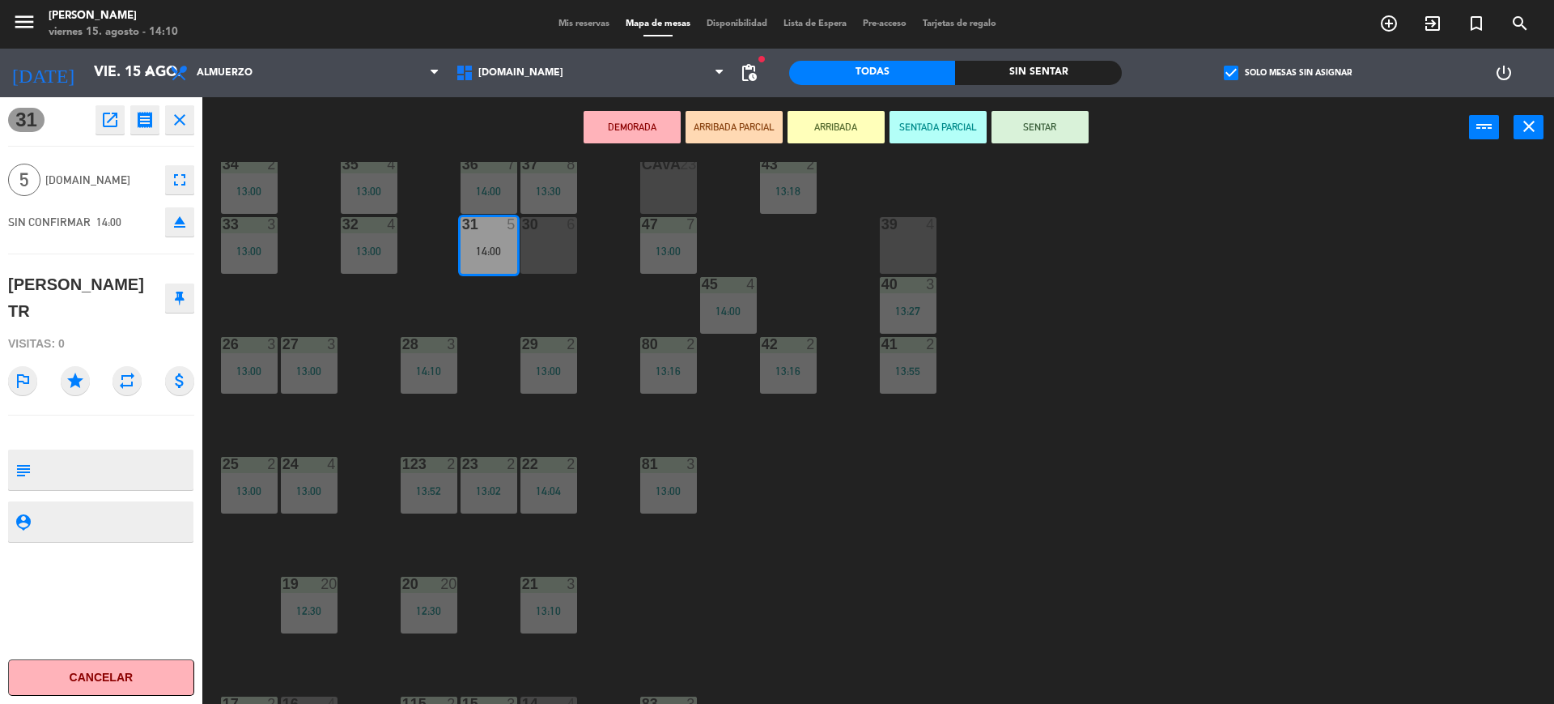
click at [1041, 115] on button "SENTAR" at bounding box center [1040, 127] width 97 height 32
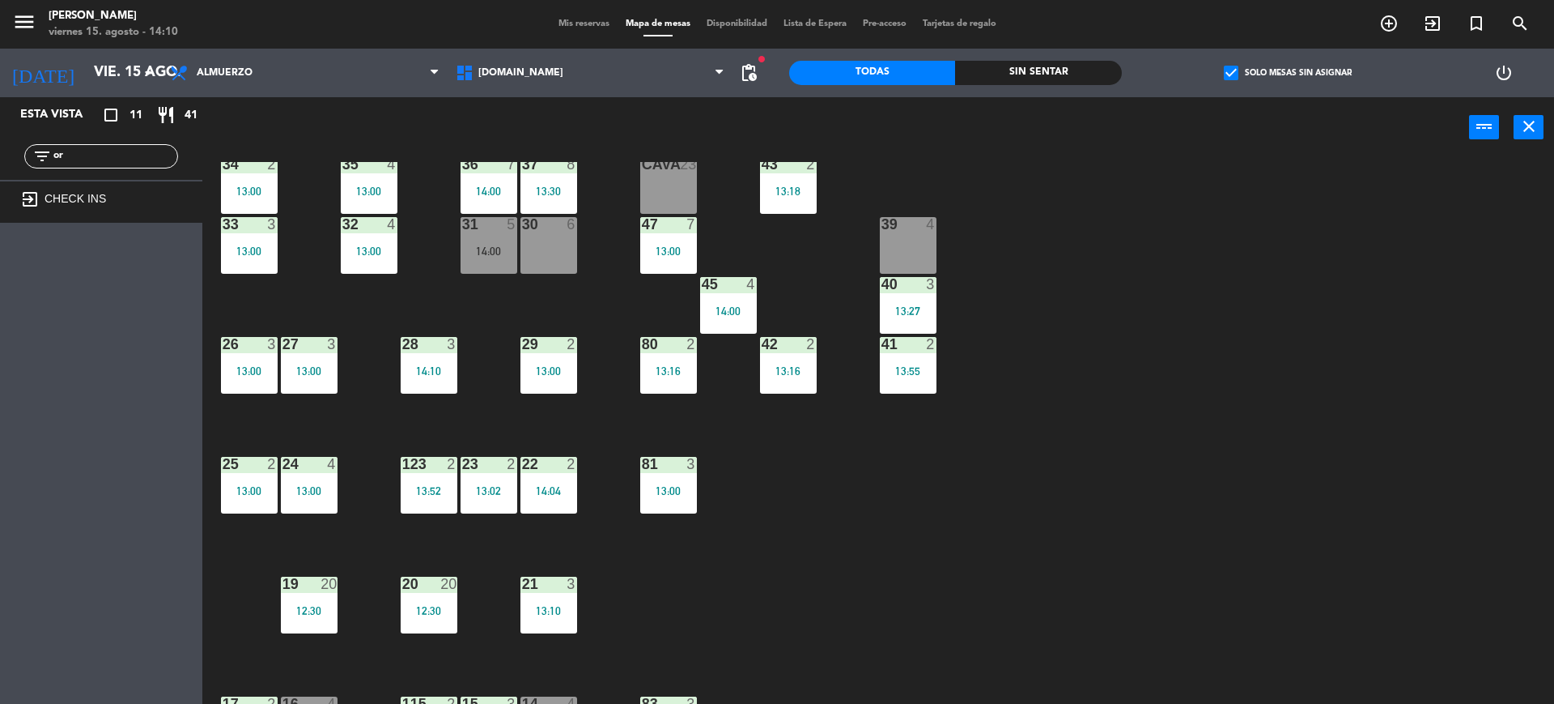
drag, startPoint x: 116, startPoint y: 144, endPoint x: 25, endPoint y: 164, distance: 92.7
click at [26, 164] on div "filter_list or" at bounding box center [101, 156] width 154 height 24
click at [142, 155] on input "or" at bounding box center [114, 156] width 125 height 18
type input "o"
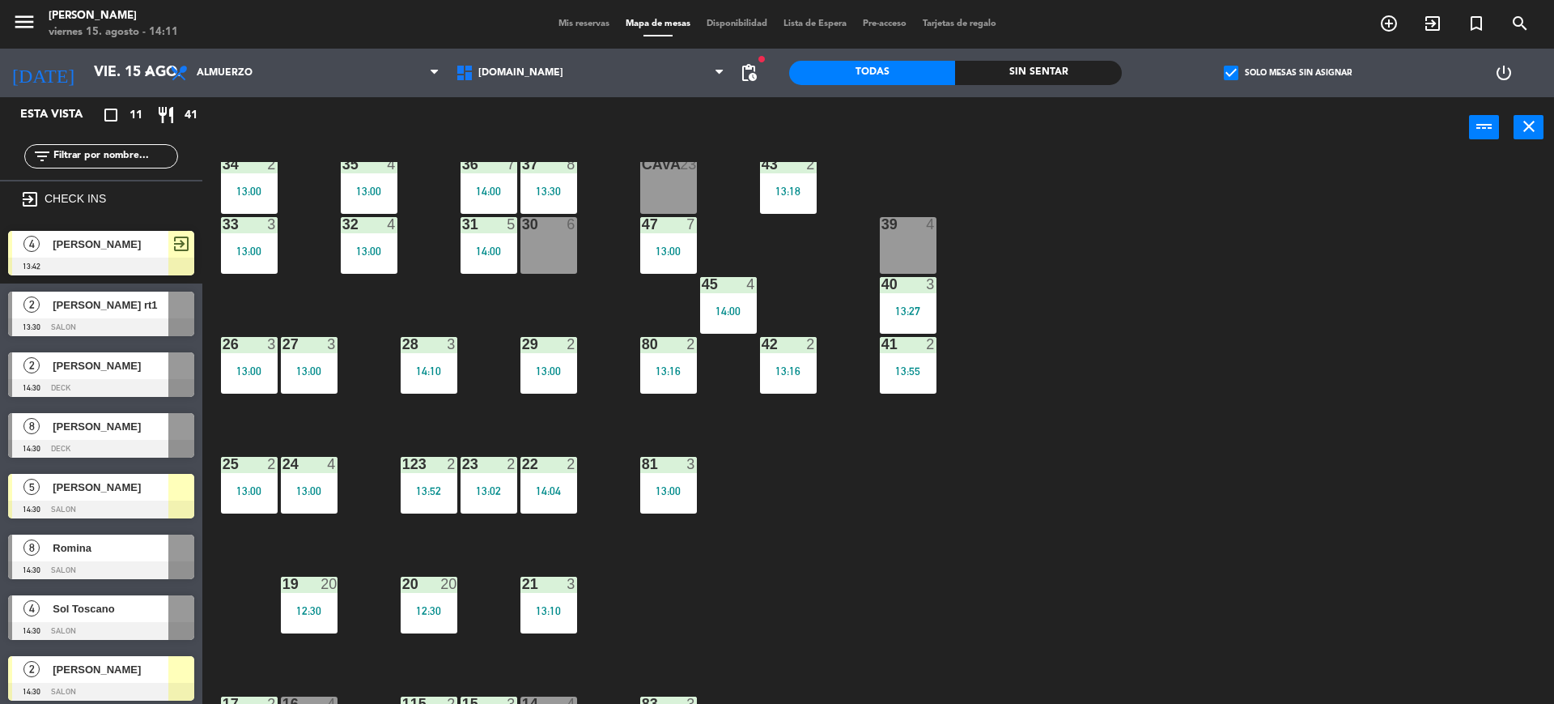
scroll to position [236, 0]
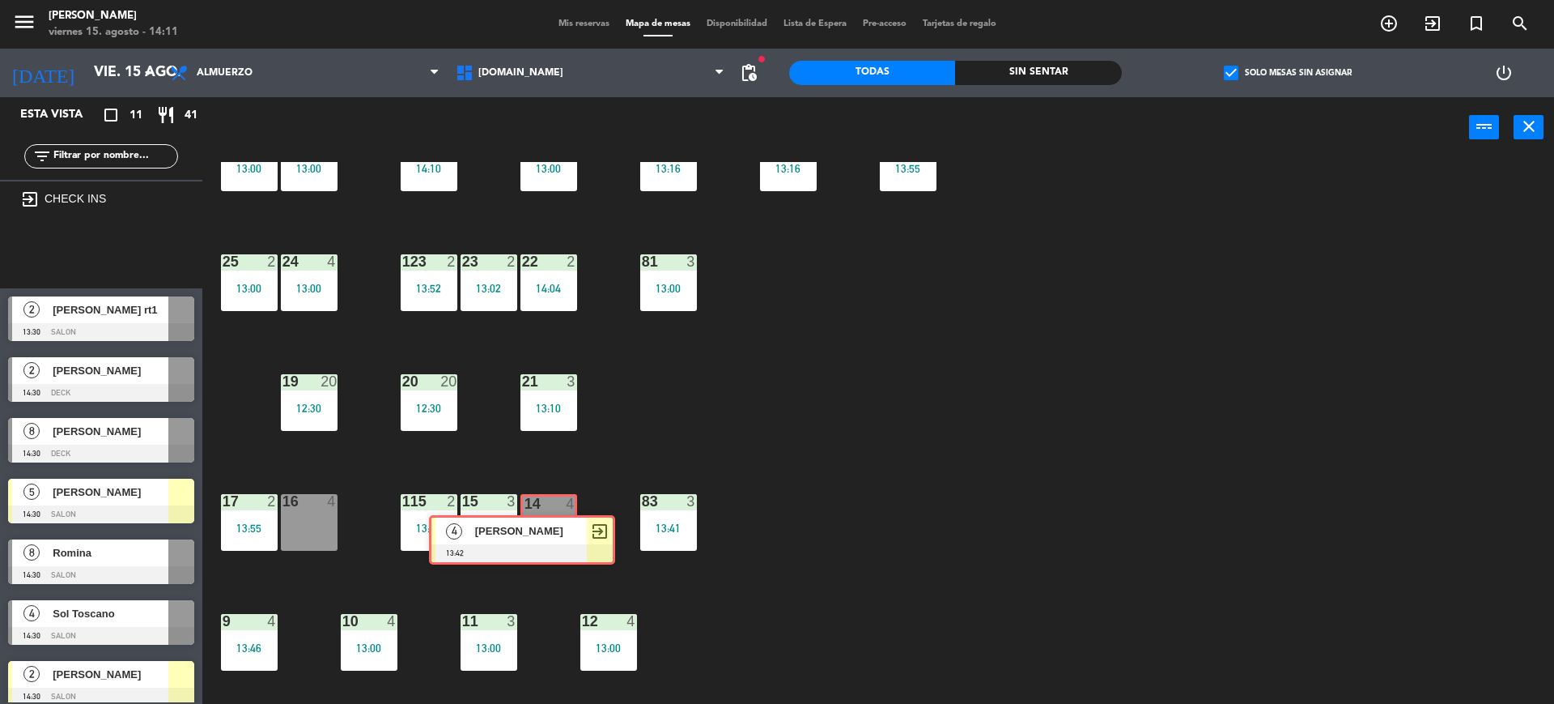
drag, startPoint x: 138, startPoint y: 232, endPoint x: 542, endPoint y: 512, distance: 492.7
click at [542, 512] on div "Esta vista crop_square 11 restaurant 41 filter_list exit_to_app CHECK INS 4 alo…" at bounding box center [777, 402] width 1554 height 610
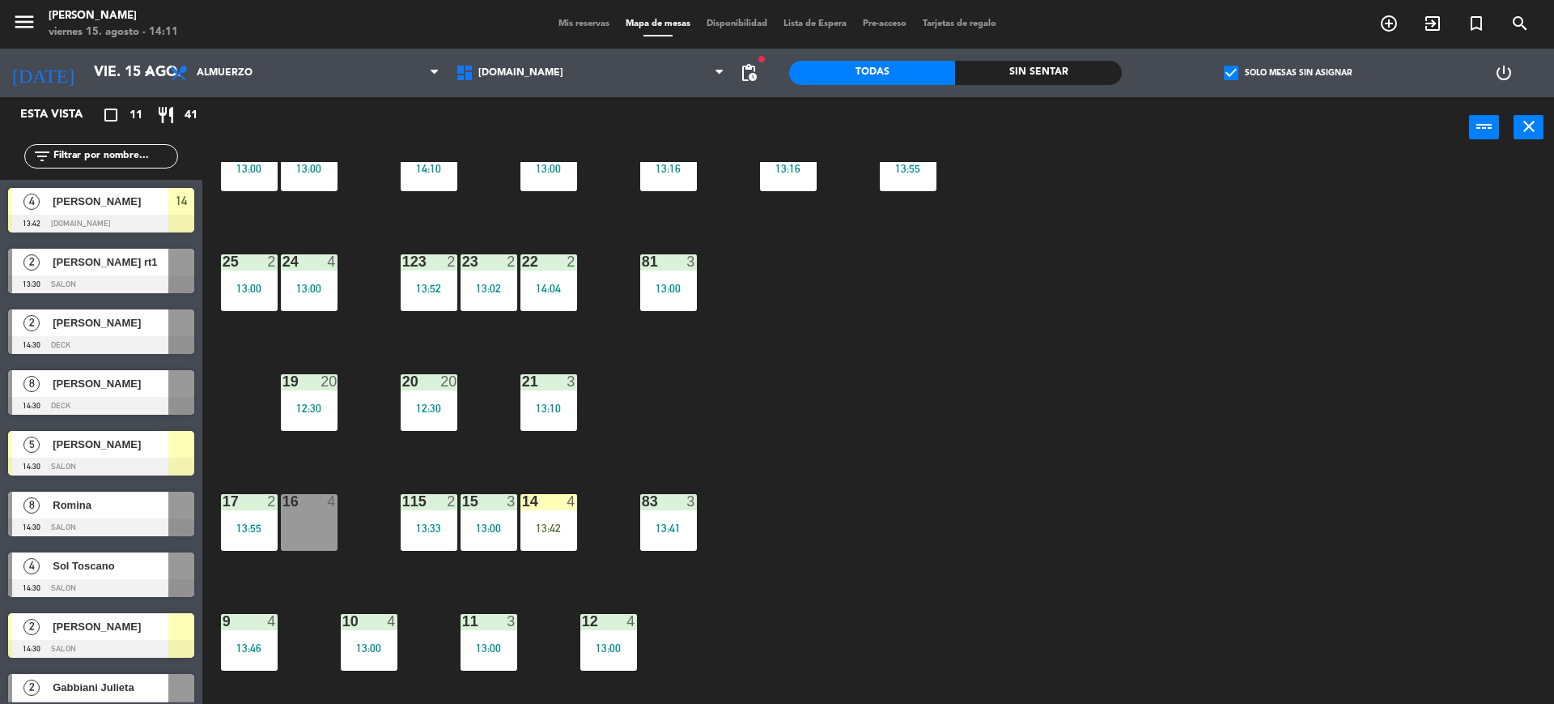
click at [542, 512] on div "14 4 13:42" at bounding box center [549, 522] width 57 height 57
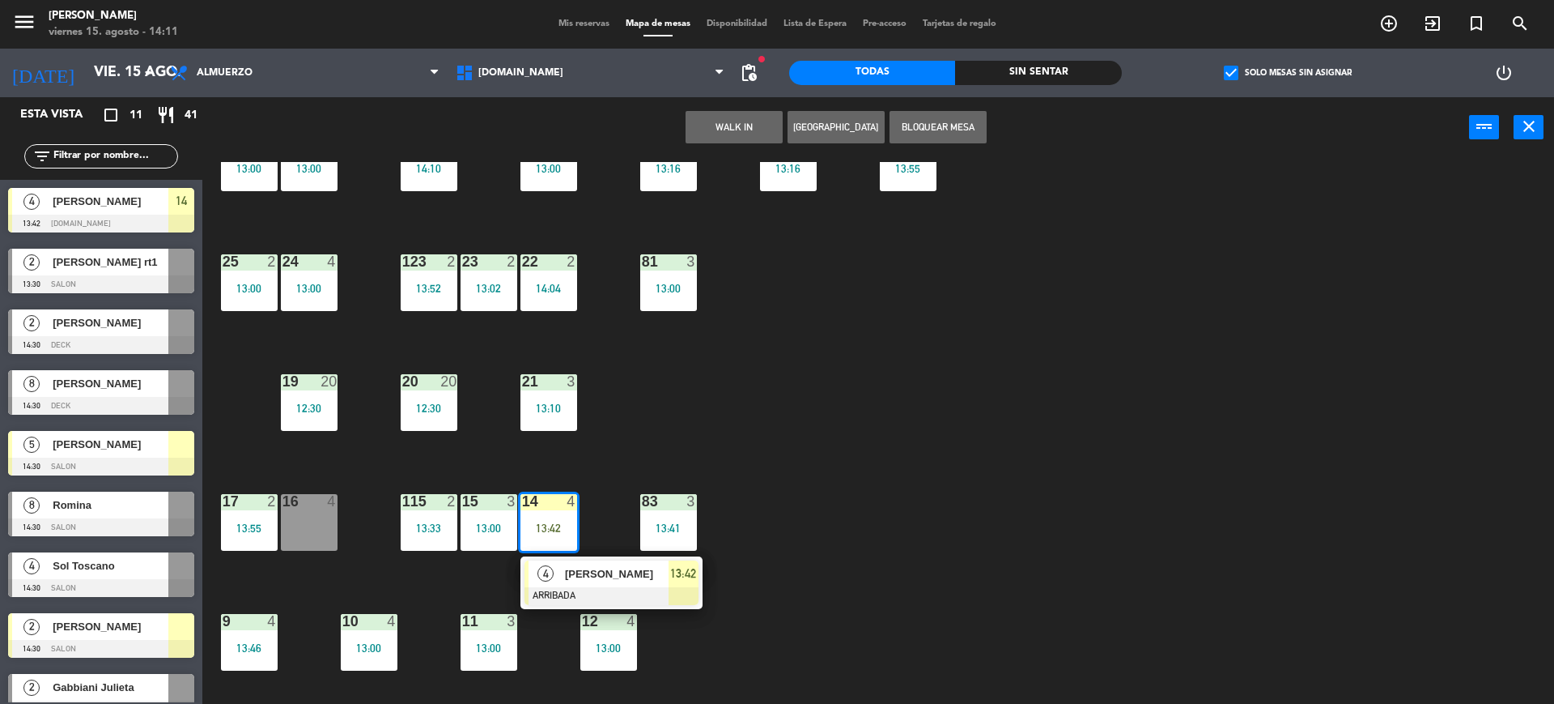
click at [554, 556] on div "4 alonso ARRIBADA 13:42" at bounding box center [612, 582] width 182 height 53
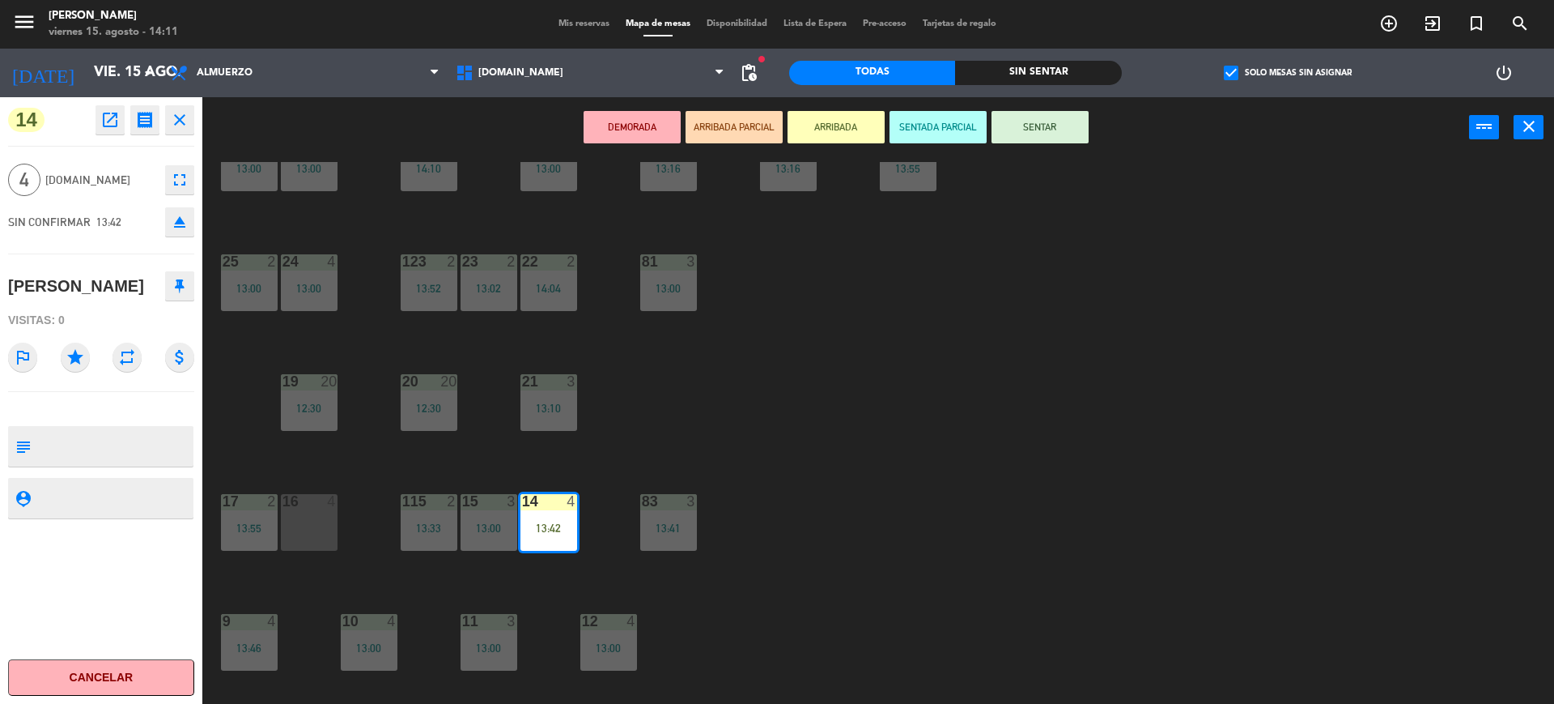
click at [1043, 117] on button "SENTAR" at bounding box center [1040, 127] width 97 height 32
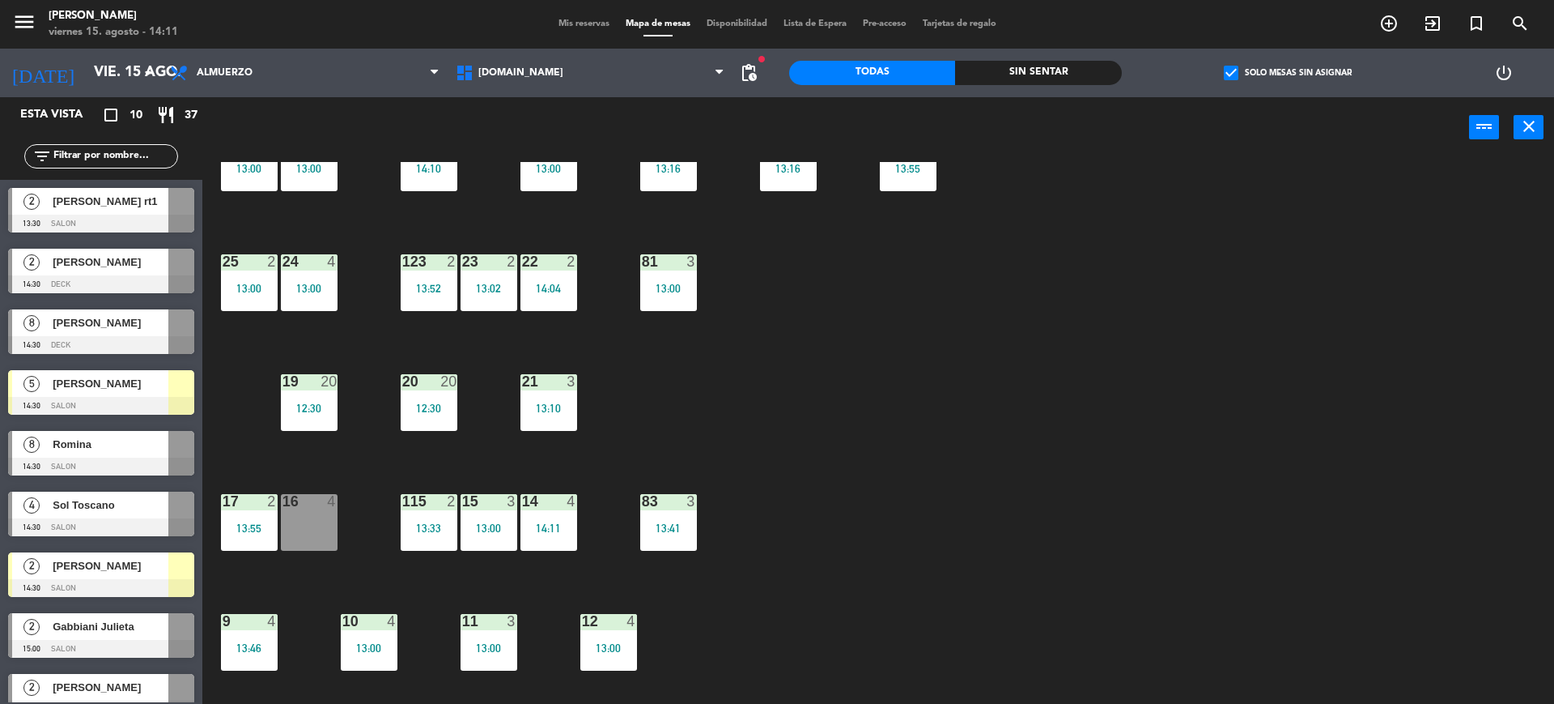
scroll to position [439, 0]
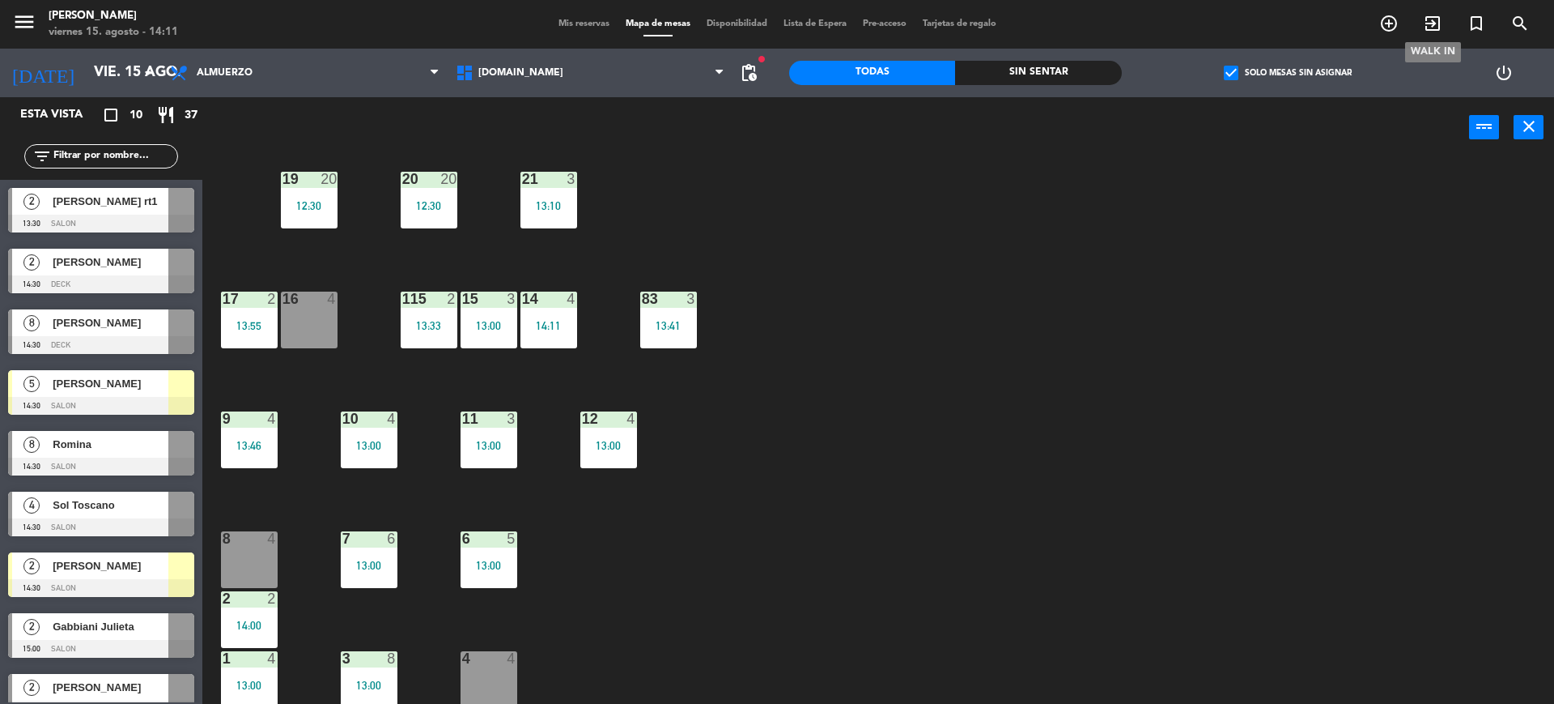
click at [1426, 27] on icon "exit_to_app" at bounding box center [1432, 23] width 19 height 19
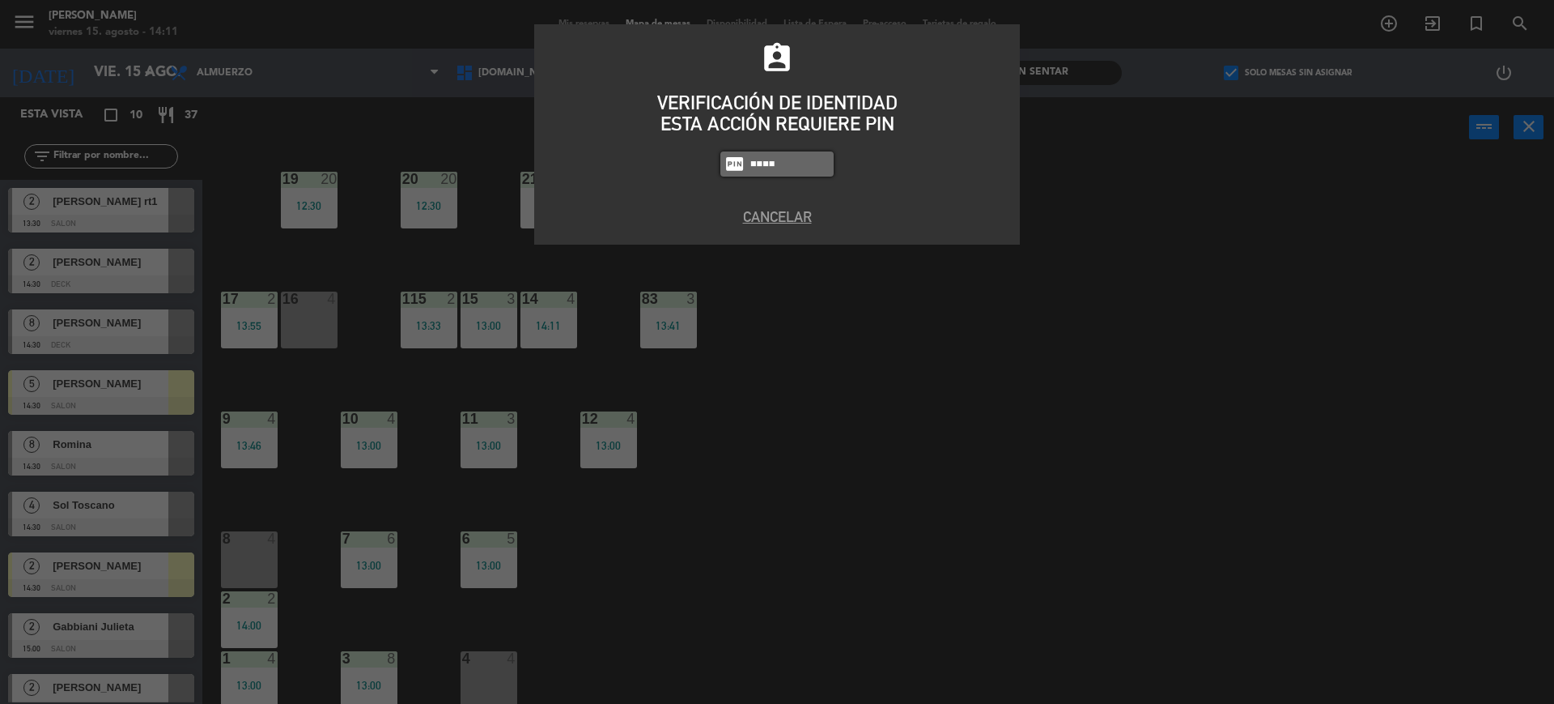
type input "4307"
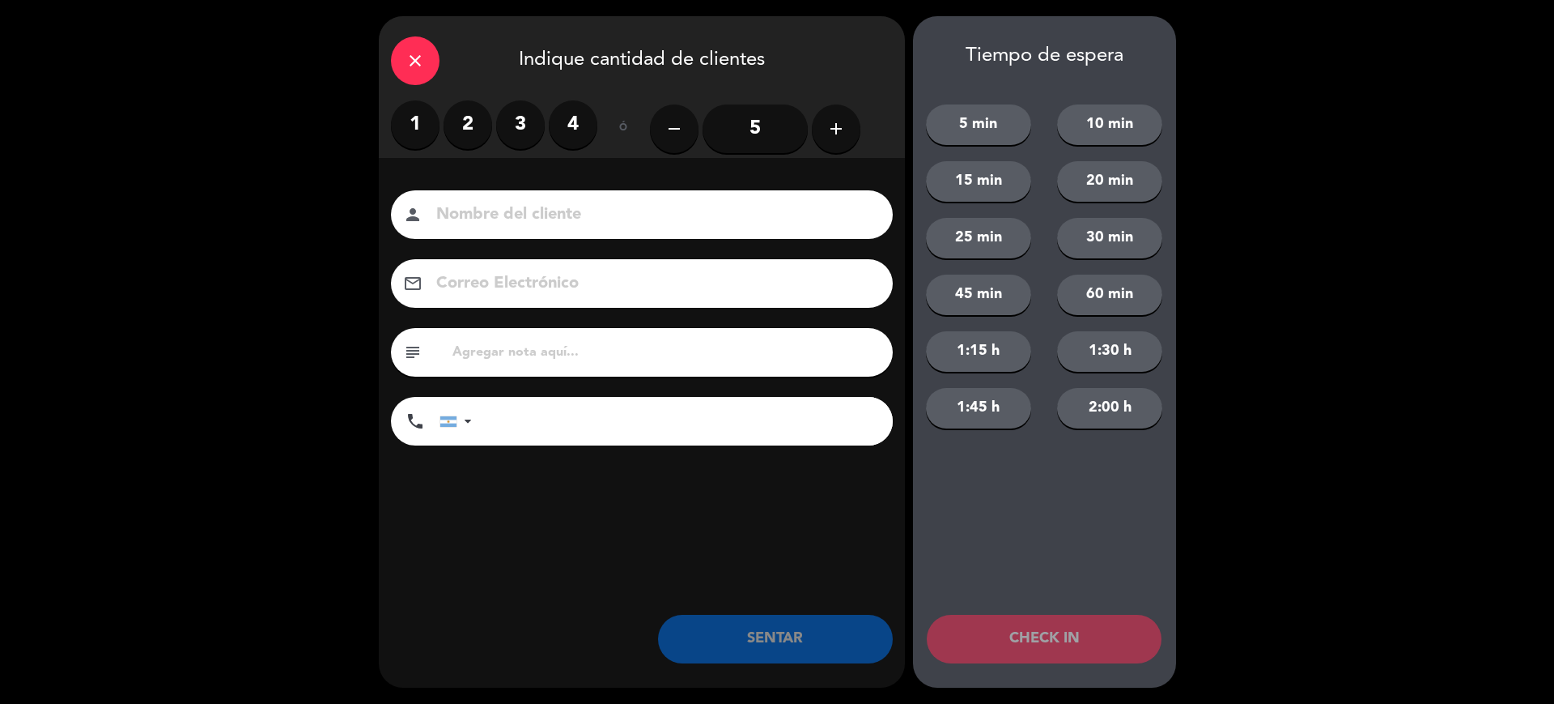
click at [462, 134] on label "2" at bounding box center [468, 124] width 49 height 49
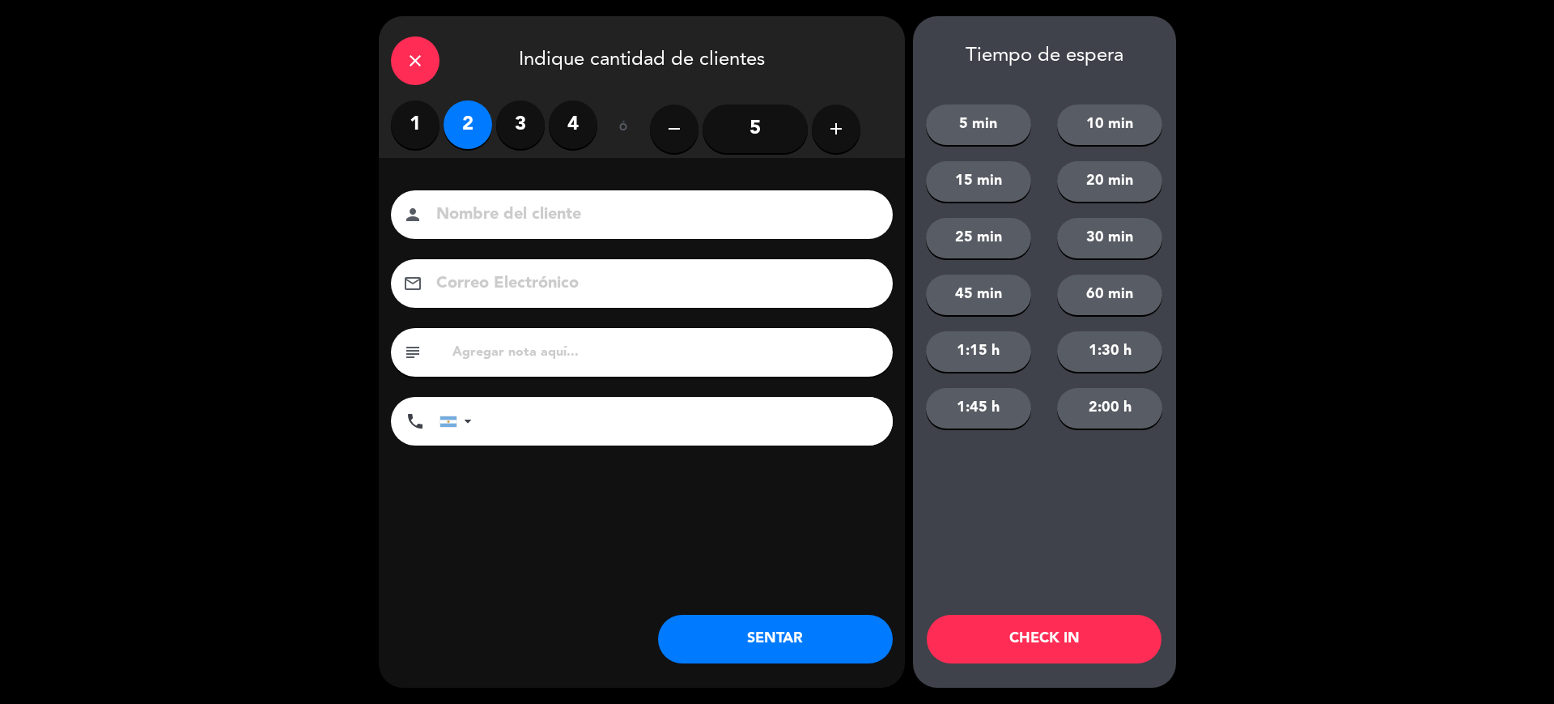
click at [465, 201] on input at bounding box center [653, 215] width 437 height 28
type input "16"
click at [994, 664] on div "Tiempo de espera 5 min 10 min 15 min 20 min 25 min 30 min 45 min 60 min 1:15 h …" at bounding box center [1044, 351] width 263 height 671
click at [994, 660] on button "CHECK IN" at bounding box center [1044, 638] width 235 height 49
click at [422, 58] on icon "close" at bounding box center [415, 60] width 19 height 19
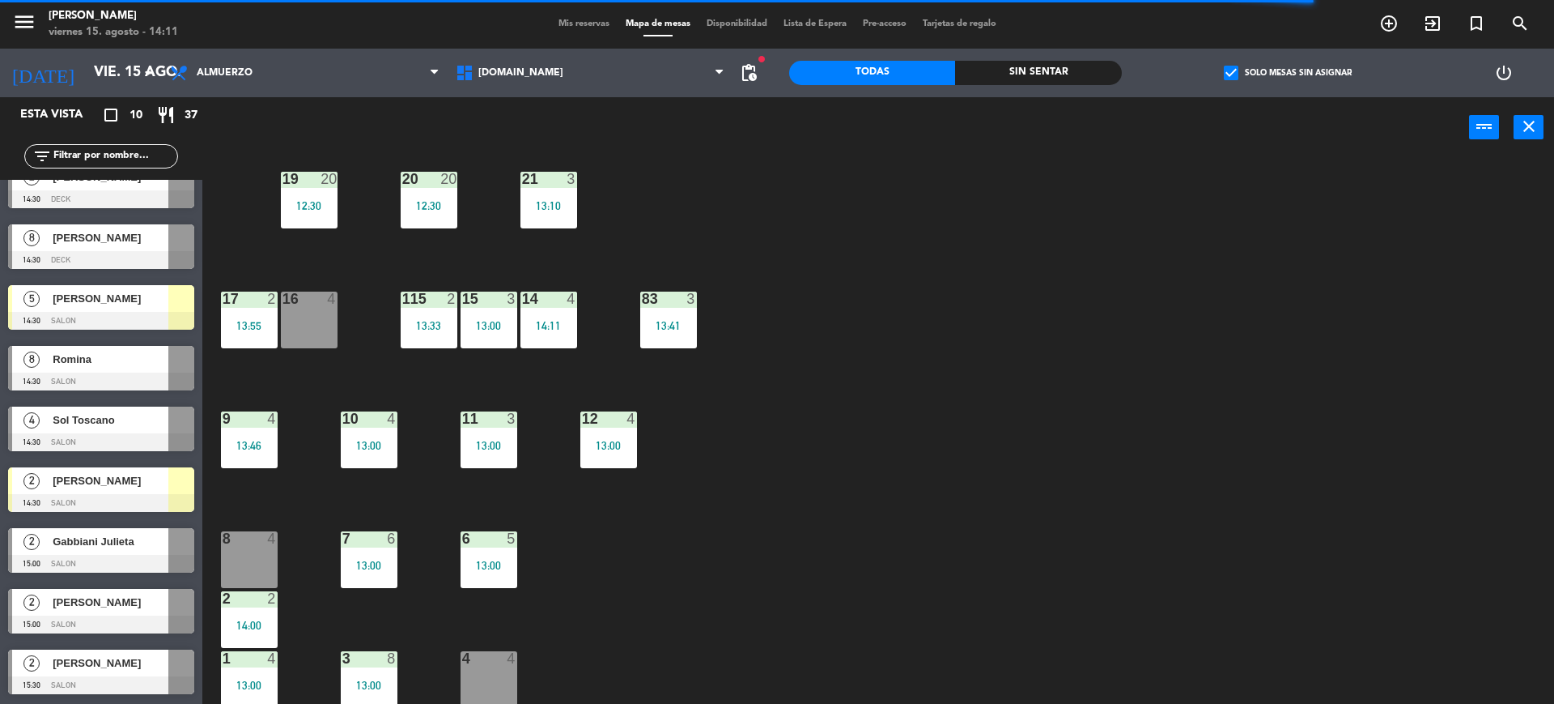
scroll to position [0, 0]
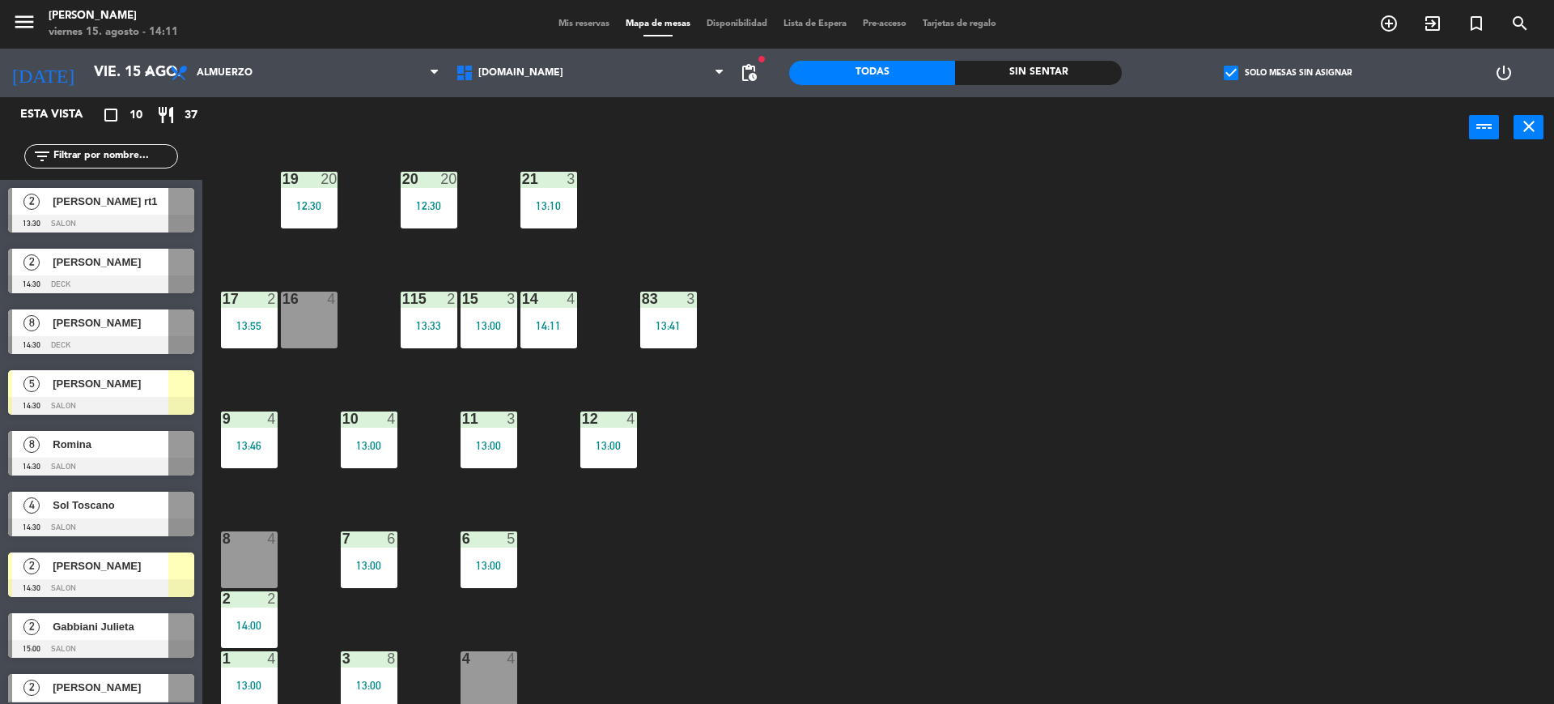
drag, startPoint x: 32, startPoint y: 470, endPoint x: 656, endPoint y: 240, distance: 665.5
click at [987, 309] on div "34 2 13:00 35 4 13:00 36 7 14:00 43 2 13:18 37 8 13:30 CAVA 23 33 3 13:00 32 4 …" at bounding box center [886, 435] width 1337 height 546
click at [68, 191] on div "[PERSON_NAME] rt1" at bounding box center [109, 201] width 117 height 27
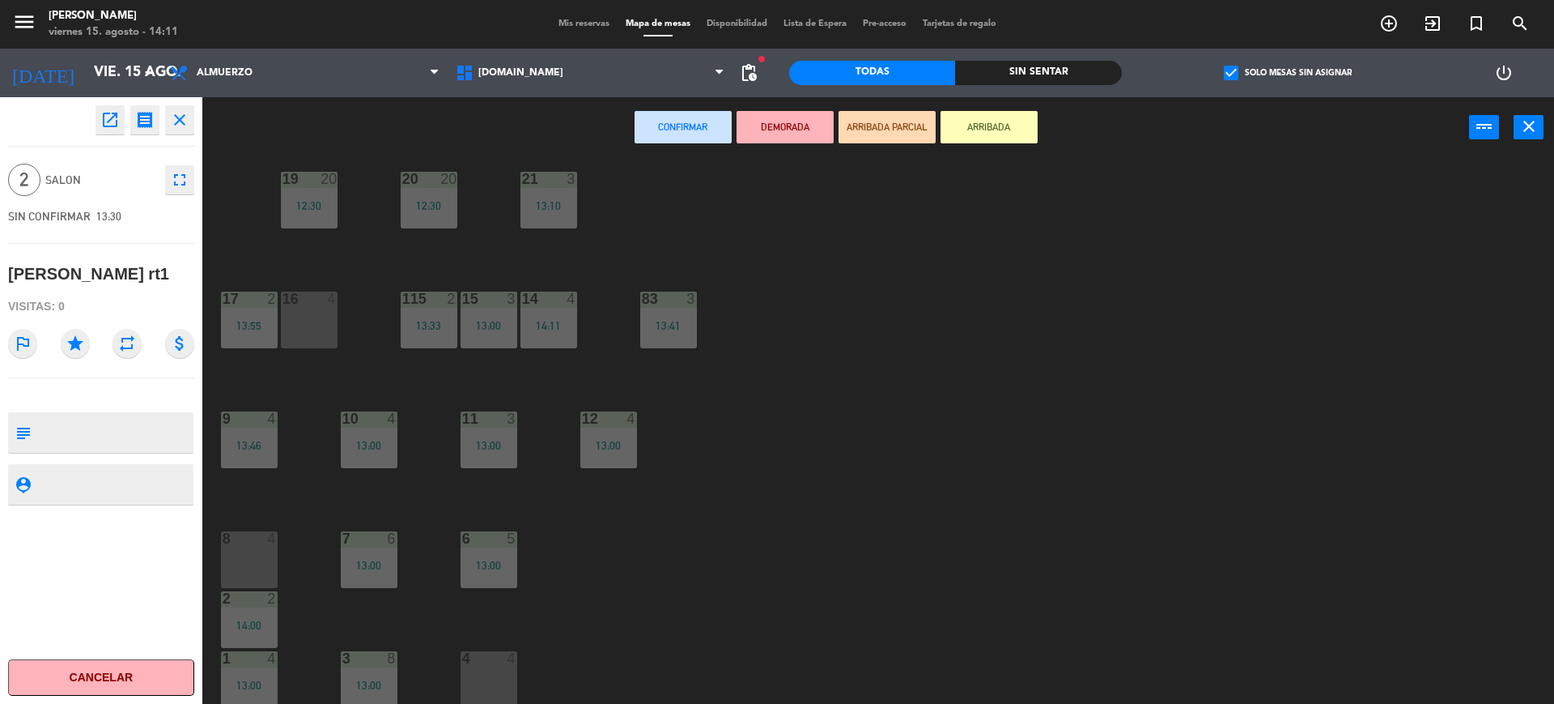
click at [111, 138] on div "open_in_new receipt 1:30 PM vie., 15 ago. 2 personas Vicky arandia rt1 close 2 …" at bounding box center [101, 400] width 202 height 606
click at [111, 123] on icon "open_in_new" at bounding box center [109, 119] width 19 height 19
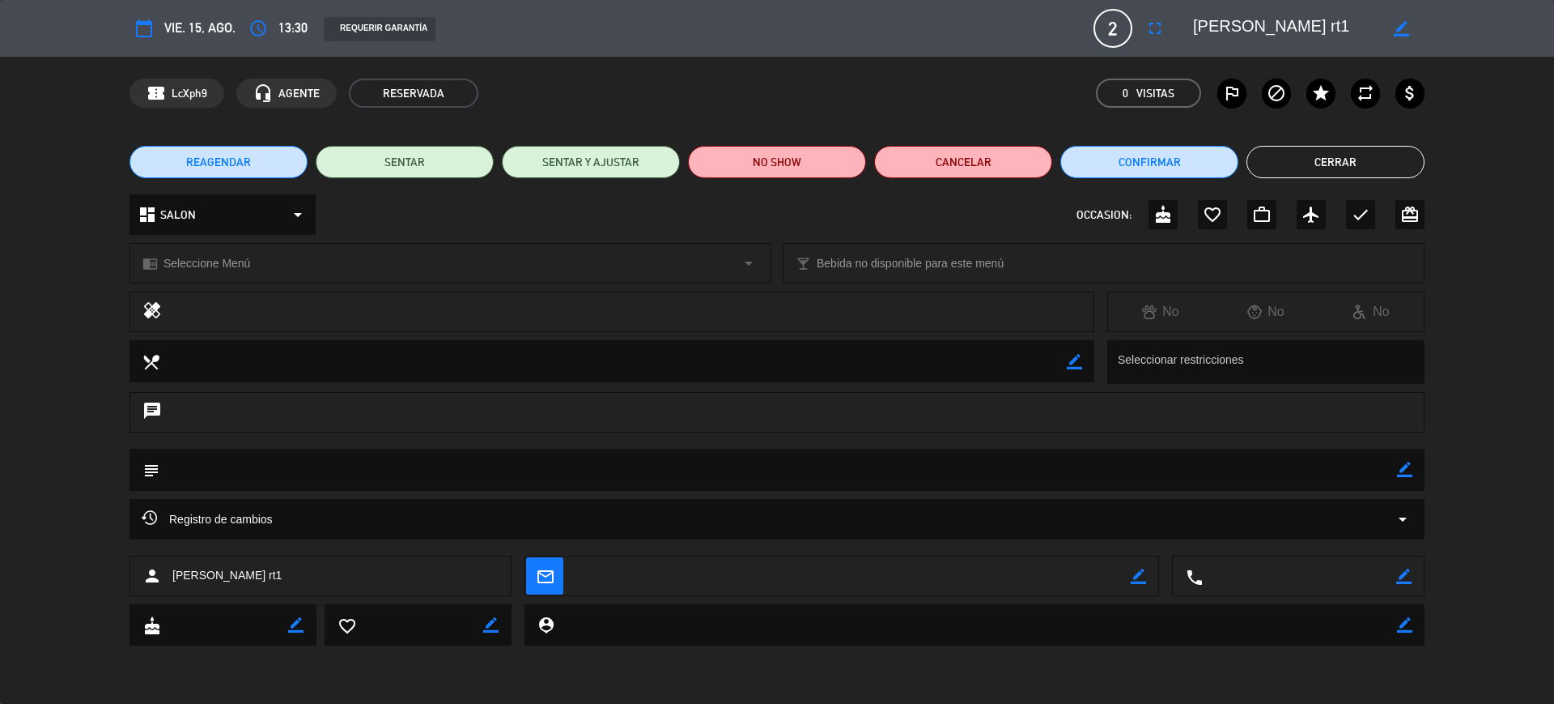
click at [212, 164] on span "REAGENDAR" at bounding box center [218, 162] width 65 height 17
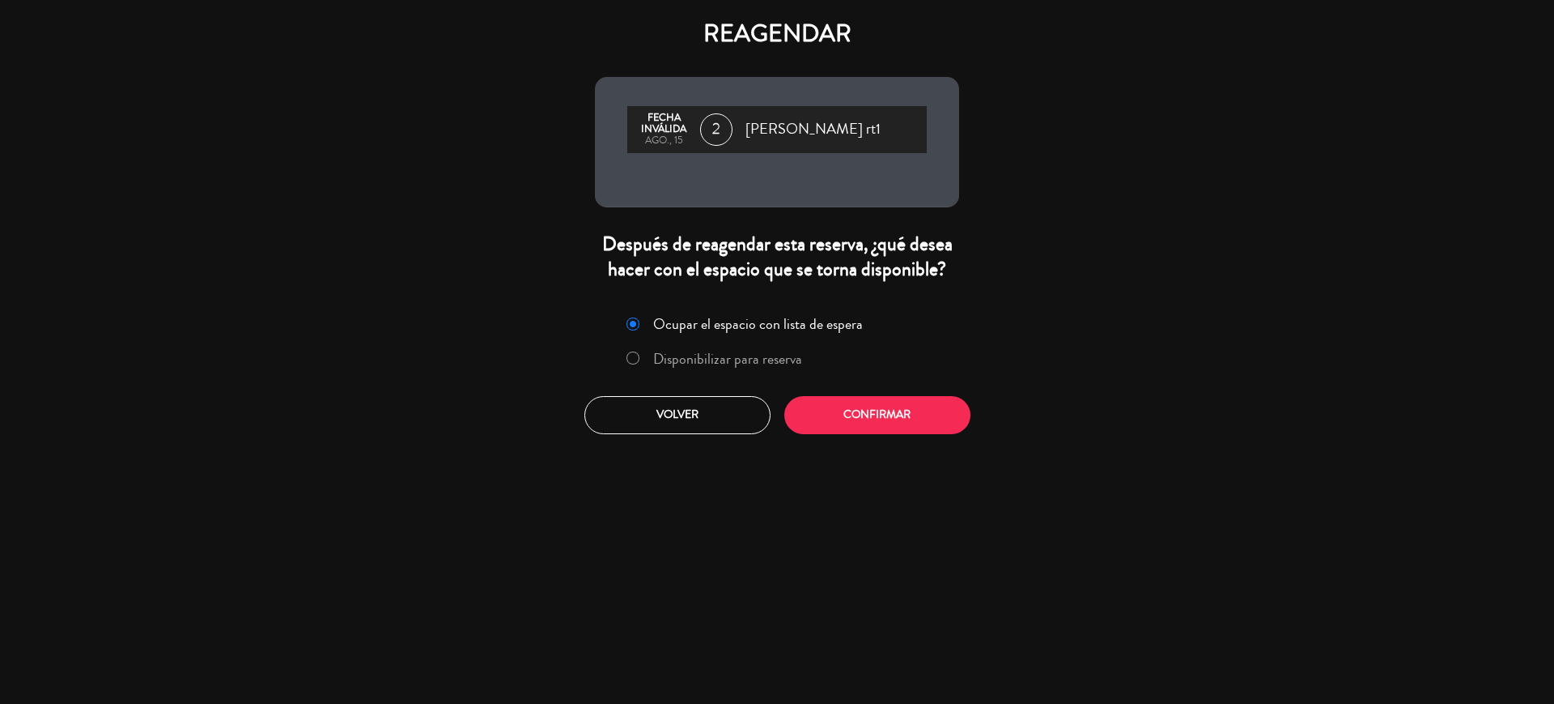
click at [757, 355] on label "Disponibilizar para reserva" at bounding box center [727, 358] width 149 height 15
click at [866, 431] on button "Confirmar" at bounding box center [877, 415] width 186 height 38
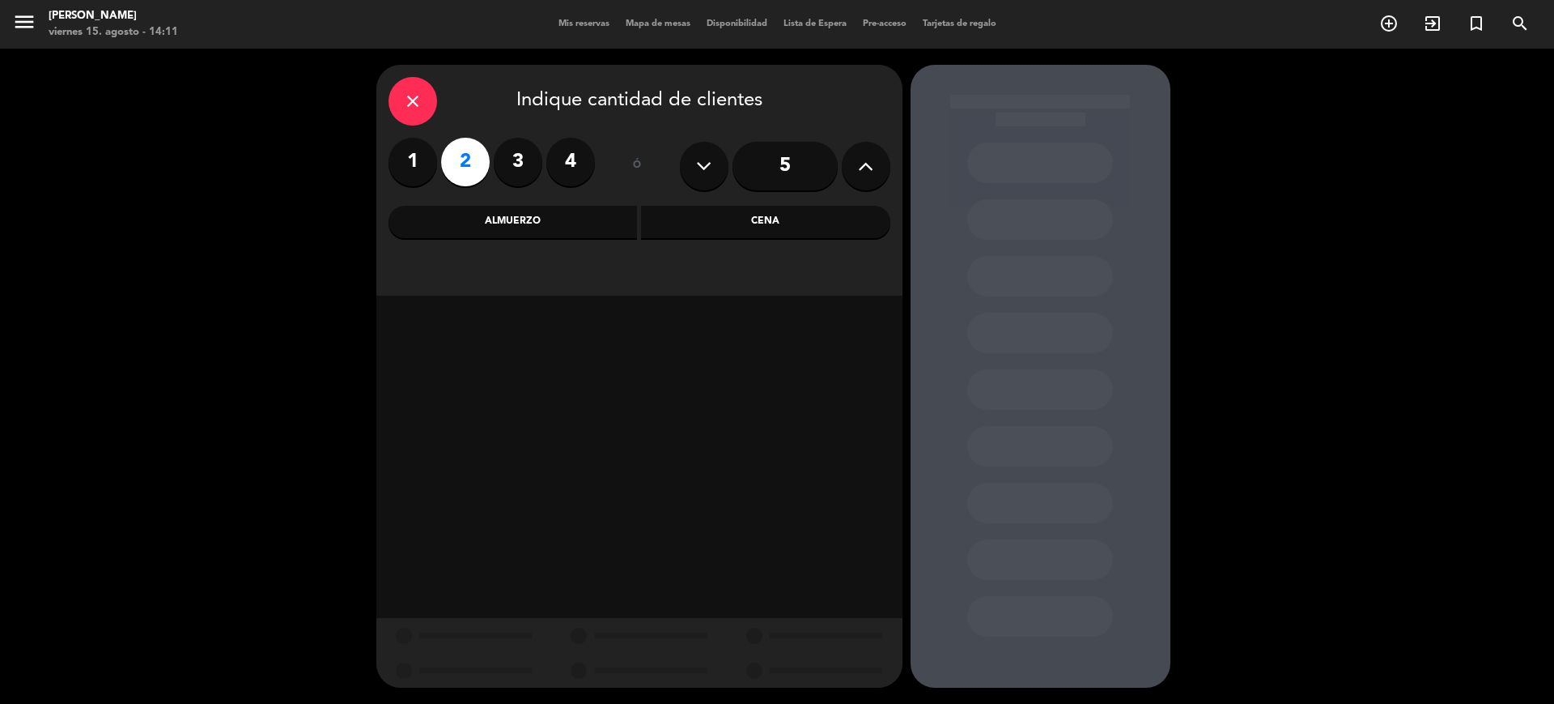
click at [571, 234] on div "Almuerzo" at bounding box center [513, 222] width 249 height 32
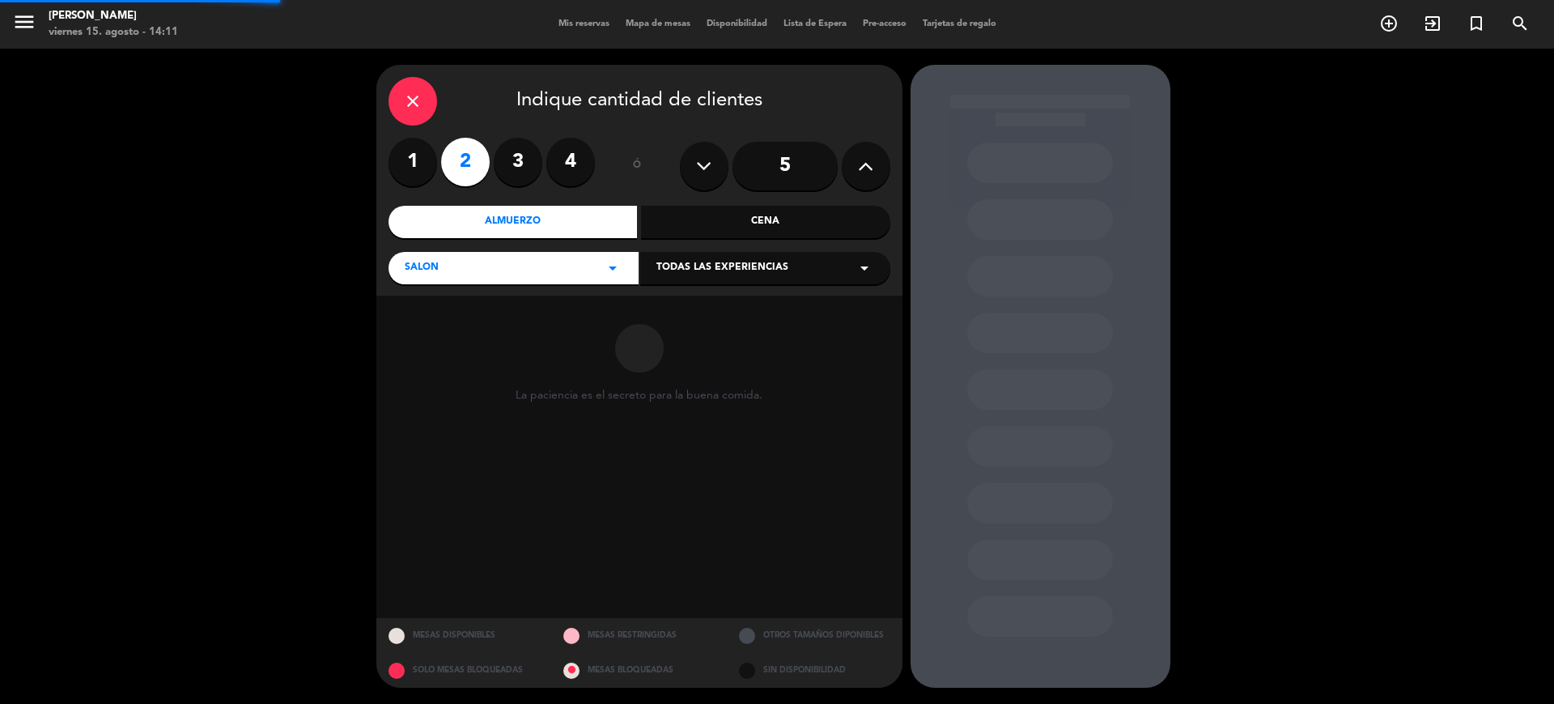
click at [567, 251] on div "SALON arrow_drop_down Todas las experiencias arrow_drop_down" at bounding box center [640, 266] width 502 height 35
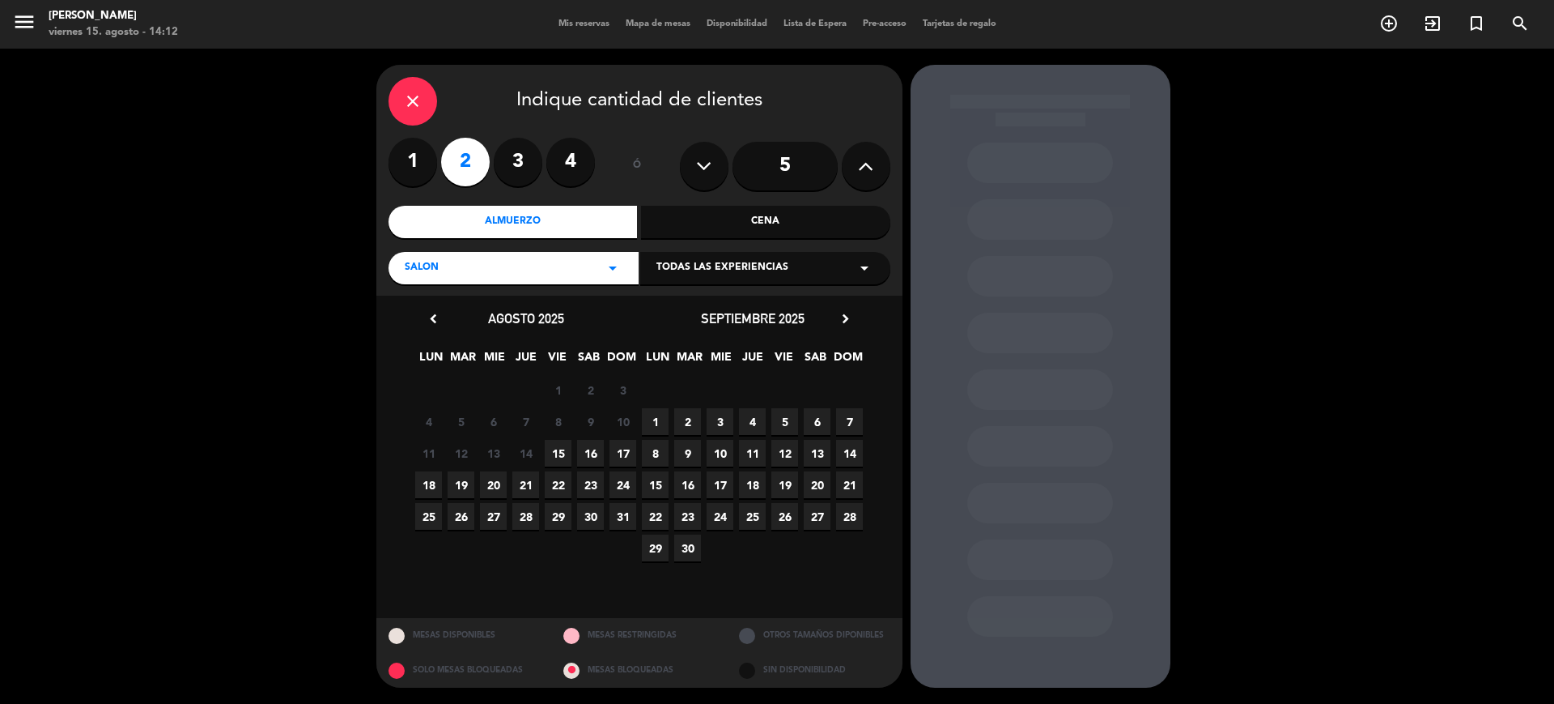
click at [592, 437] on div "11 12 13 14 15 16 17" at bounding box center [526, 453] width 227 height 32
click at [593, 455] on span "16" at bounding box center [590, 453] width 27 height 27
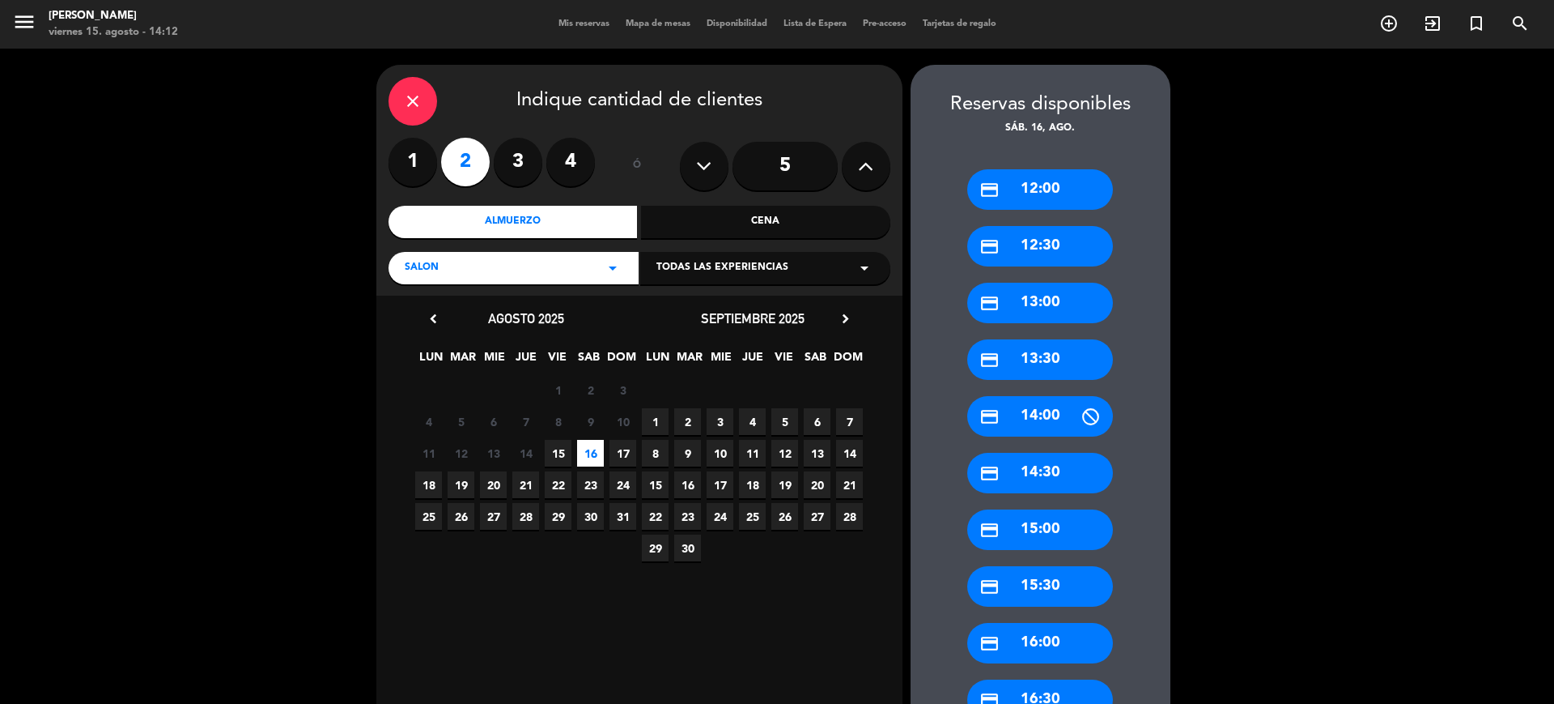
click at [1096, 300] on div "credit_card 13:00" at bounding box center [1040, 303] width 146 height 40
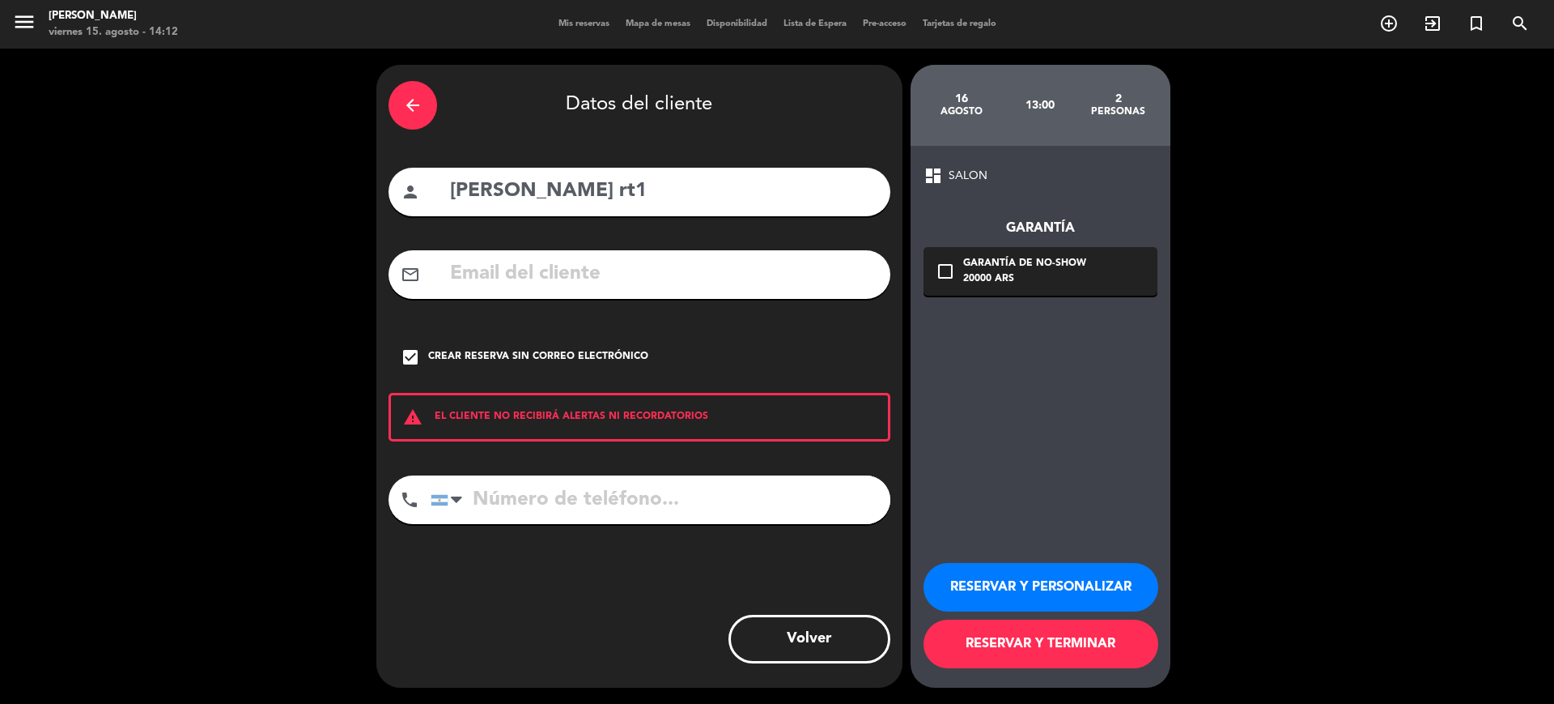
click at [1045, 652] on button "RESERVAR Y TERMINAR" at bounding box center [1041, 643] width 235 height 49
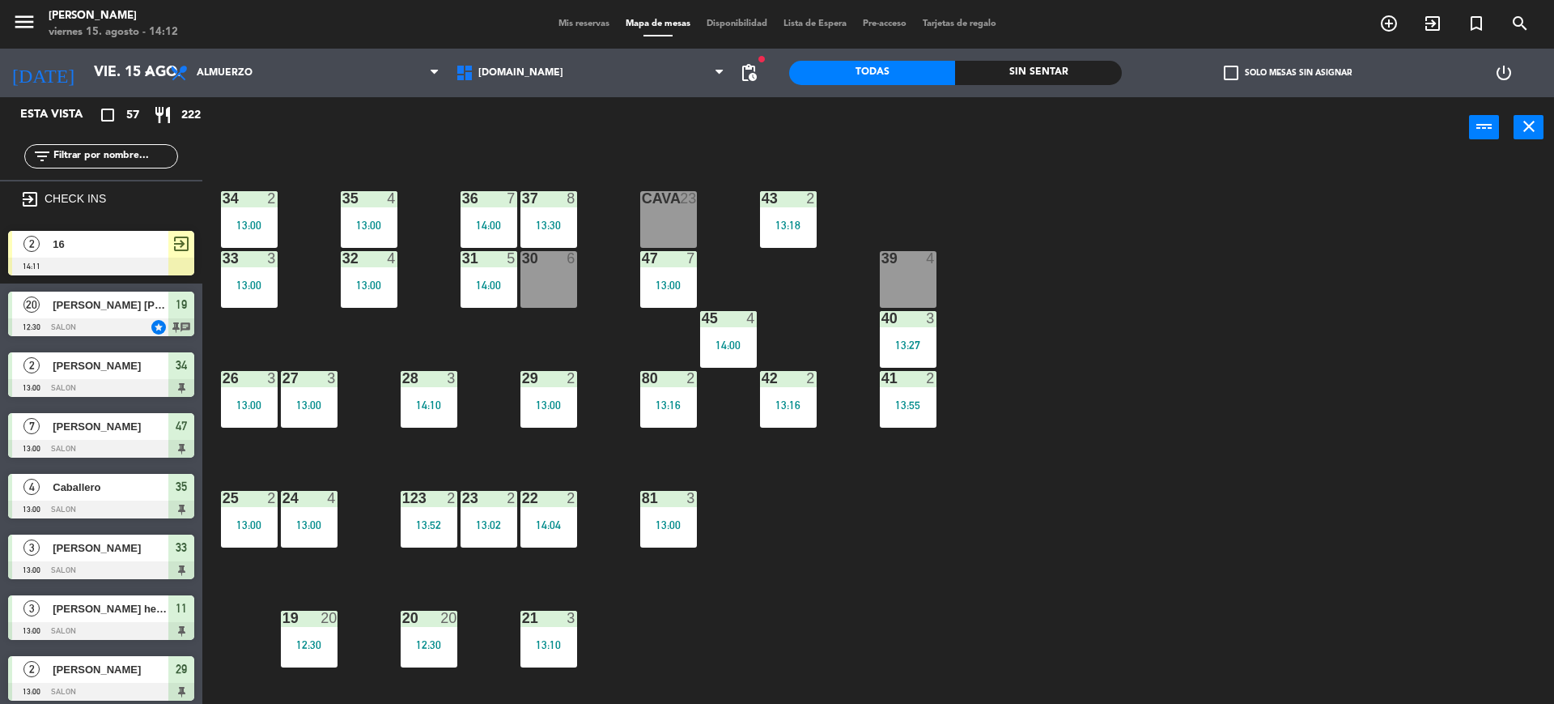
scroll to position [202, 0]
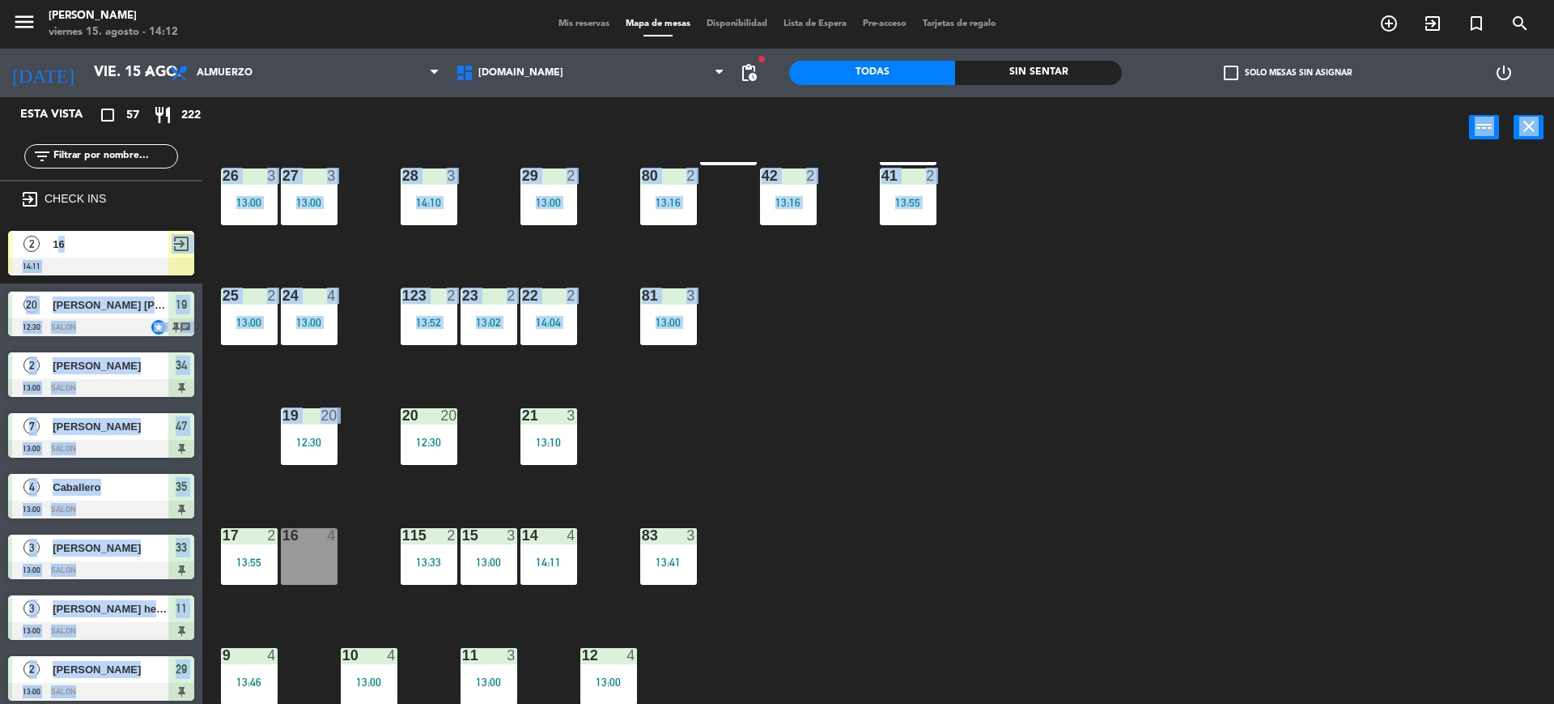
drag, startPoint x: 115, startPoint y: 227, endPoint x: 298, endPoint y: 486, distance: 316.5
click at [298, 486] on div "Esta vista crop_square 57 restaurant 222 filter_list exit_to_app CHECK INS 2 16…" at bounding box center [777, 402] width 1554 height 610
click at [296, 484] on div "34 2 13:00 35 4 13:00 36 7 14:00 43 2 13:18 37 8 13:30 CAVA 23 33 3 13:00 32 4 …" at bounding box center [886, 435] width 1337 height 546
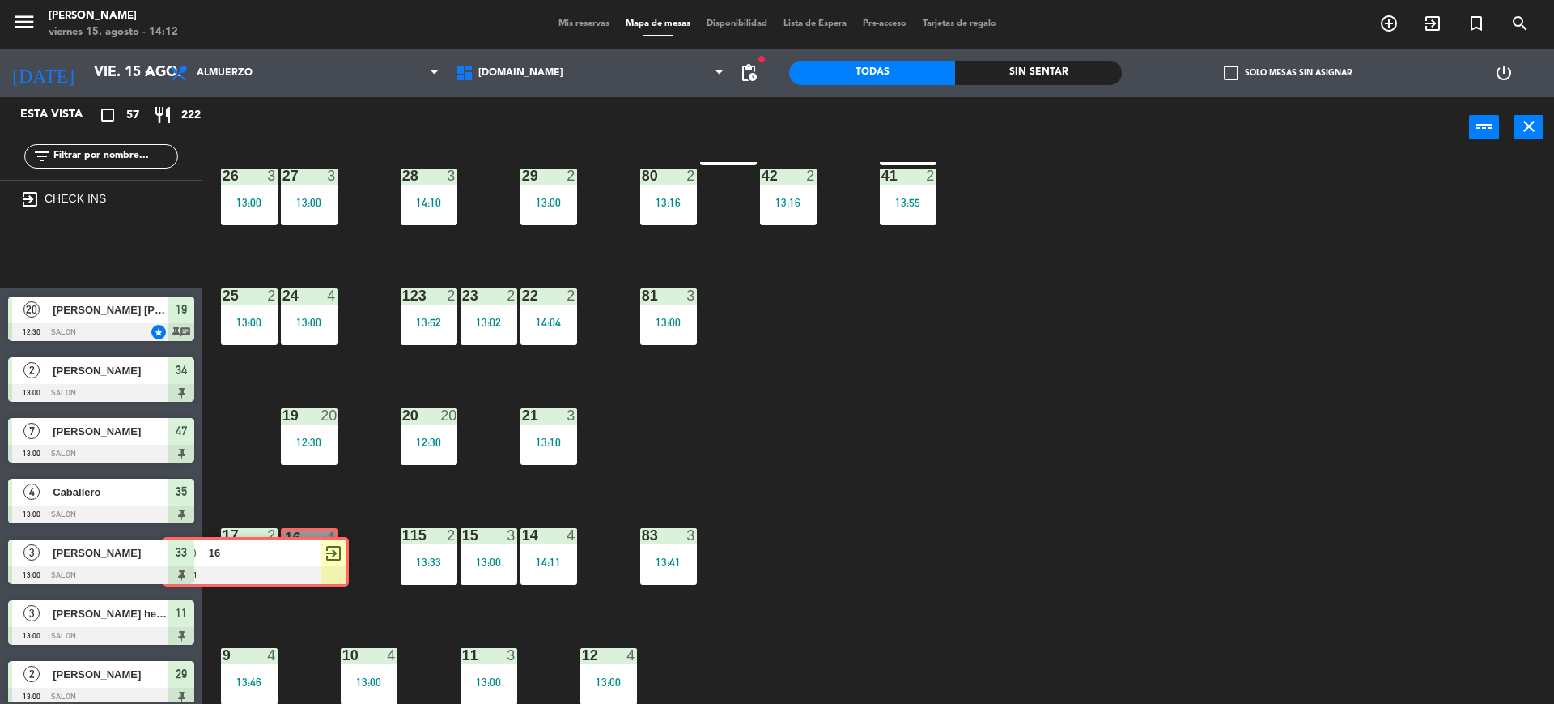
drag, startPoint x: 151, startPoint y: 240, endPoint x: 306, endPoint y: 546, distance: 342.9
click at [306, 546] on div "Esta vista crop_square 57 restaurant 222 filter_list exit_to_app CHECK INS 2 16…" at bounding box center [777, 402] width 1554 height 610
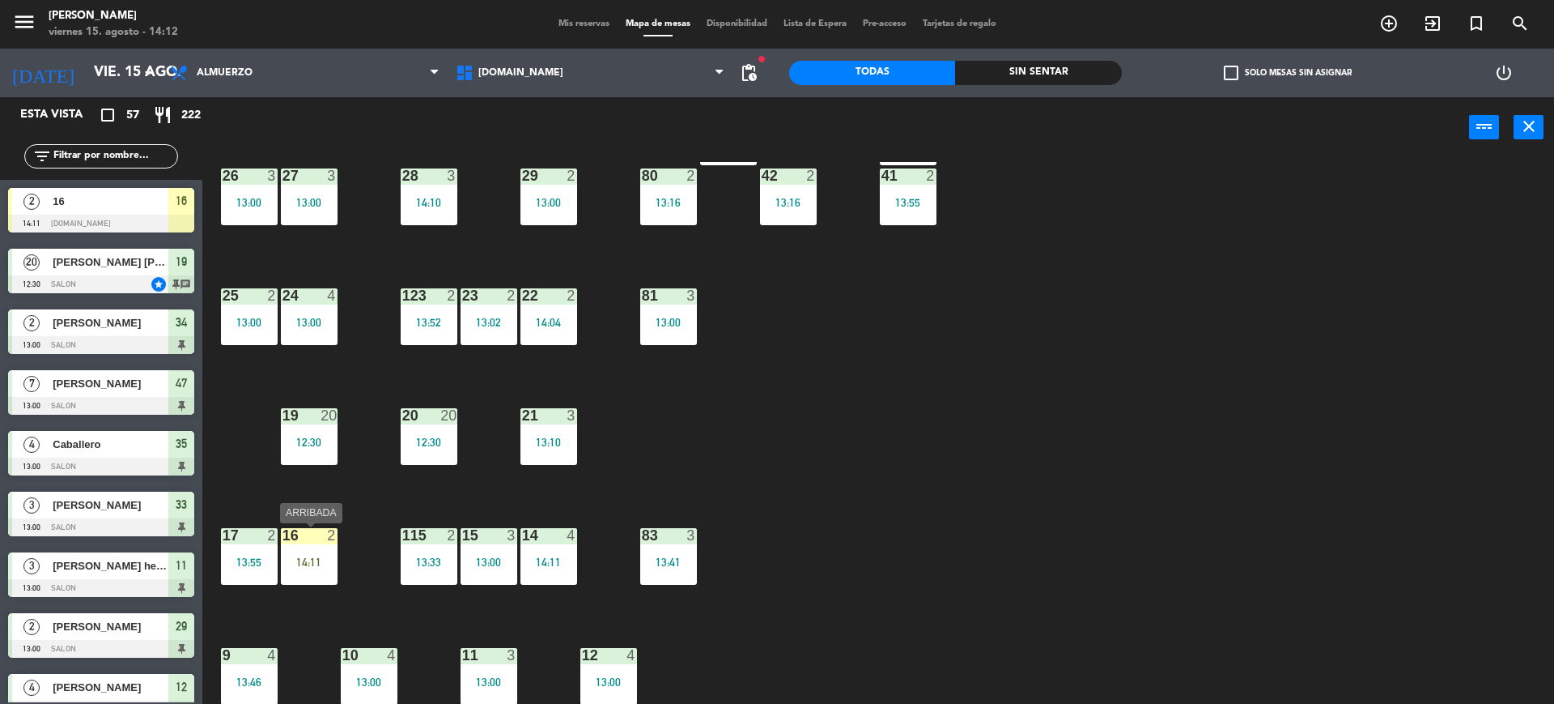
click at [327, 553] on div "16 2 14:11" at bounding box center [309, 556] width 57 height 57
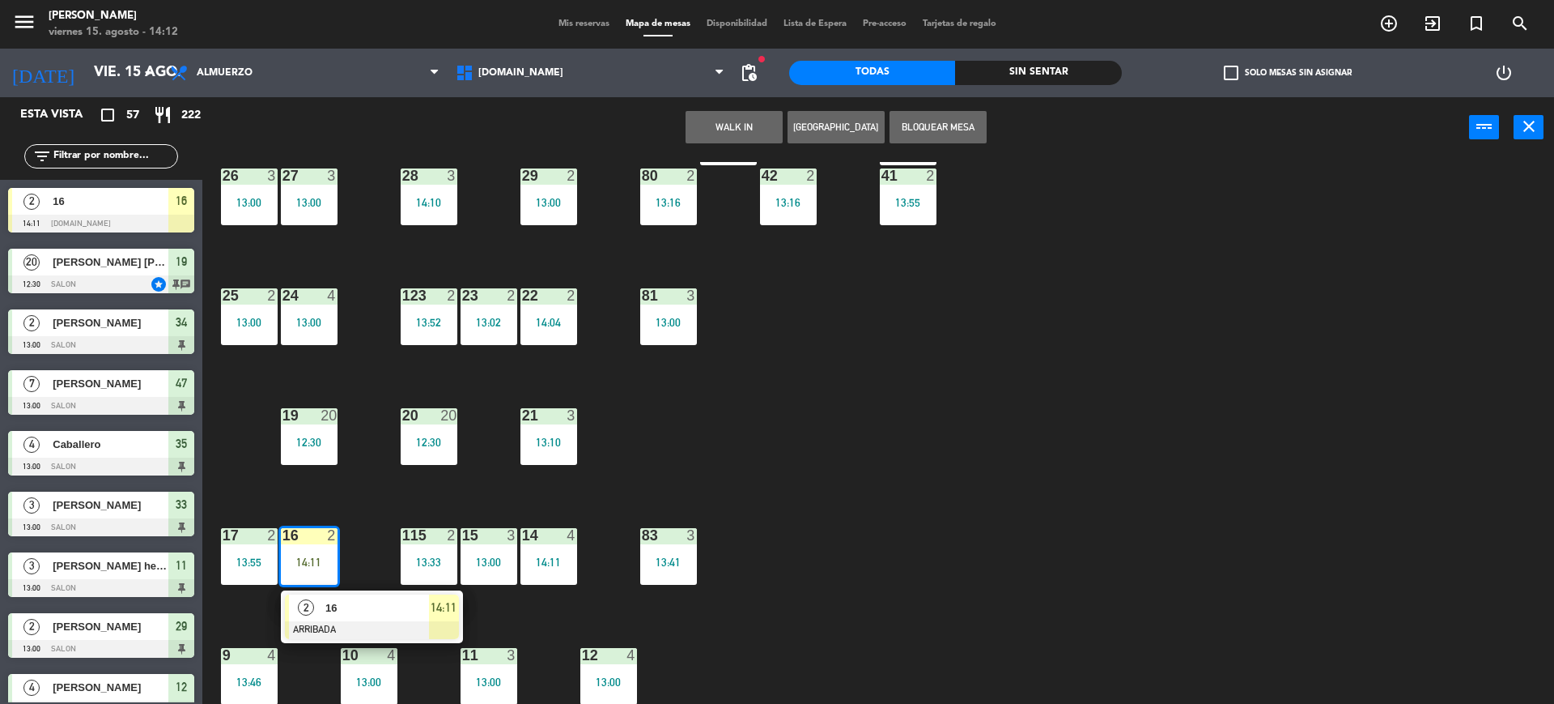
click at [318, 600] on div "2" at bounding box center [306, 607] width 35 height 27
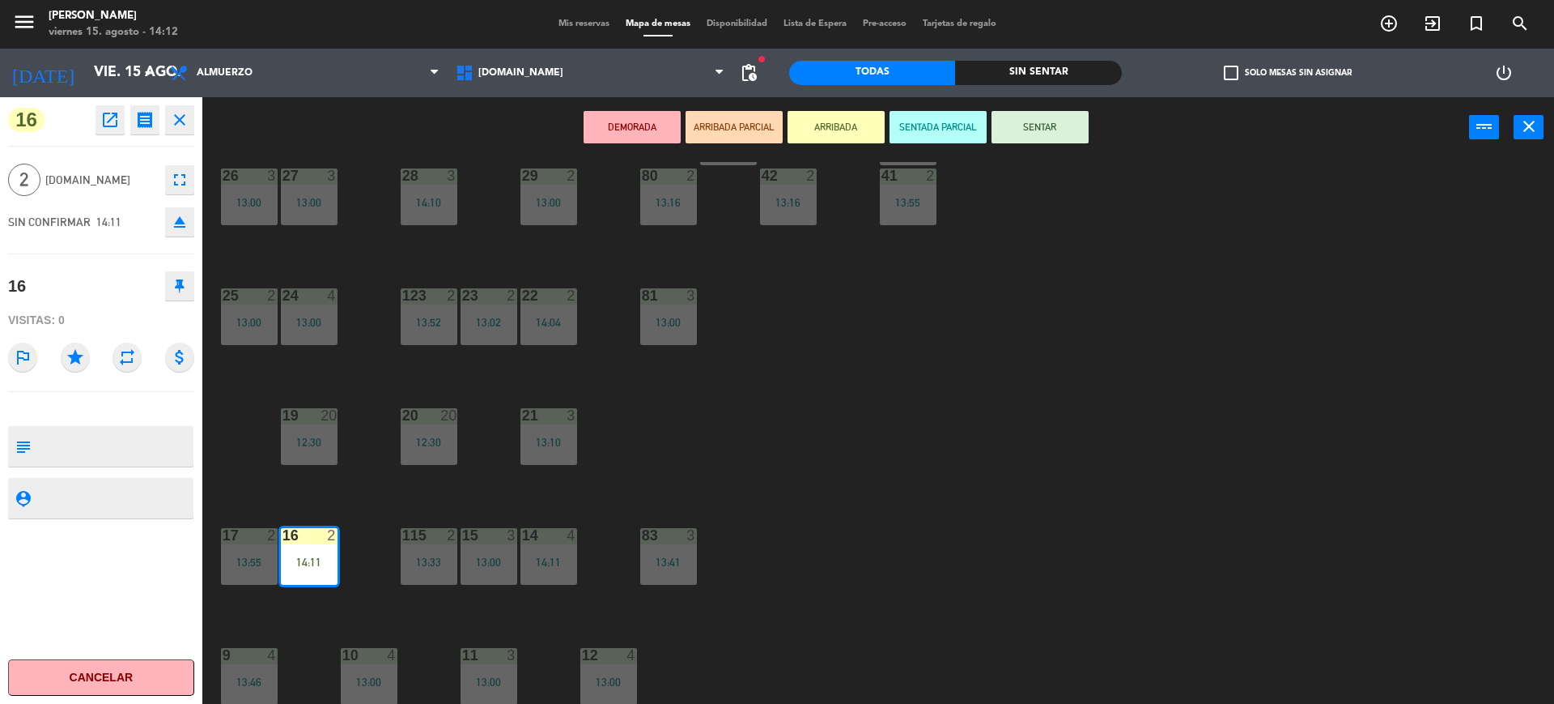
click at [1042, 115] on button "SENTAR" at bounding box center [1040, 127] width 97 height 32
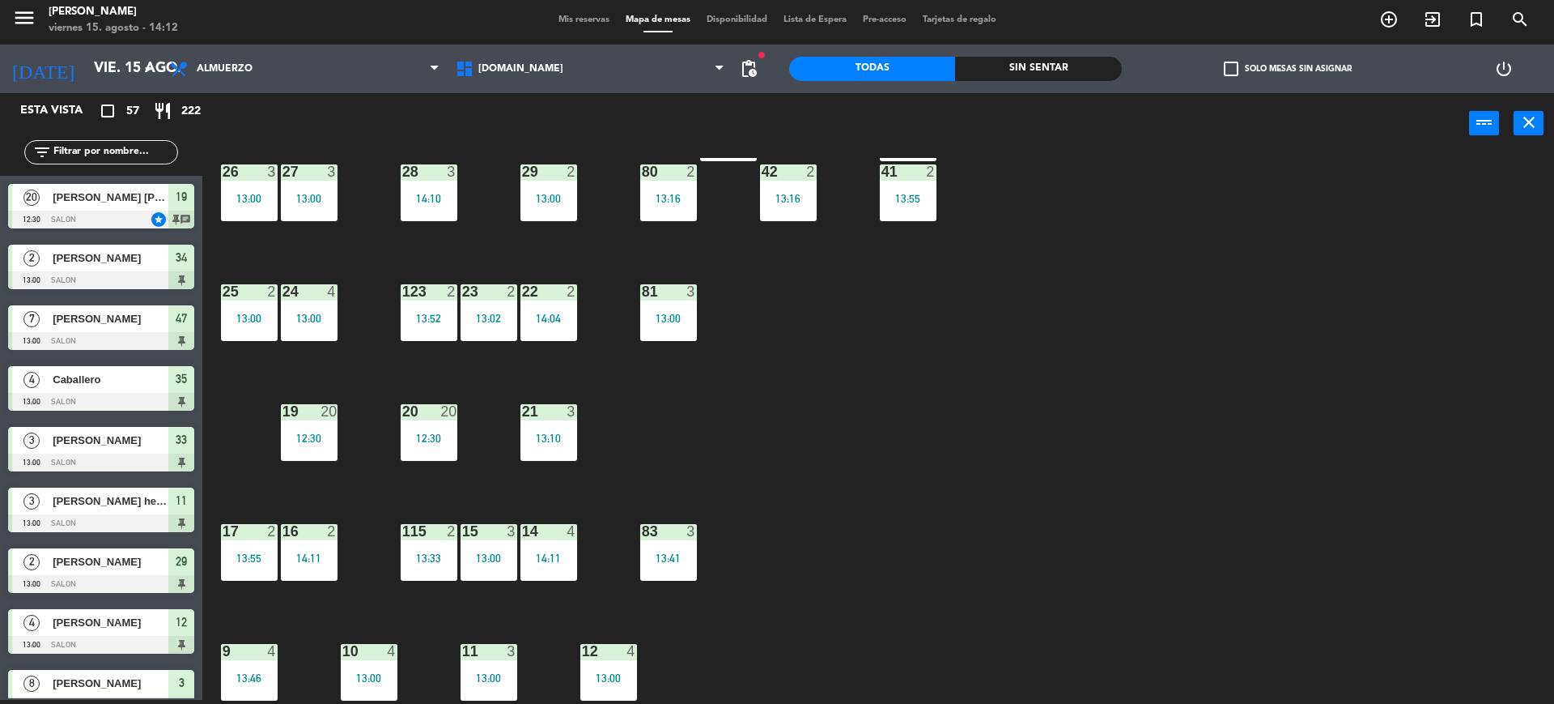
scroll to position [490, 0]
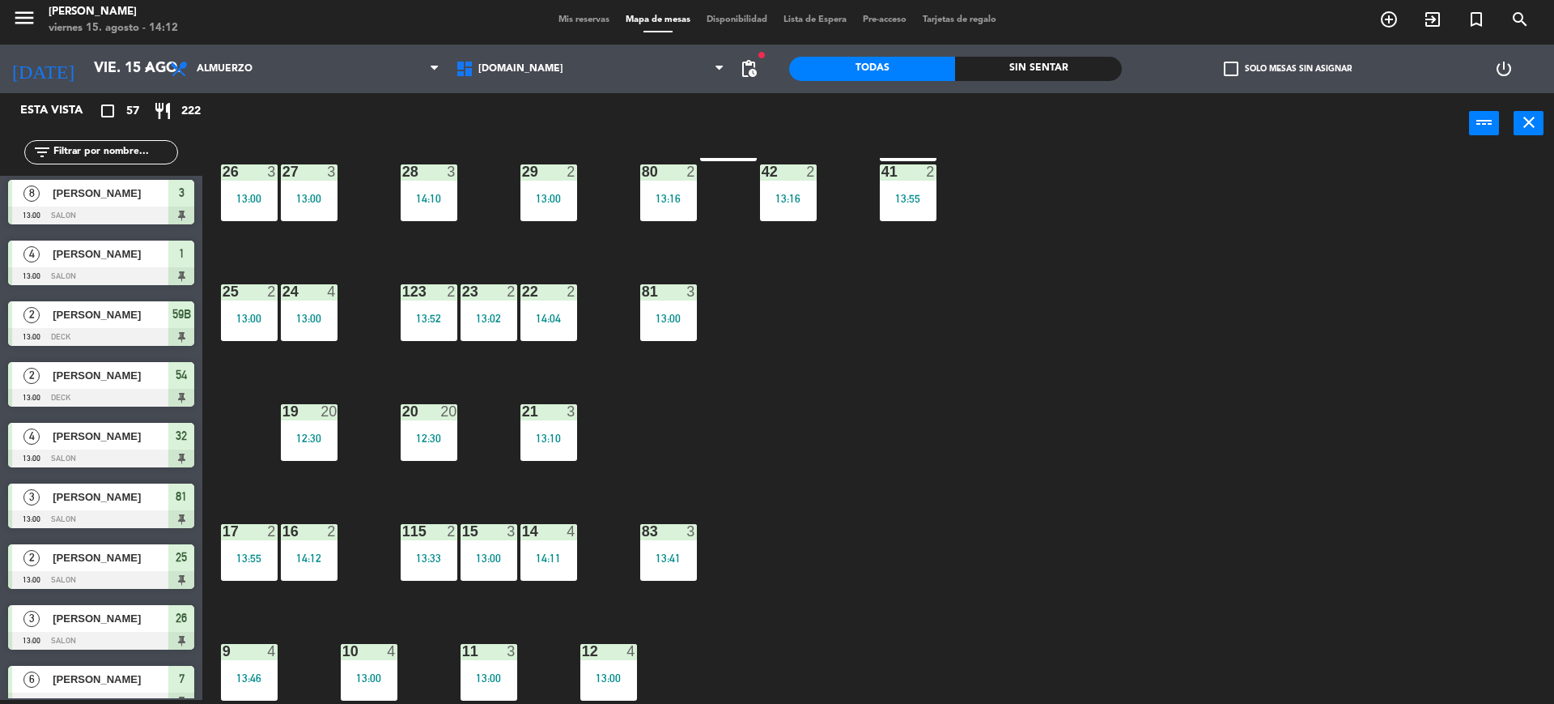
click at [582, 15] on span "Mis reservas" at bounding box center [584, 19] width 67 height 9
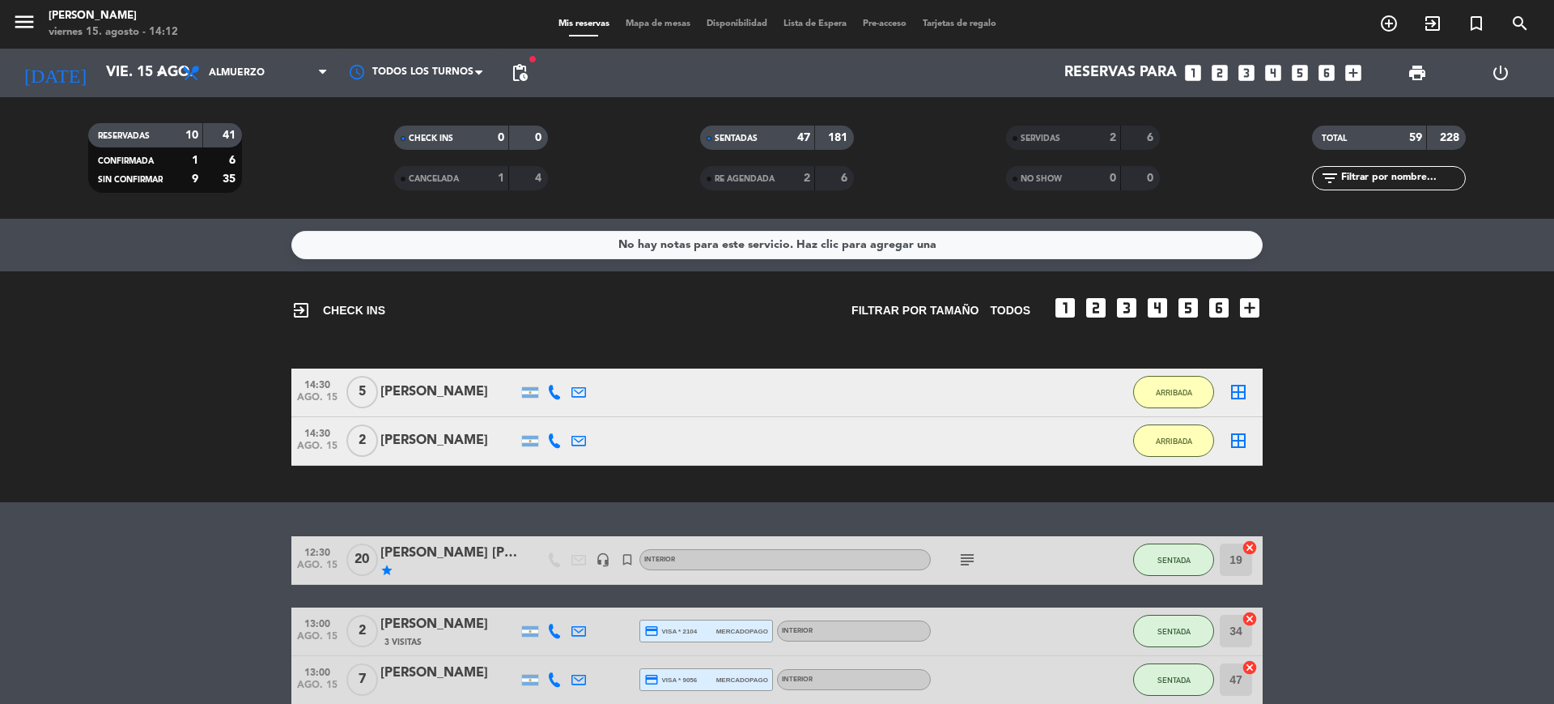
drag, startPoint x: 1110, startPoint y: 410, endPoint x: 1554, endPoint y: 389, distance: 444.2
click at [1554, 389] on bookings-row "14:30 ago. 15 5 Gaston Ignacio Madero 6 MIN / 4:34 H sms ARRIBADA border_all 14…" at bounding box center [777, 416] width 1554 height 97
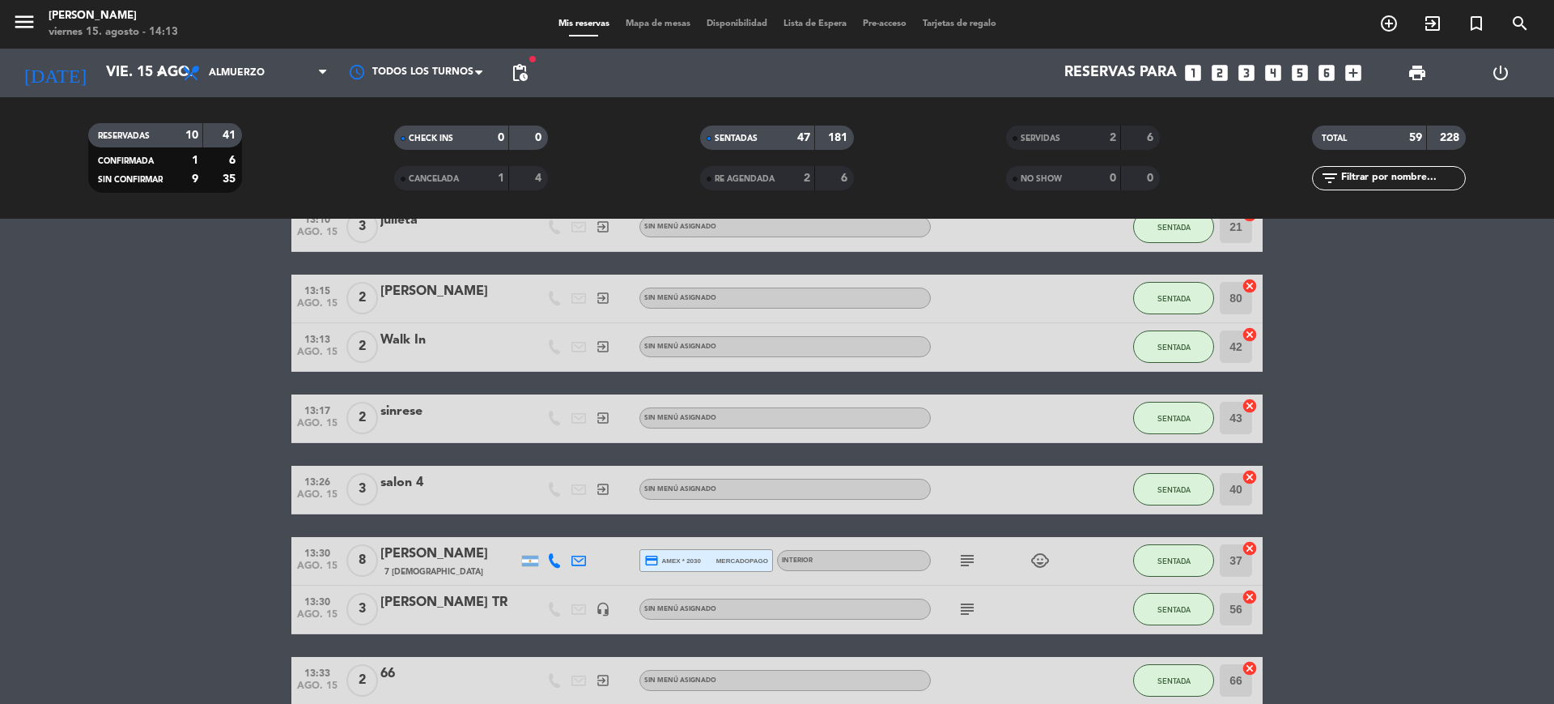
drag, startPoint x: 1515, startPoint y: 464, endPoint x: 1500, endPoint y: 516, distance: 53.8
click at [1500, 516] on bookings-row "12:30 ago. 15 20 [PERSON_NAME] [PERSON_NAME] ob star headset_mic turned_in_not …" at bounding box center [777, 580] width 1554 height 3125
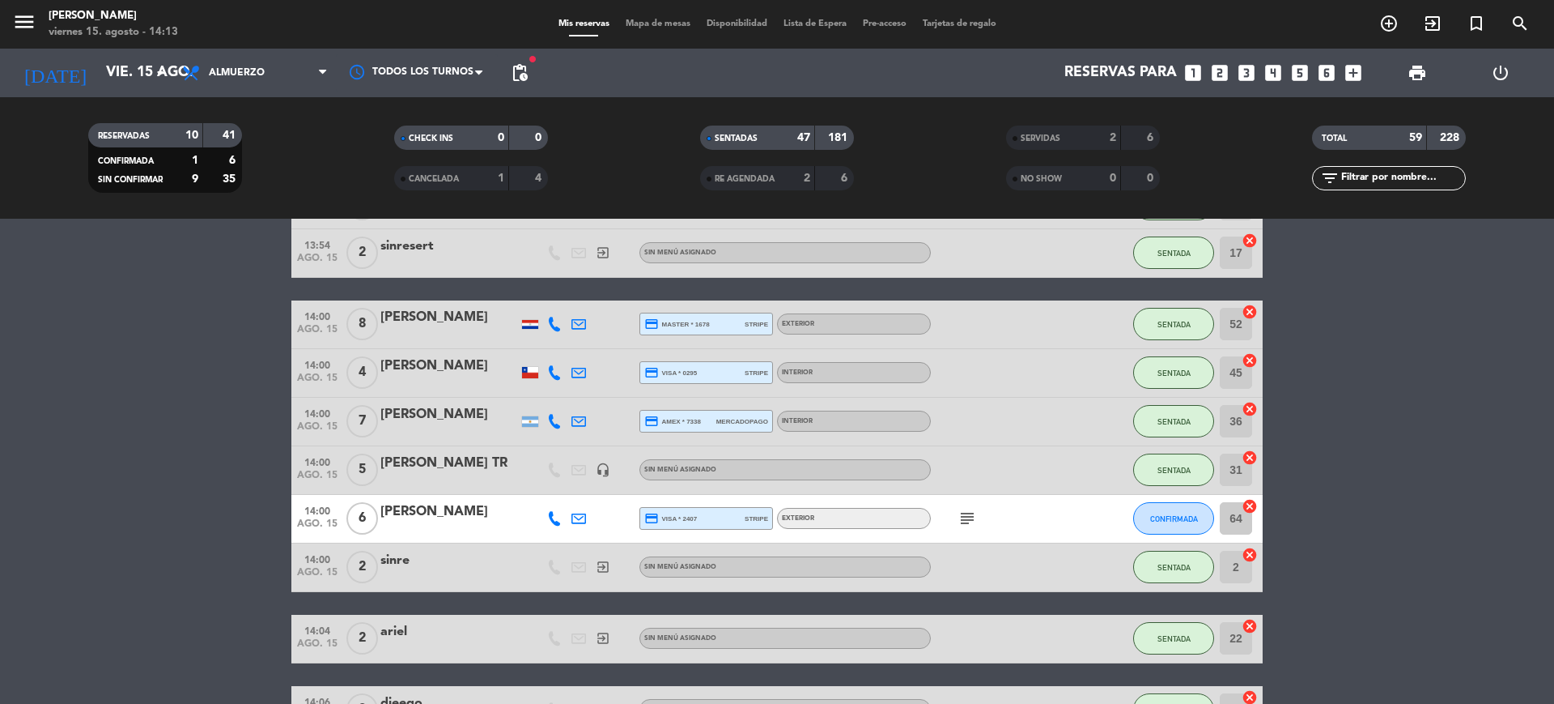
scroll to position [2429, 0]
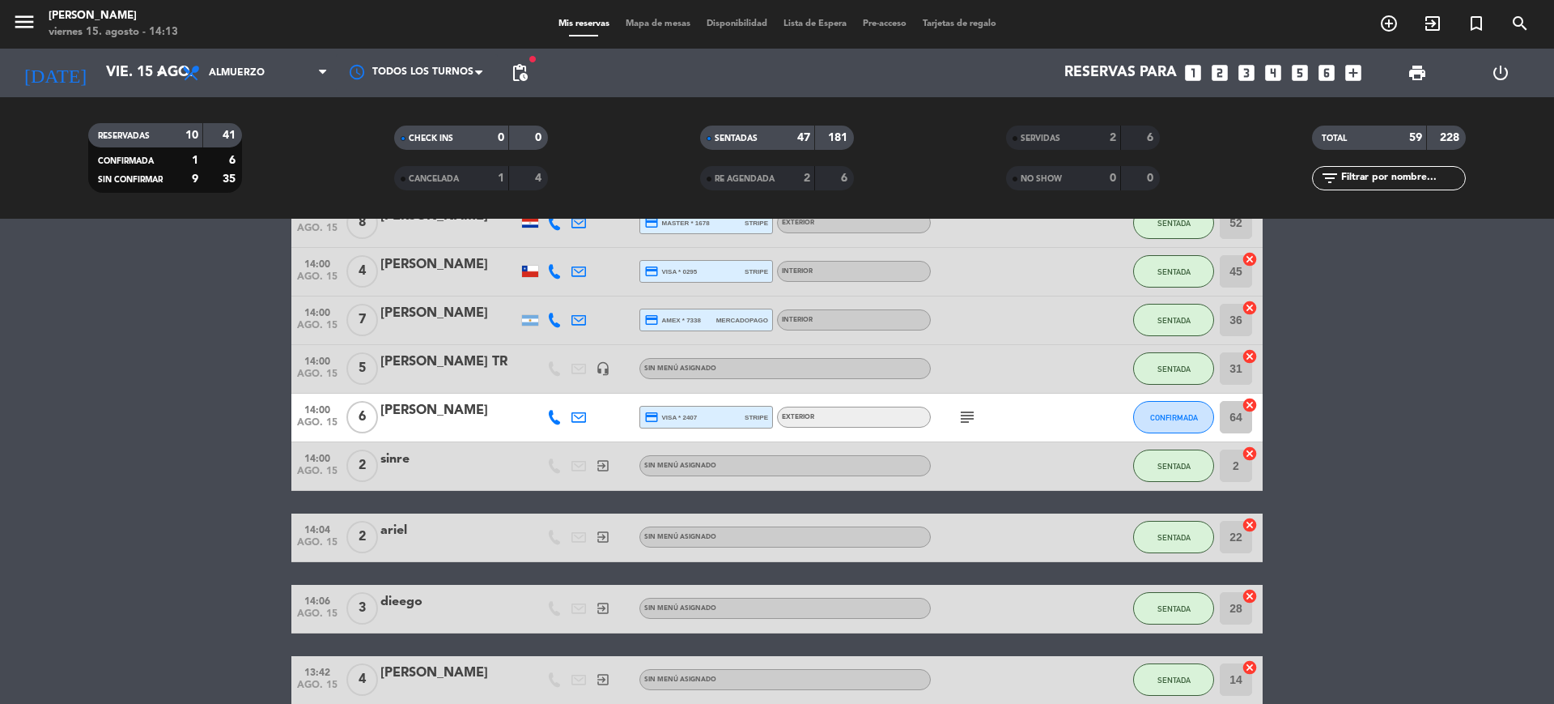
click at [968, 419] on icon "subject" at bounding box center [967, 416] width 19 height 19
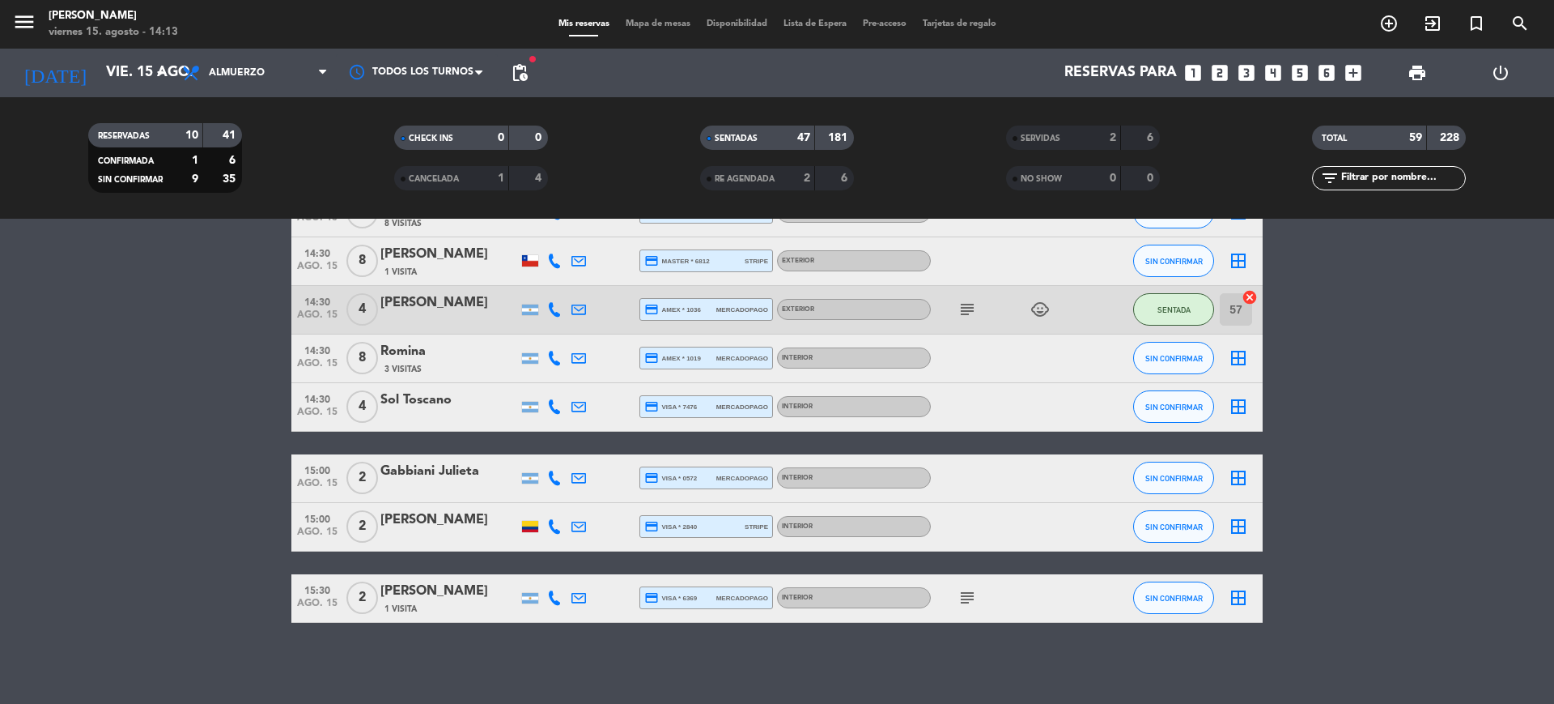
scroll to position [2937, 0]
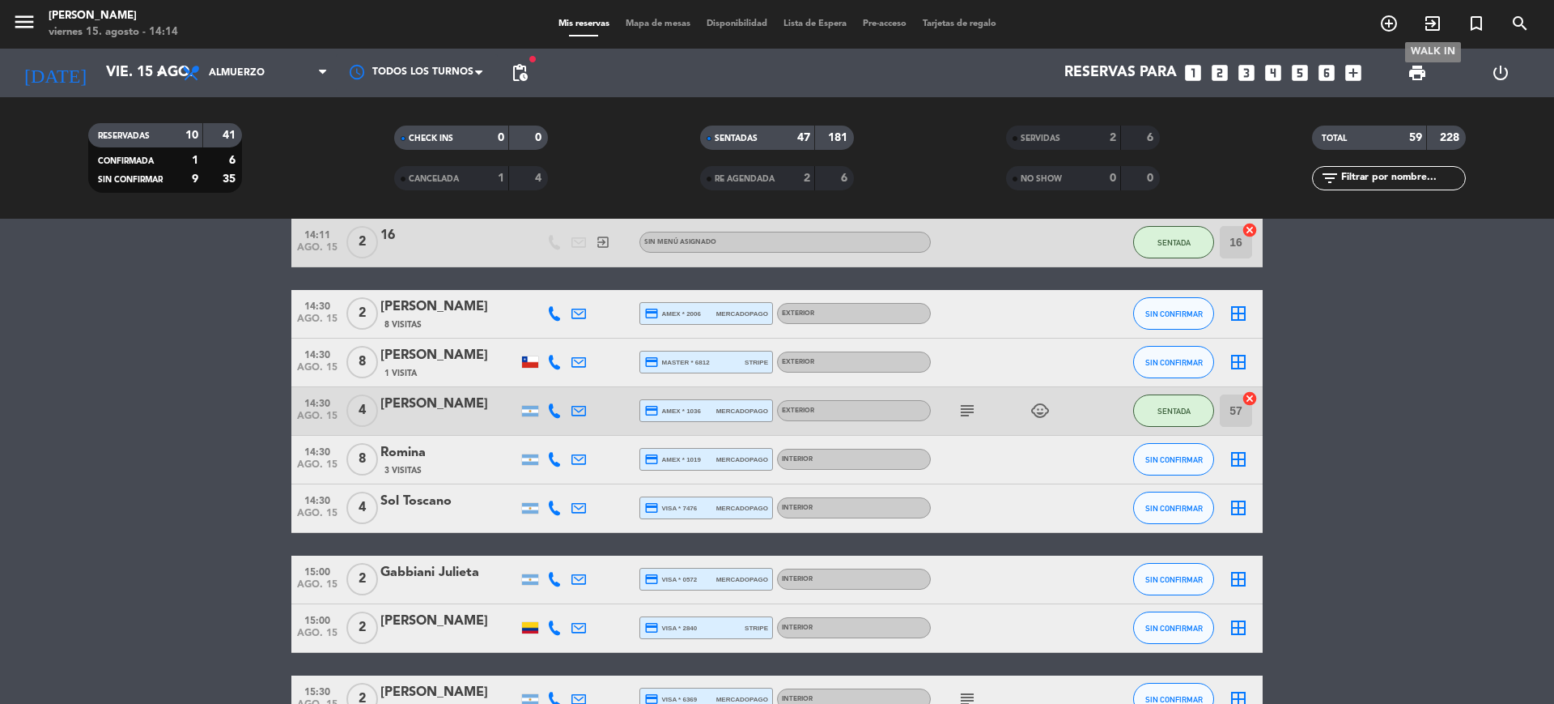
click at [1449, 19] on span "exit_to_app" at bounding box center [1433, 24] width 44 height 28
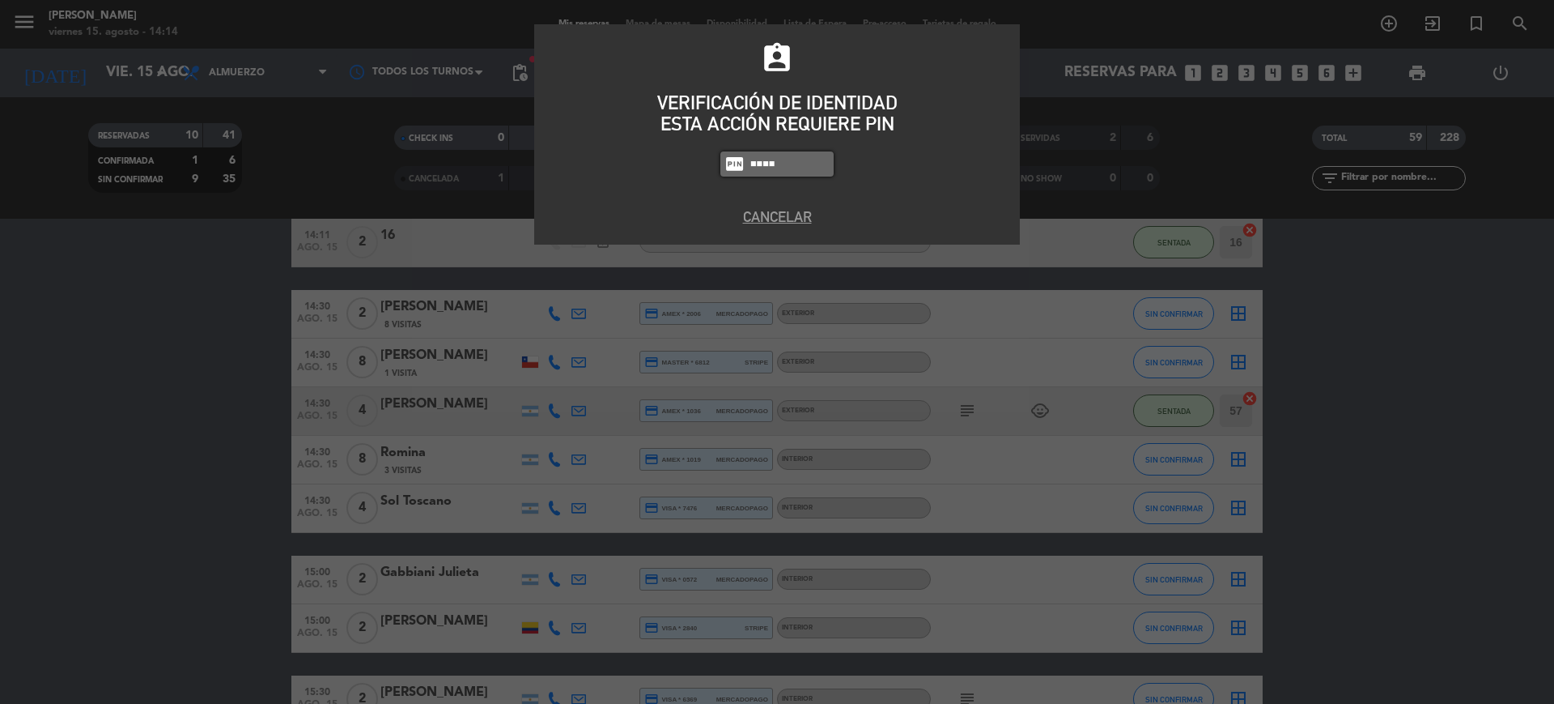
type input "4307"
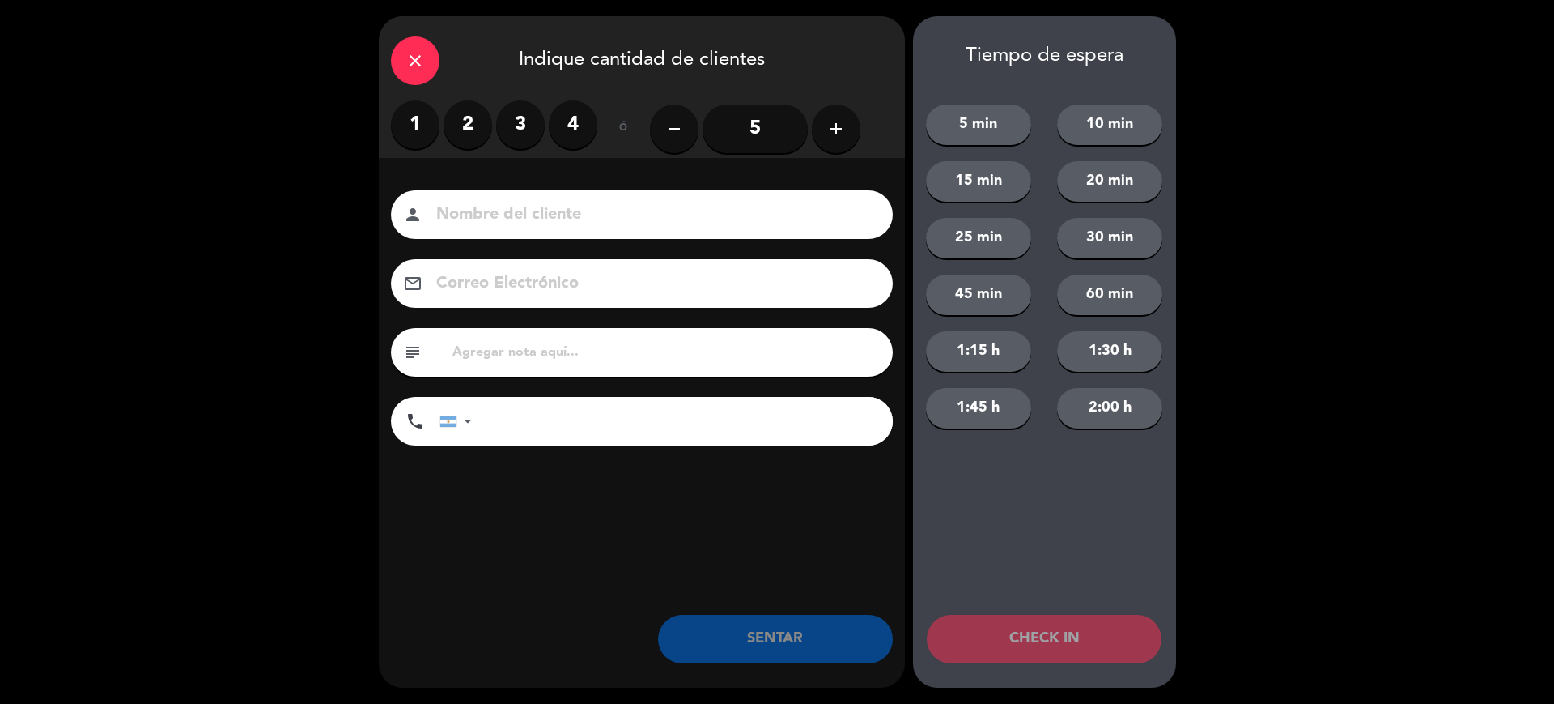
click at [529, 135] on label "3" at bounding box center [520, 124] width 49 height 49
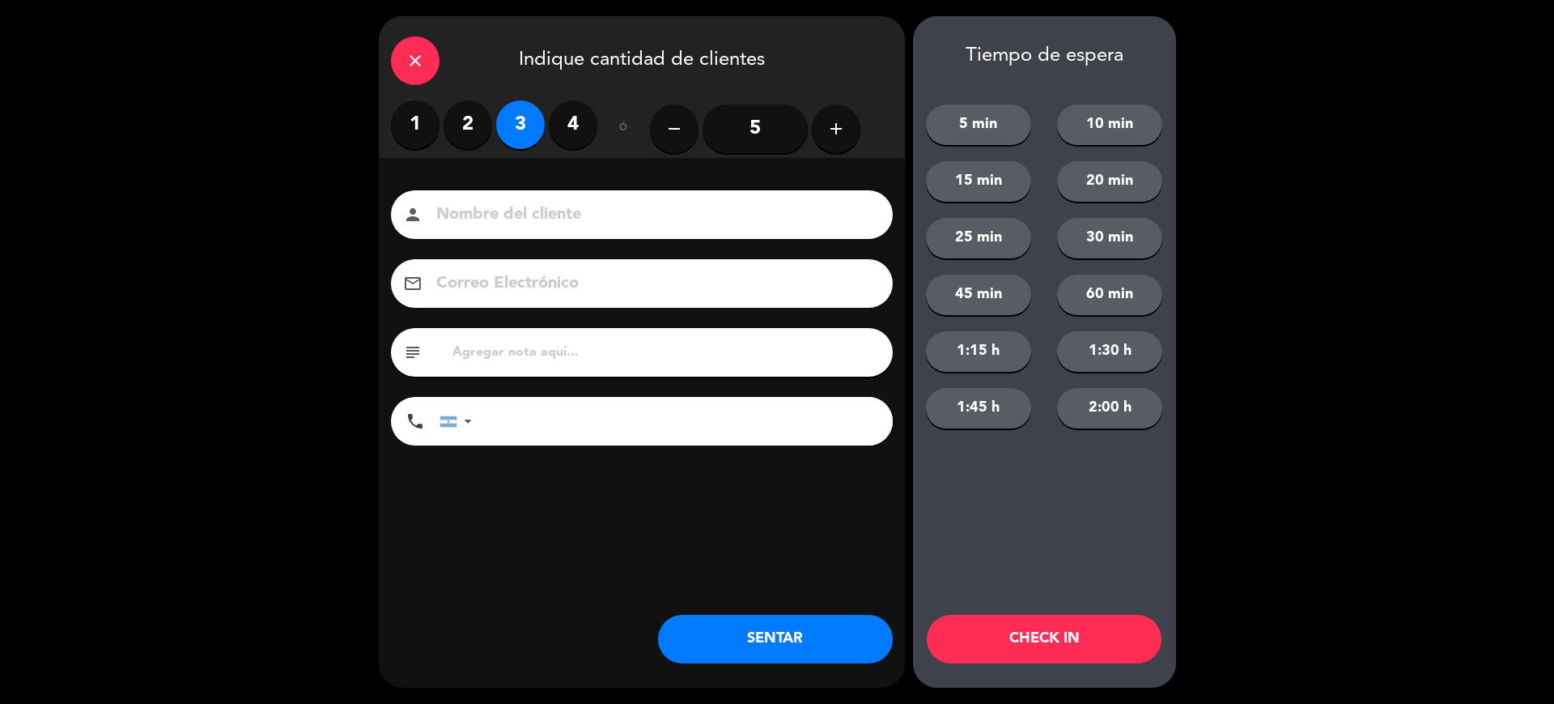
click at [547, 175] on div "Nombre del cliente person Correo Electrónico email subject phone United States …" at bounding box center [642, 344] width 526 height 373
click at [546, 212] on input at bounding box center [653, 215] width 437 height 28
type input "50"
click at [1083, 644] on button "CHECK IN" at bounding box center [1044, 638] width 235 height 49
click at [415, 54] on icon "close" at bounding box center [415, 60] width 19 height 19
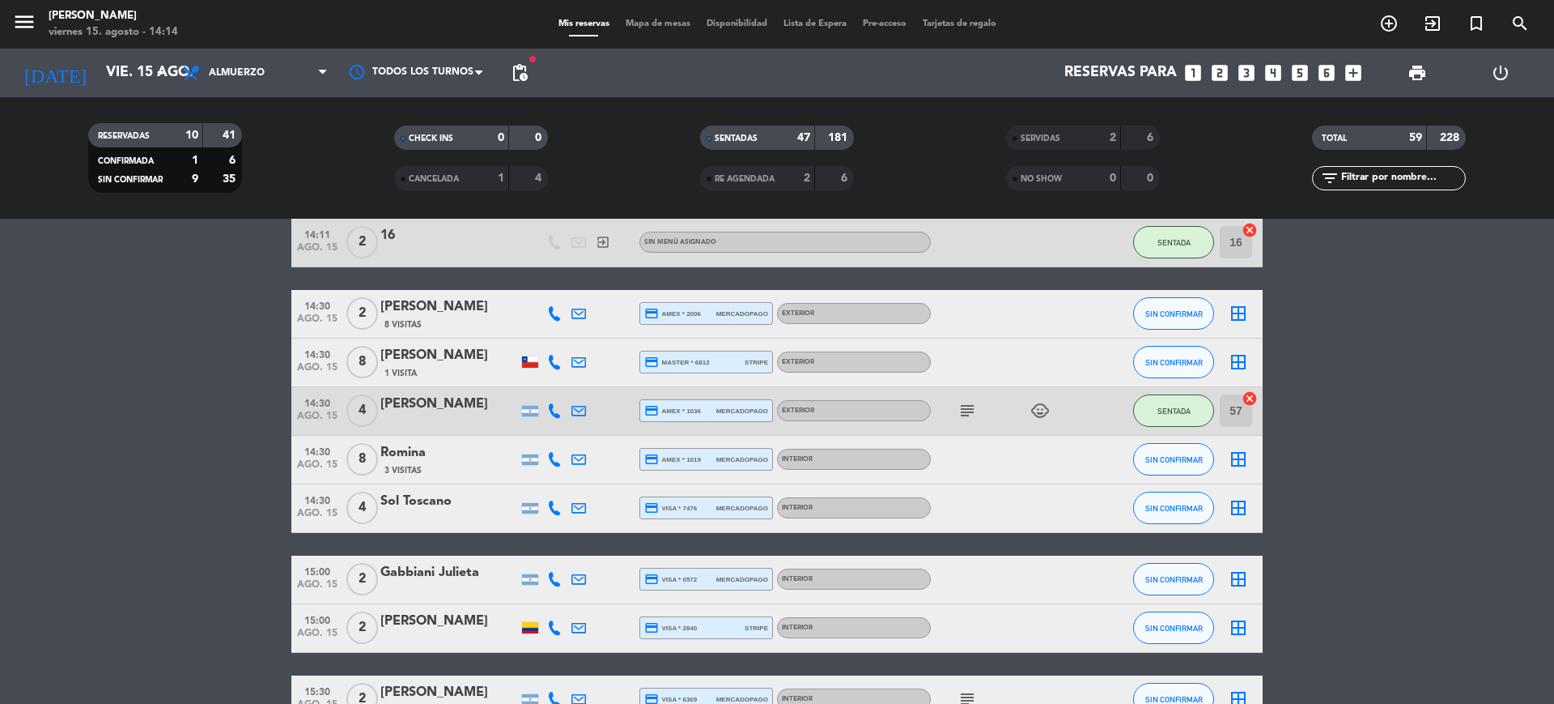
click at [651, 23] on span "Mapa de mesas" at bounding box center [658, 23] width 81 height 9
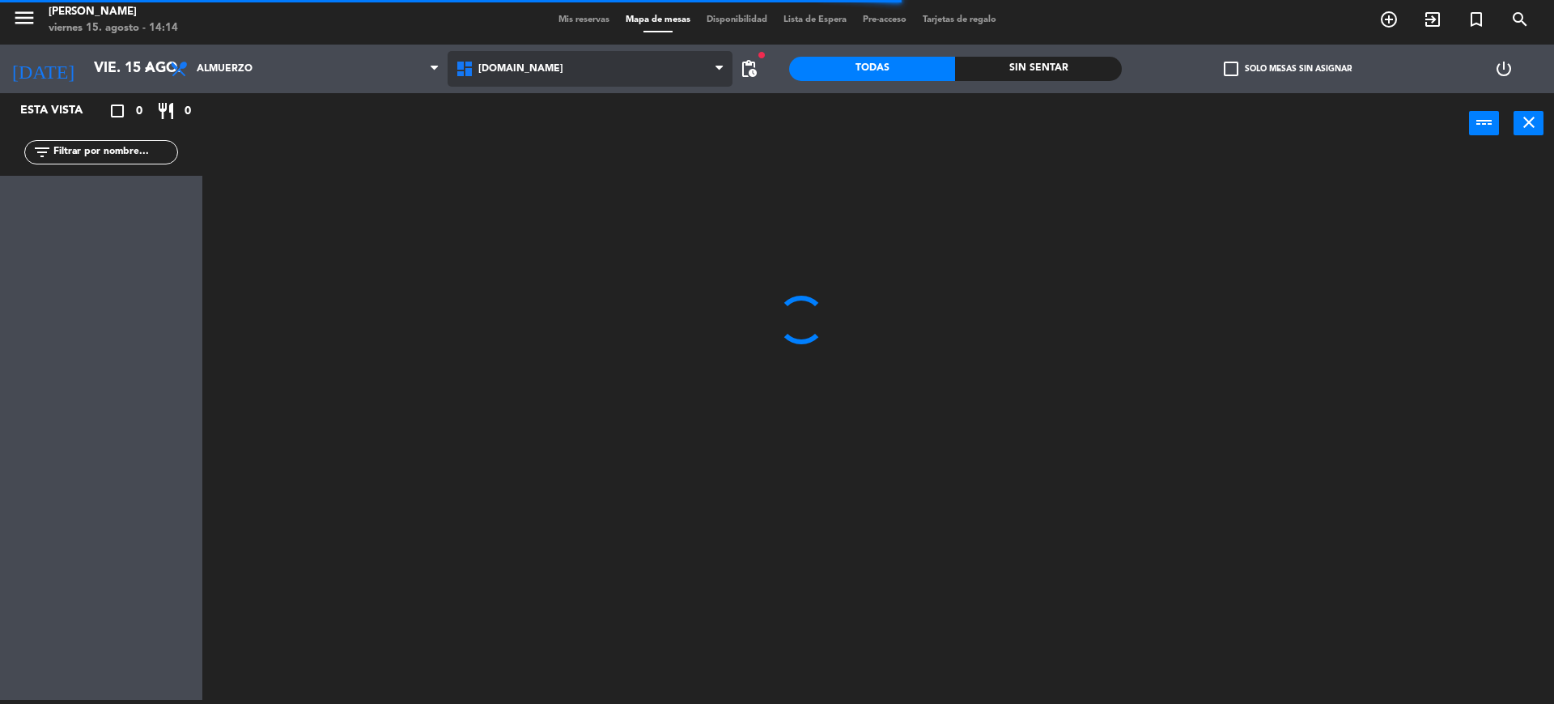
drag, startPoint x: 648, startPoint y: 73, endPoint x: 632, endPoint y: 108, distance: 38.1
click at [646, 73] on span "[DOMAIN_NAME]" at bounding box center [591, 69] width 286 height 36
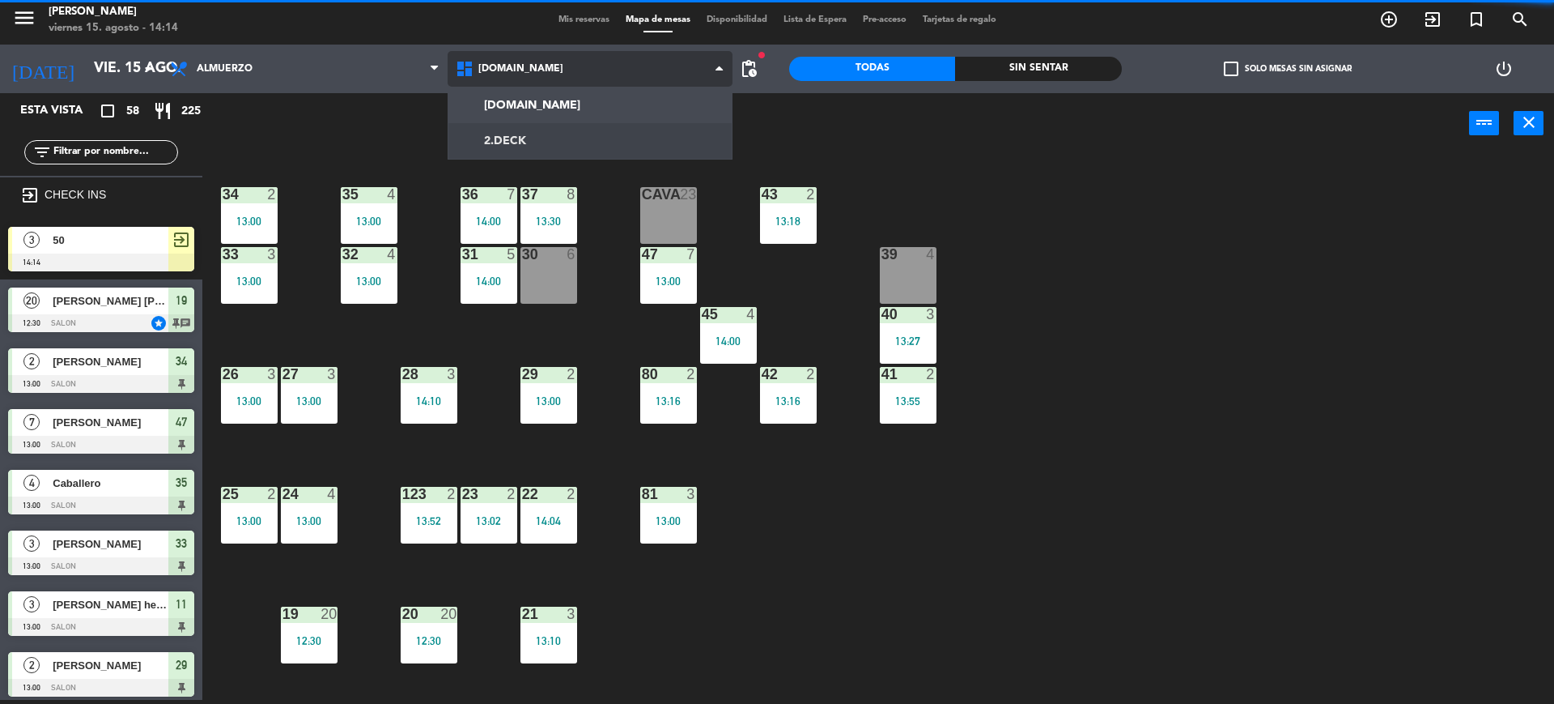
click at [625, 141] on ng-component "menu Gardiner viernes 15. agosto - 14:14 Mis reservas Mapa de mesas Disponibili…" at bounding box center [777, 350] width 1554 height 708
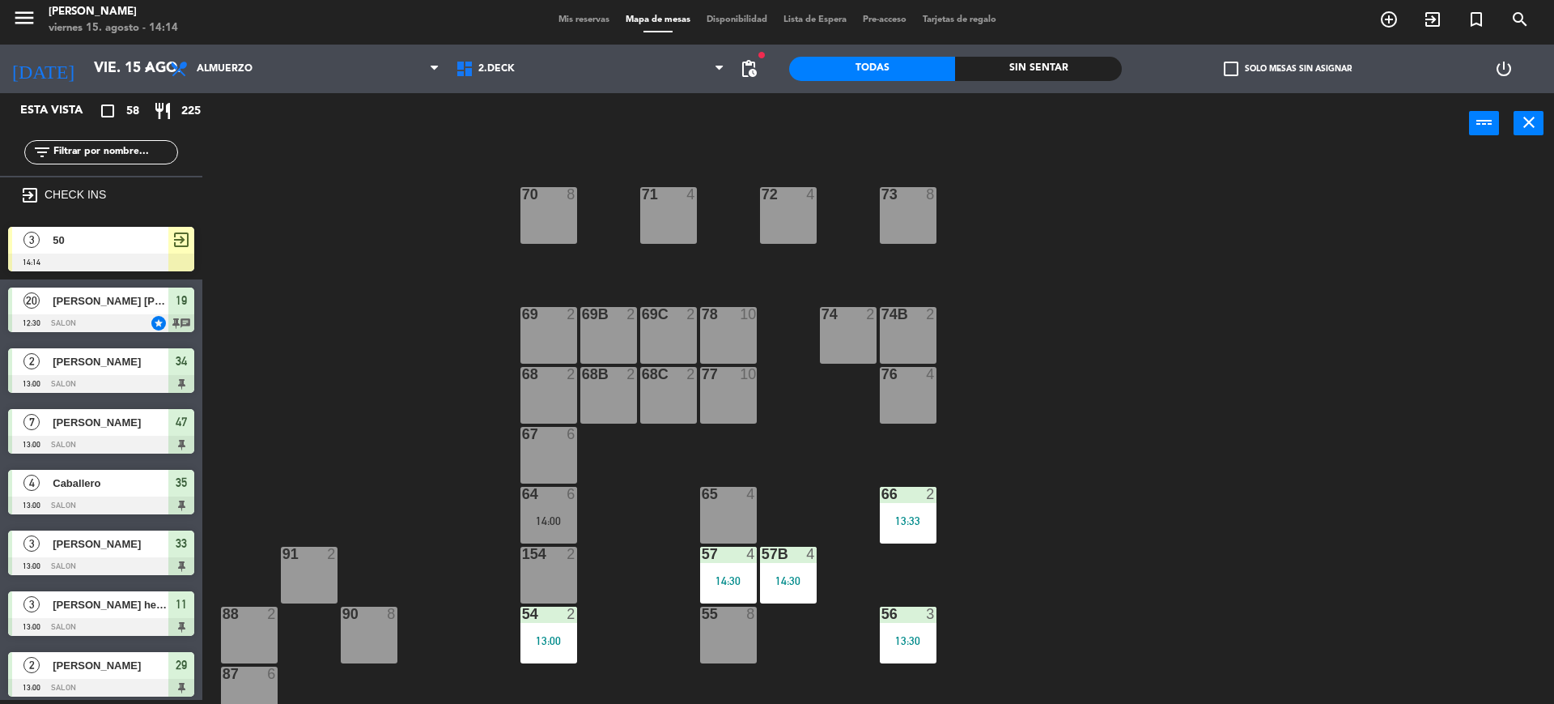
scroll to position [199, 0]
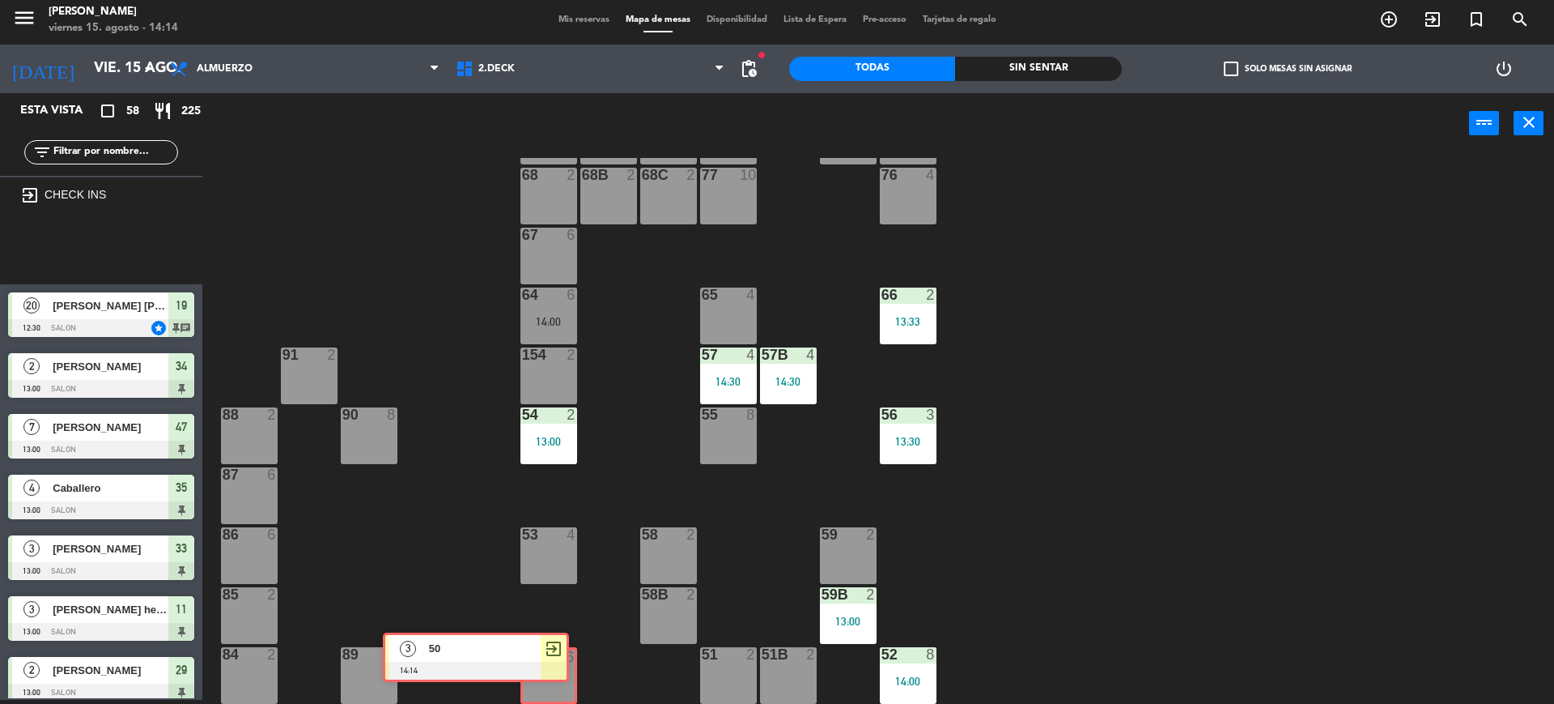
drag, startPoint x: 163, startPoint y: 260, endPoint x: 539, endPoint y: 665, distance: 552.8
click at [539, 665] on div "Esta vista crop_square 58 restaurant 225 filter_list exit_to_app CHECK INS 3 50…" at bounding box center [777, 398] width 1554 height 610
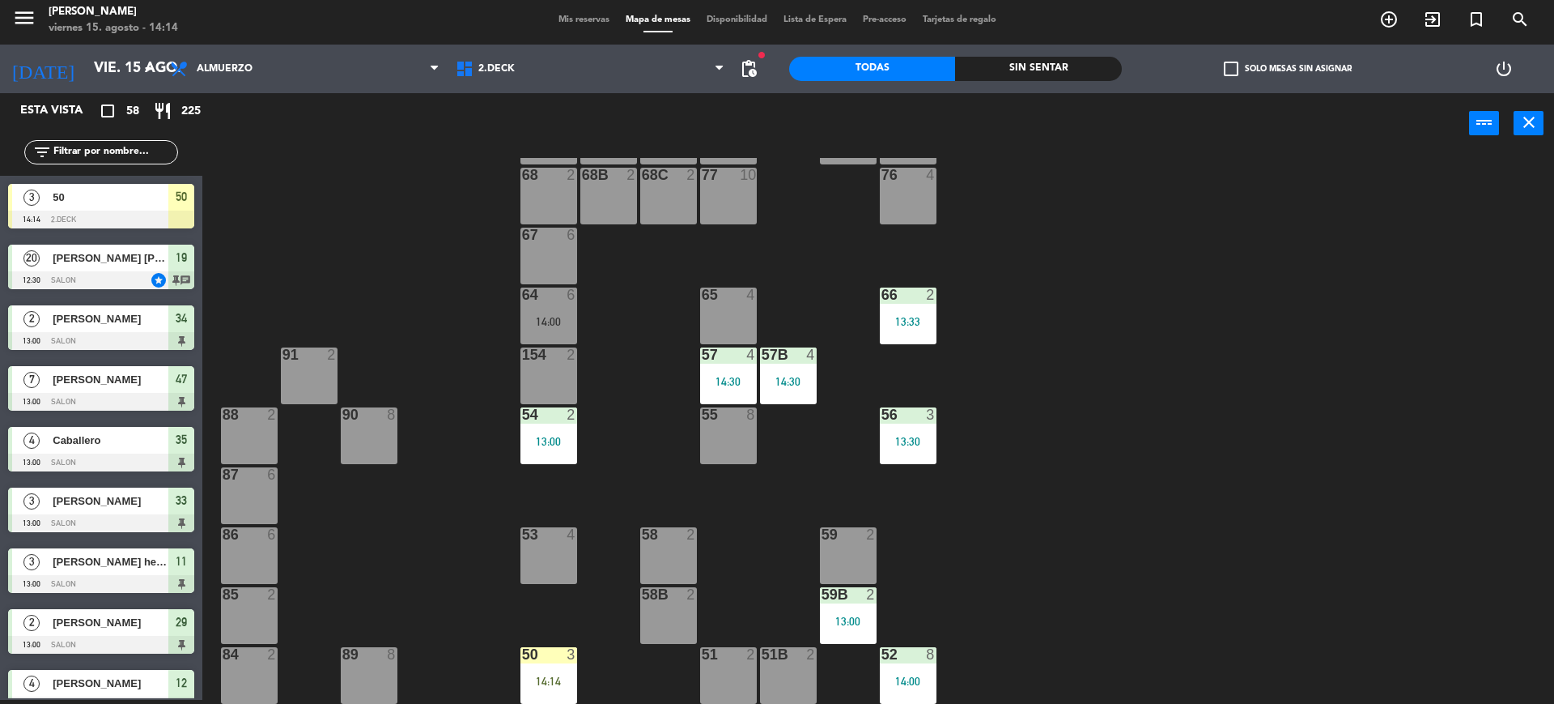
click at [539, 665] on div "50 3 14:14" at bounding box center [549, 675] width 57 height 57
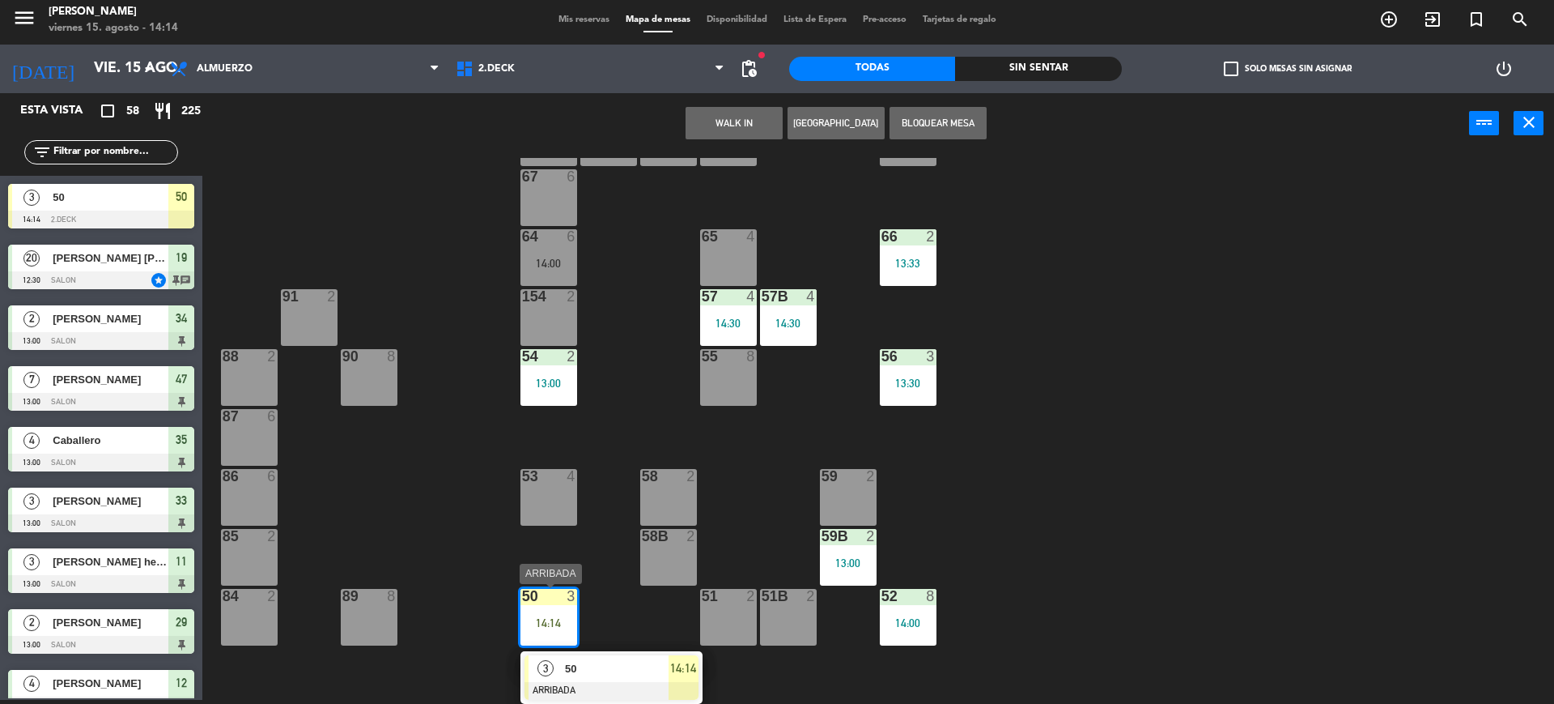
click at [628, 662] on span "50" at bounding box center [617, 668] width 104 height 17
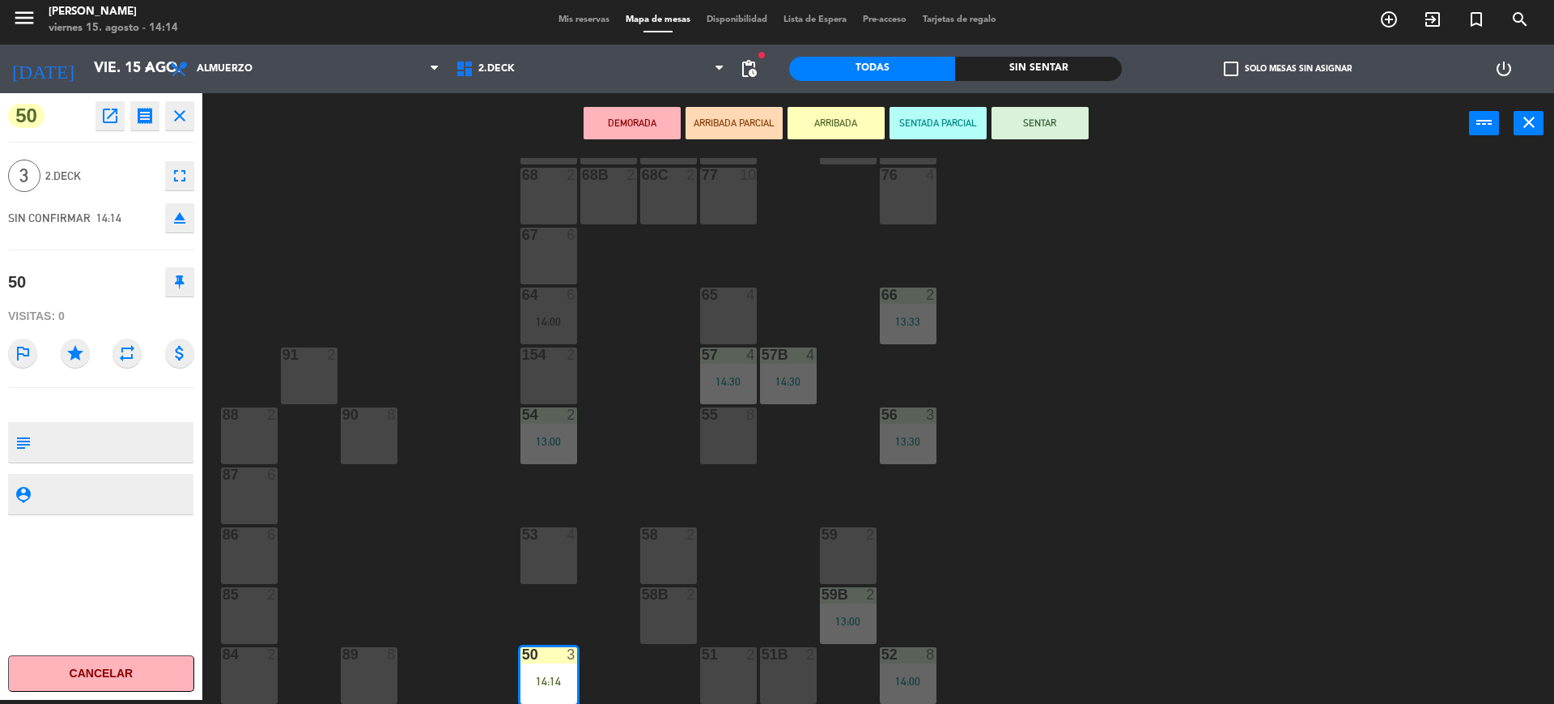
click at [1067, 108] on button "SENTAR" at bounding box center [1040, 123] width 97 height 32
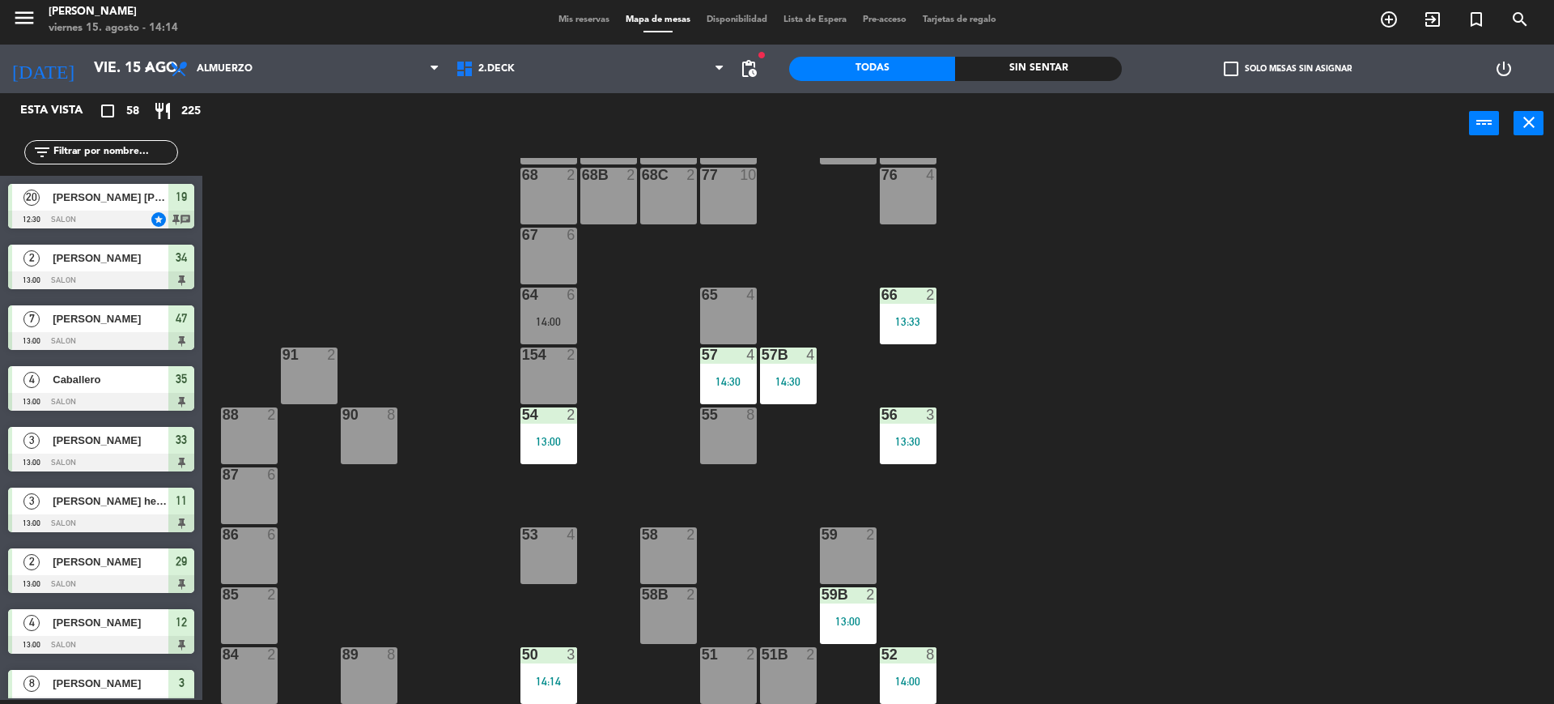
scroll to position [572, 0]
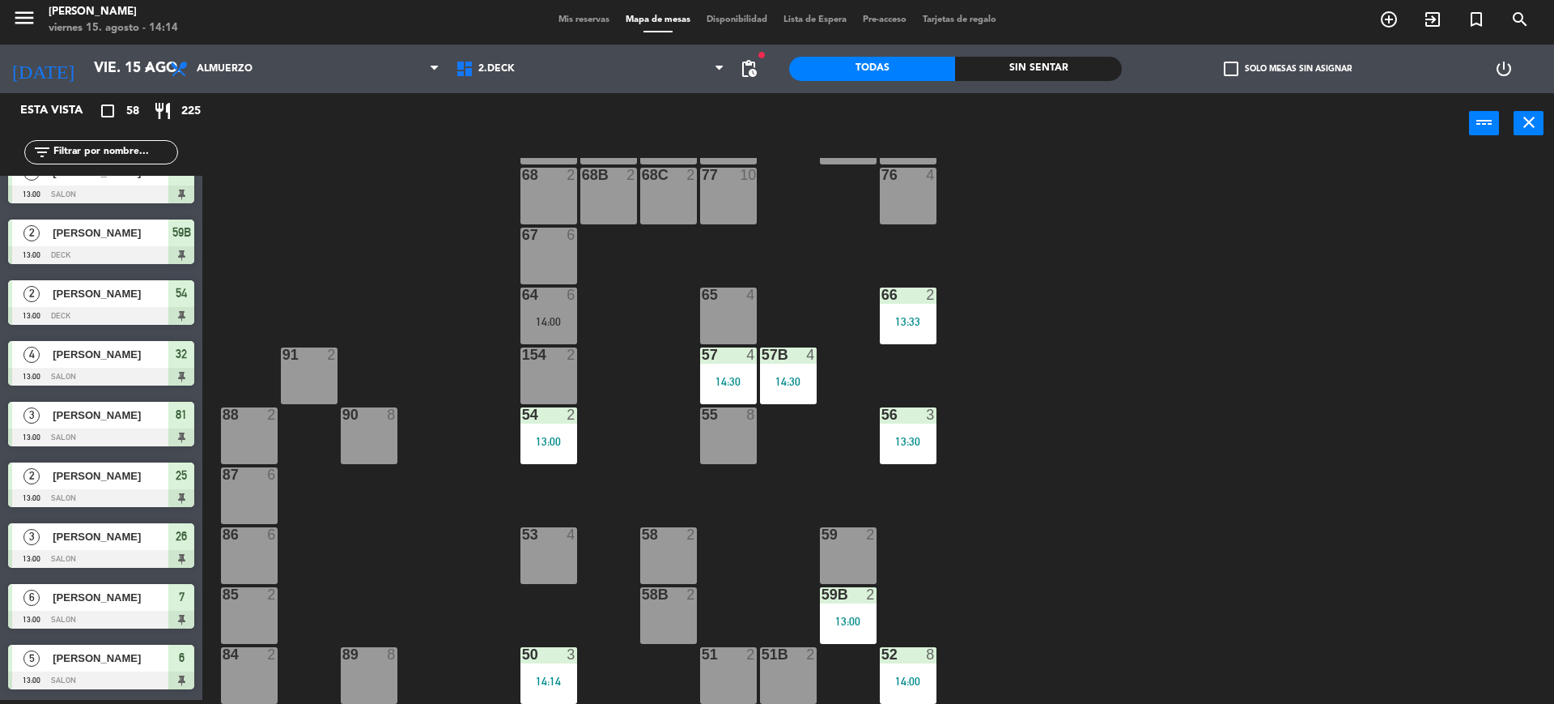
click at [82, 144] on div "filter_list" at bounding box center [101, 152] width 154 height 24
click at [80, 147] on input "text" at bounding box center [114, 152] width 125 height 18
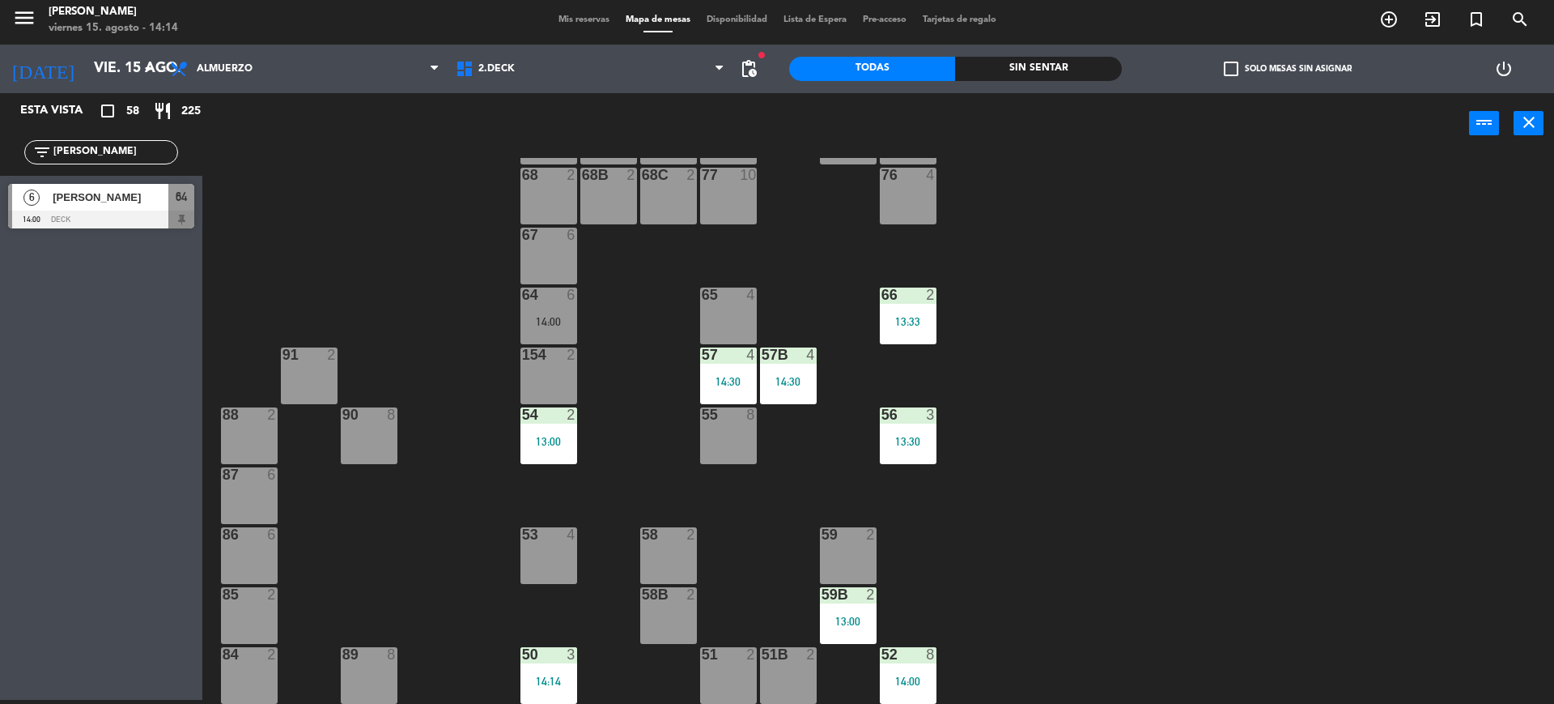
type input "paul"
click at [31, 465] on div "Esta vista crop_square 58 restaurant 225 filter_list paul 6 Pauli Britez 14:00 …" at bounding box center [101, 396] width 202 height 606
drag, startPoint x: 42, startPoint y: 207, endPoint x: 1554, endPoint y: 528, distance: 1545.1
click at [104, 207] on div "6 Pauli Britez 14:00 DECK 64" at bounding box center [101, 206] width 202 height 61
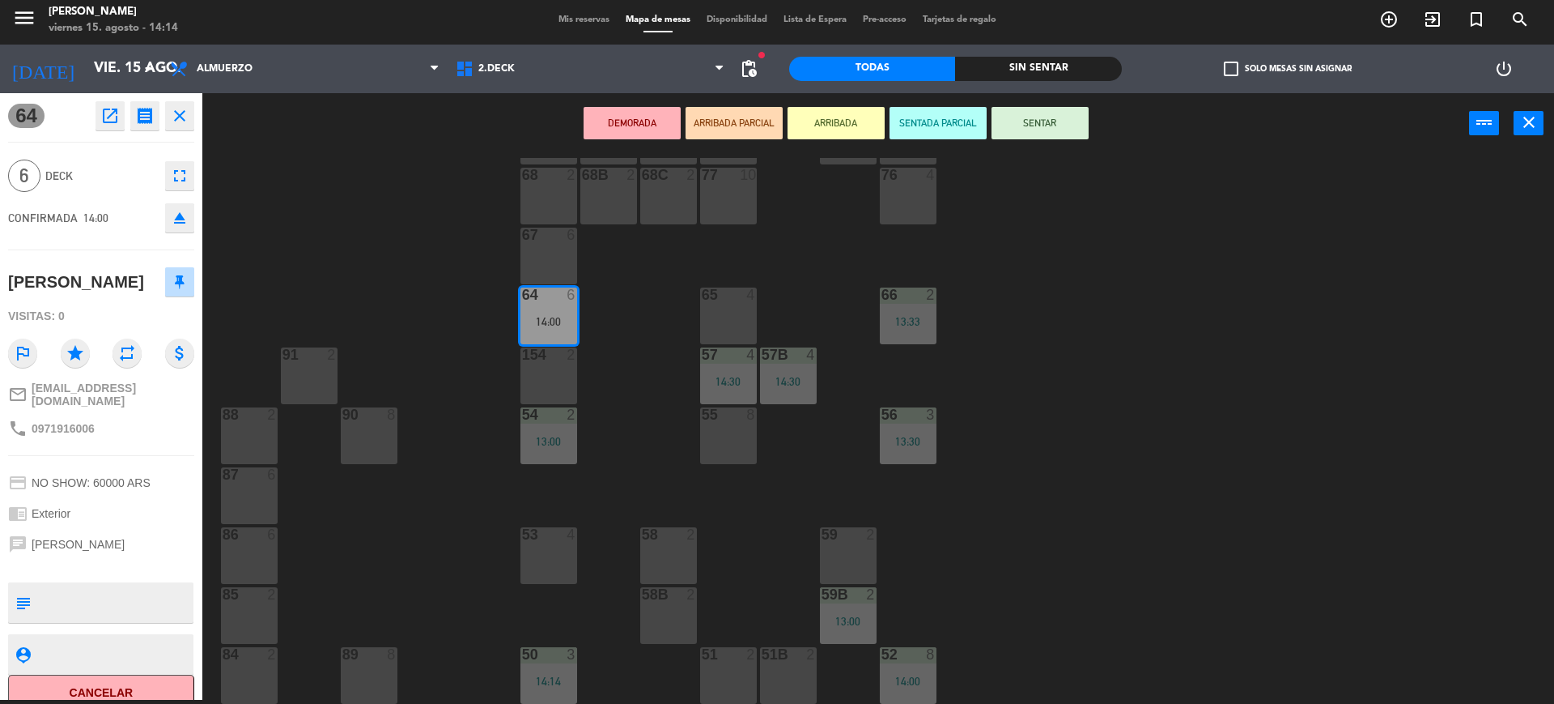
click at [838, 113] on button "ARRIBADA" at bounding box center [836, 123] width 97 height 32
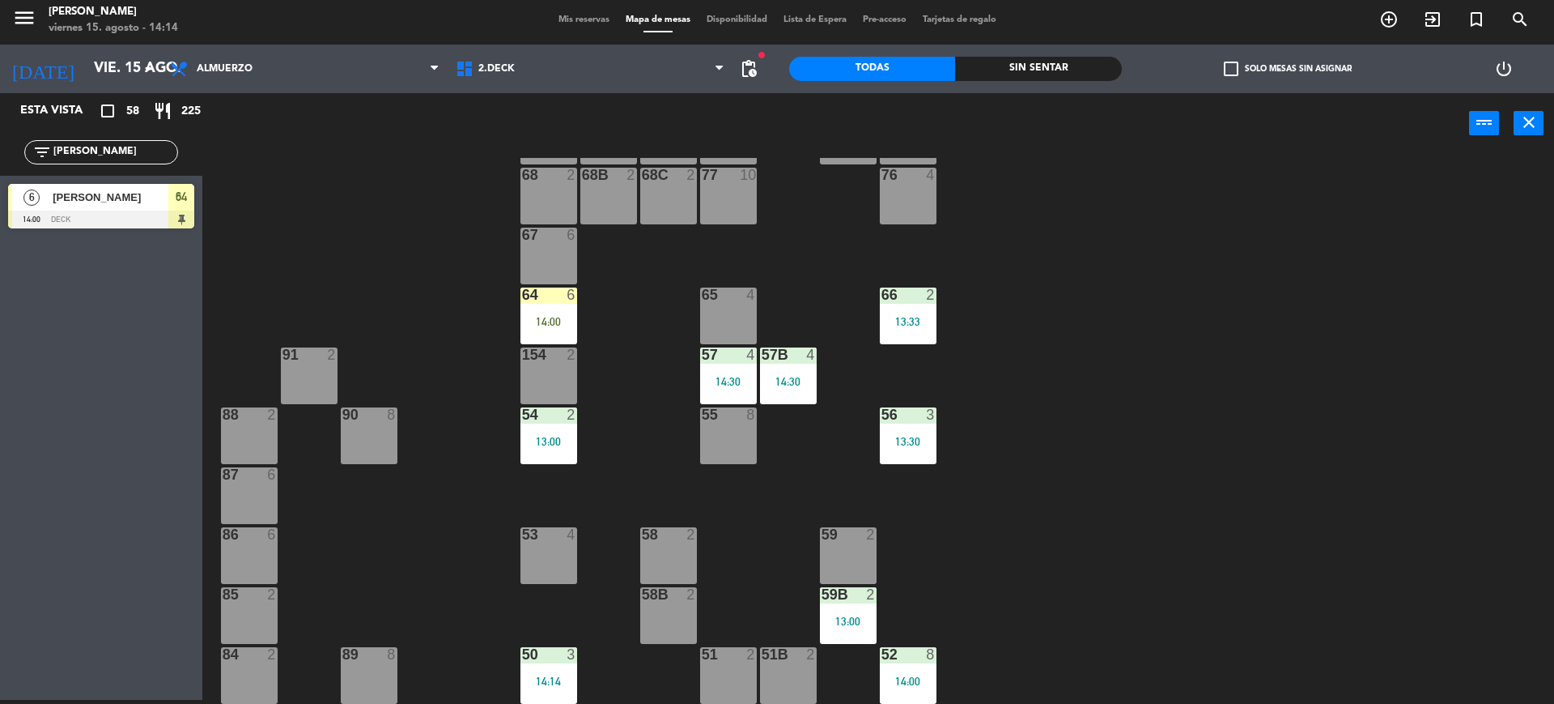
drag, startPoint x: 102, startPoint y: 151, endPoint x: 45, endPoint y: 164, distance: 58.8
click at [45, 164] on div "filter_list paul" at bounding box center [101, 152] width 154 height 24
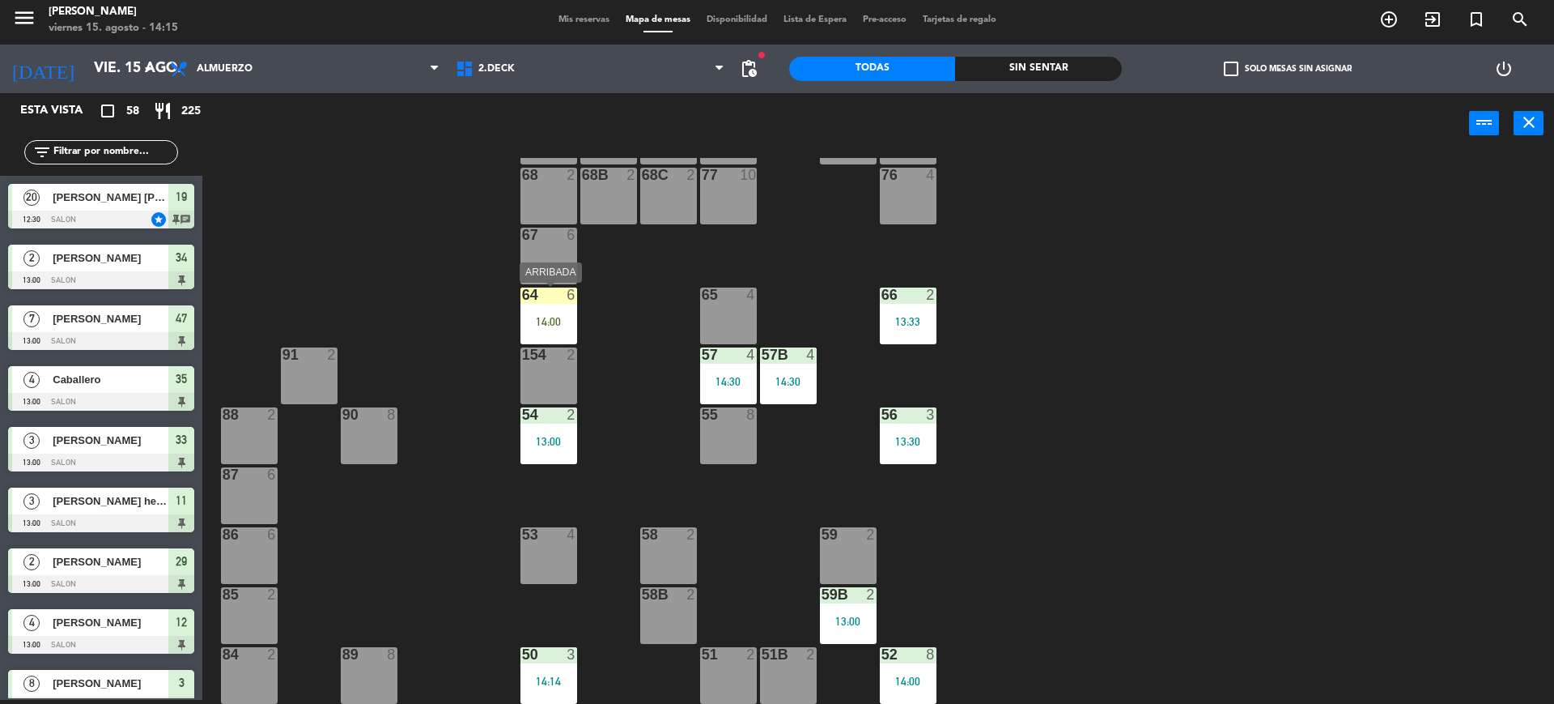
drag, startPoint x: 563, startPoint y: 319, endPoint x: 574, endPoint y: 330, distance: 16.0
click at [565, 321] on div "14:00" at bounding box center [549, 321] width 57 height 11
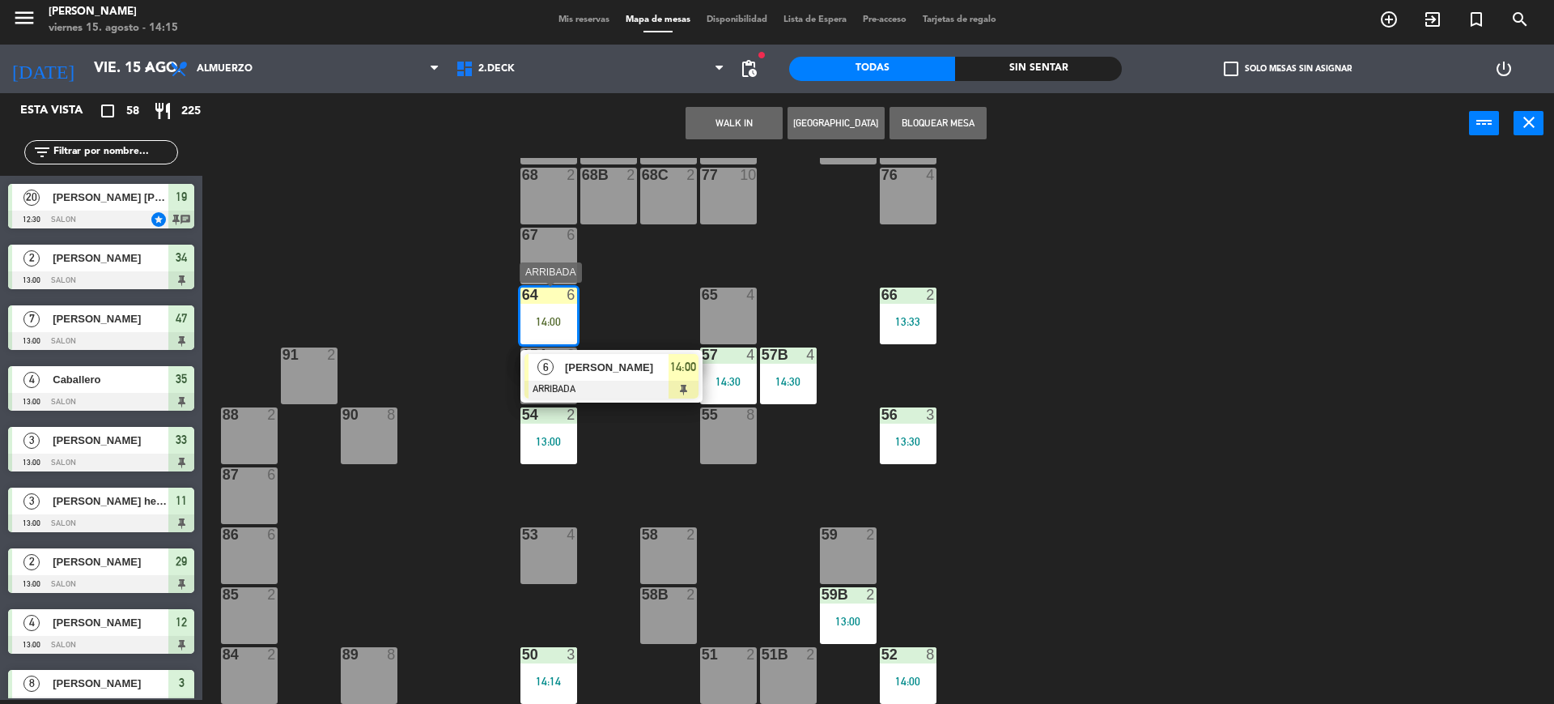
click at [594, 385] on div at bounding box center [612, 390] width 174 height 18
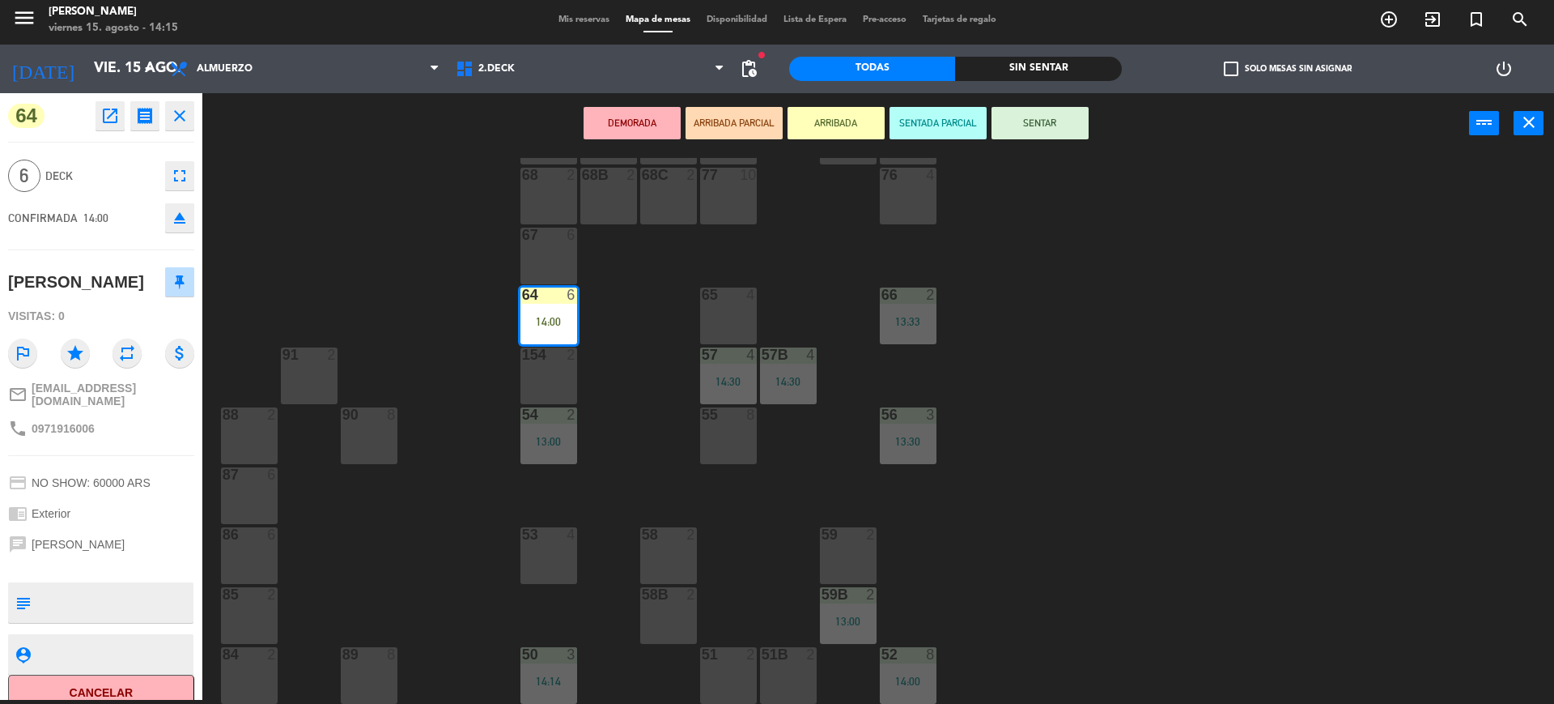
click at [1079, 129] on button "SENTAR" at bounding box center [1040, 123] width 97 height 32
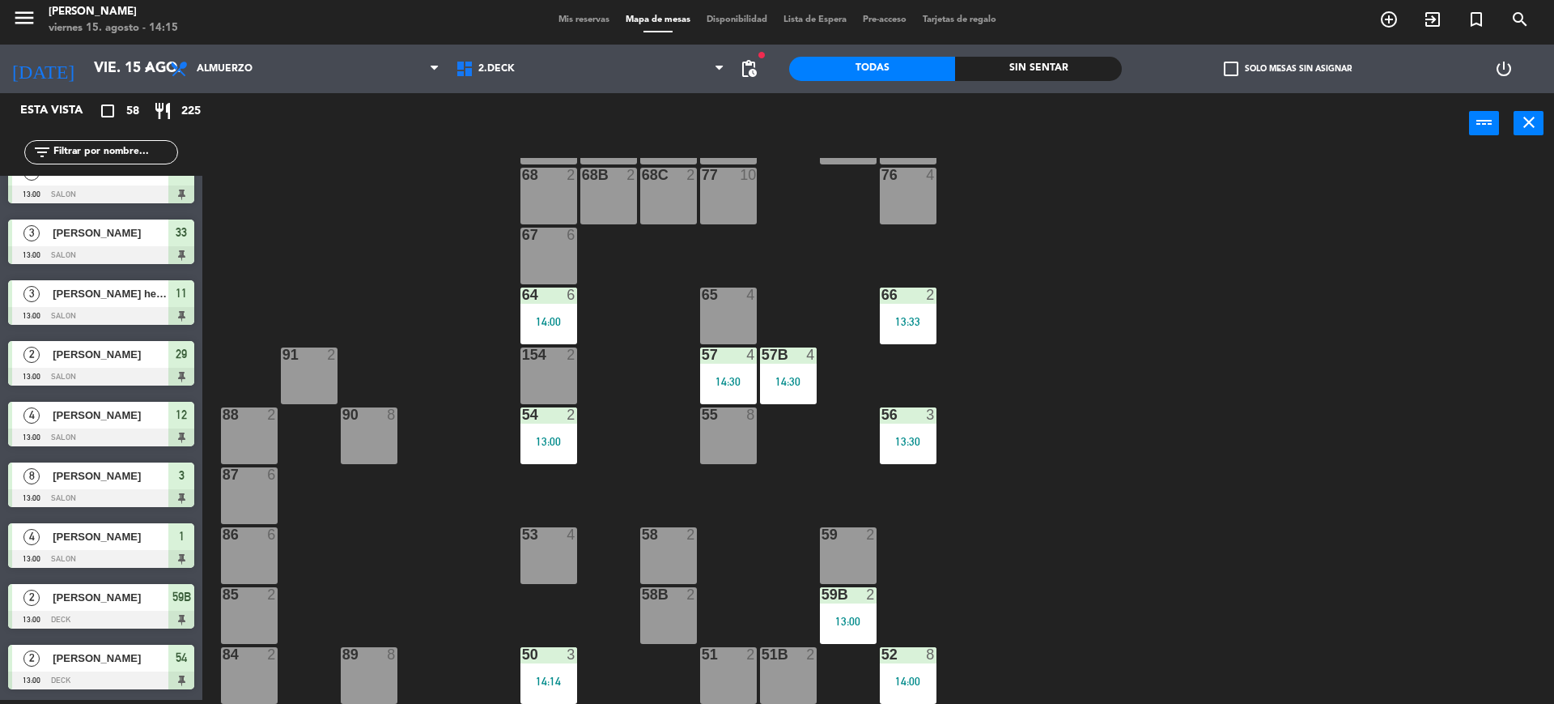
scroll to position [410, 0]
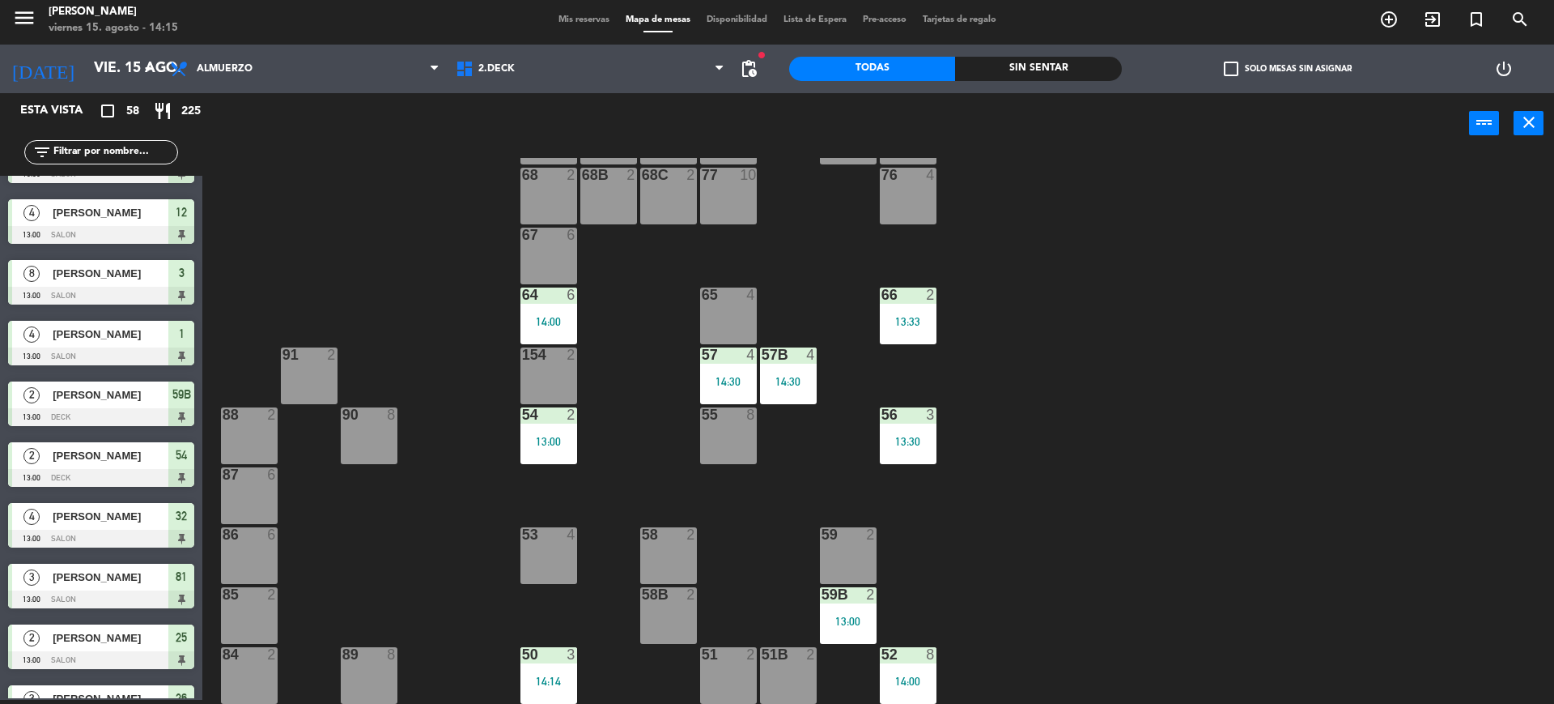
click at [565, 25] on div "Mis reservas Mapa de mesas Disponibilidad Lista de Espera Pre-acceso Tarjetas d…" at bounding box center [778, 20] width 454 height 15
click at [563, 22] on span "Mis reservas" at bounding box center [584, 19] width 67 height 9
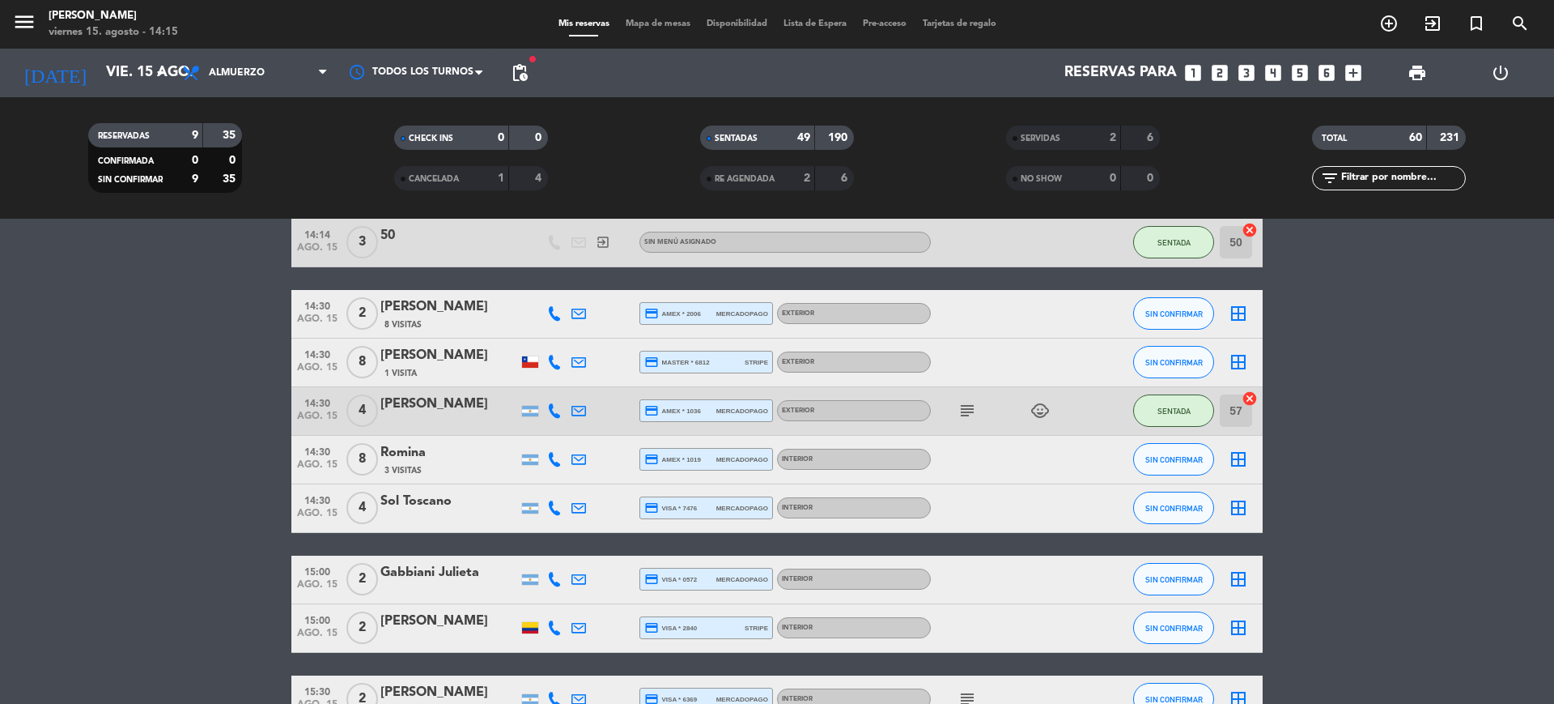
scroll to position [2907, 0]
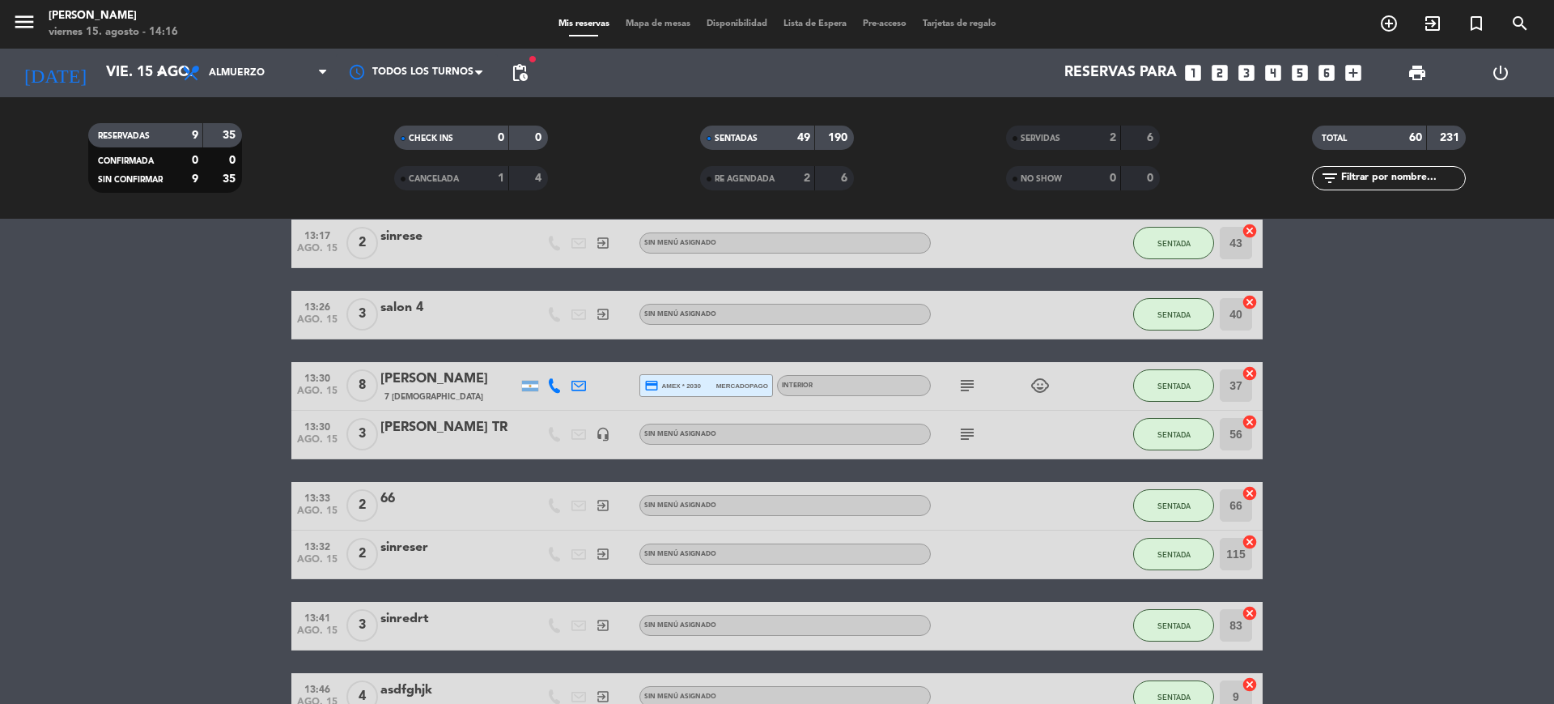
scroll to position [1187, 0]
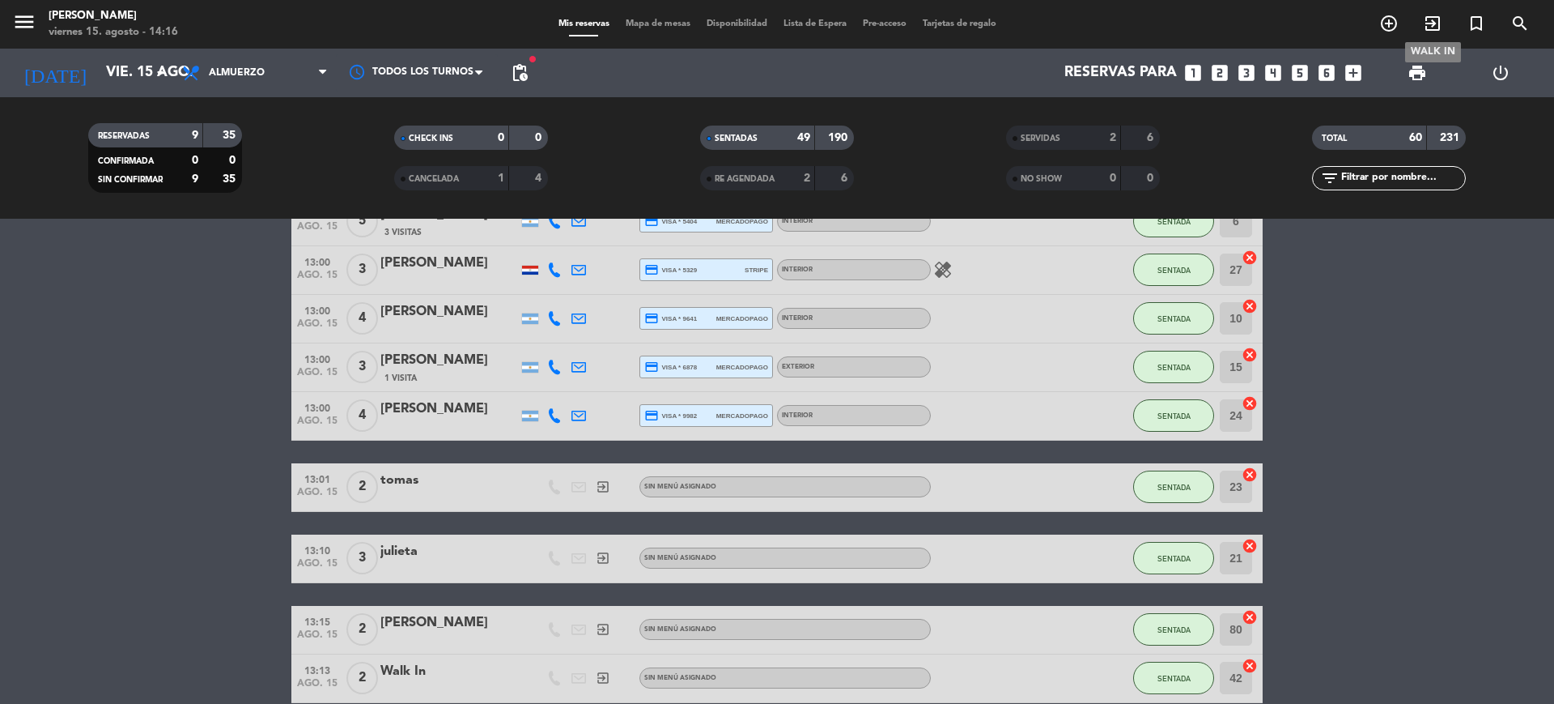
click at [1432, 10] on span "exit_to_app" at bounding box center [1433, 24] width 44 height 28
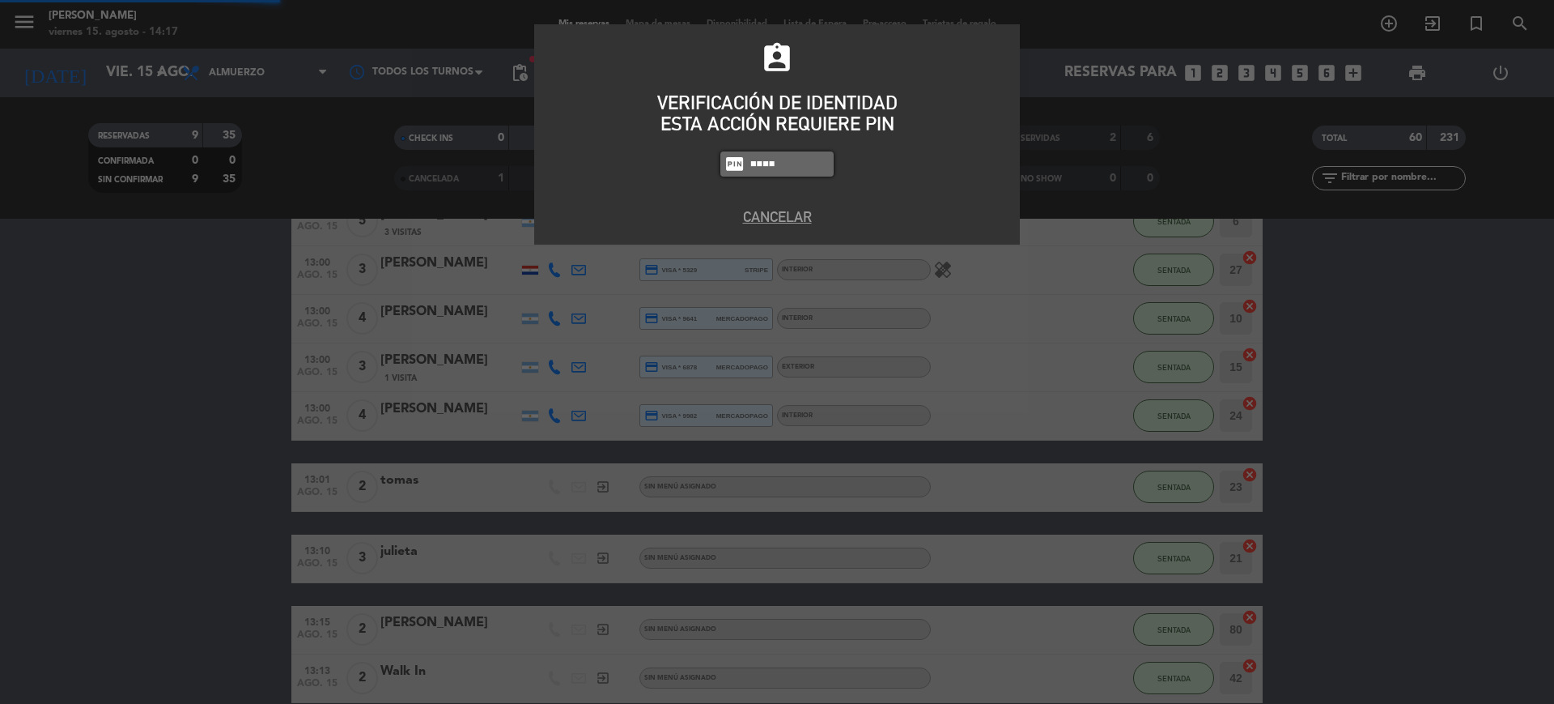
type input "4307"
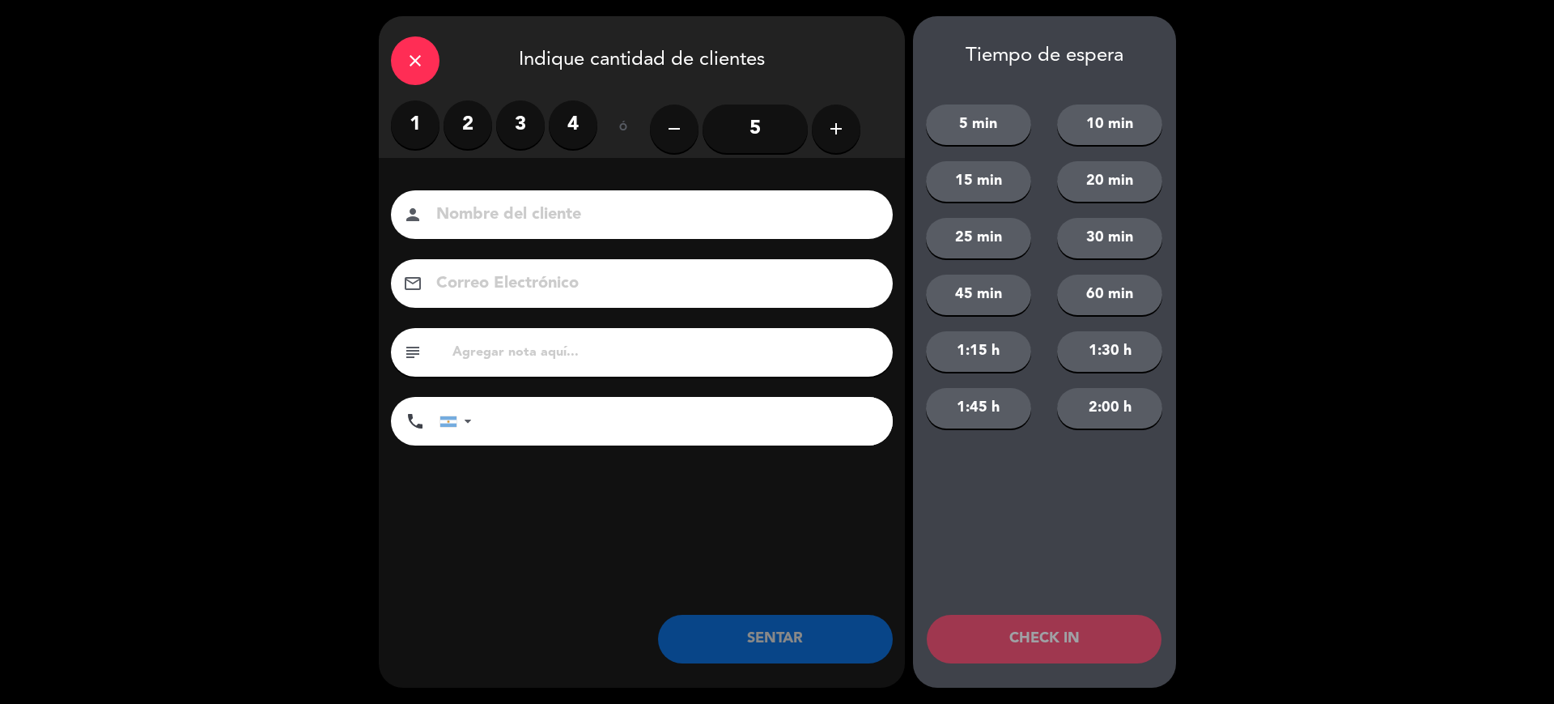
click at [471, 117] on label "2" at bounding box center [468, 124] width 49 height 49
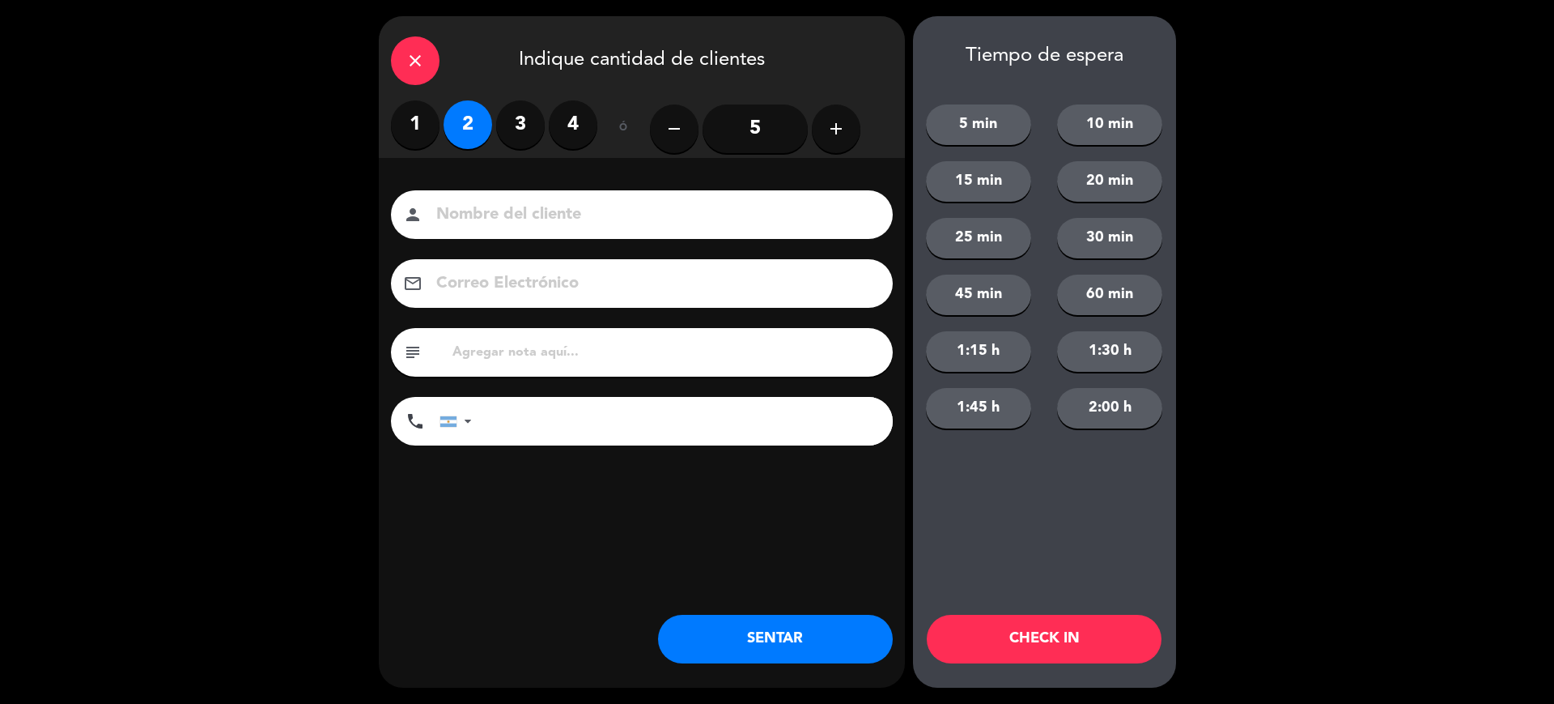
drag, startPoint x: 491, startPoint y: 205, endPoint x: 500, endPoint y: 208, distance: 9.5
click at [500, 206] on input at bounding box center [653, 215] width 437 height 28
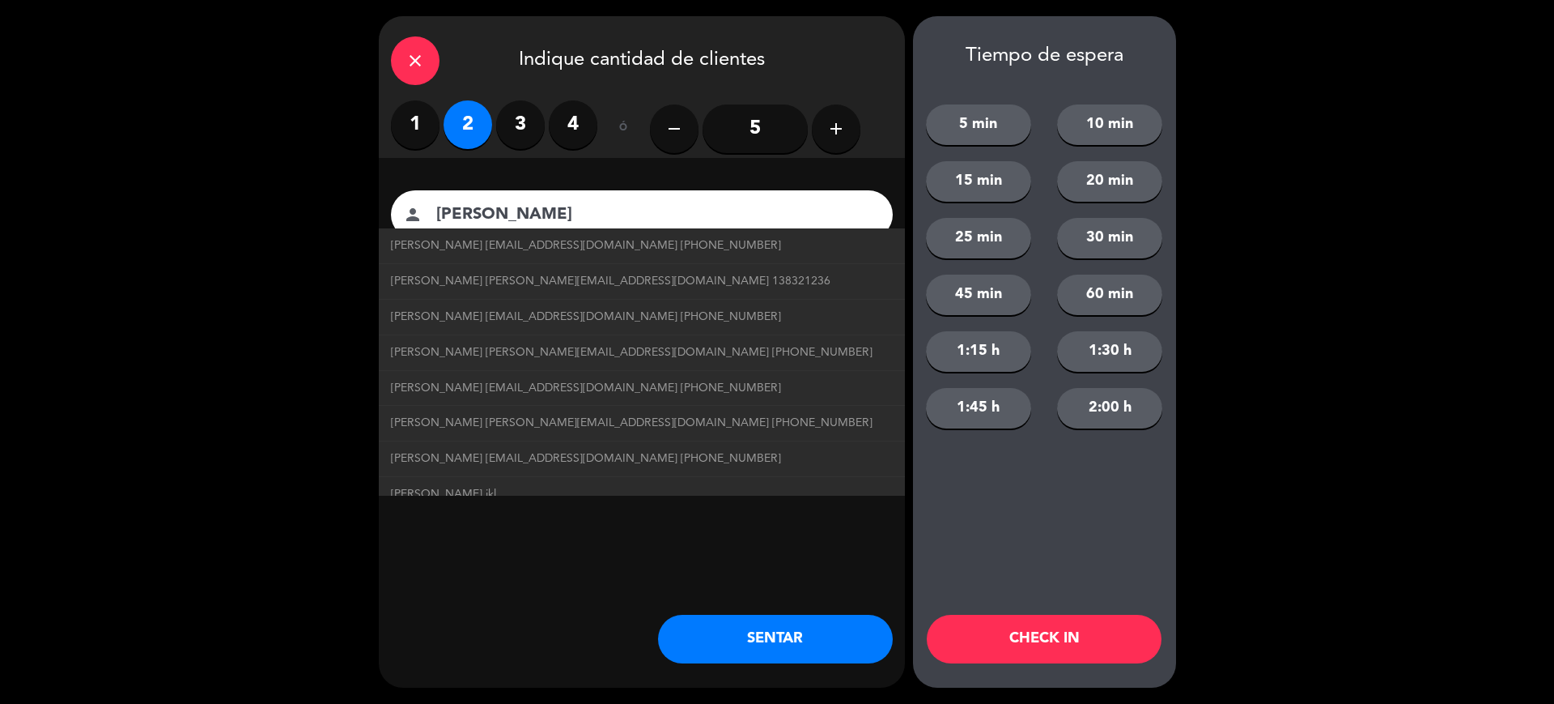
type input "tobias"
click at [1028, 647] on button "CHECK IN" at bounding box center [1044, 638] width 235 height 49
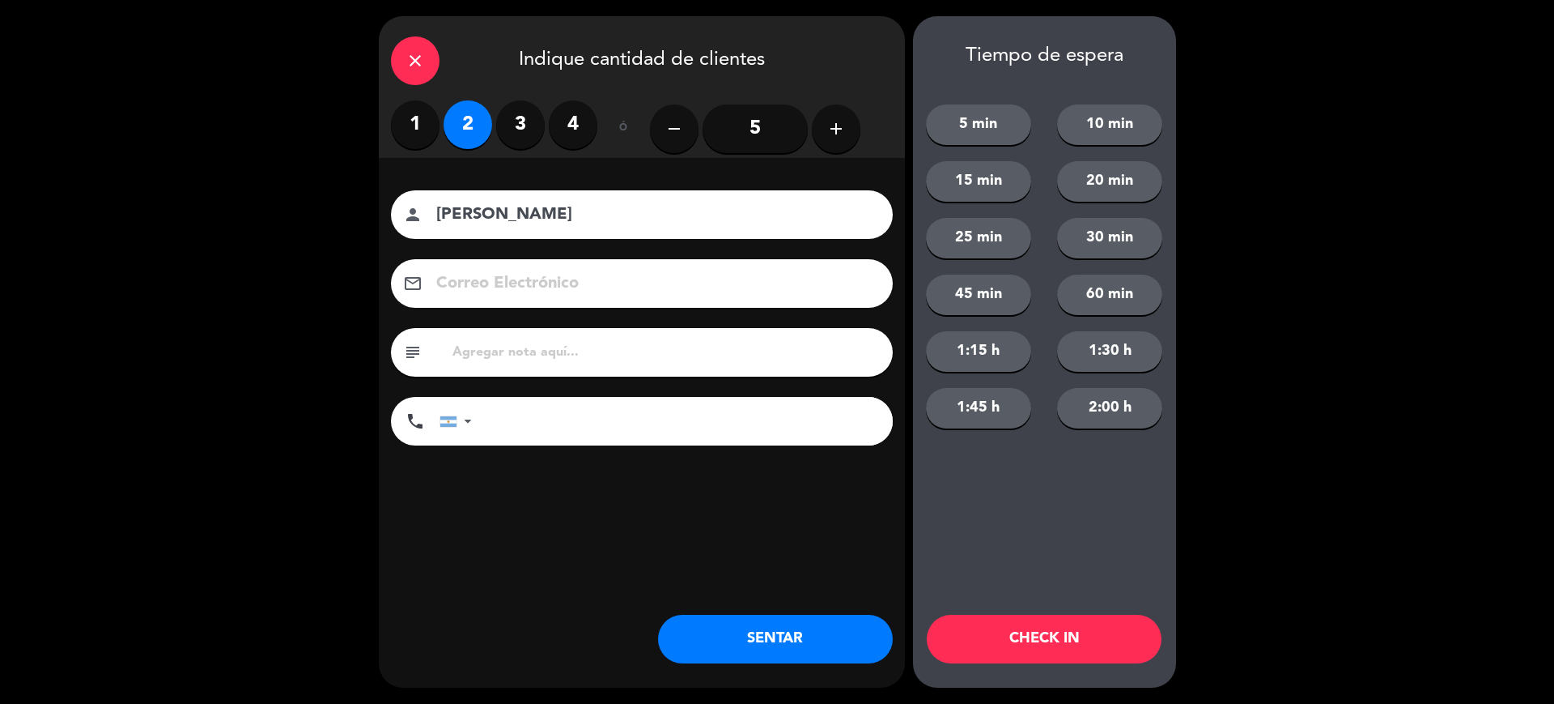
click at [423, 47] on div "close" at bounding box center [415, 60] width 49 height 49
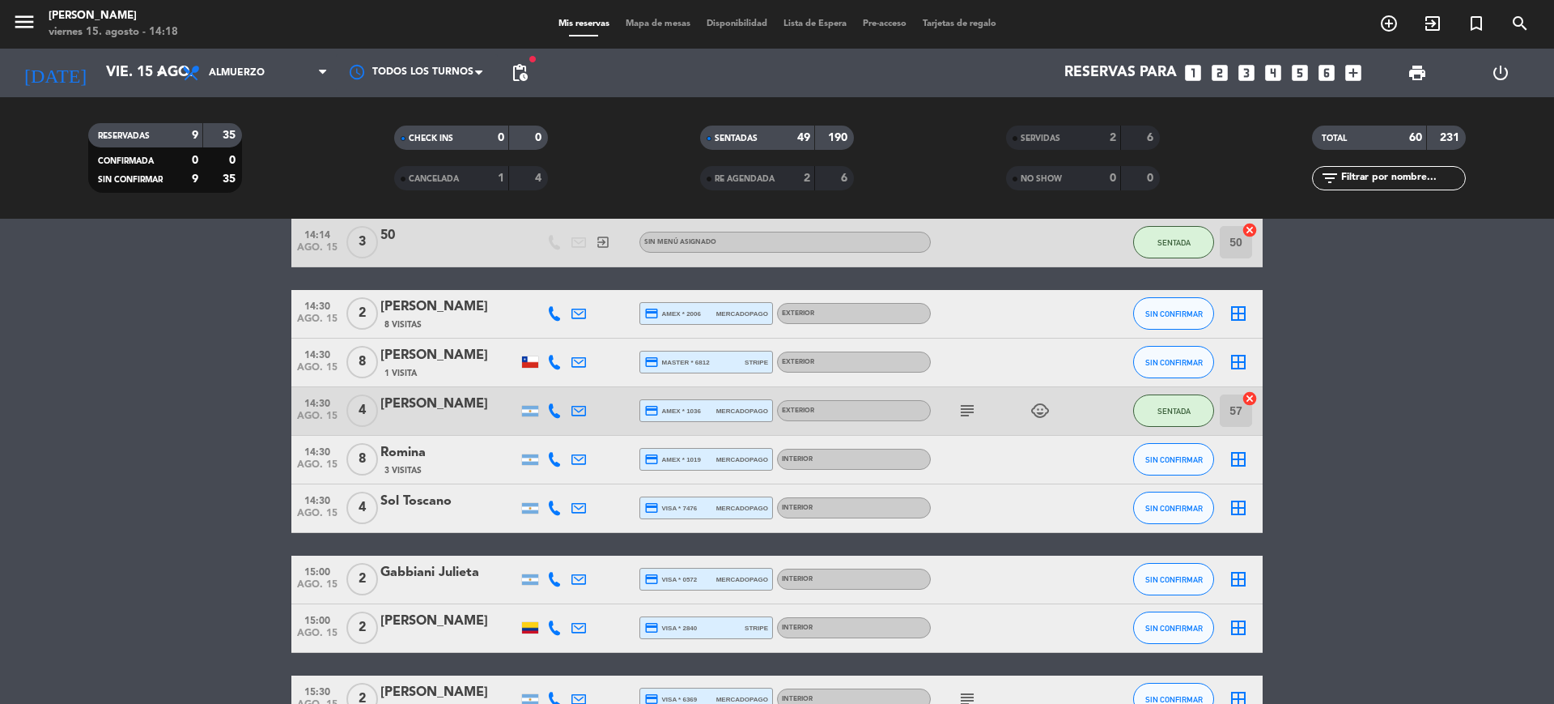
scroll to position [3110, 0]
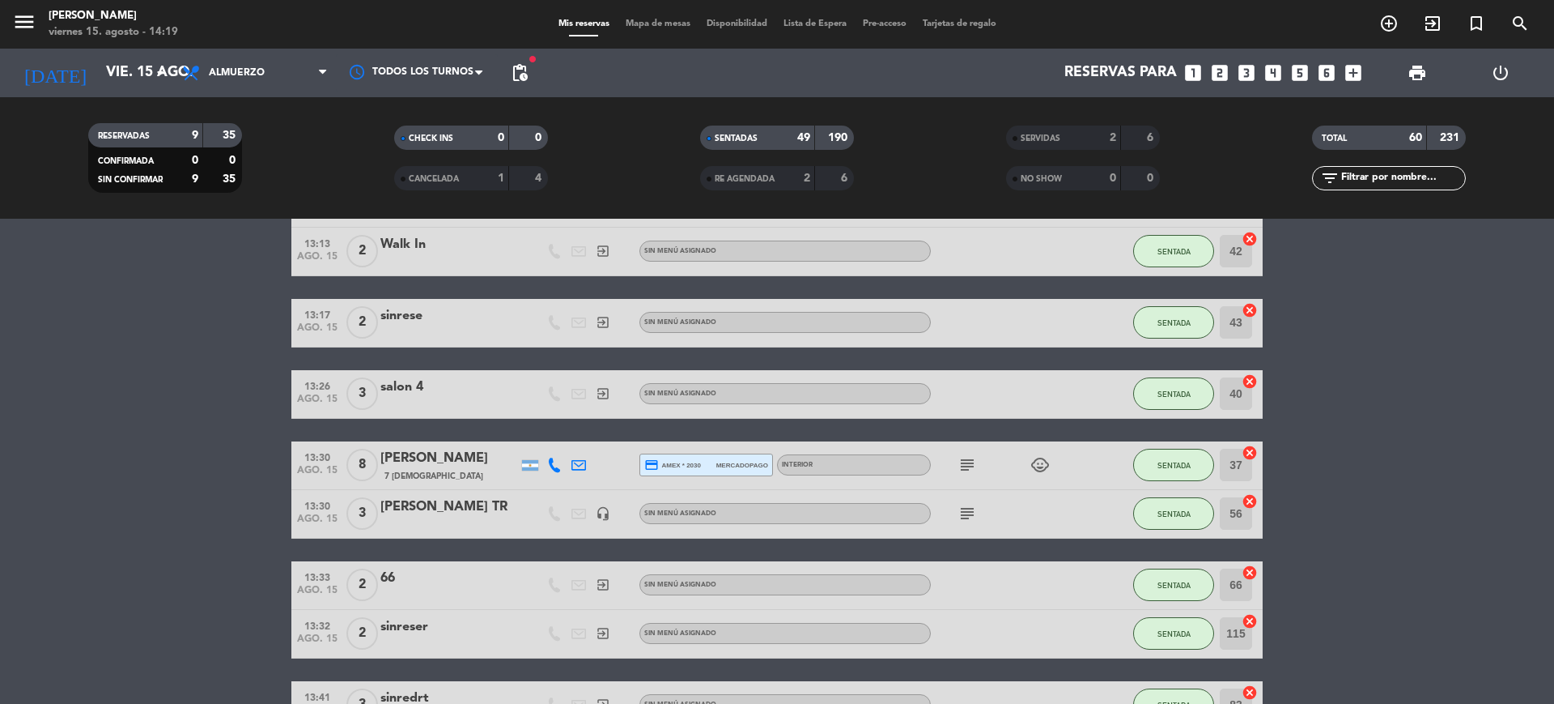
scroll to position [2038, 0]
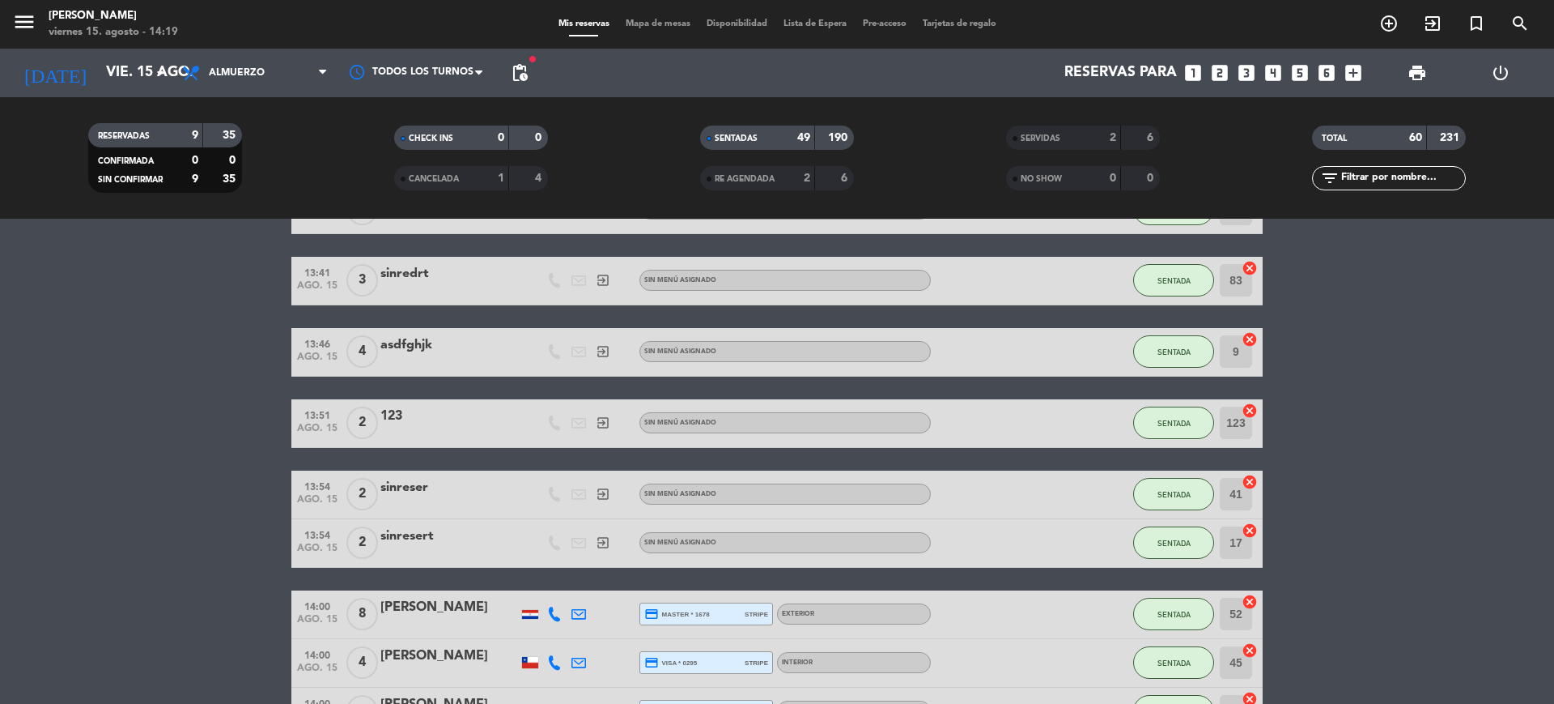
click at [1424, 177] on input "text" at bounding box center [1402, 178] width 125 height 18
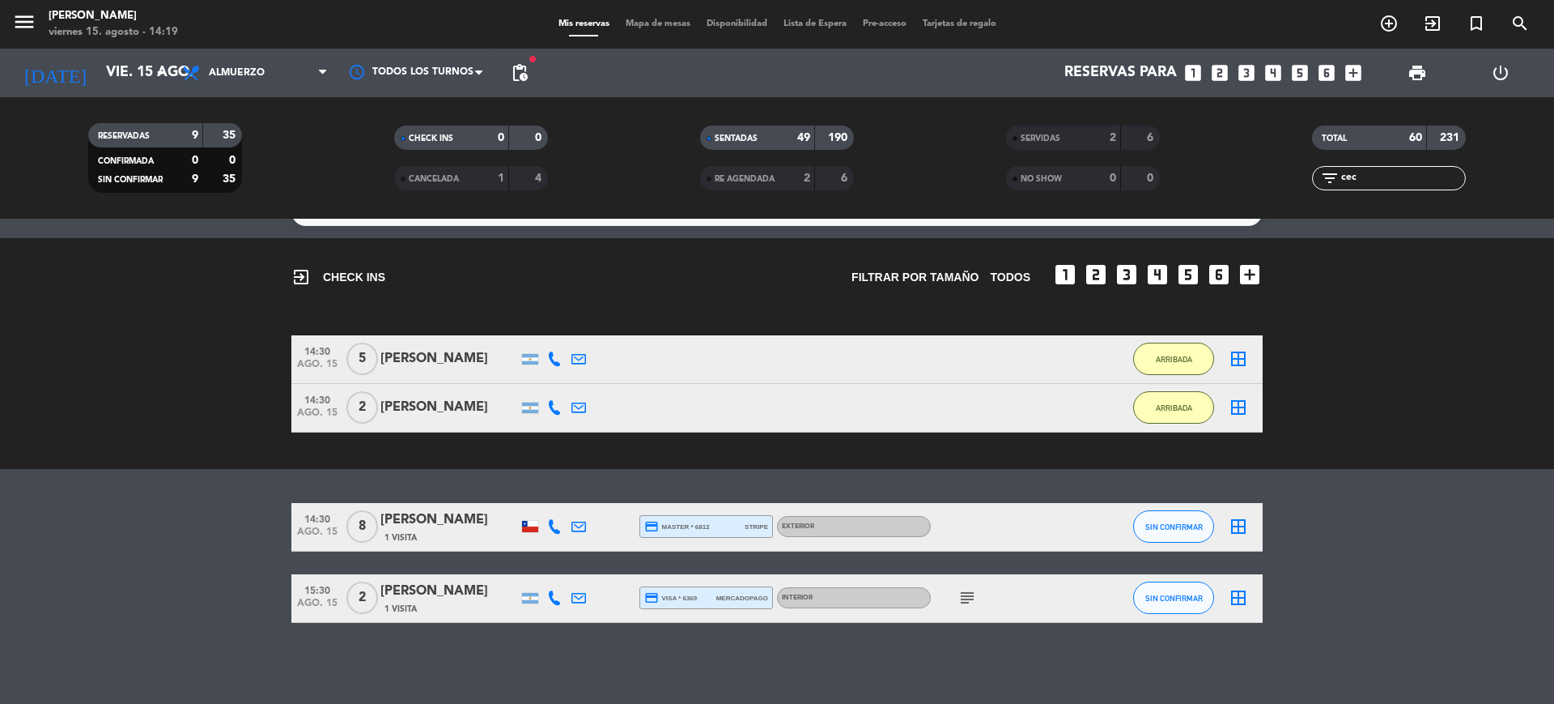
scroll to position [0, 0]
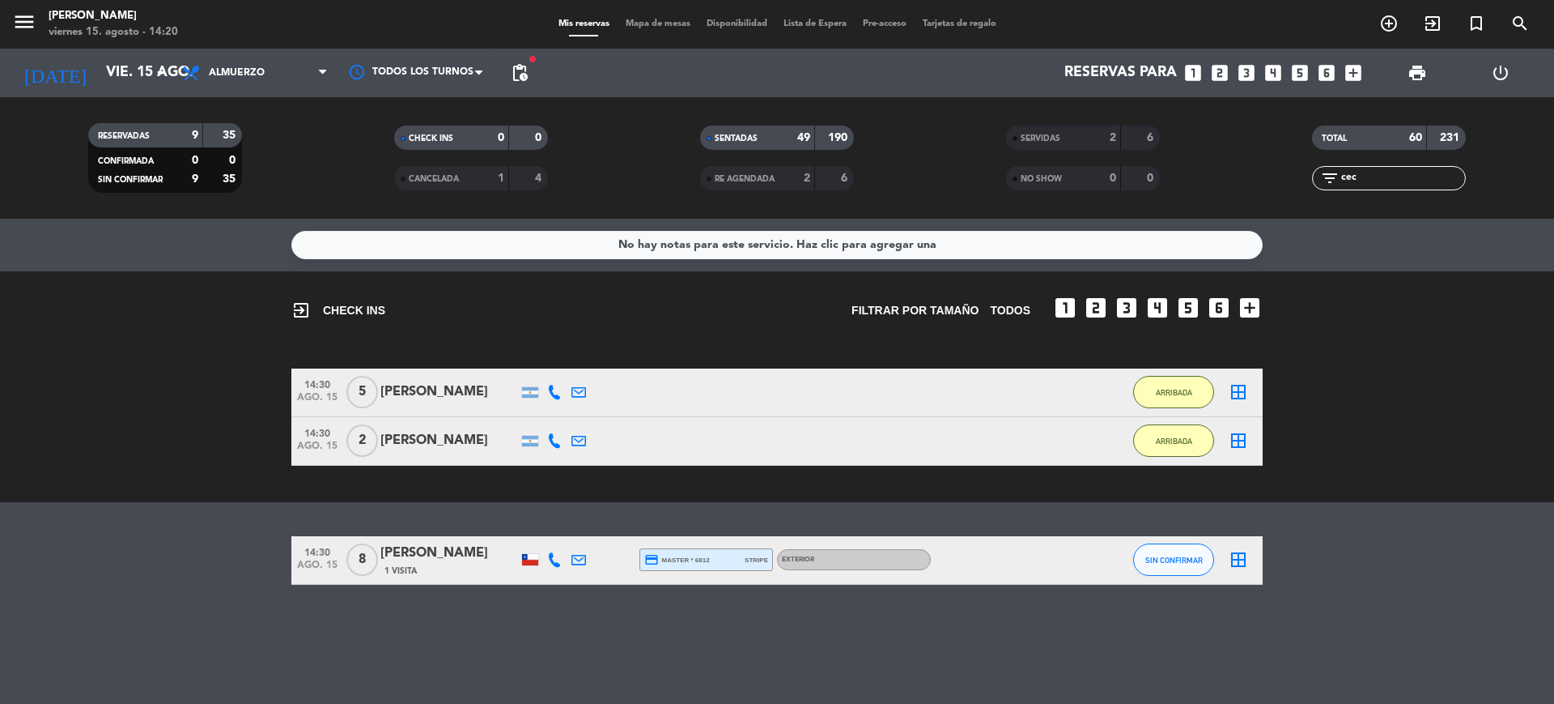
type input "cec"
click at [1197, 558] on span "SIN CONFIRMAR" at bounding box center [1174, 559] width 57 height 9
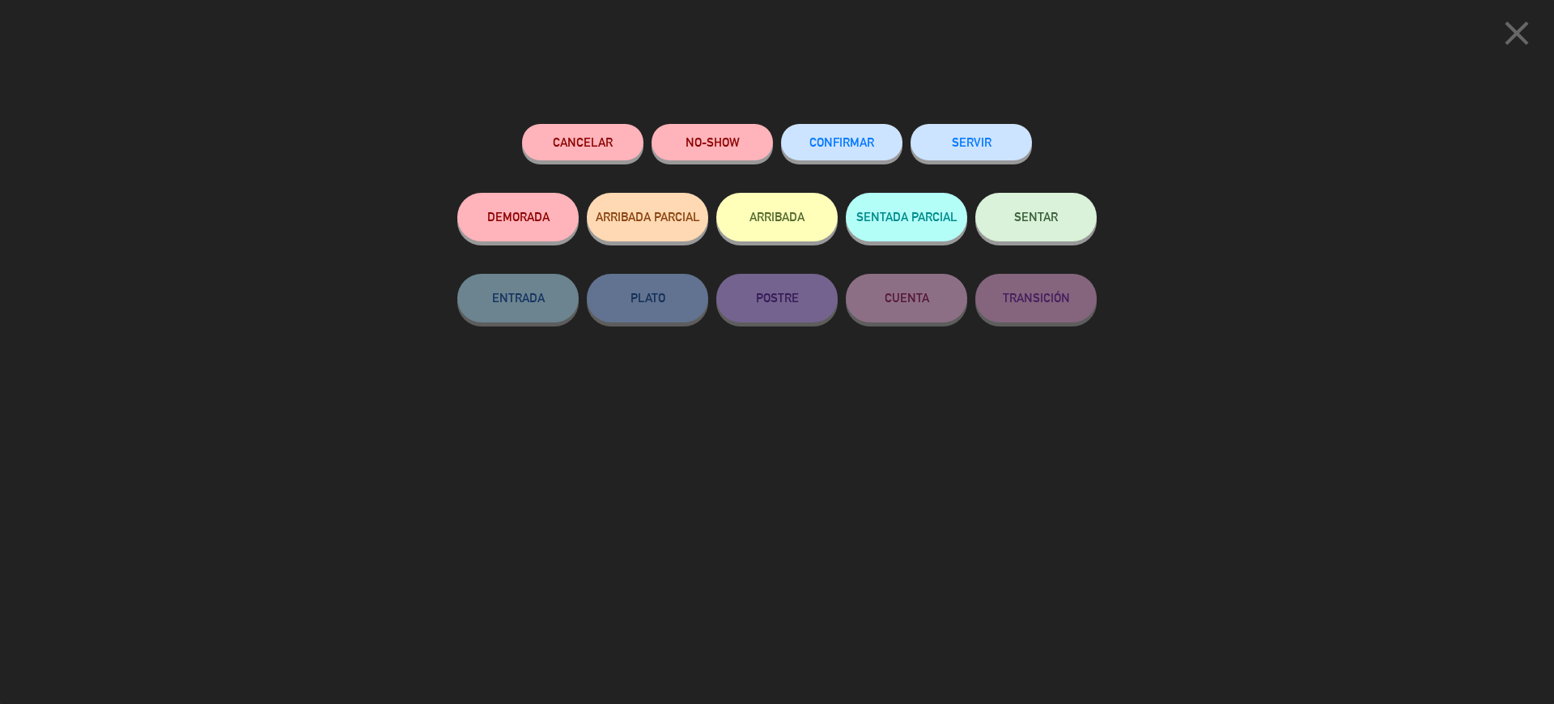
click at [766, 206] on button "ARRIBADA" at bounding box center [776, 217] width 121 height 49
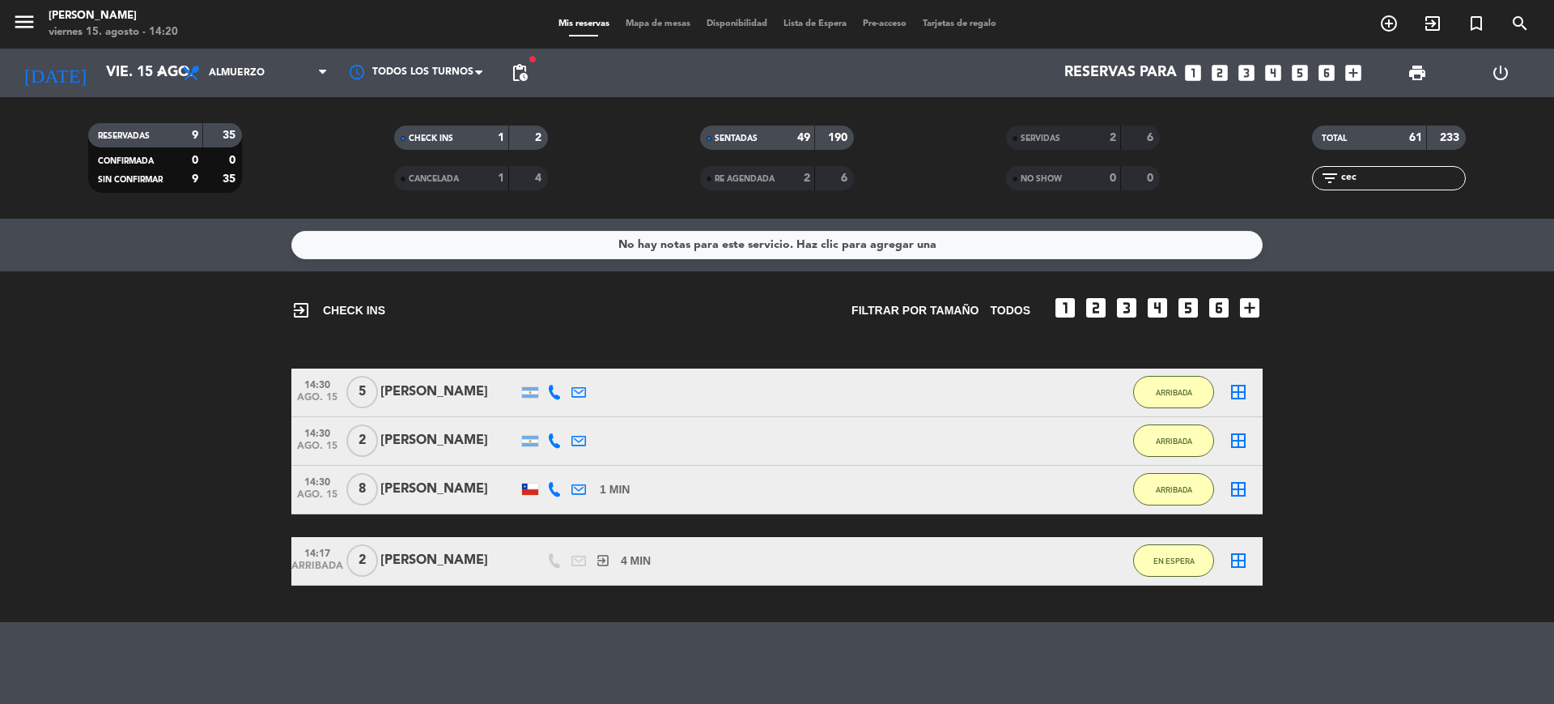
scroll to position [142, 4]
click at [130, 514] on button "CERRAR SESIÓN" at bounding box center [188, 530] width 117 height 32
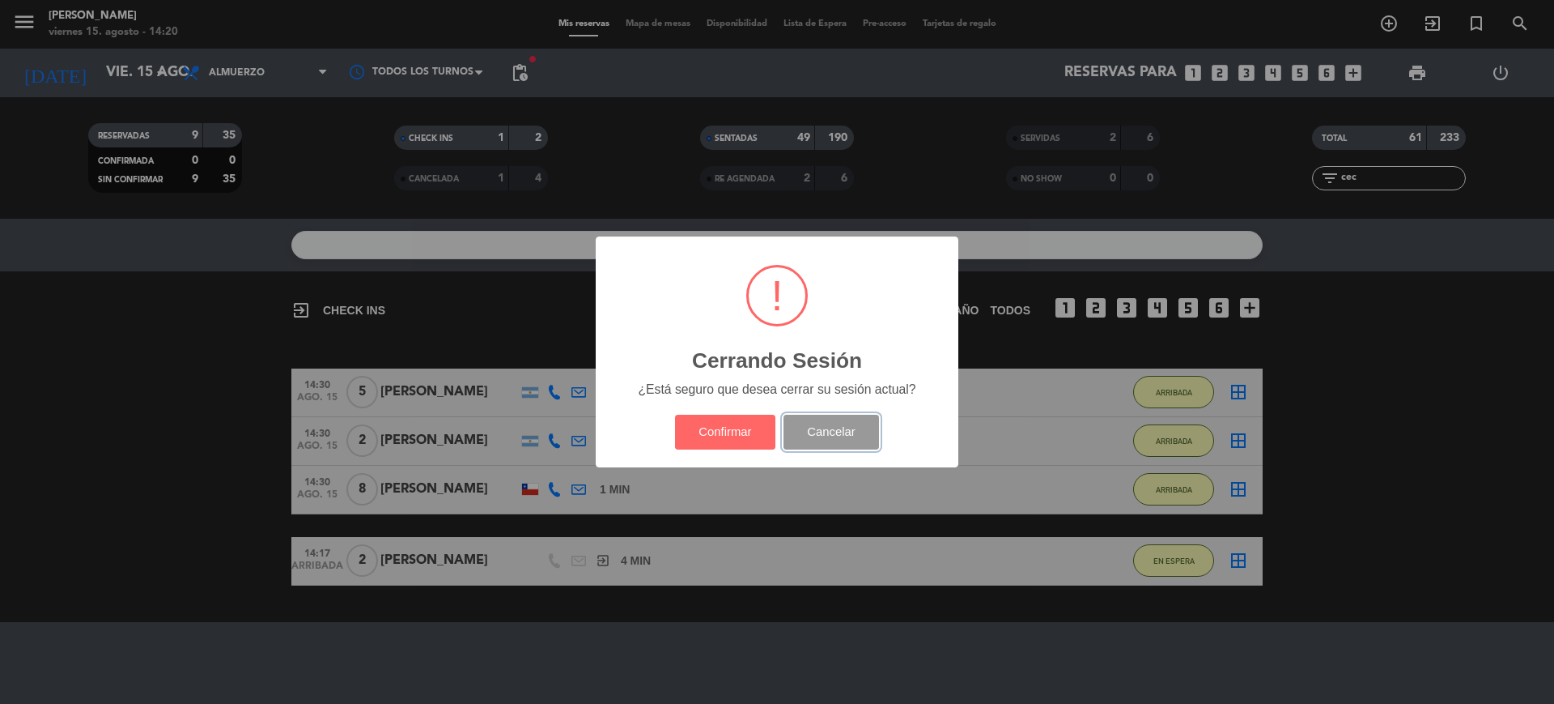
click at [867, 437] on button "Cancelar" at bounding box center [832, 432] width 96 height 35
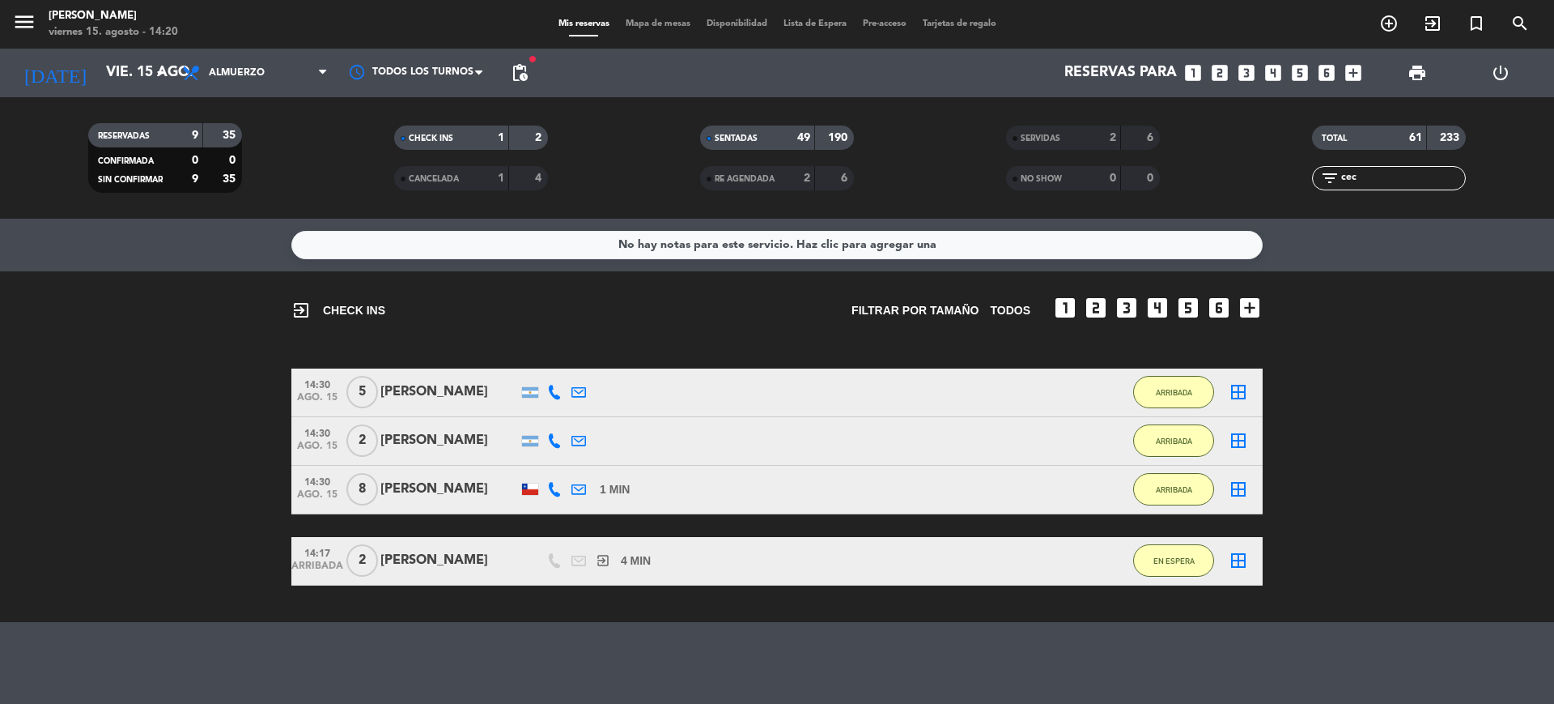
scroll to position [0, 43]
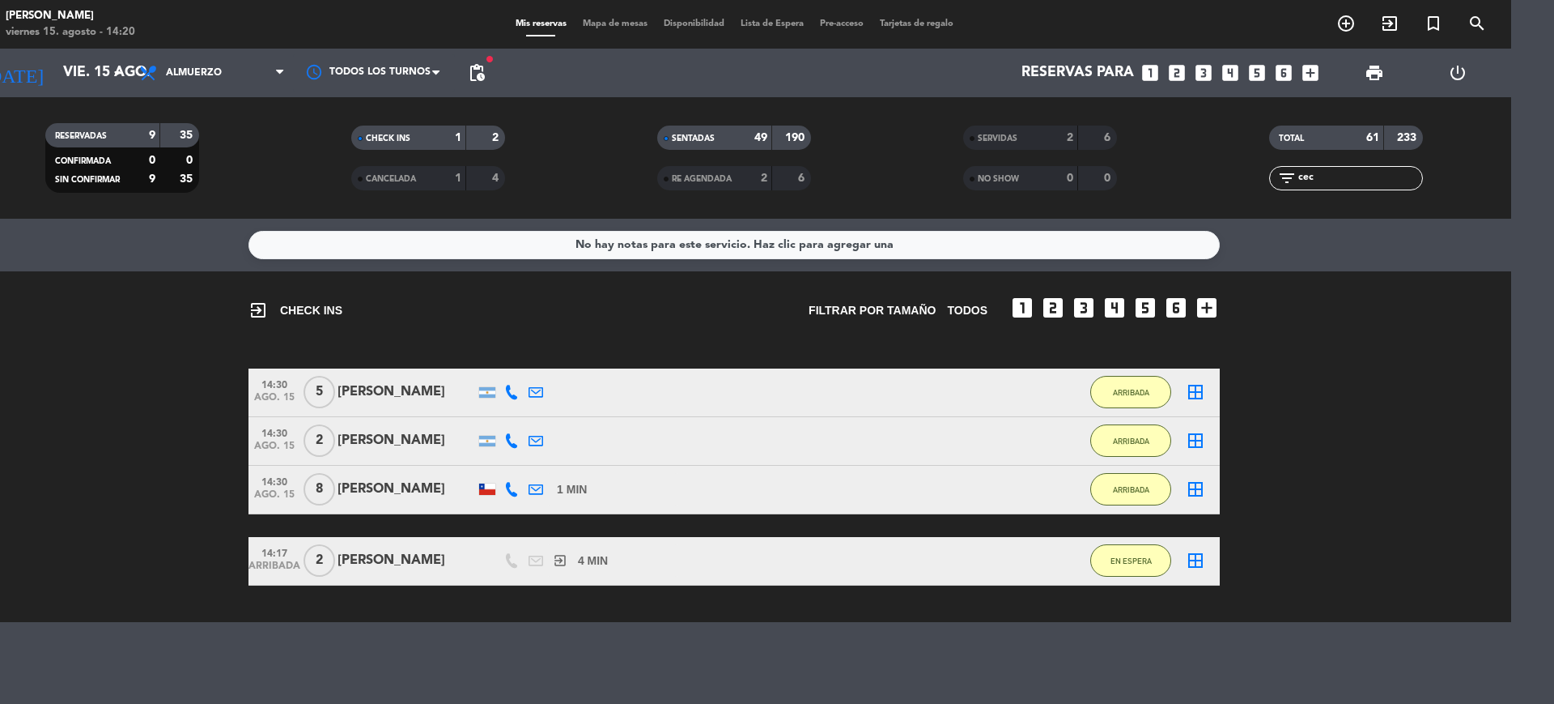
click at [1256, 552] on bookings-row "14:30 ago. 15 5 Gaston Ignacio Madero 14 MIN / 4:34 H sms ARRIBADA border_all 1…" at bounding box center [734, 476] width 1554 height 217
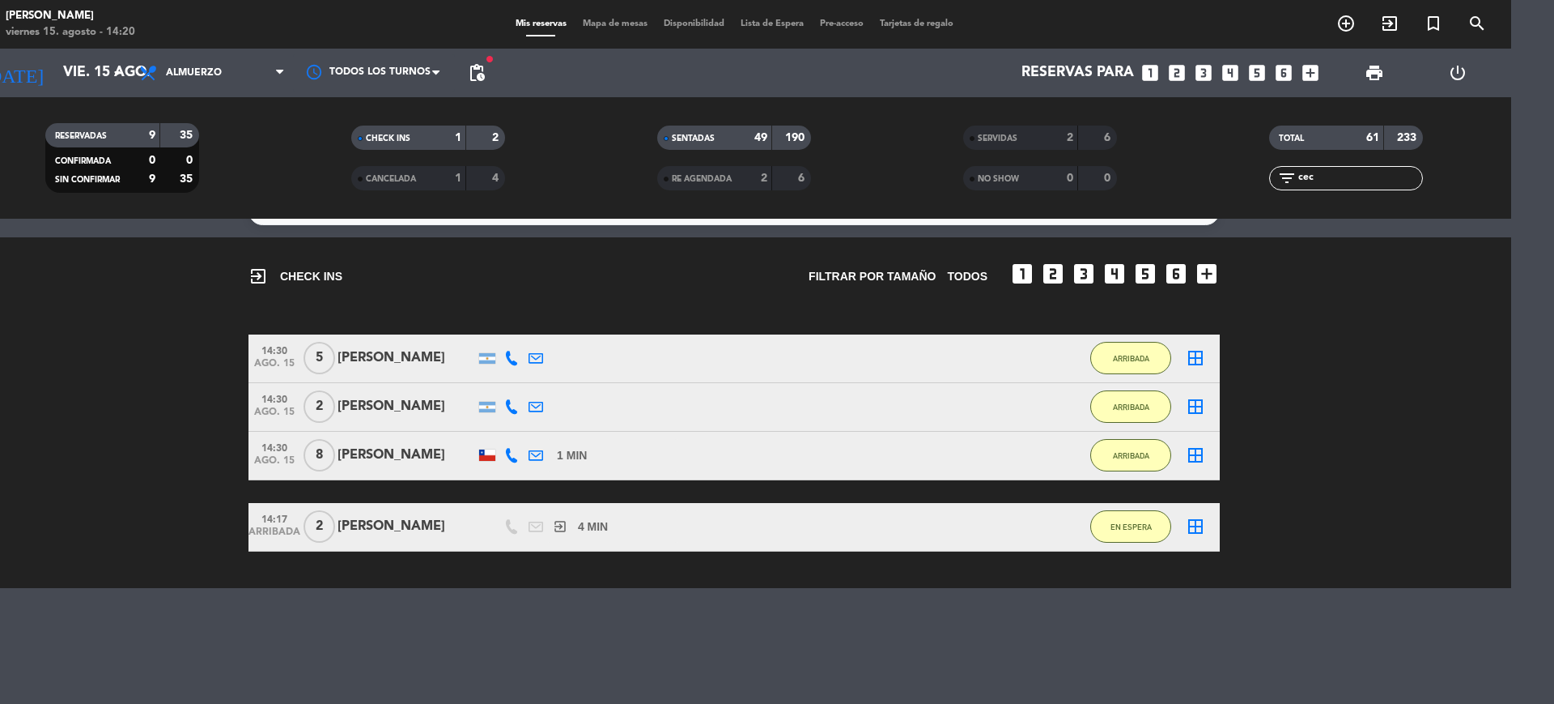
scroll to position [0, 0]
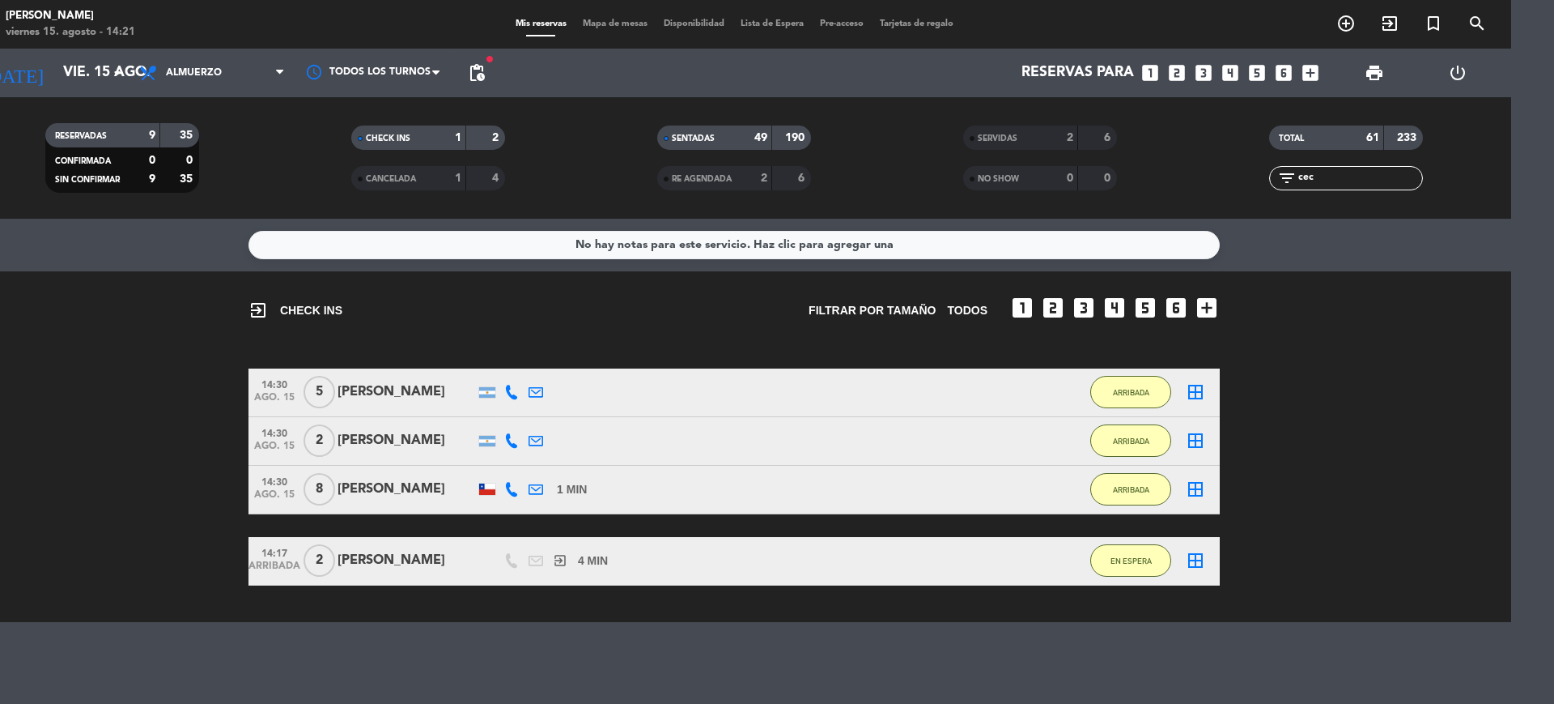
drag, startPoint x: 1493, startPoint y: 117, endPoint x: 1554, endPoint y: 113, distance: 60.9
click at [1512, 113] on div "menu Gardiner viernes 15. agosto - 14:21 Mis reservas Mapa de mesas Disponibili…" at bounding box center [734, 352] width 1554 height 704
click at [1512, 96] on div "menu Gardiner viernes 15. agosto - 14:21 Mis reservas Mapa de mesas Disponibili…" at bounding box center [734, 352] width 1554 height 704
